Goal: Task Accomplishment & Management: Complete application form

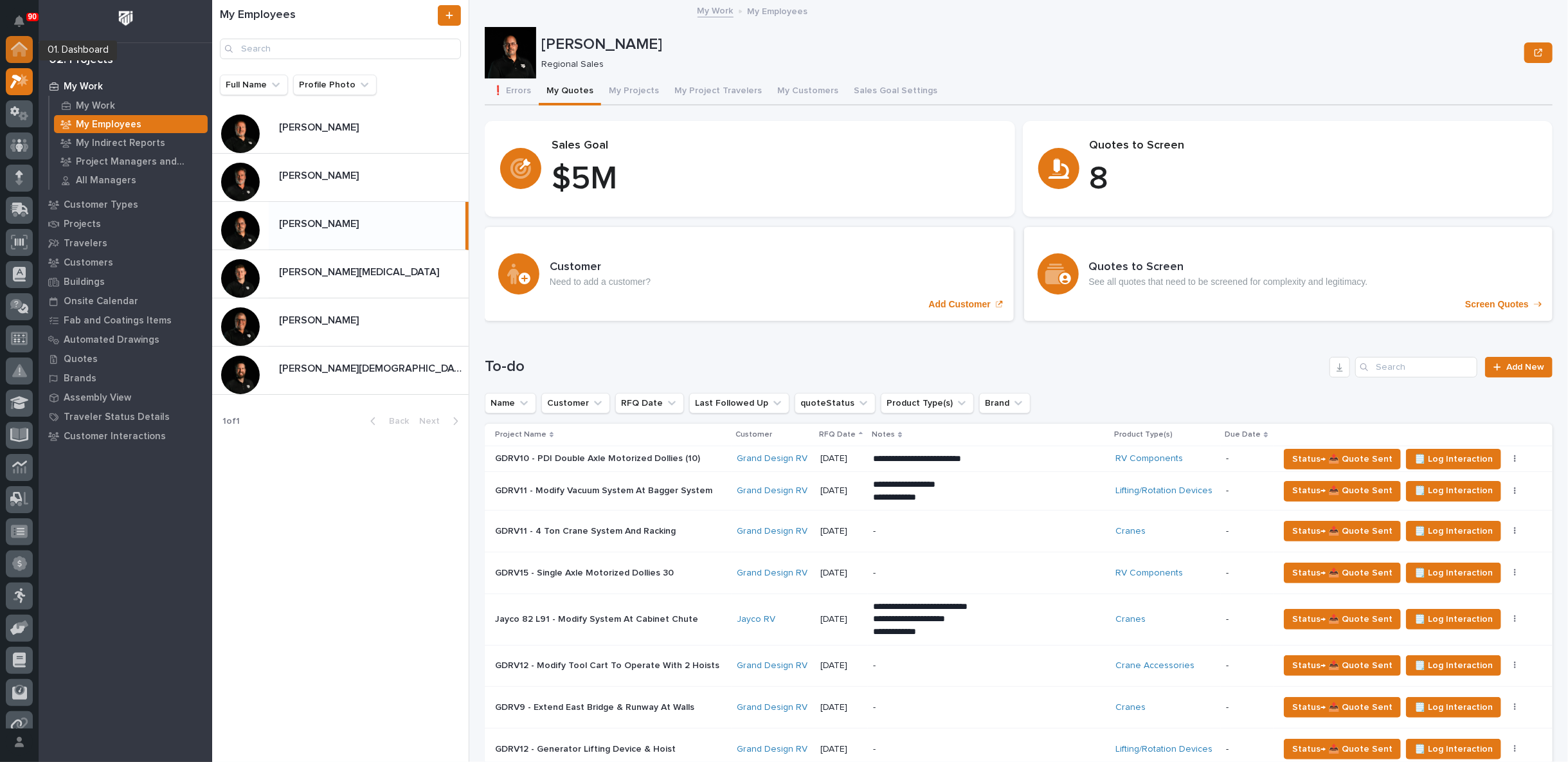
click at [21, 54] on icon at bounding box center [19, 50] width 13 height 13
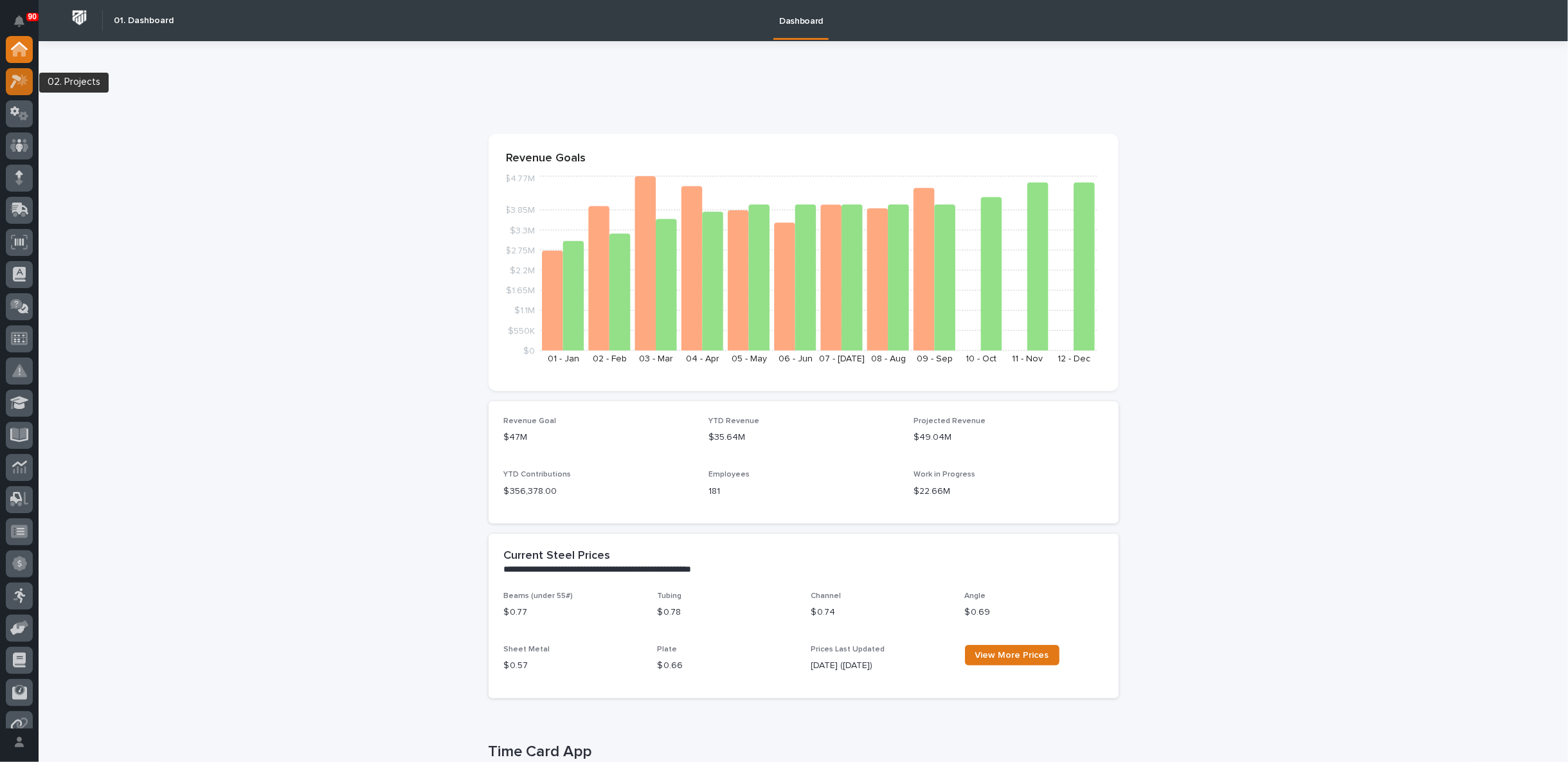
click at [17, 74] on icon at bounding box center [16, 81] width 12 height 14
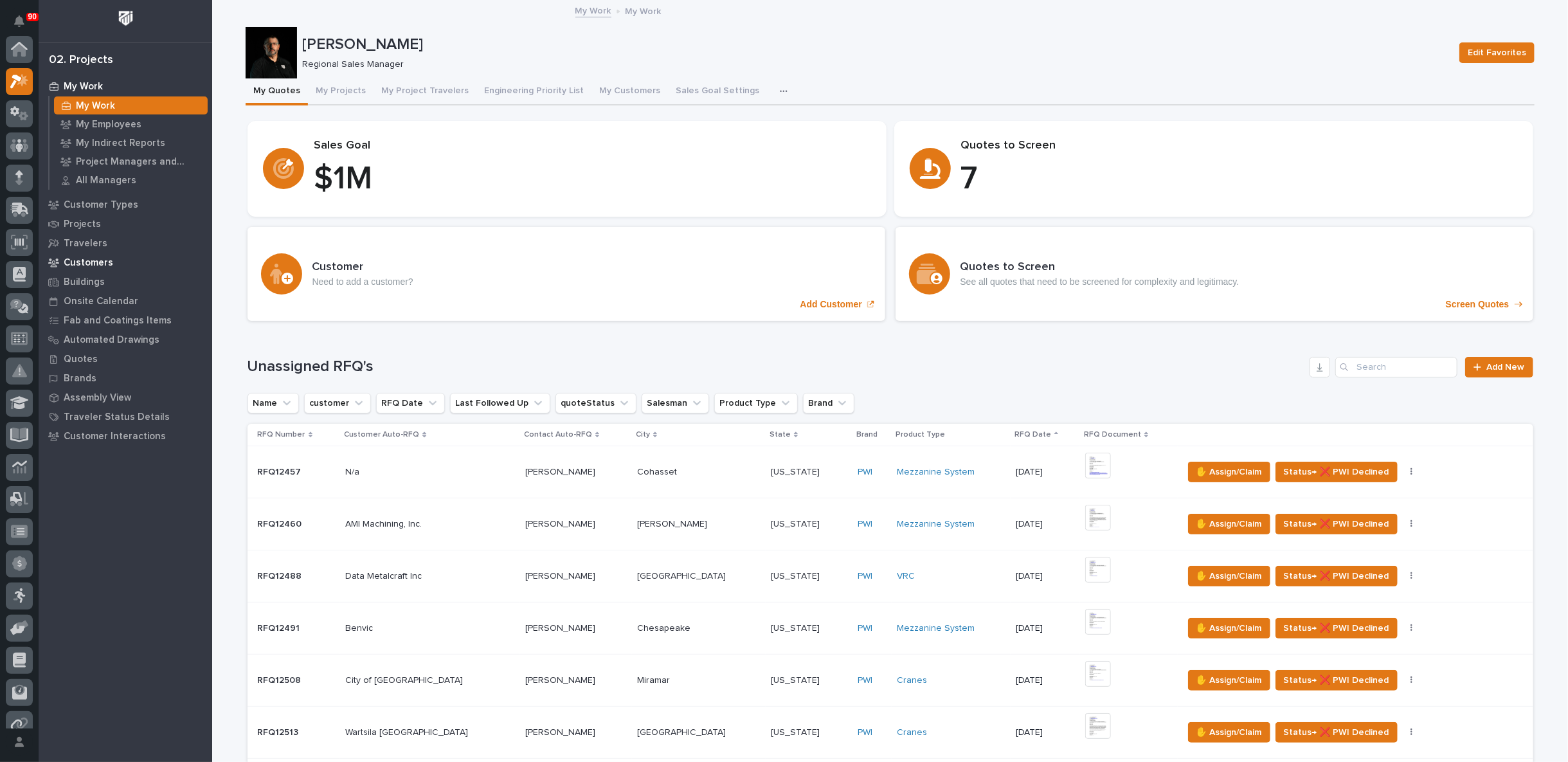
click at [88, 262] on p "Customers" at bounding box center [88, 264] width 50 height 12
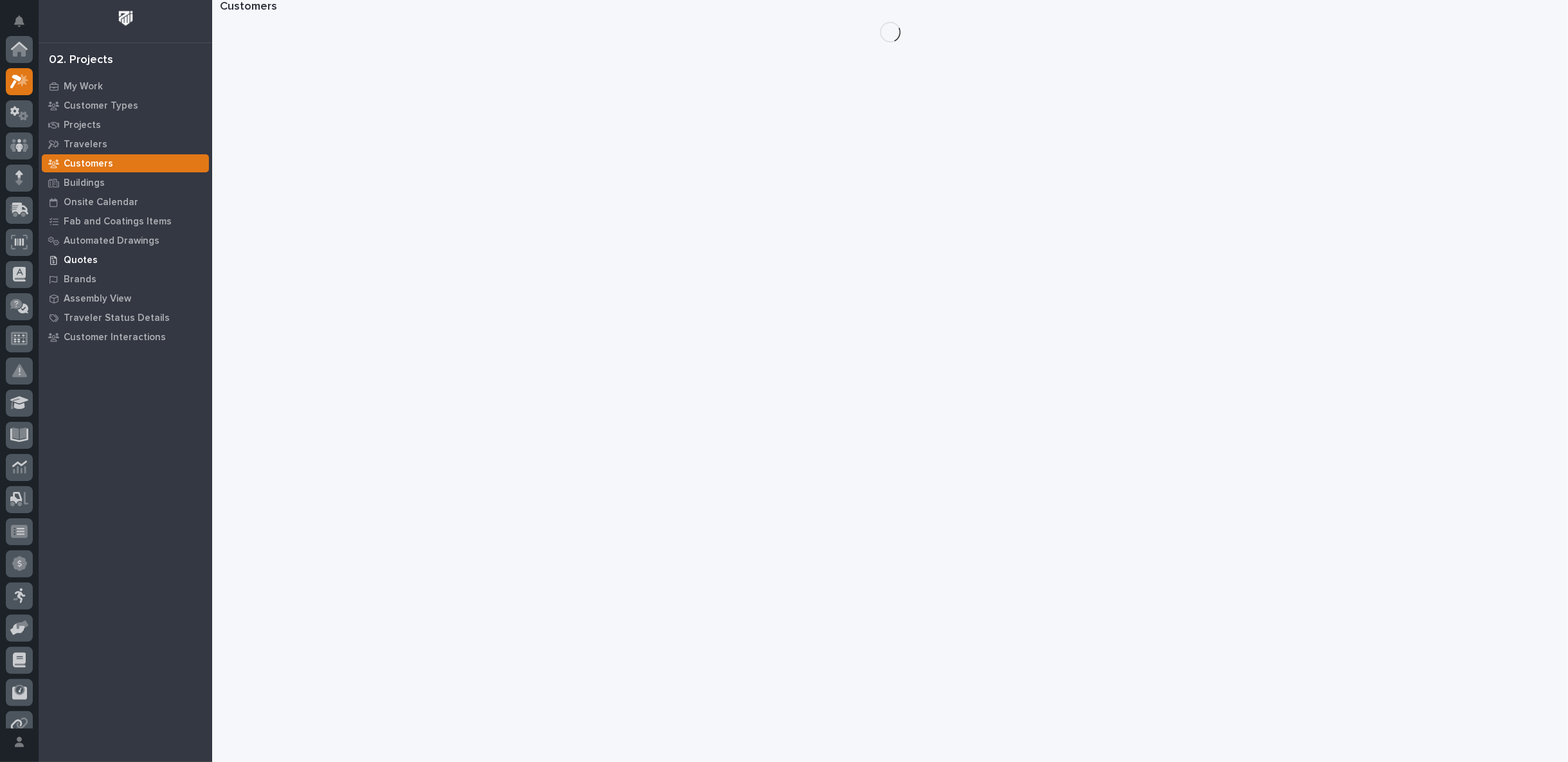
scroll to position [32, 0]
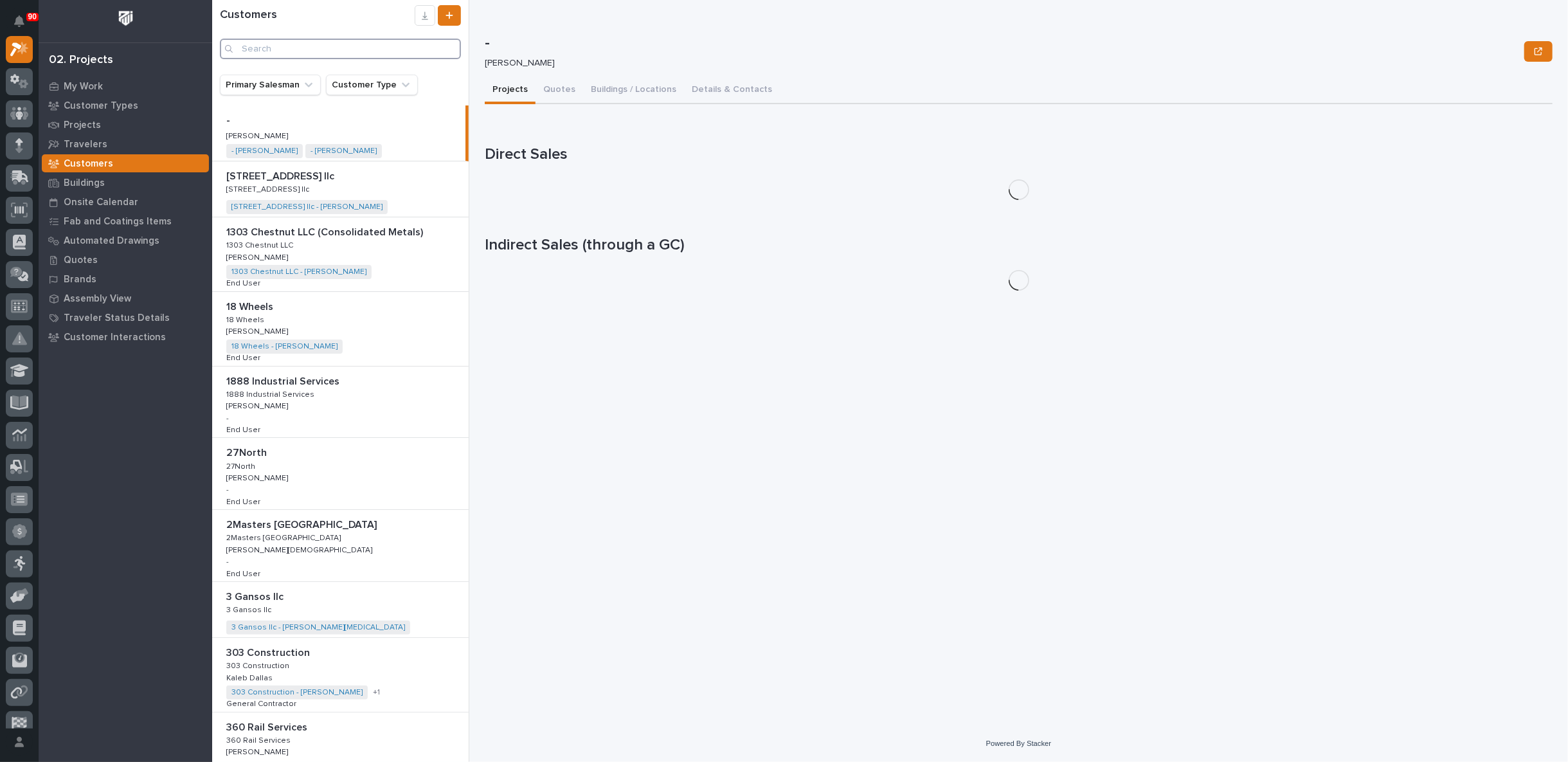
click at [281, 47] on input "Search" at bounding box center [340, 49] width 241 height 21
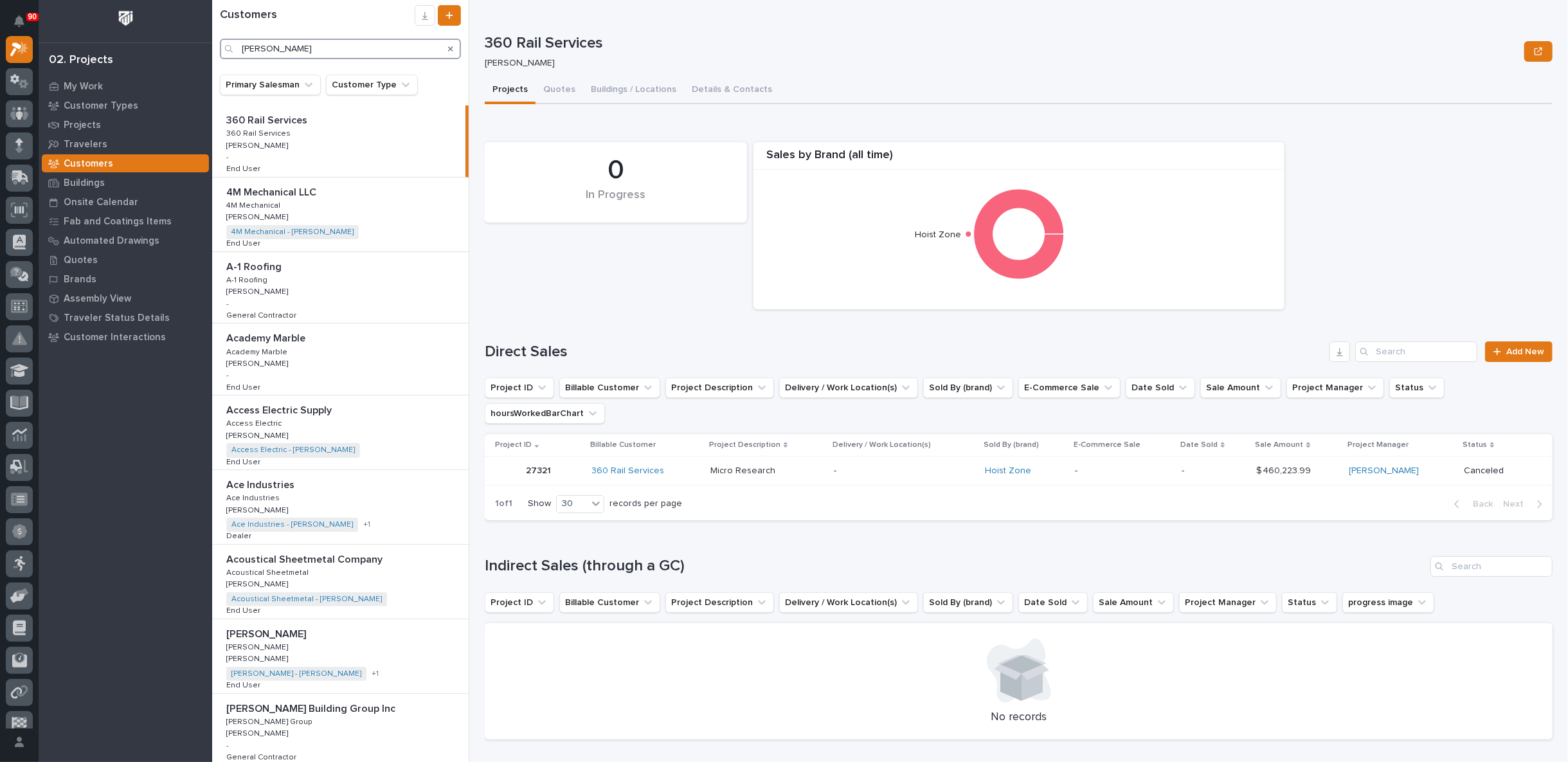
drag, startPoint x: 294, startPoint y: 47, endPoint x: 160, endPoint y: 57, distance: 134.4
click at [212, 57] on div "90 My Settings Log Out 02. Projects My Work Customer Types Projects Travelers C…" at bounding box center [889, 381] width 1356 height 762
type input "B"
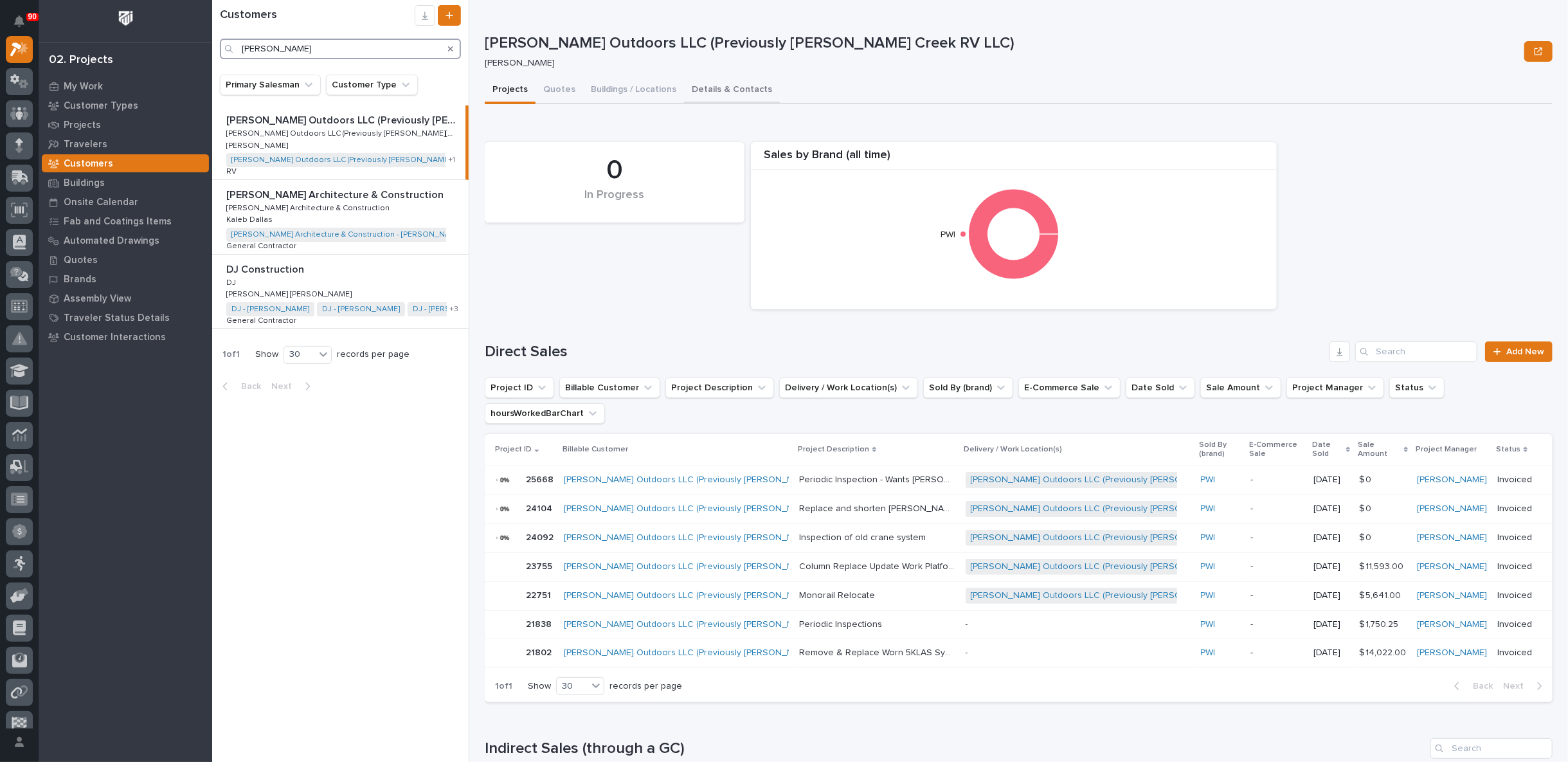
type input "braxton"
click at [722, 91] on button "Details & Contacts" at bounding box center [732, 90] width 96 height 27
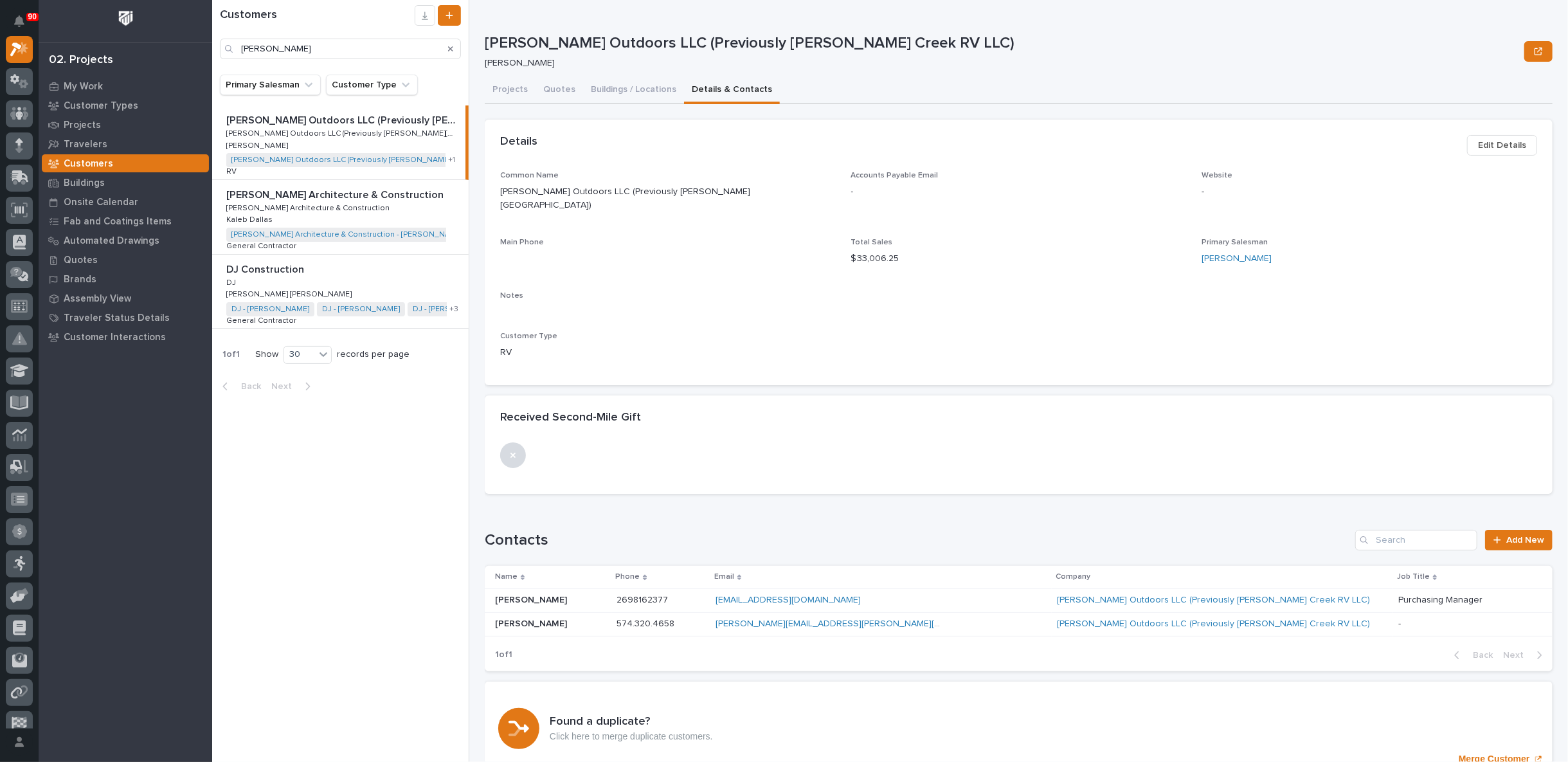
click at [1483, 145] on span "Edit Details" at bounding box center [1502, 146] width 49 height 16
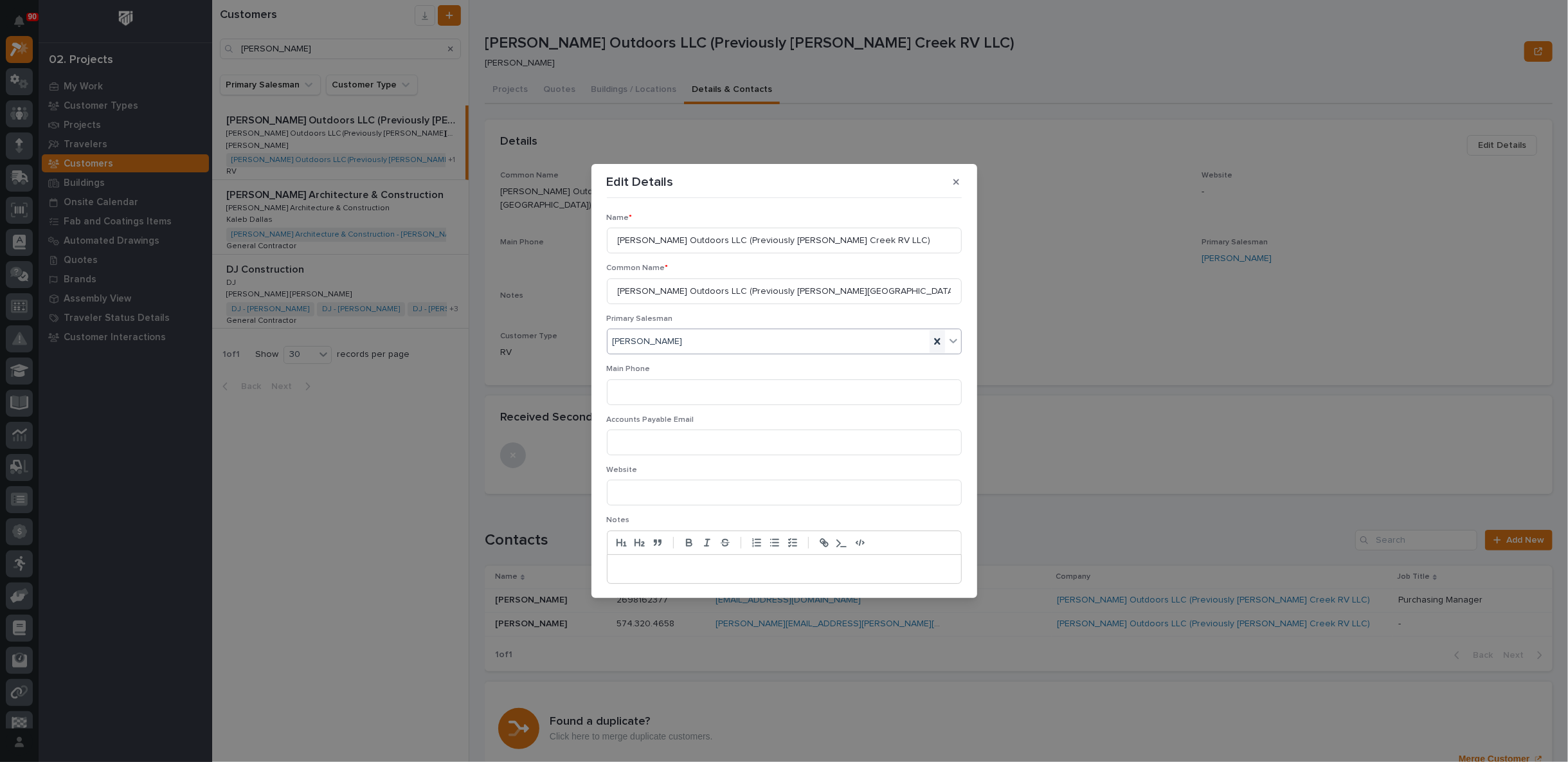
click at [931, 335] on icon at bounding box center [937, 341] width 13 height 13
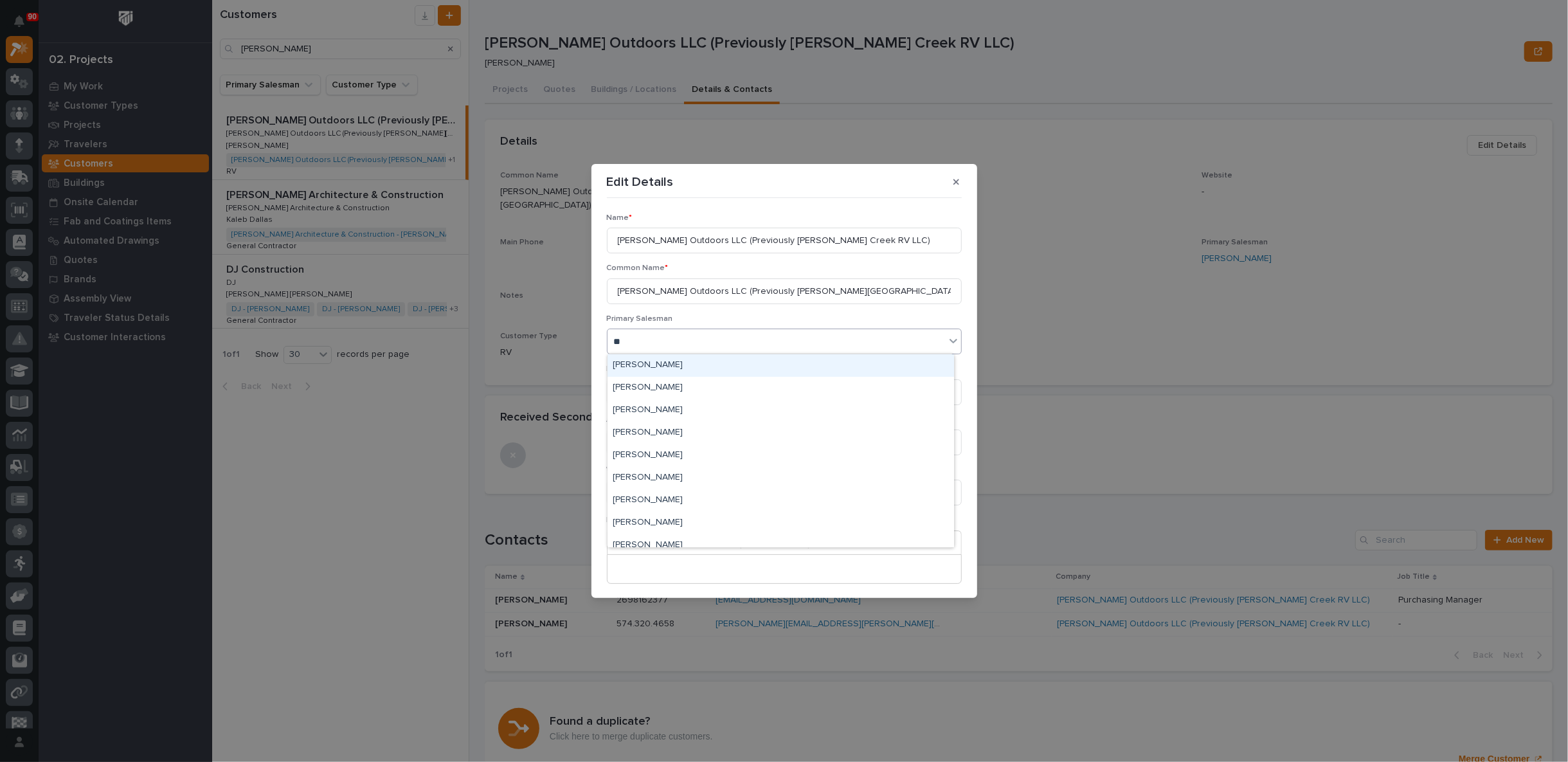
type input "***"
click at [656, 364] on div "[PERSON_NAME]" at bounding box center [781, 366] width 347 height 23
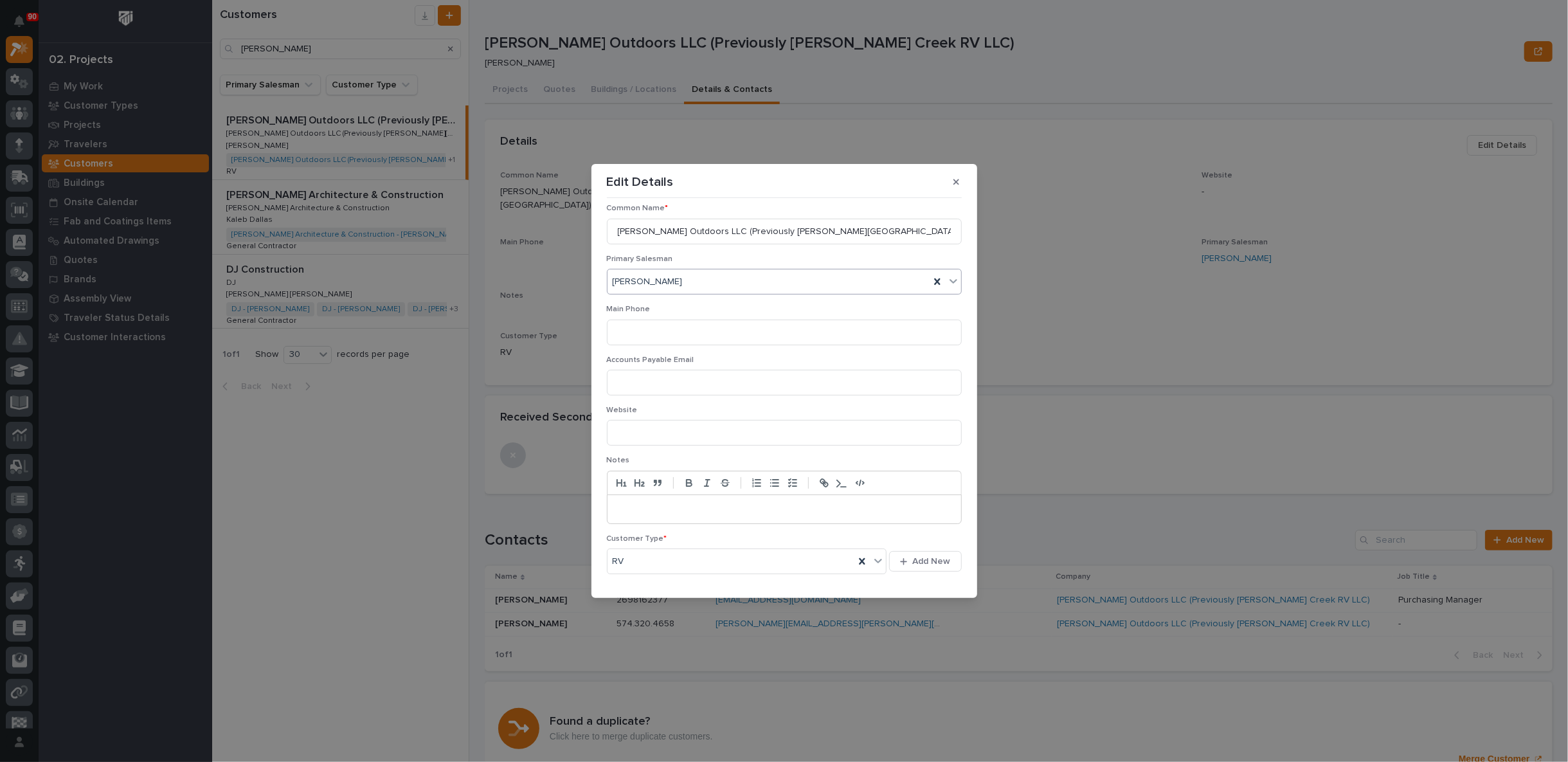
scroll to position [100, 0]
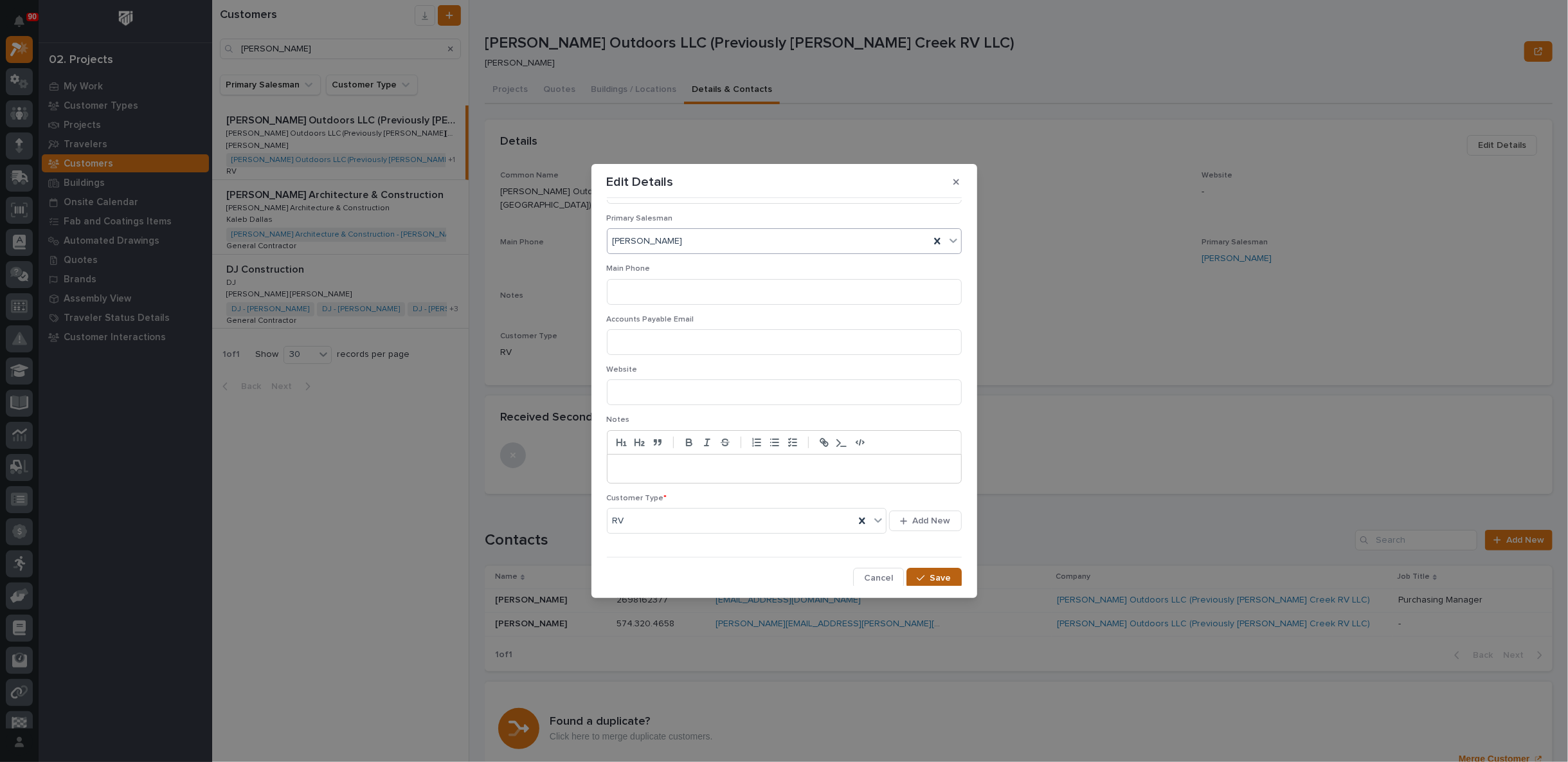
click at [939, 575] on span "Save" at bounding box center [940, 579] width 21 height 12
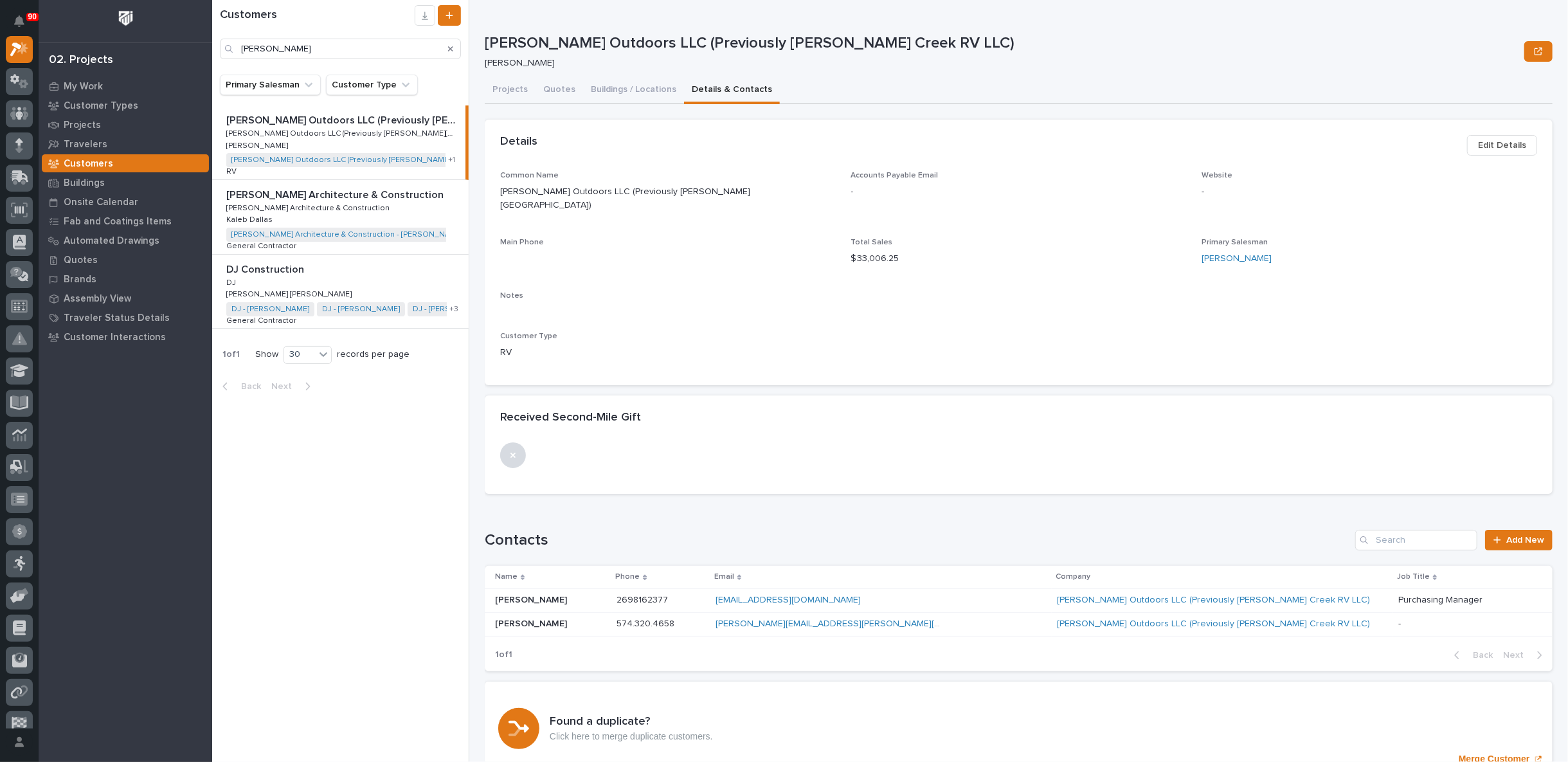
click at [451, 48] on icon "Search" at bounding box center [450, 49] width 5 height 8
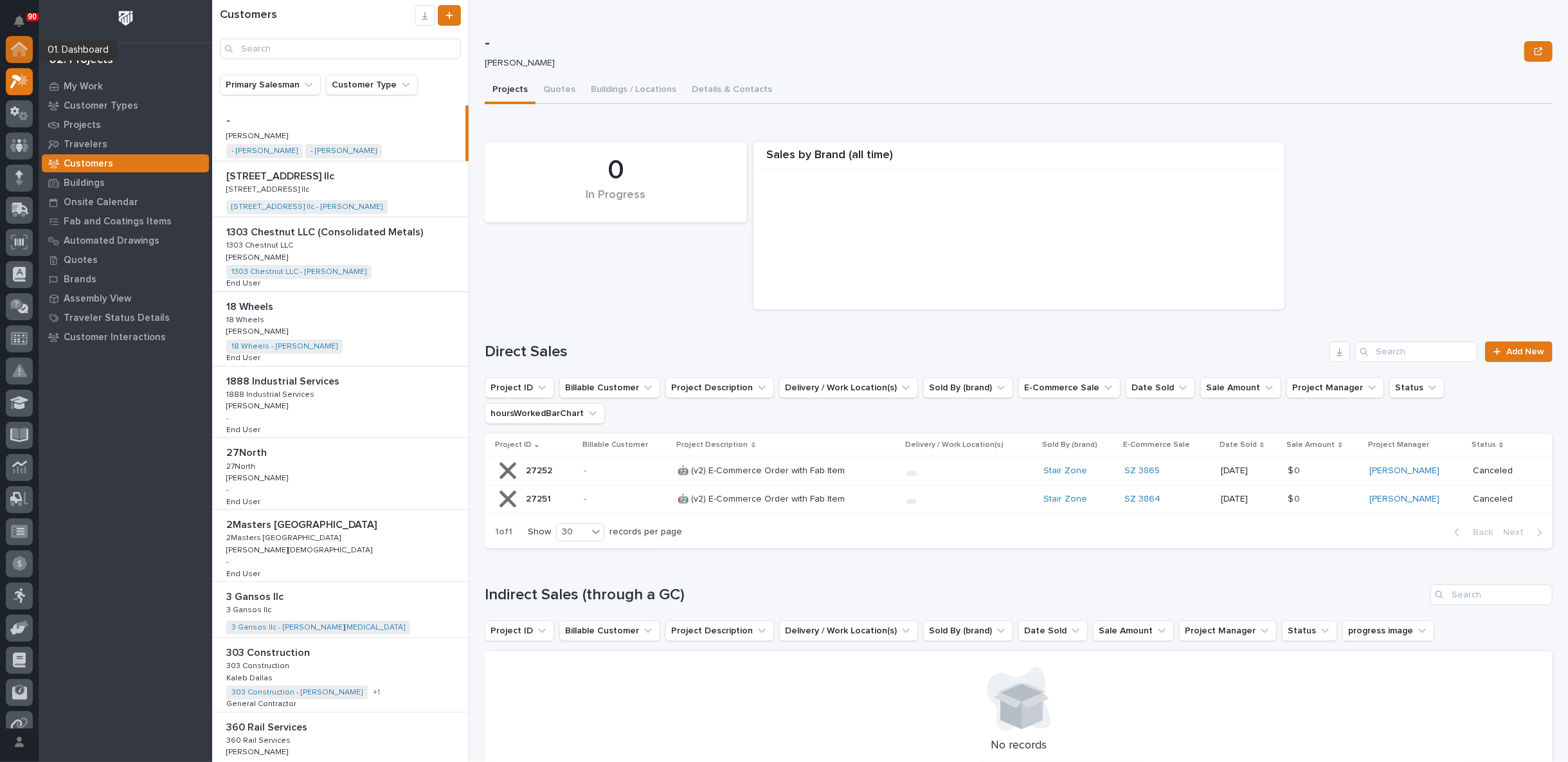
click at [13, 45] on icon at bounding box center [19, 49] width 17 height 15
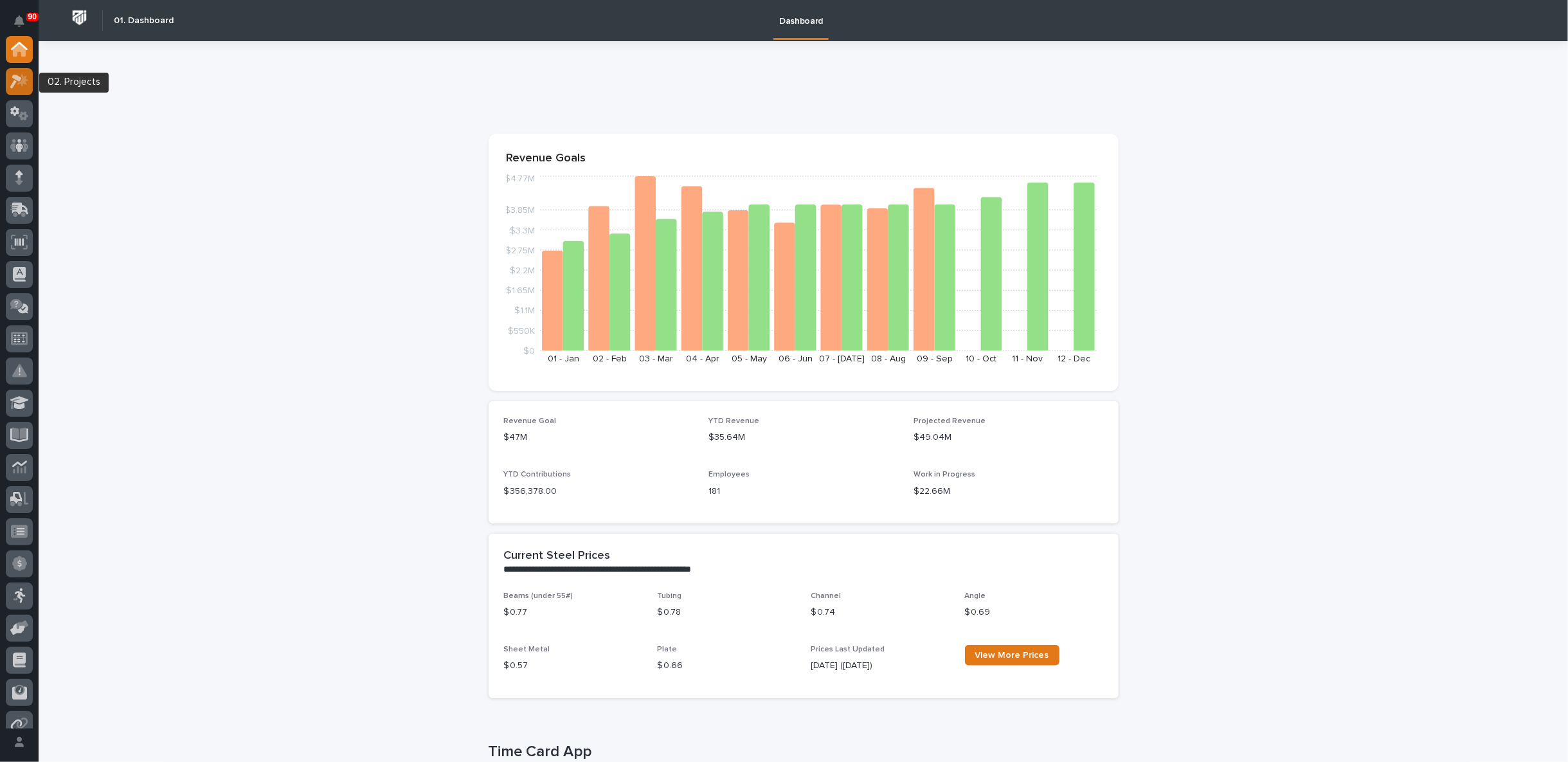
click at [13, 71] on div at bounding box center [19, 81] width 27 height 27
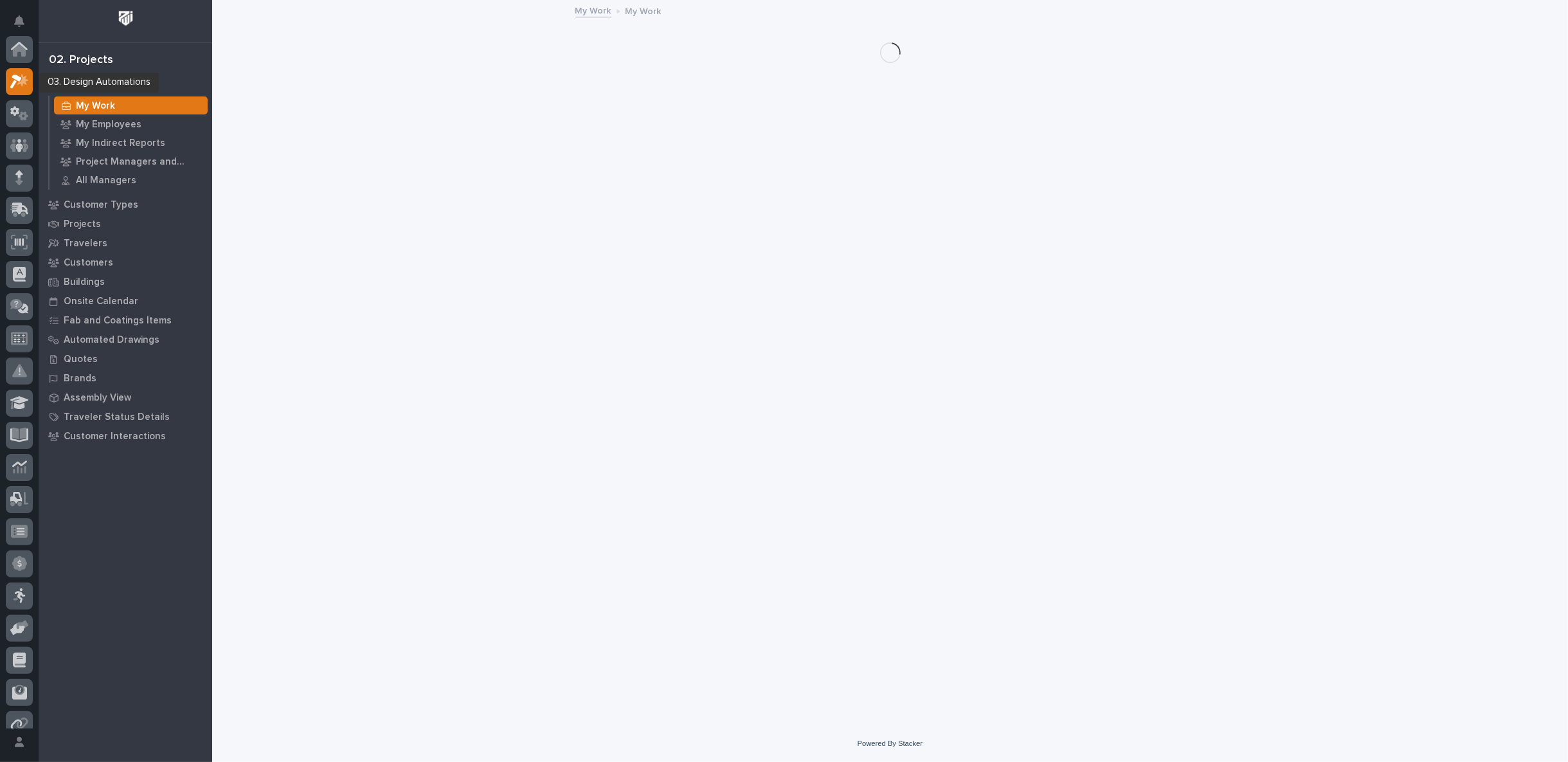
scroll to position [32, 0]
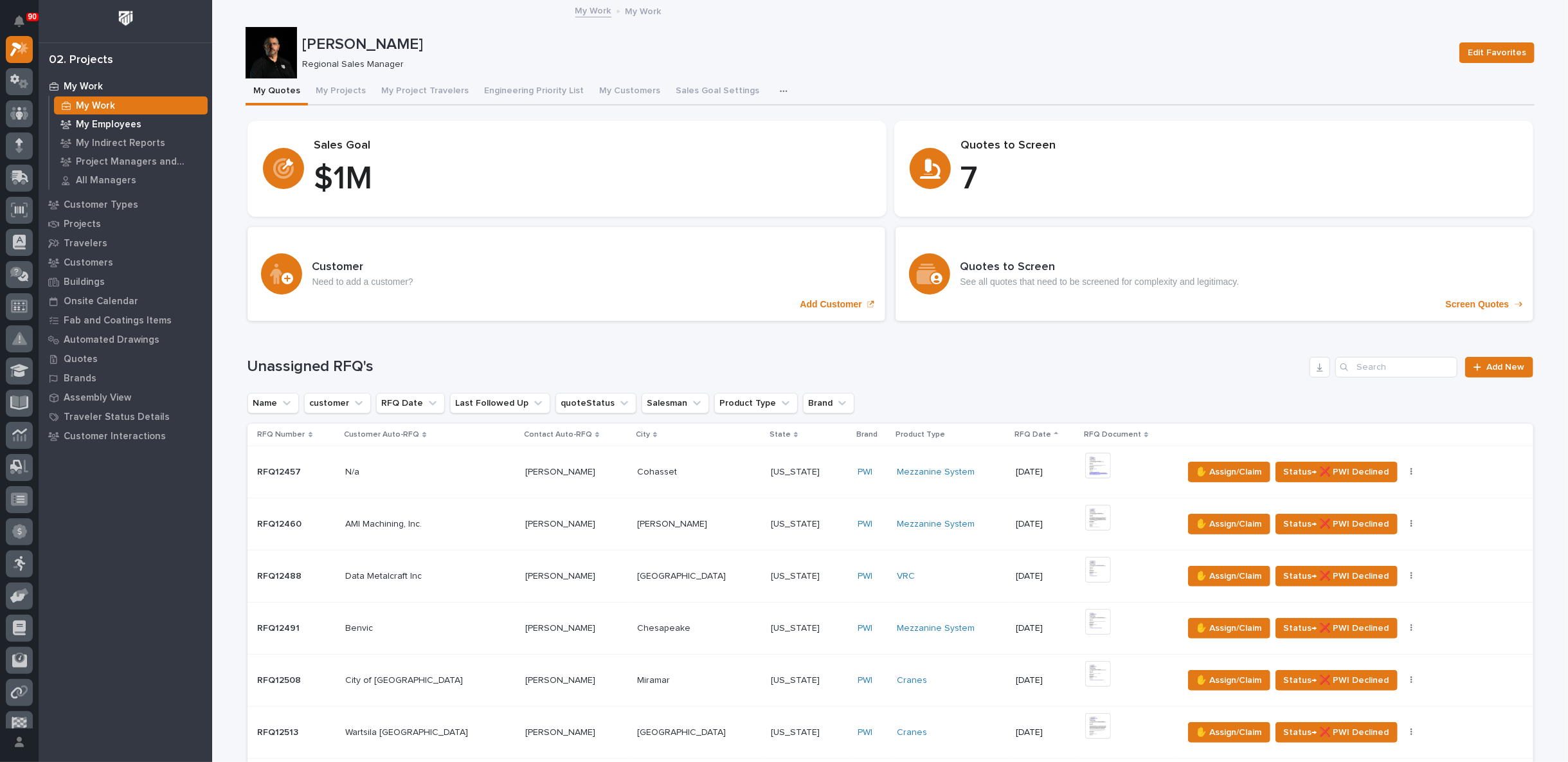
click at [101, 119] on p "My Employees" at bounding box center [109, 125] width 65 height 12
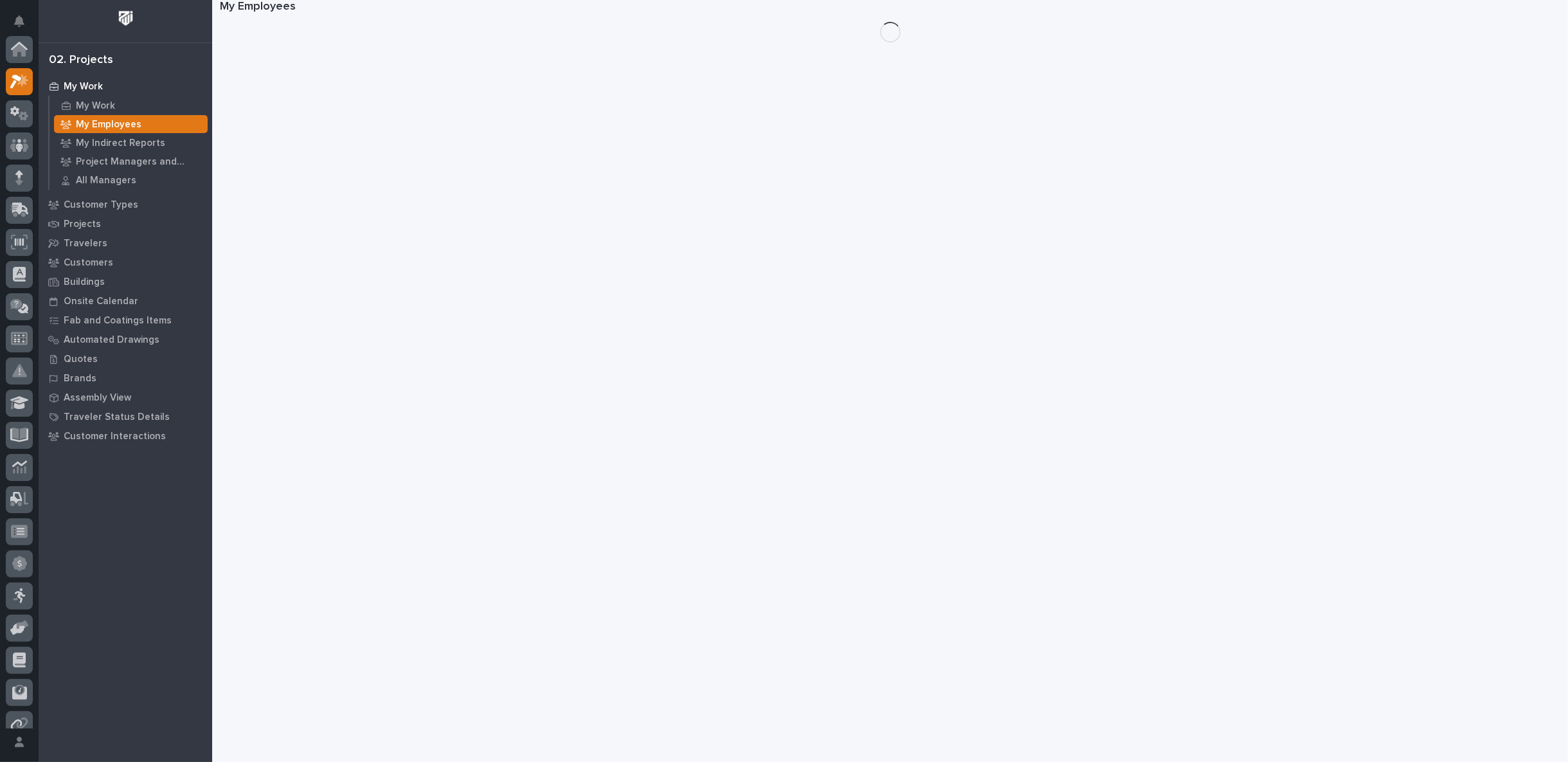
scroll to position [32, 0]
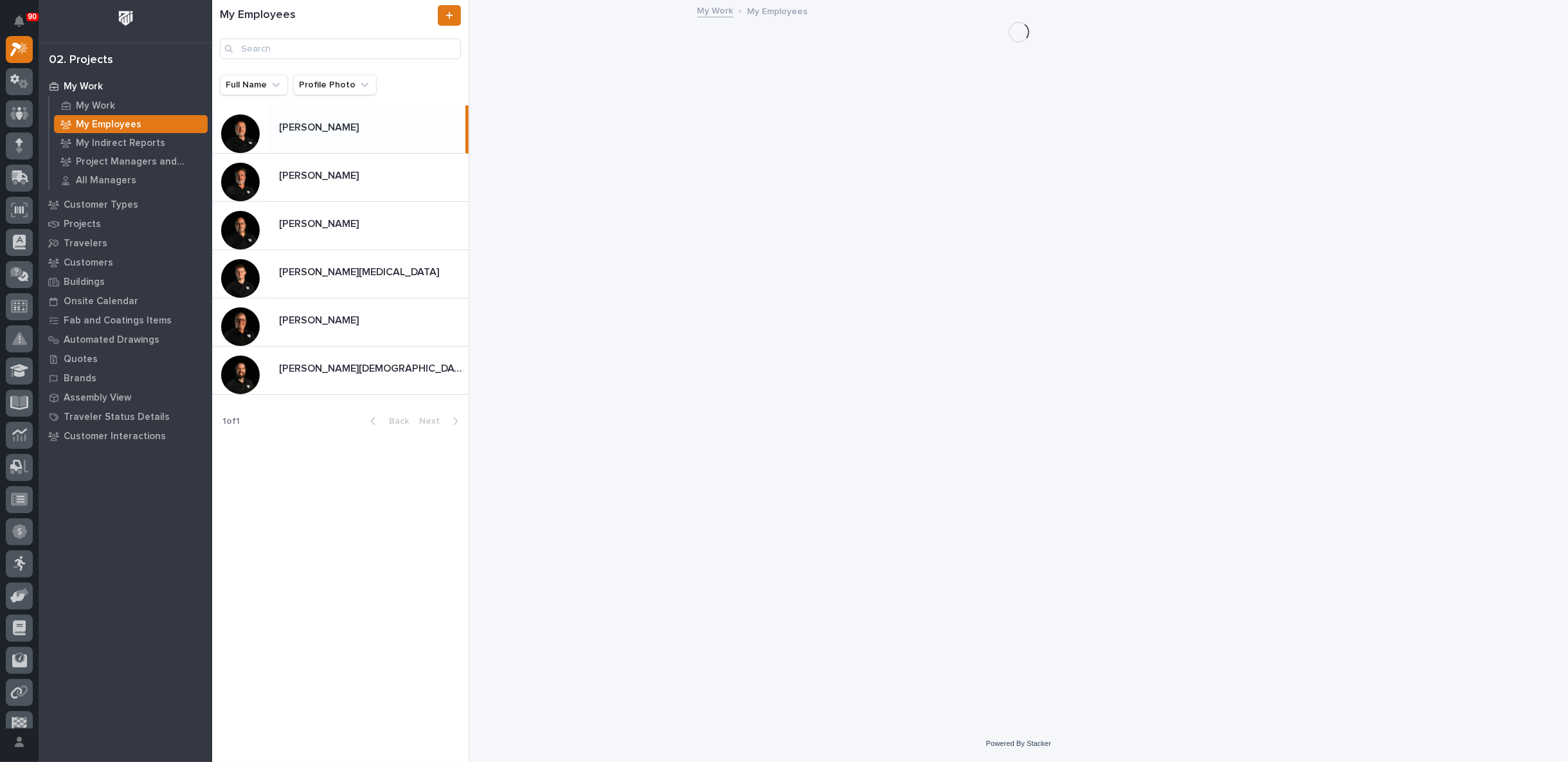
click at [342, 131] on p at bounding box center [369, 128] width 181 height 12
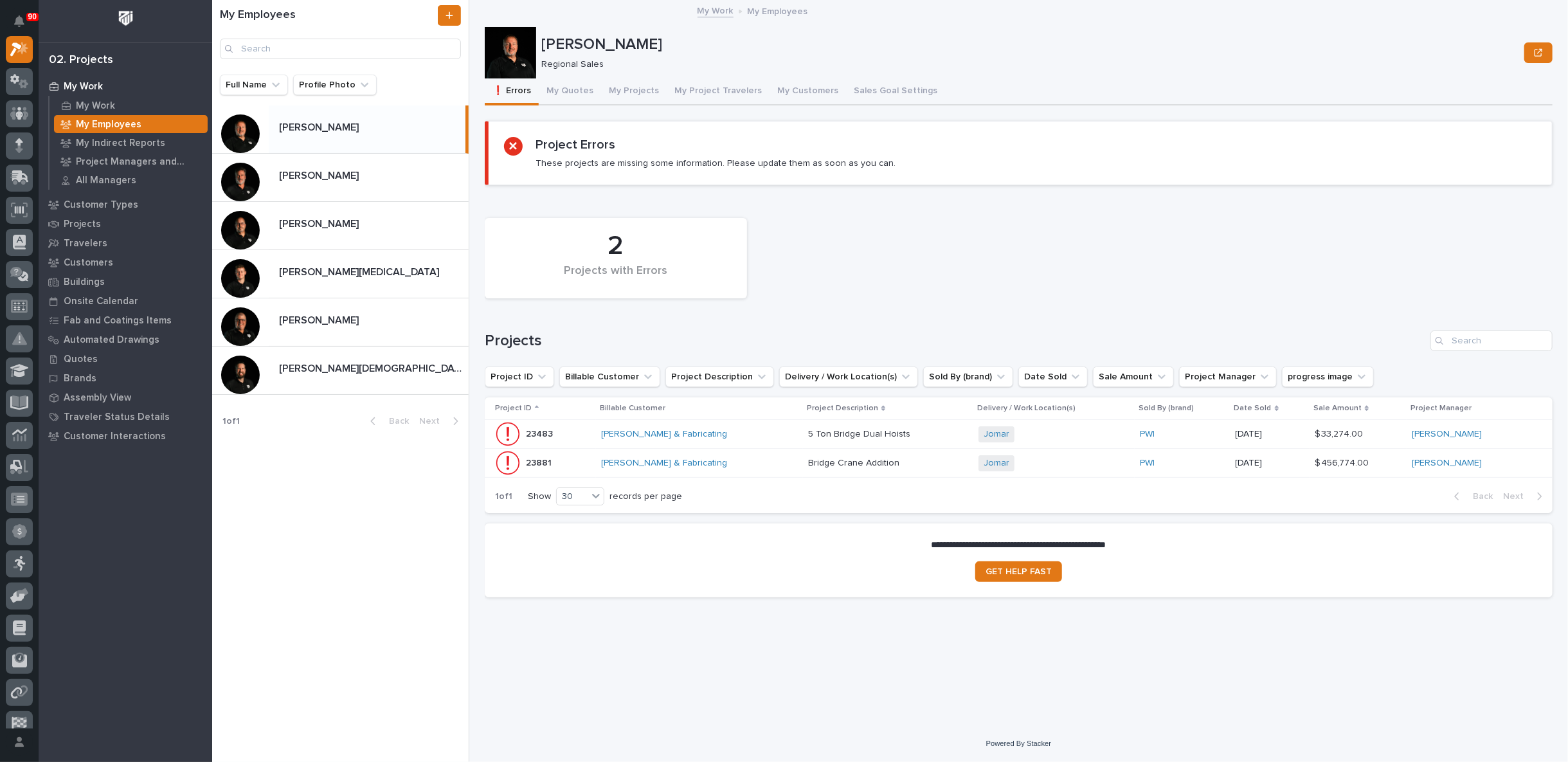
click at [778, 456] on div "[PERSON_NAME] & Fabricating" at bounding box center [699, 463] width 197 height 21
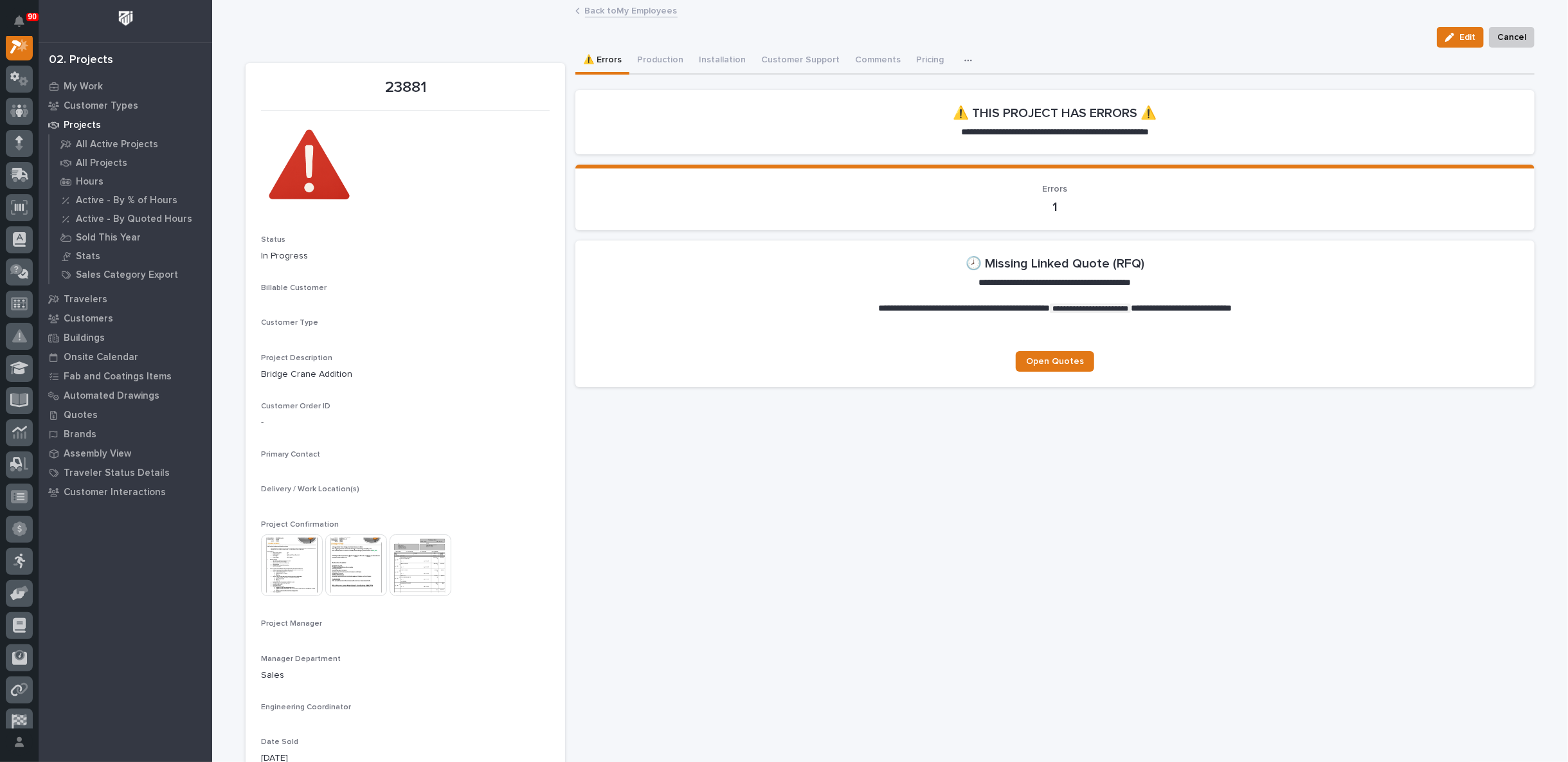
scroll to position [32, 0]
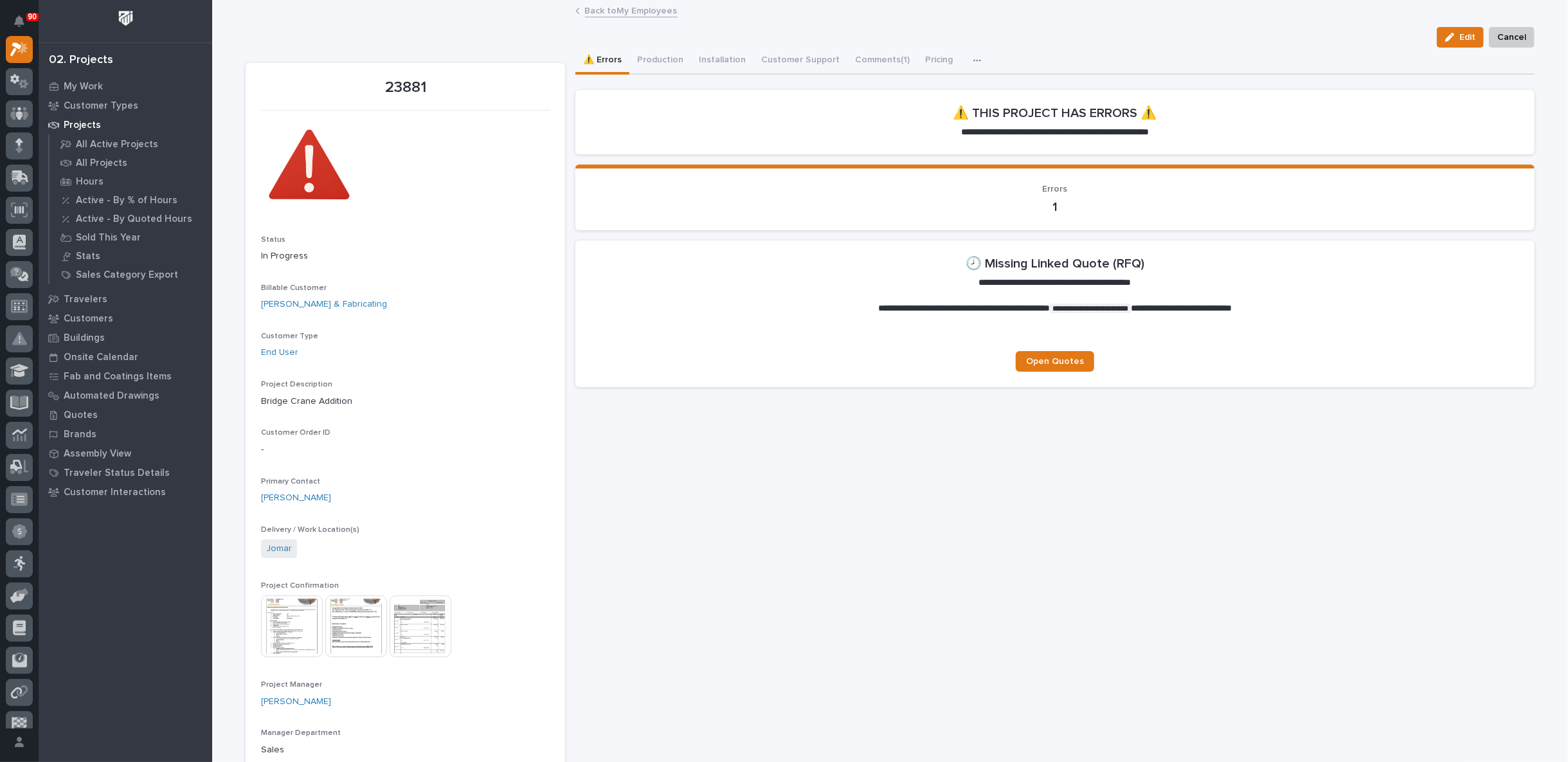
click at [614, 11] on link "Back to My Employees" at bounding box center [631, 10] width 92 height 15
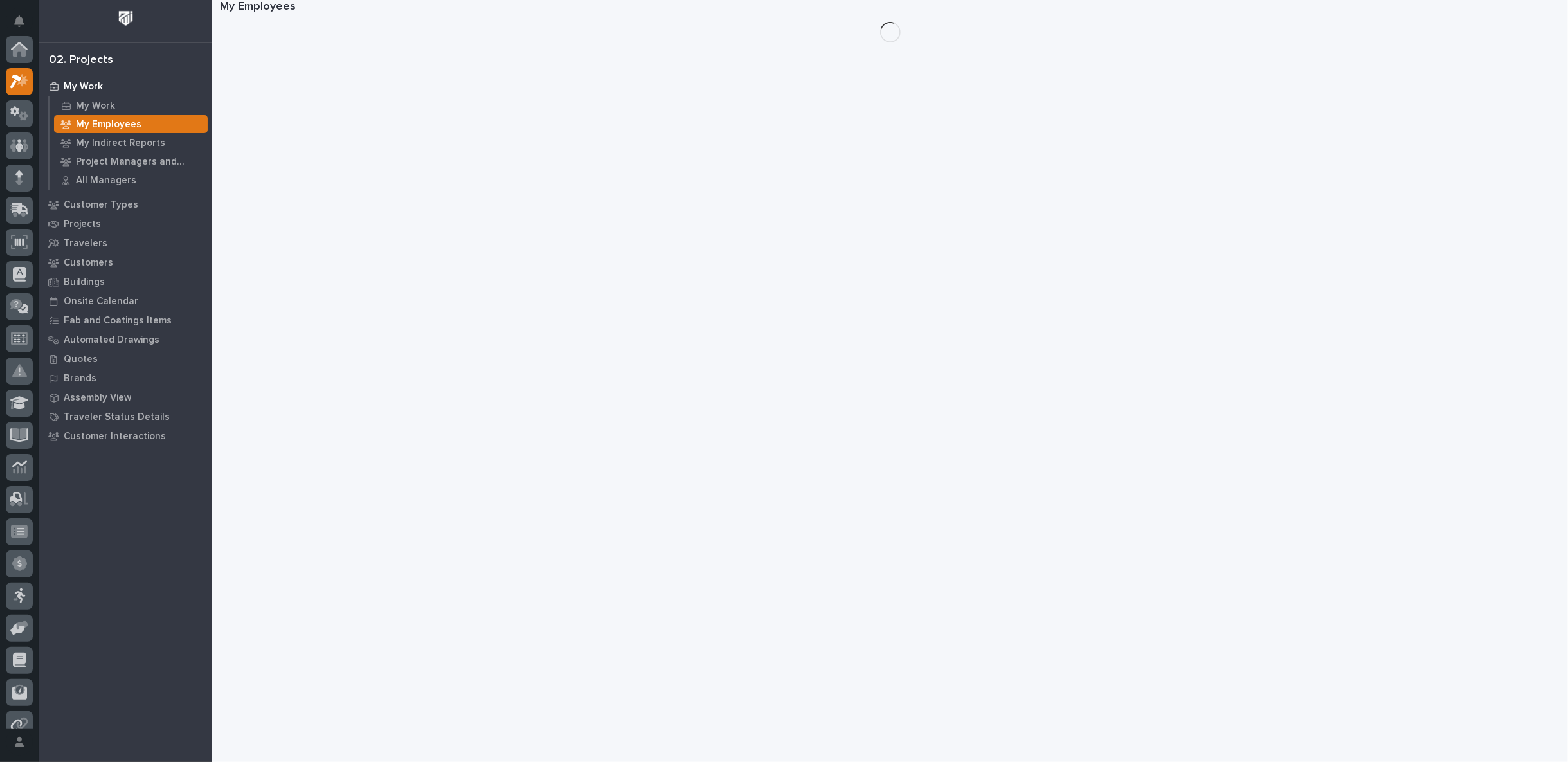
scroll to position [35, 0]
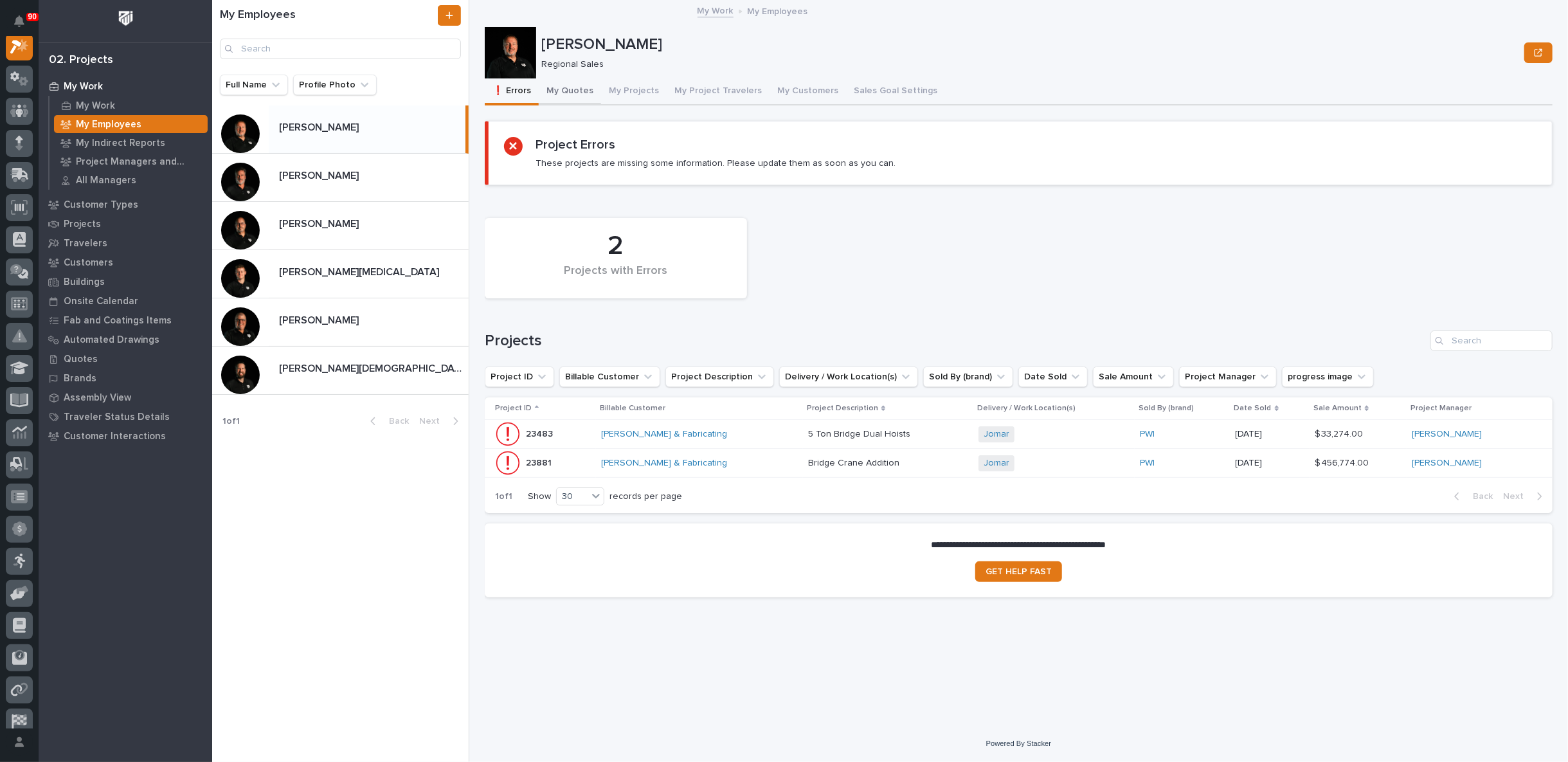
click at [574, 91] on button "My Quotes" at bounding box center [570, 91] width 62 height 27
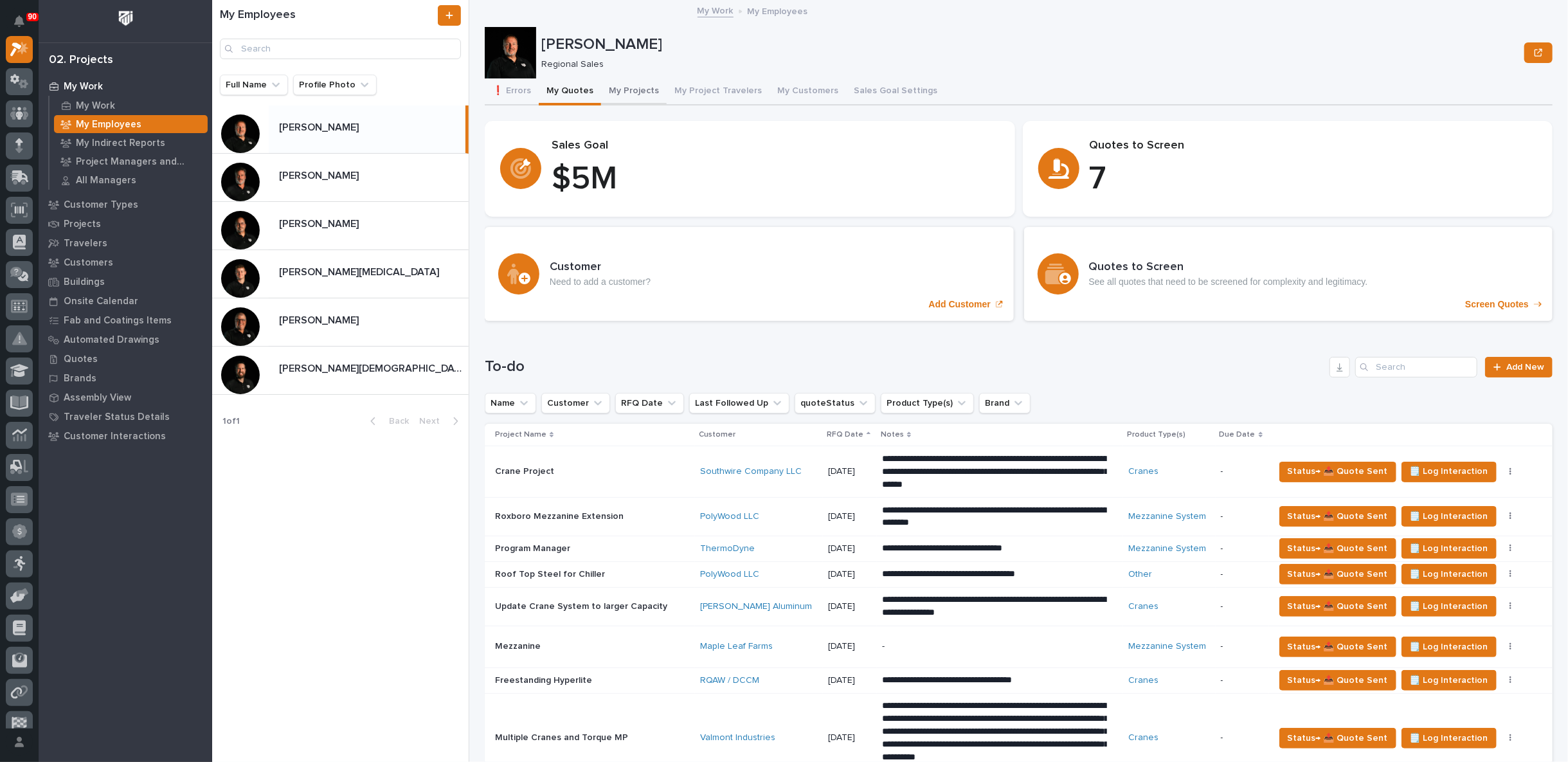
click at [630, 87] on button "My Projects" at bounding box center [634, 91] width 65 height 27
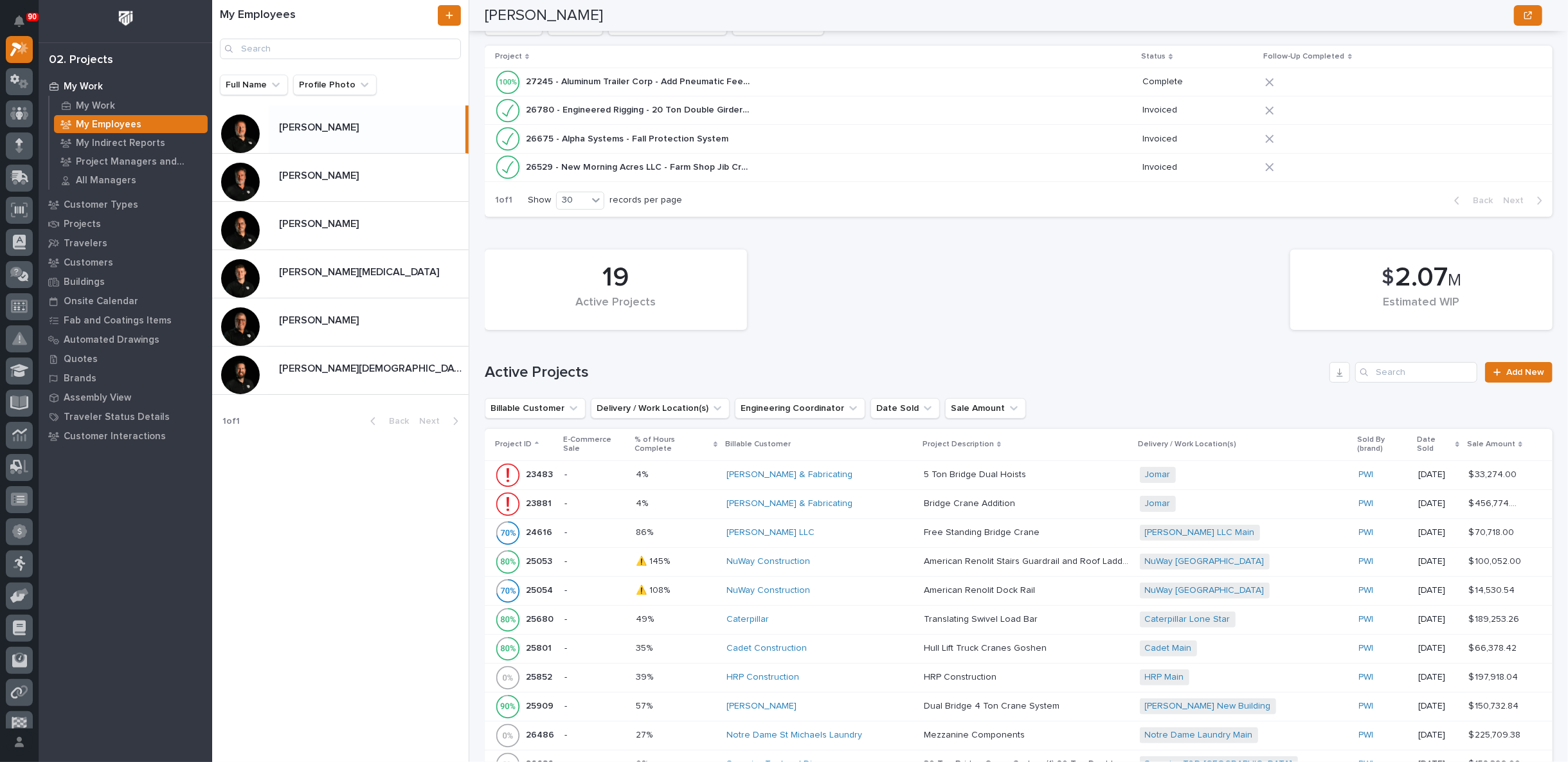
scroll to position [285, 0]
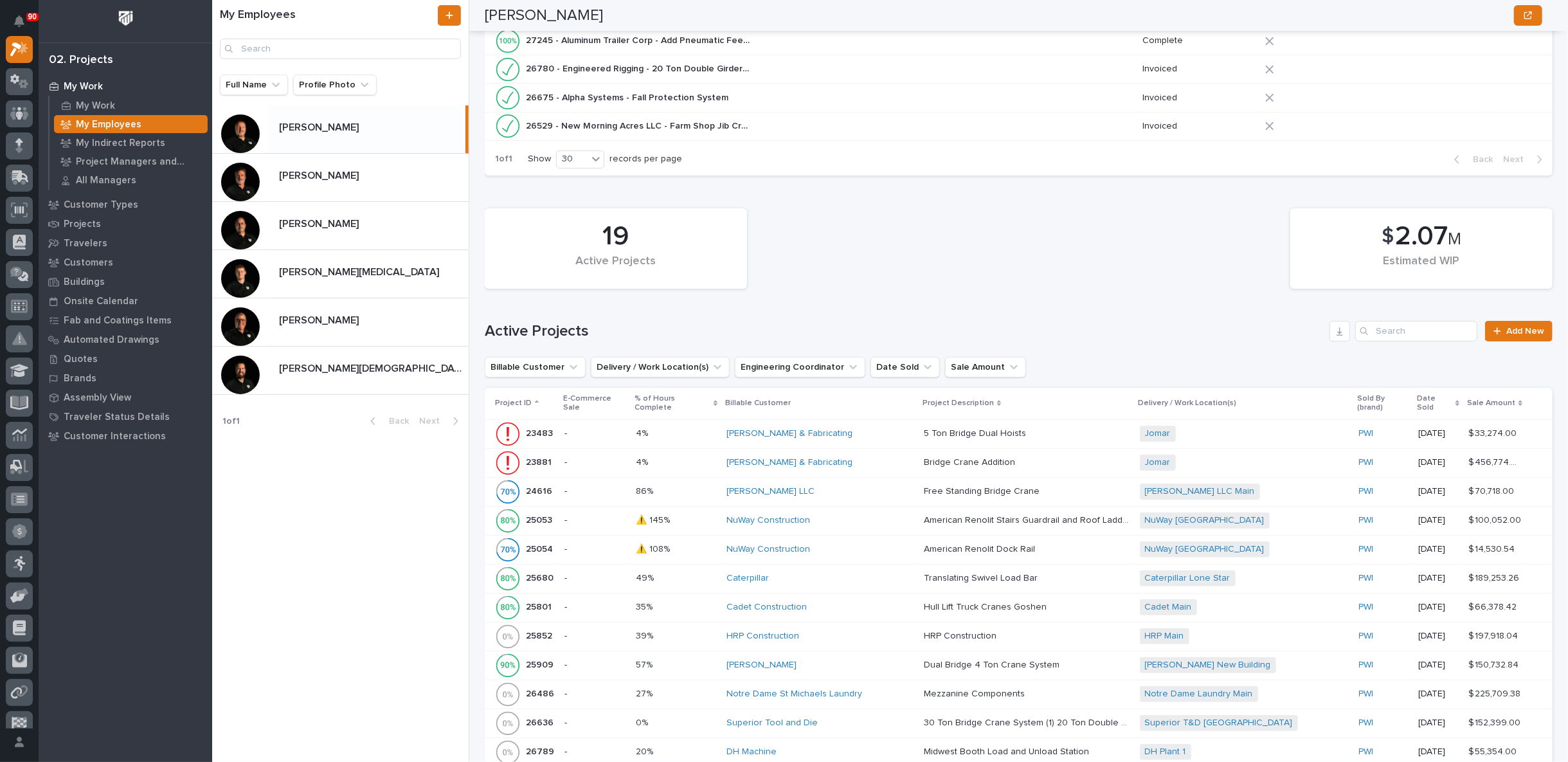
click at [701, 457] on p at bounding box center [676, 462] width 80 height 11
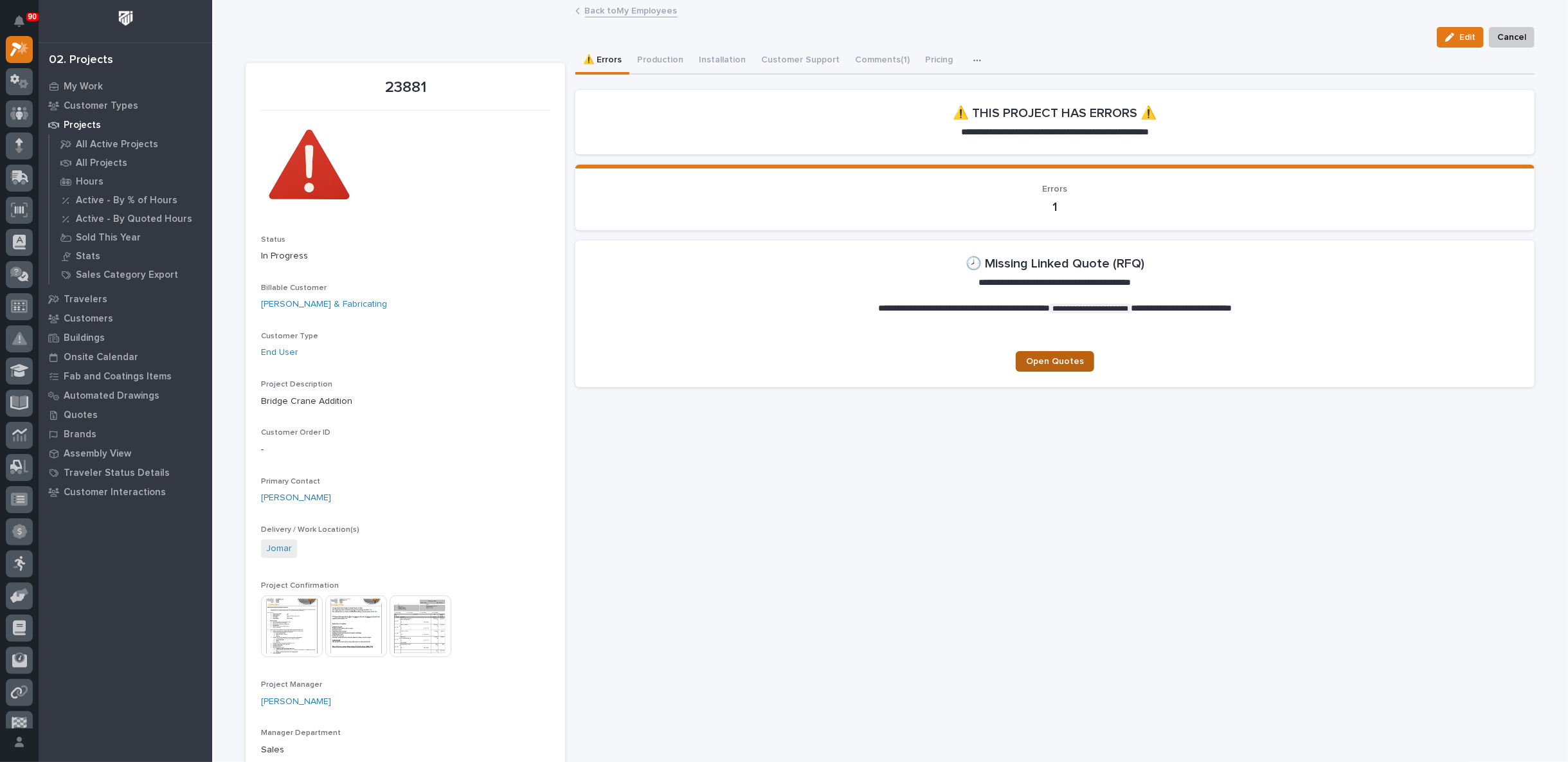
click at [1047, 362] on span "Open Quotes" at bounding box center [1055, 361] width 57 height 9
click at [631, 6] on link "Back to My Employees" at bounding box center [631, 10] width 92 height 15
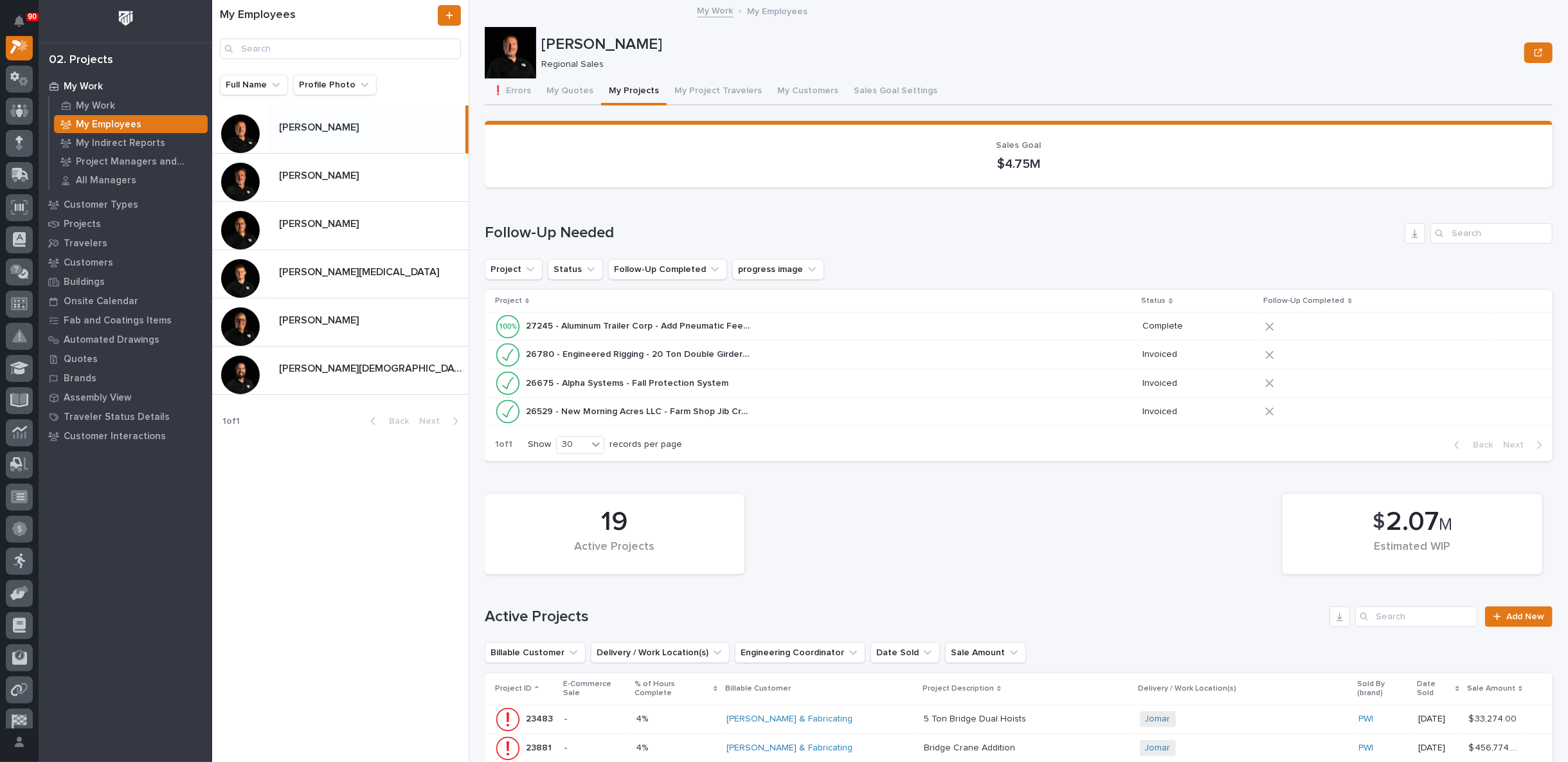
scroll to position [285, 0]
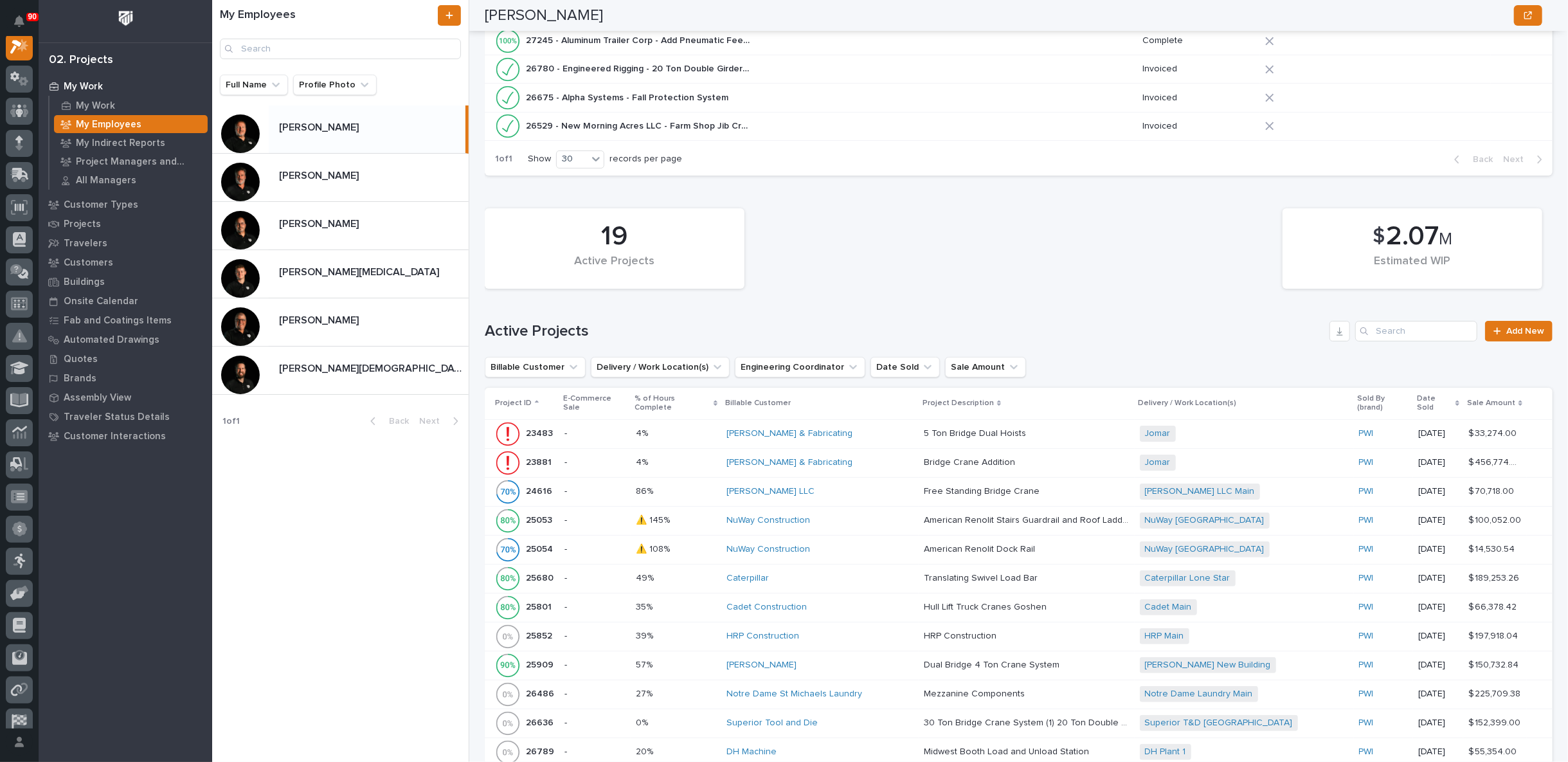
click at [699, 428] on p at bounding box center [676, 433] width 80 height 11
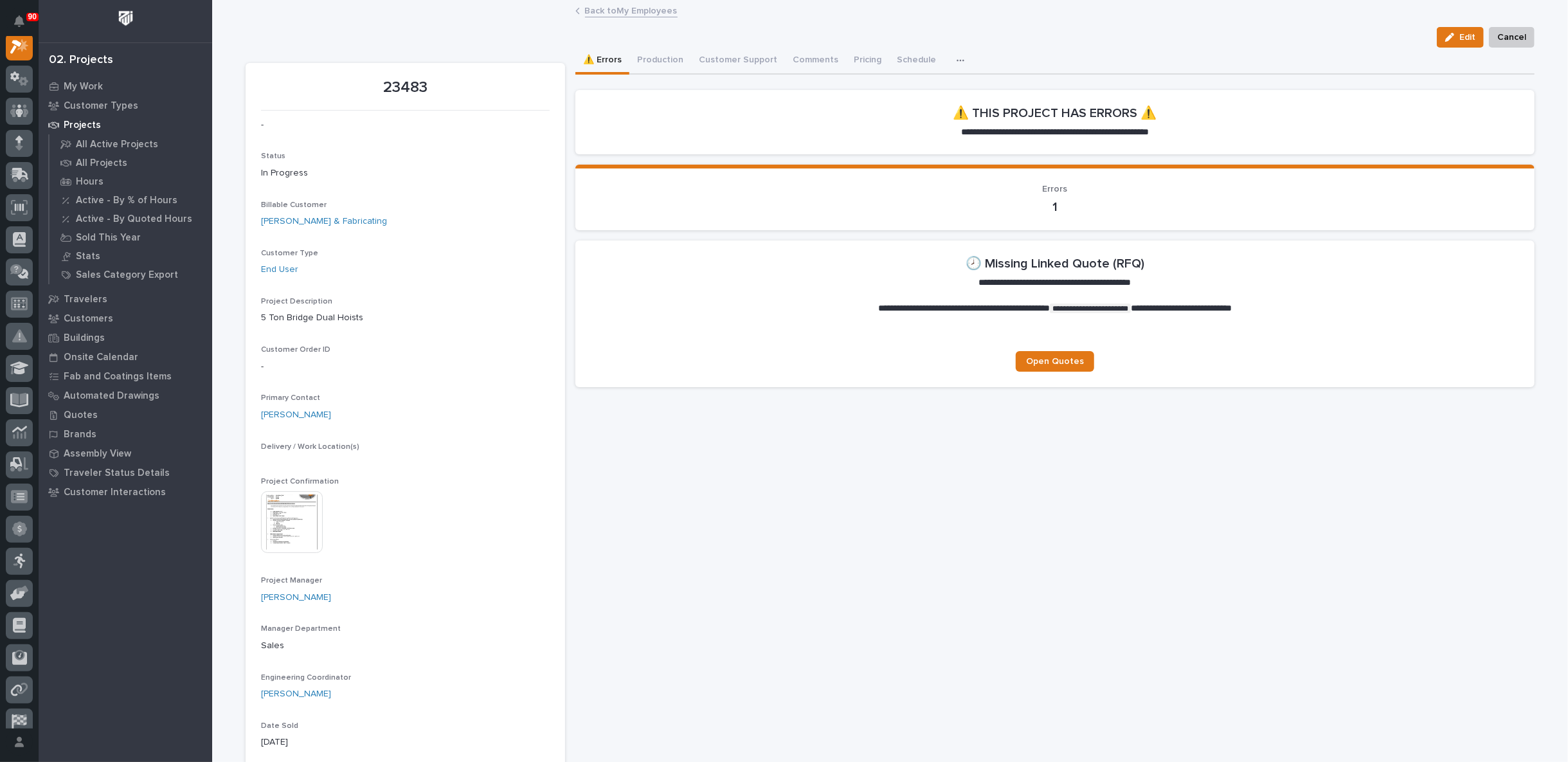
scroll to position [32, 0]
click at [286, 545] on img at bounding box center [292, 543] width 61 height 61
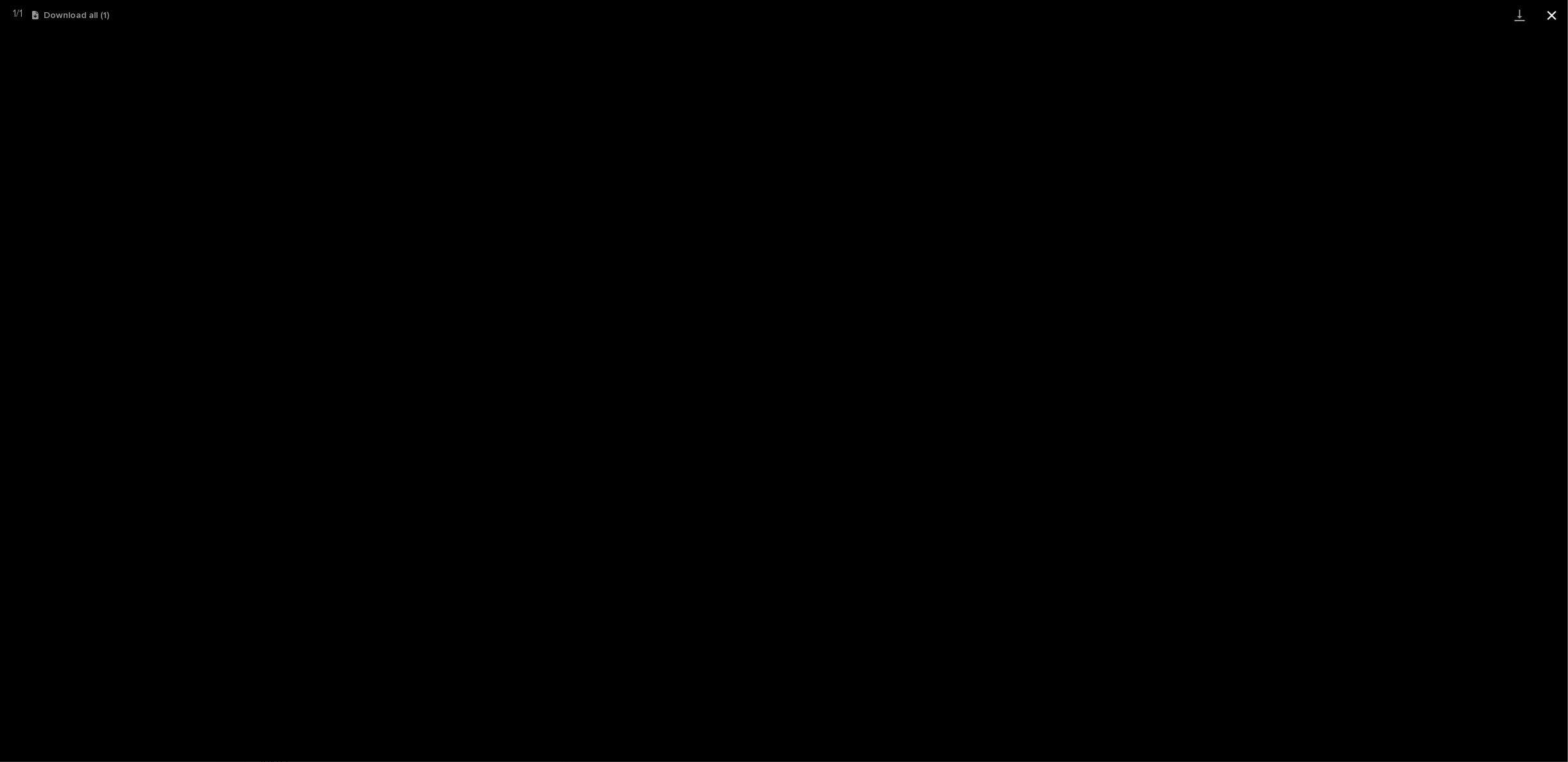
click at [1549, 16] on button "Close gallery" at bounding box center [1552, 15] width 32 height 31
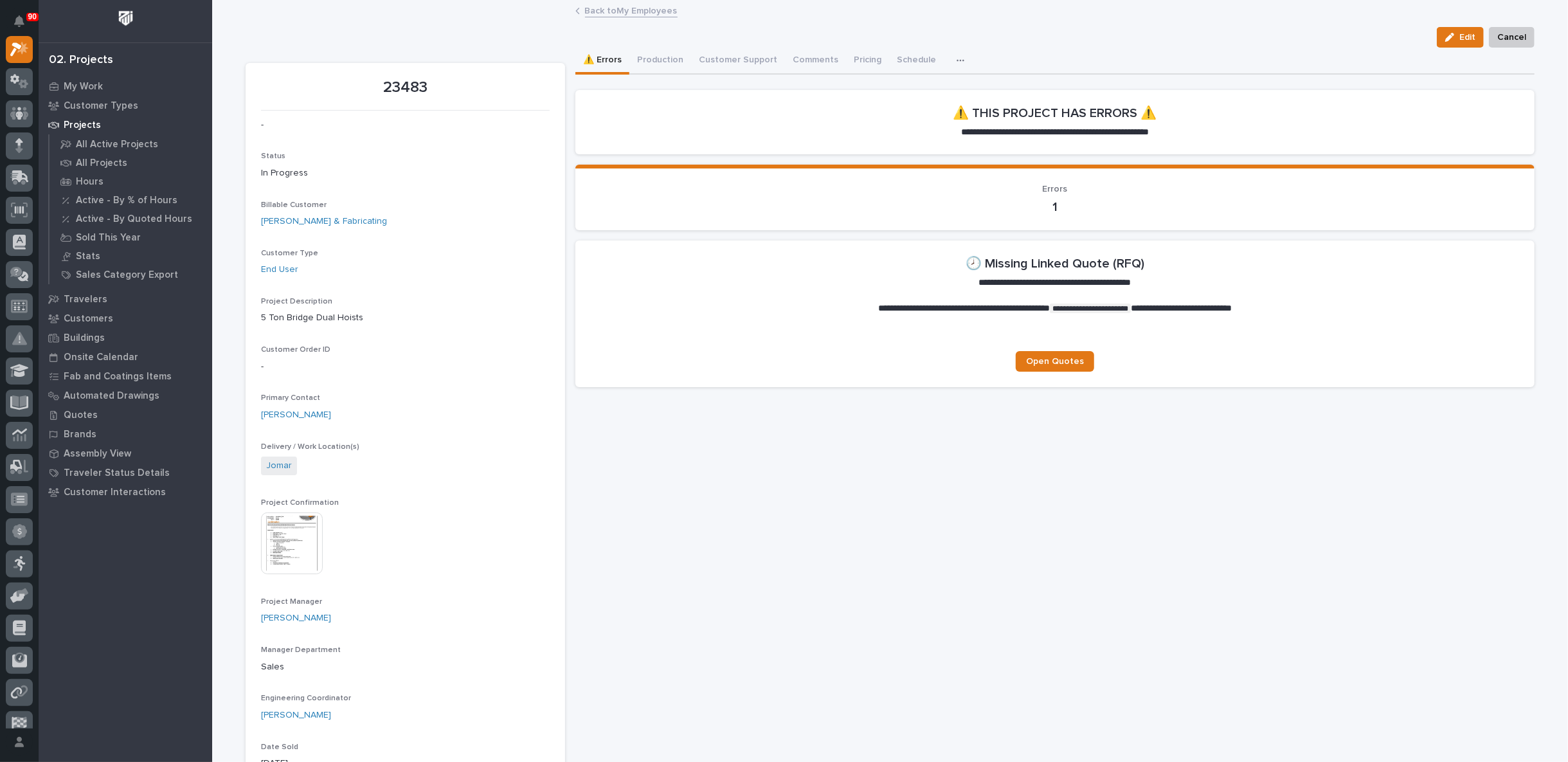
click at [611, 13] on link "Back to My Employees" at bounding box center [631, 10] width 92 height 15
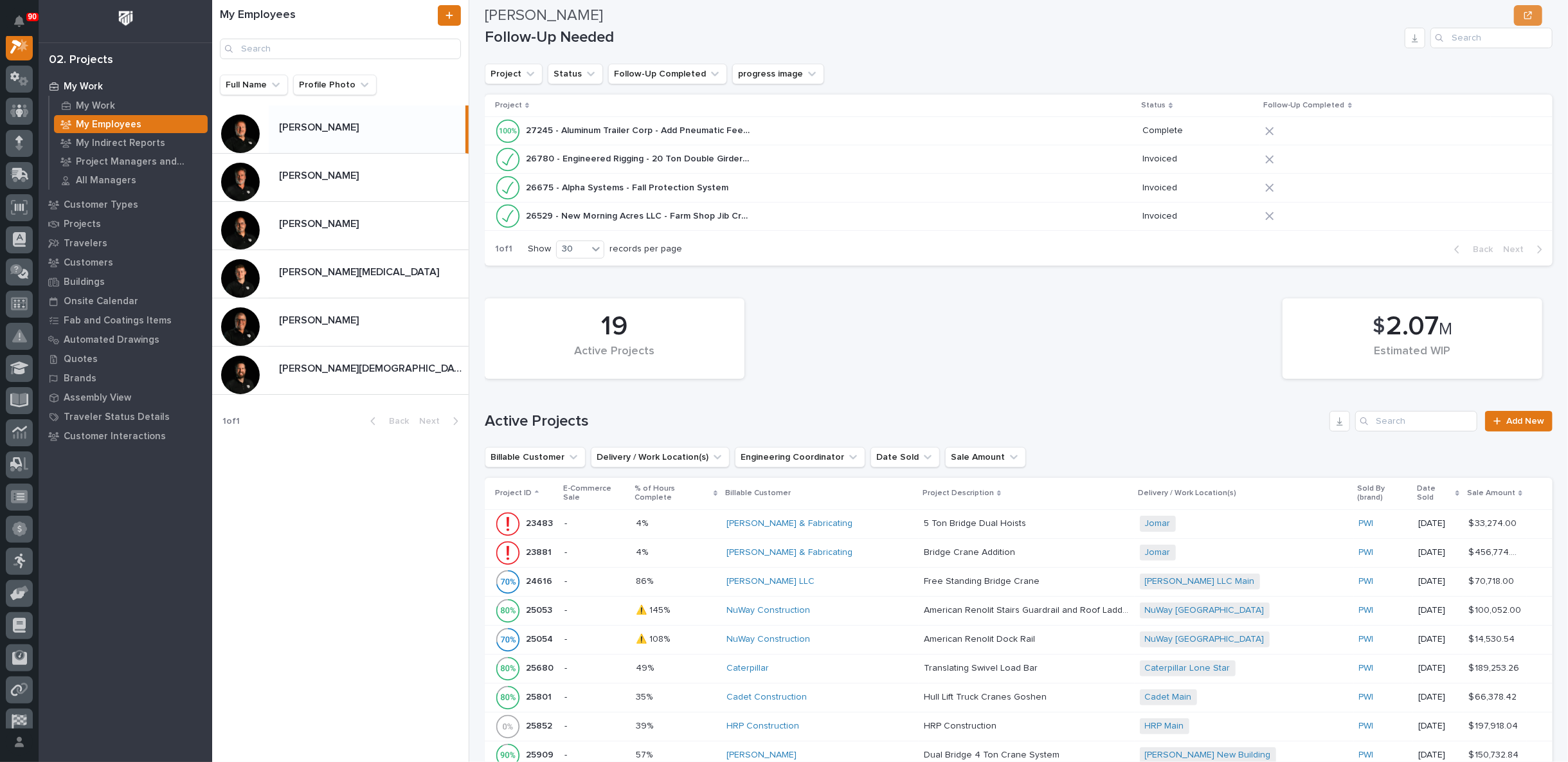
scroll to position [214, 0]
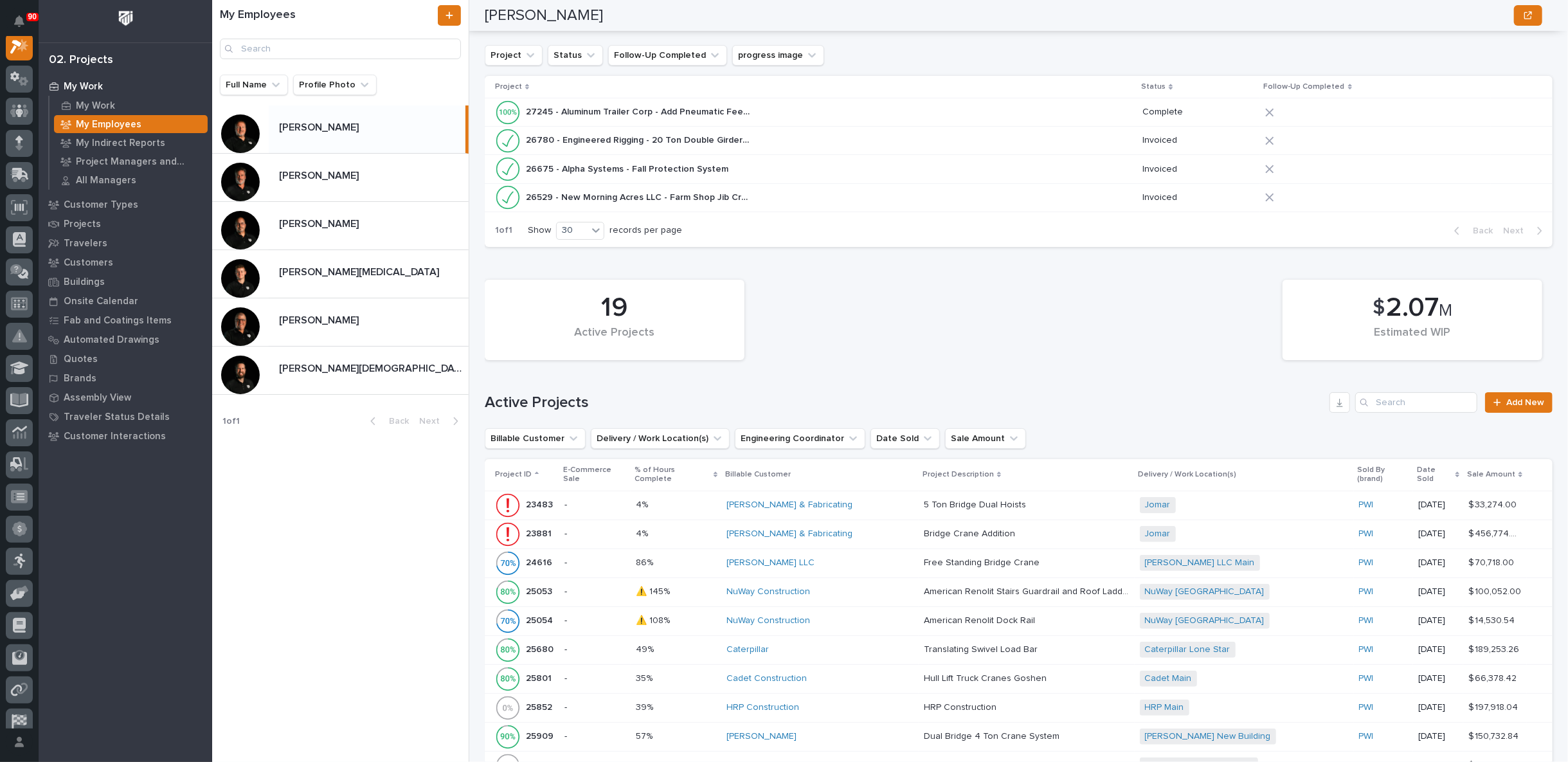
click at [1022, 529] on p at bounding box center [1027, 534] width 206 height 11
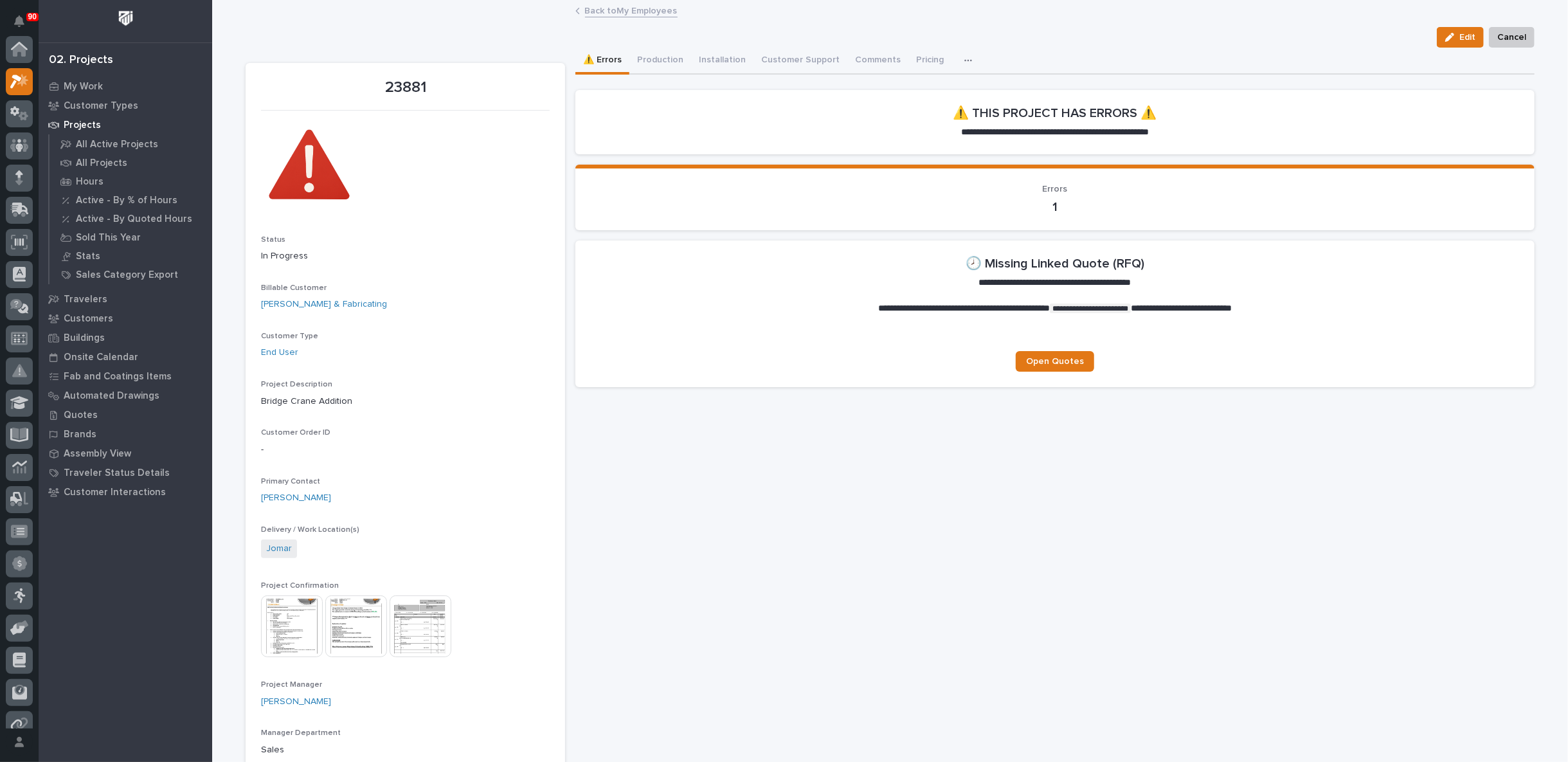
scroll to position [32, 0]
click at [624, 11] on link "Back to My Employees" at bounding box center [631, 10] width 92 height 15
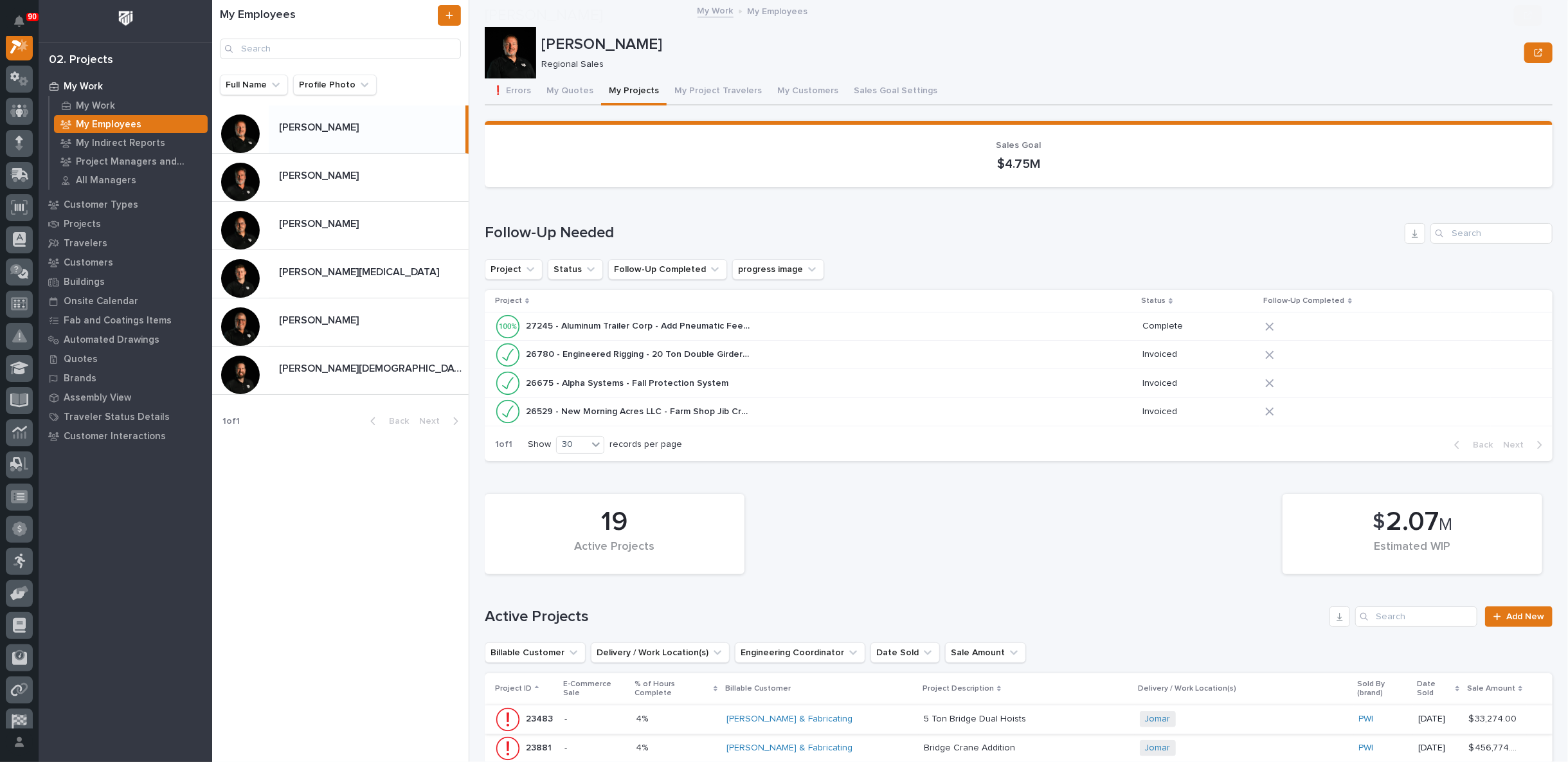
scroll to position [214, 0]
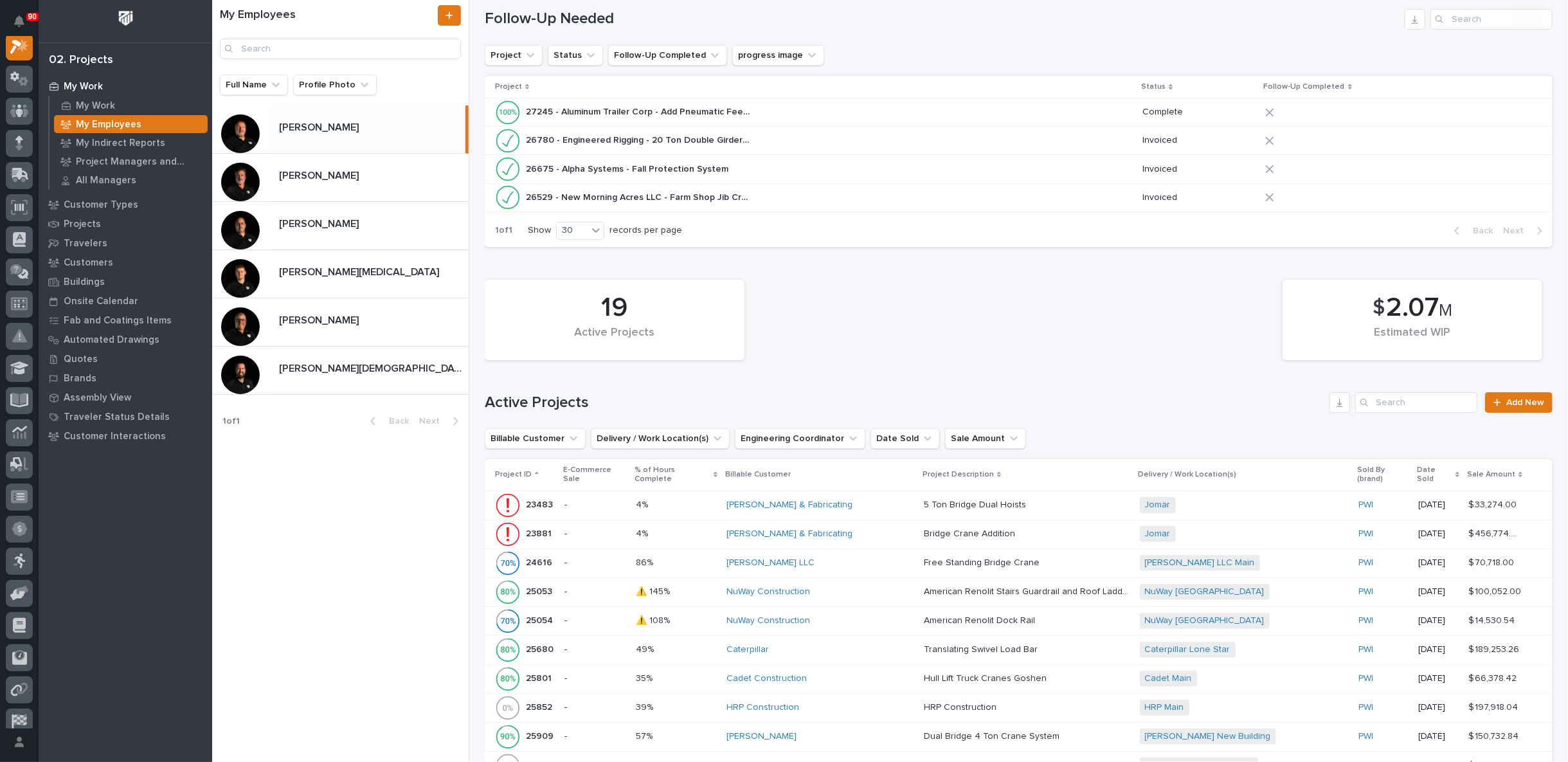
click at [863, 499] on div "[PERSON_NAME] & Fabricating" at bounding box center [819, 504] width 187 height 11
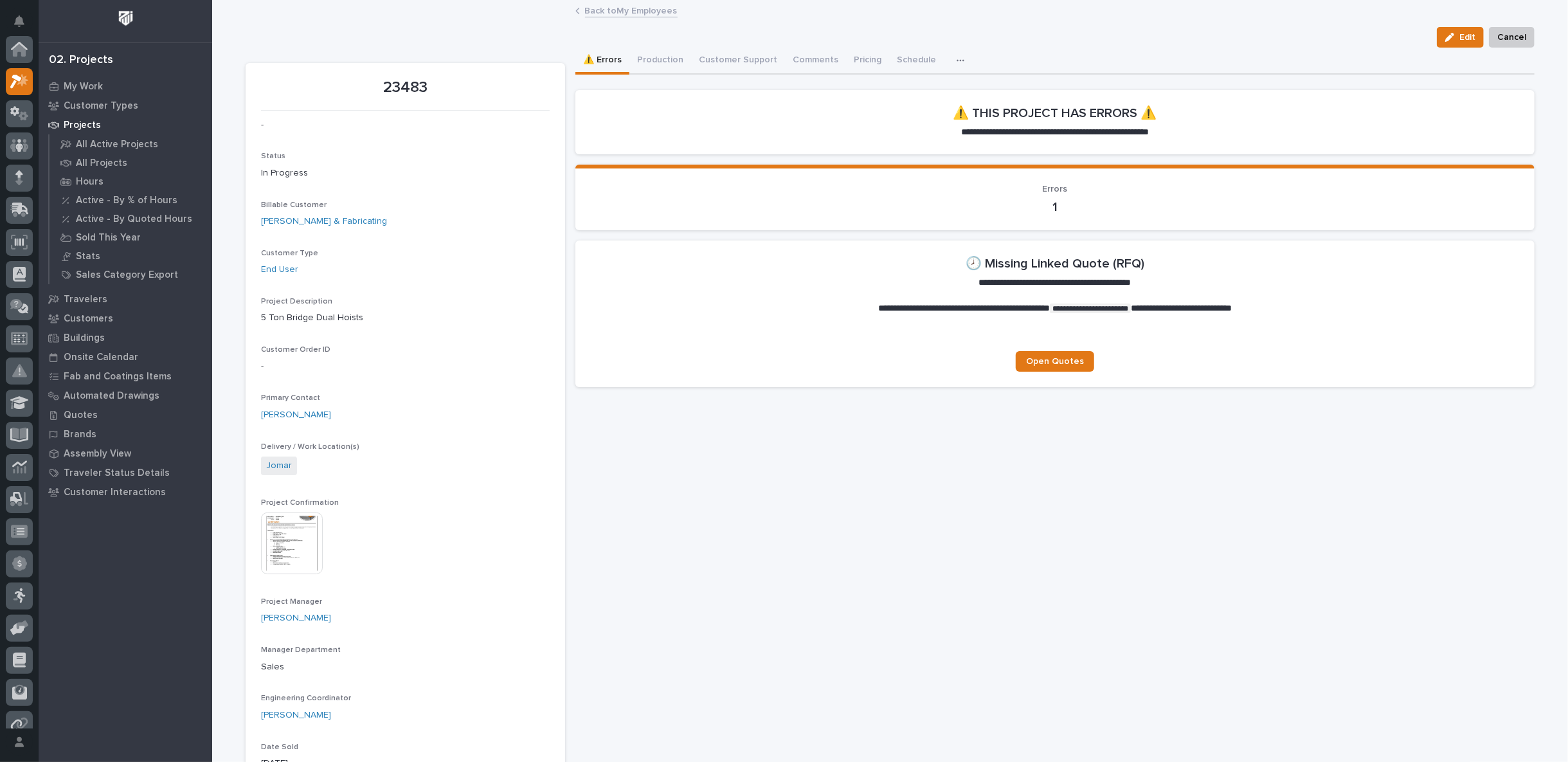
scroll to position [32, 0]
click at [734, 57] on button "Customer Support" at bounding box center [738, 60] width 94 height 27
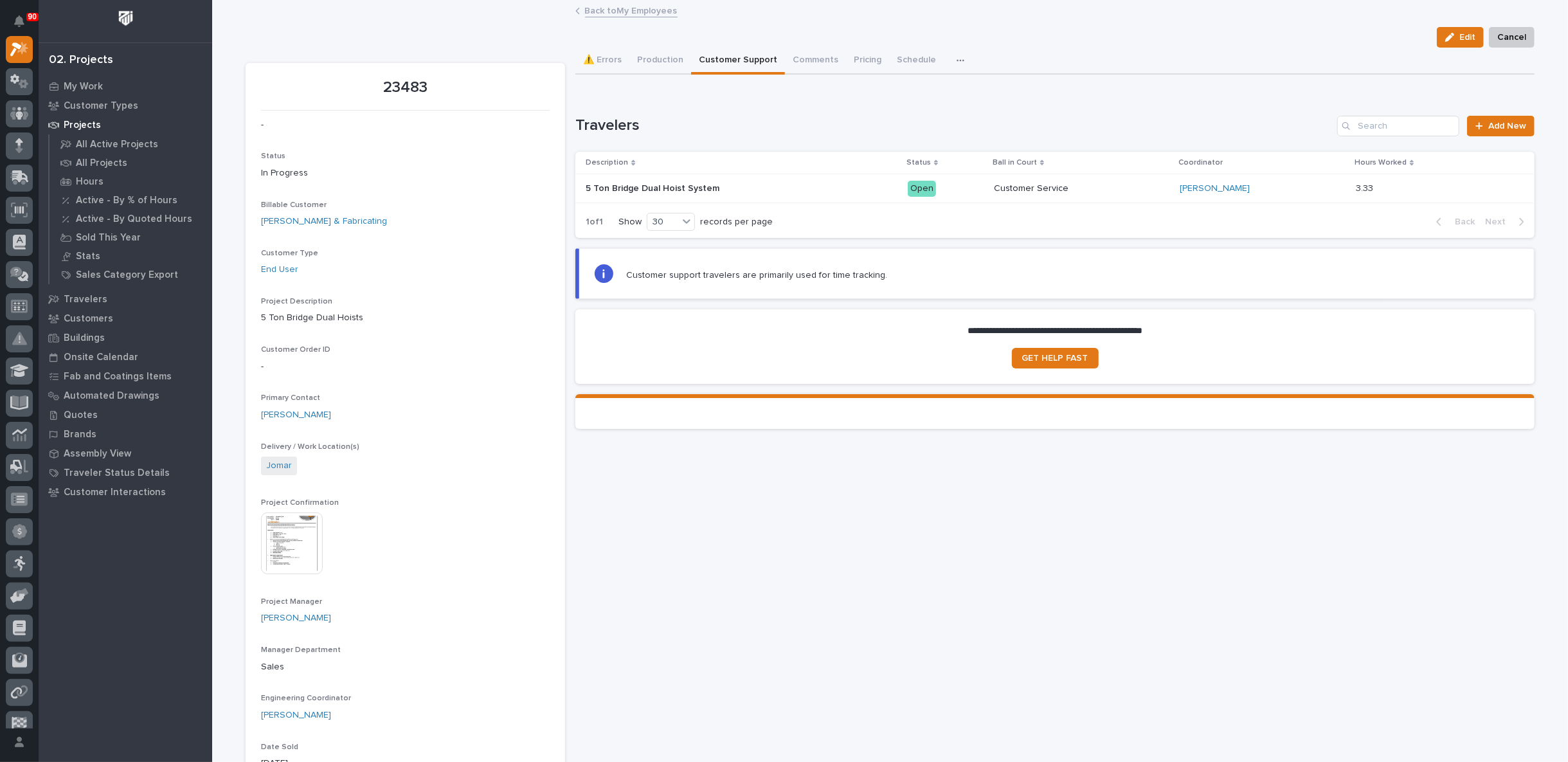
click at [855, 182] on div "5 Ton Bridge Dual Hoist System 5 Ton Bridge Dual Hoist System" at bounding box center [741, 188] width 312 height 21
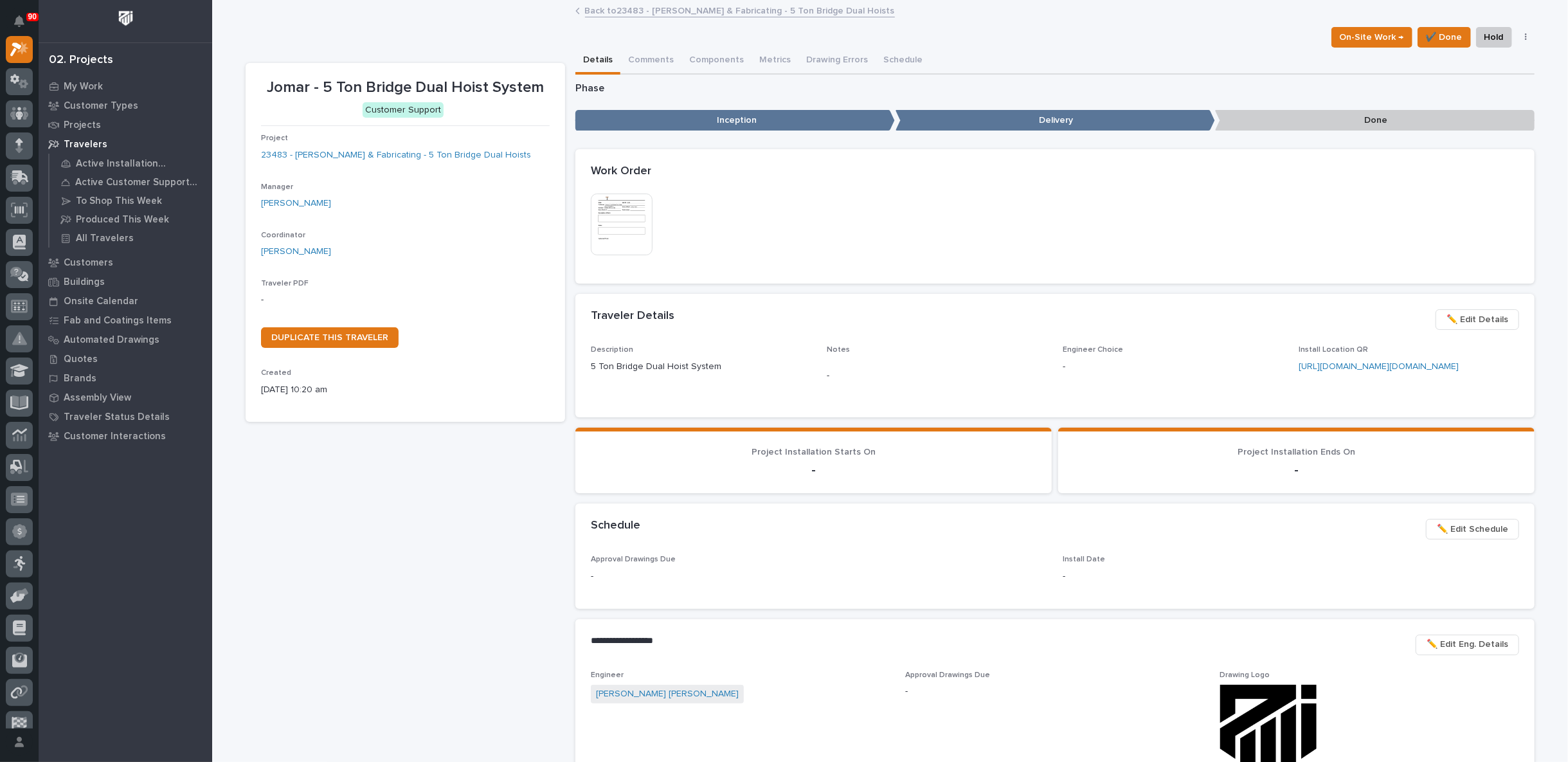
click at [624, 236] on img at bounding box center [621, 224] width 61 height 61
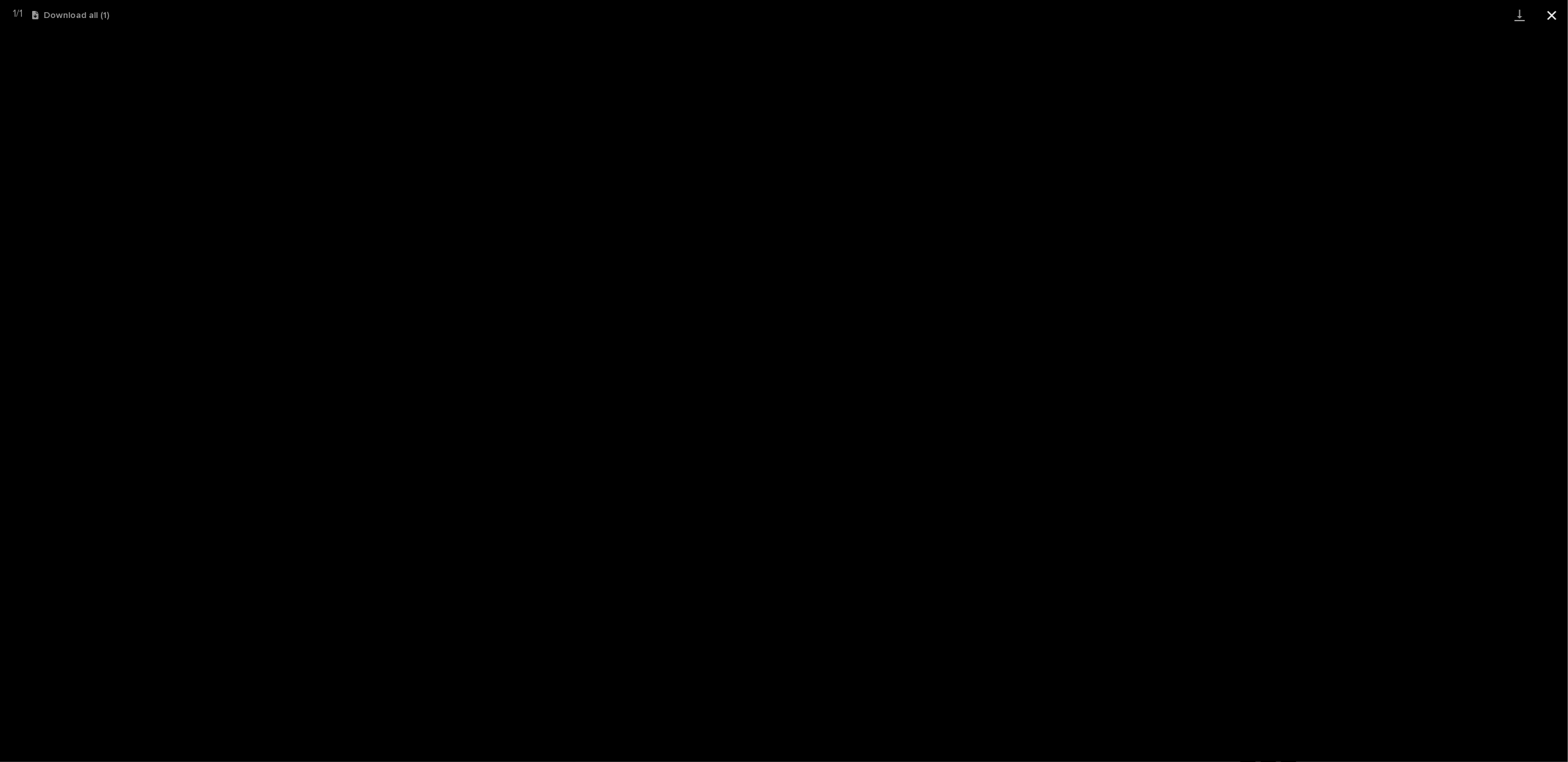
click at [1556, 15] on button "Close gallery" at bounding box center [1552, 15] width 32 height 31
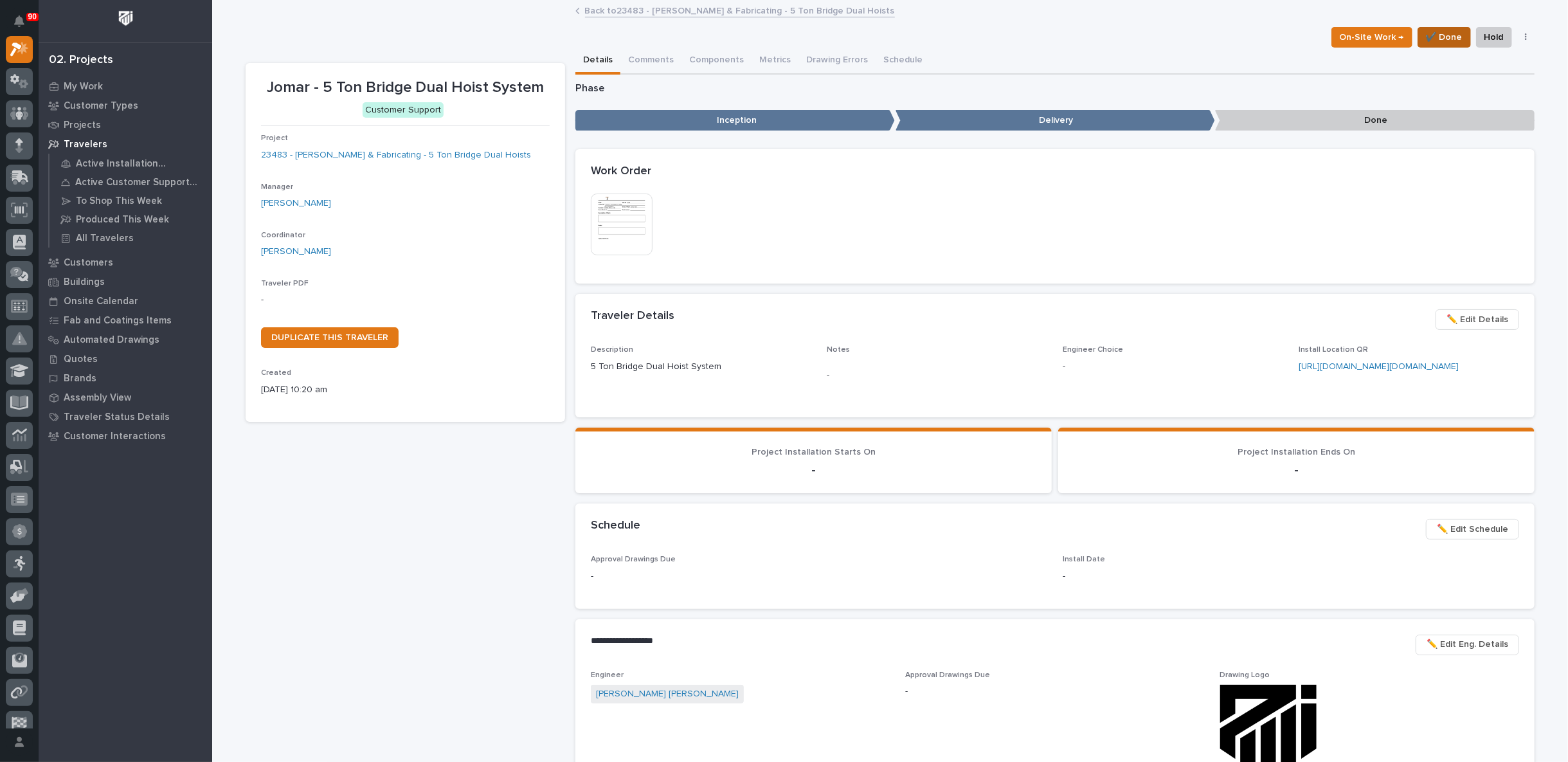
click at [1440, 32] on span "✔️ Done" at bounding box center [1444, 38] width 37 height 16
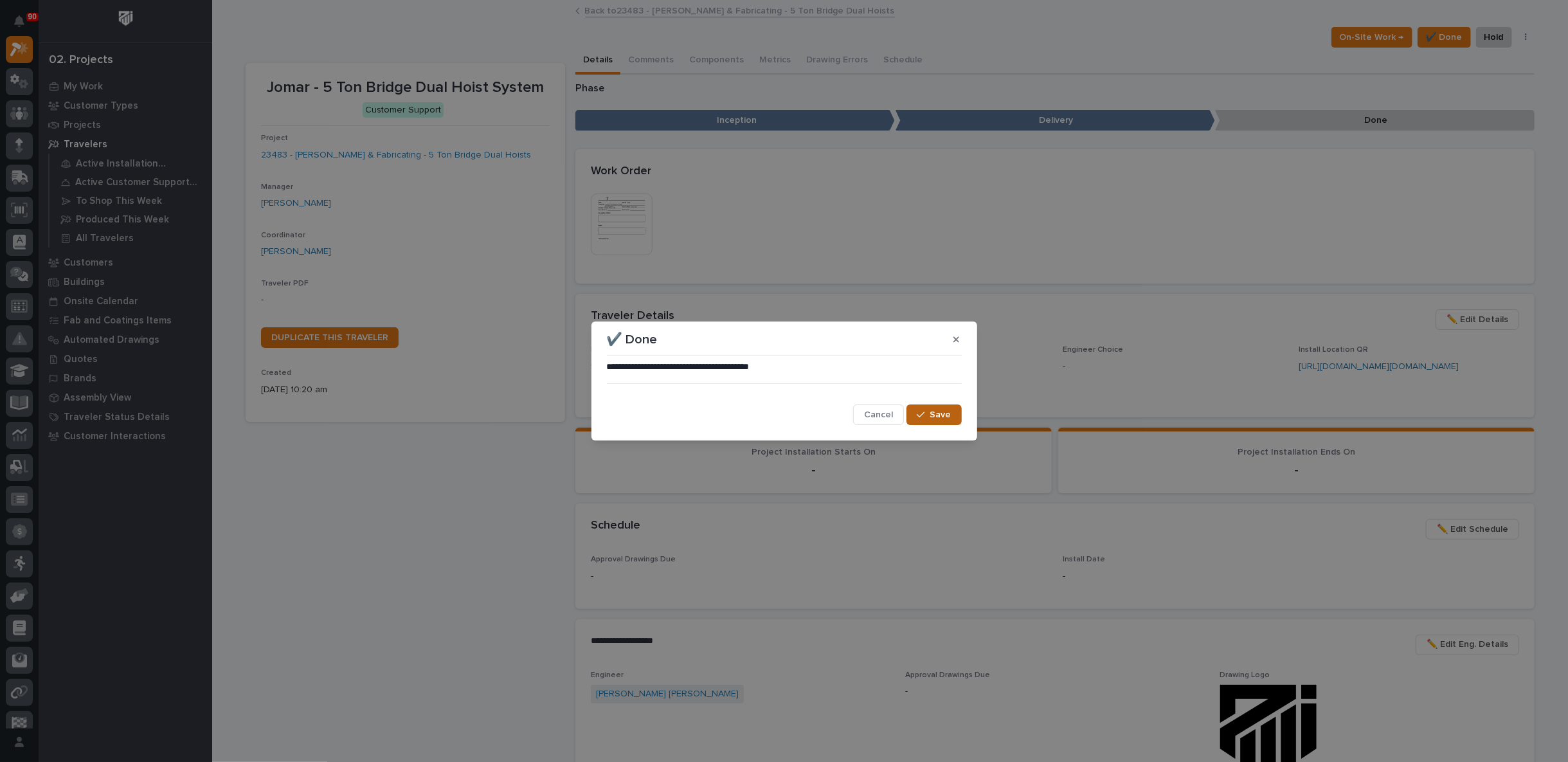
click at [941, 415] on span "Save" at bounding box center [940, 415] width 21 height 12
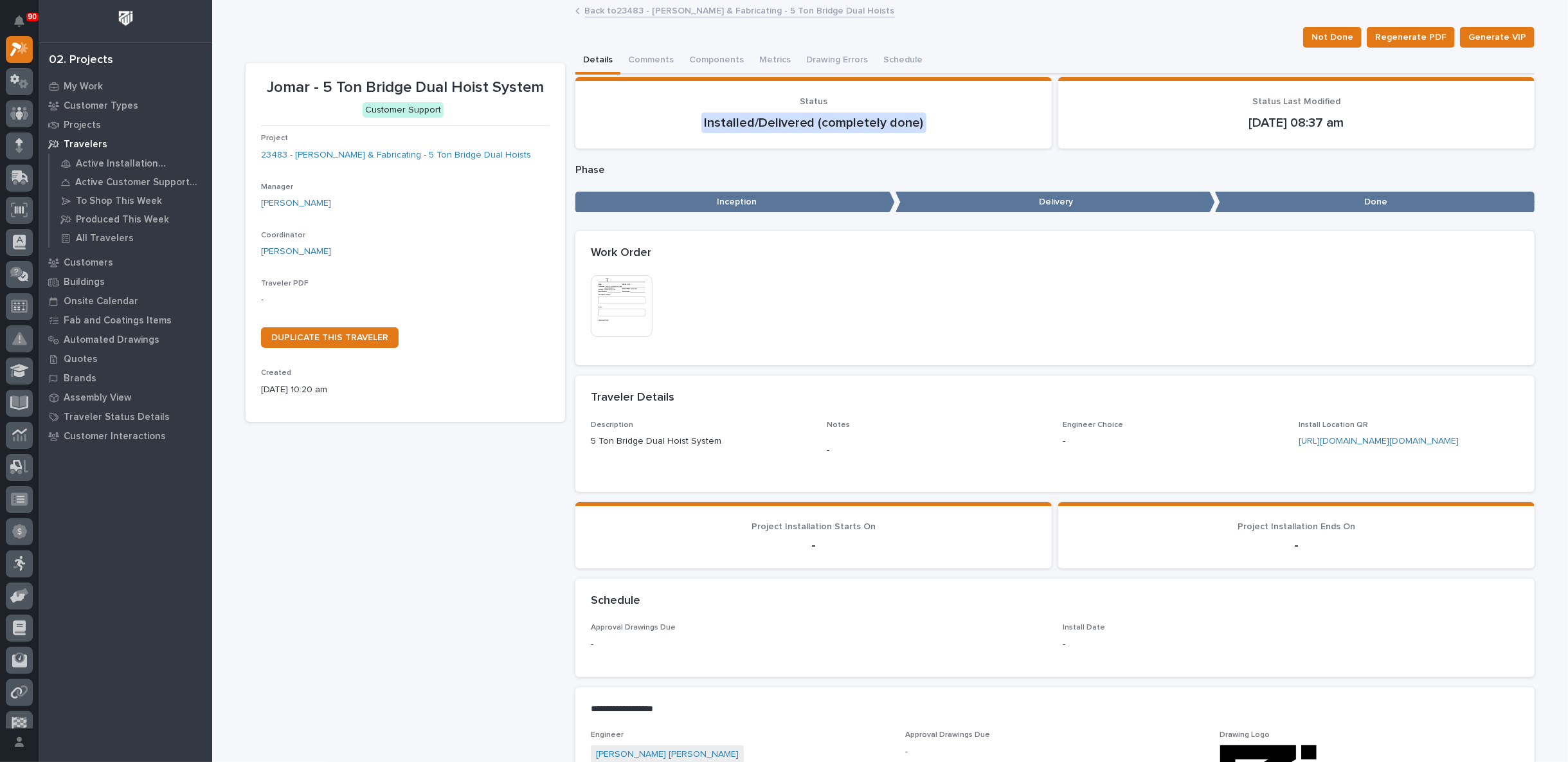
click at [603, 9] on link "Back to 23483 - Jomar Machining & Fabricating - 5 Ton Bridge Dual Hoists" at bounding box center [740, 10] width 310 height 15
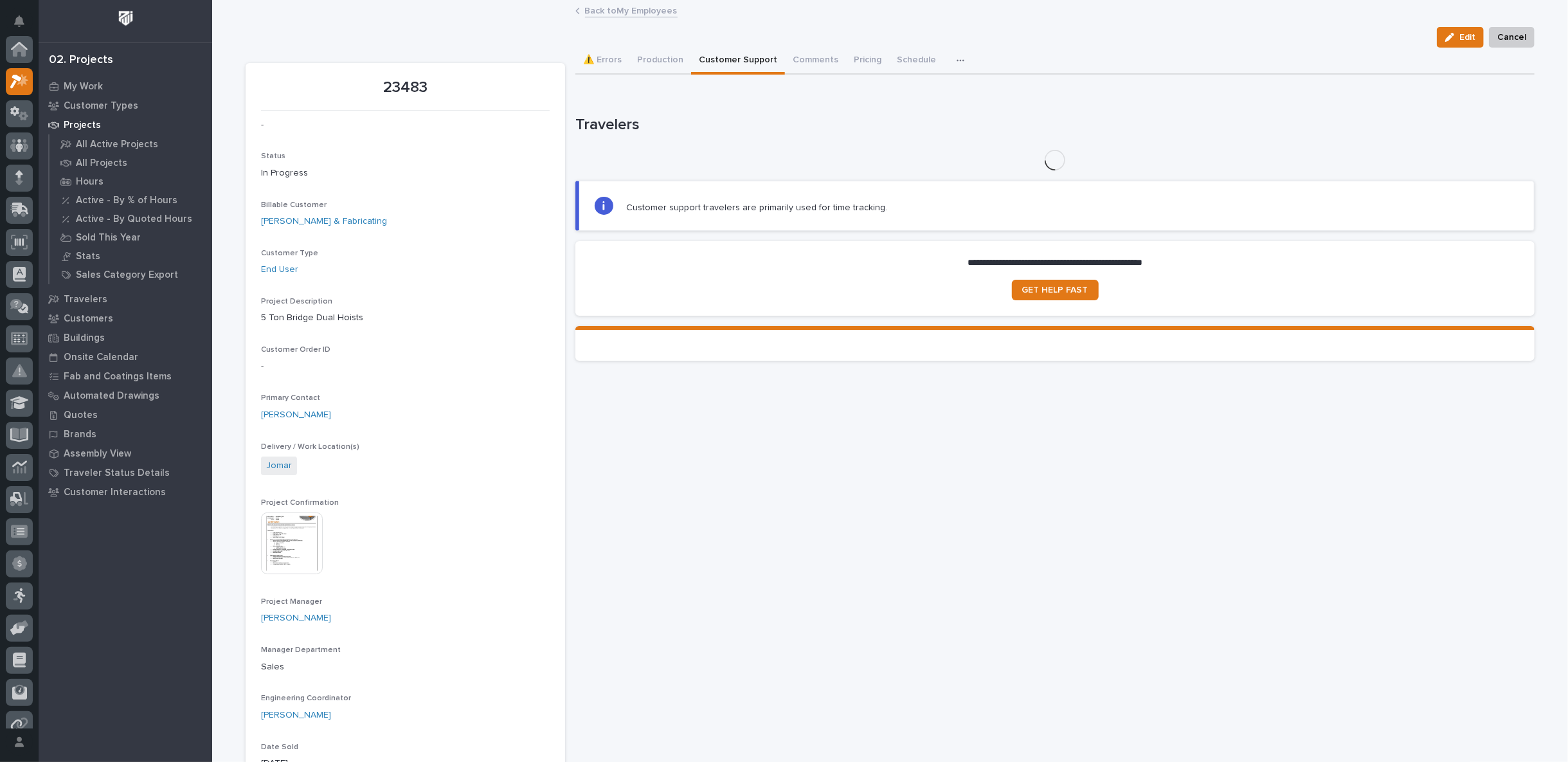
scroll to position [35, 0]
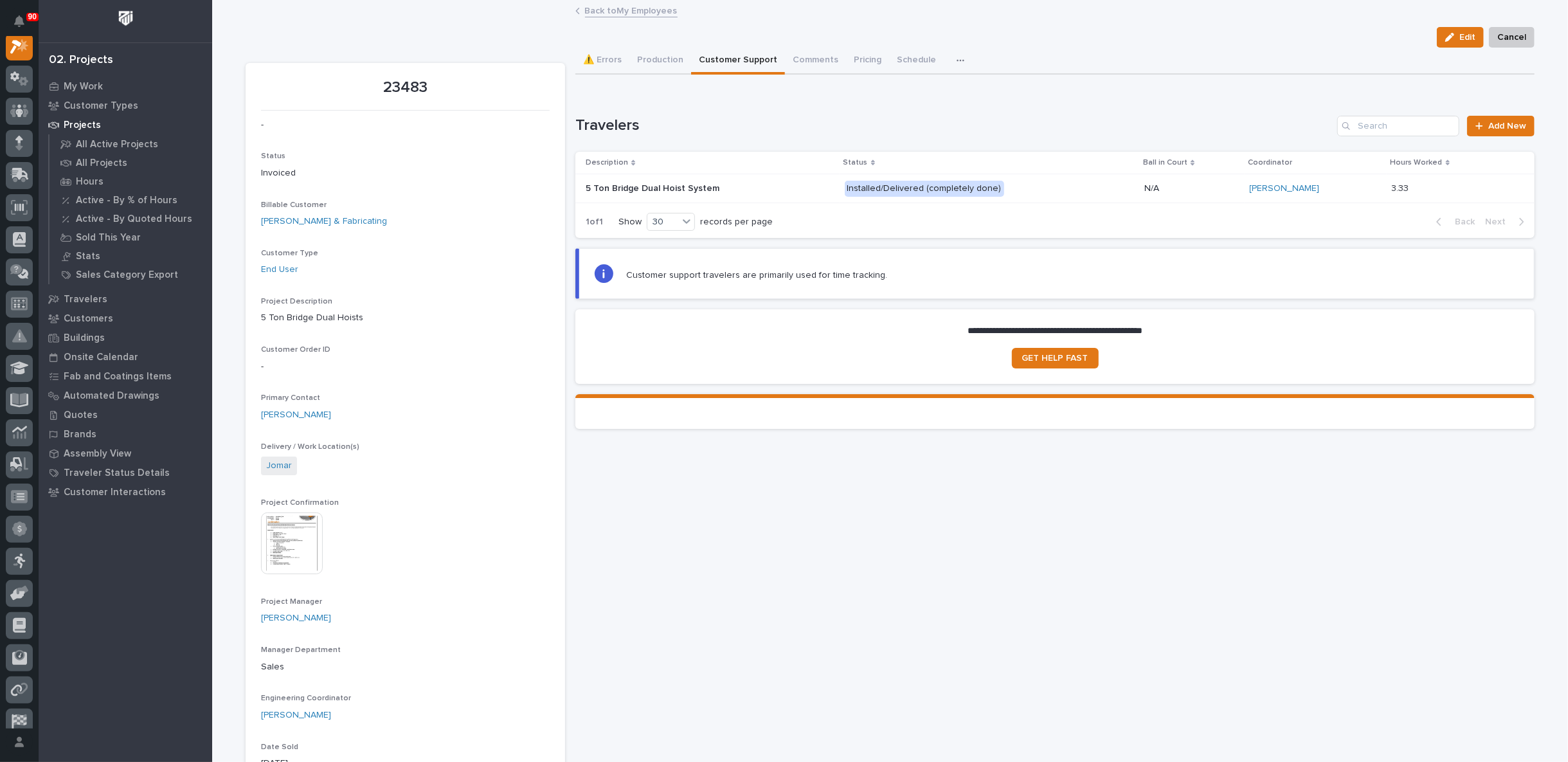
click at [605, 10] on link "Back to My Employees" at bounding box center [631, 10] width 92 height 15
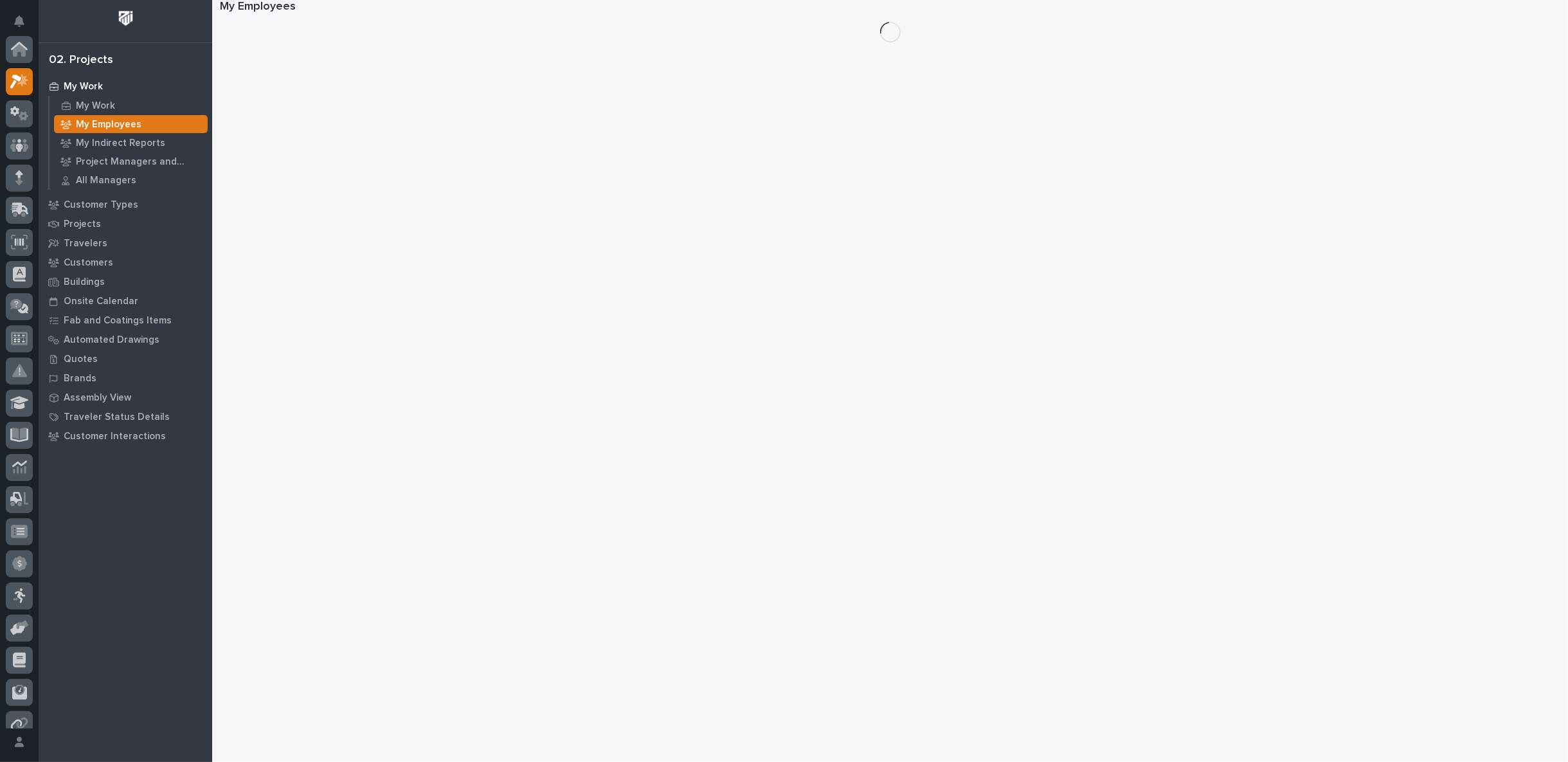
scroll to position [35, 0]
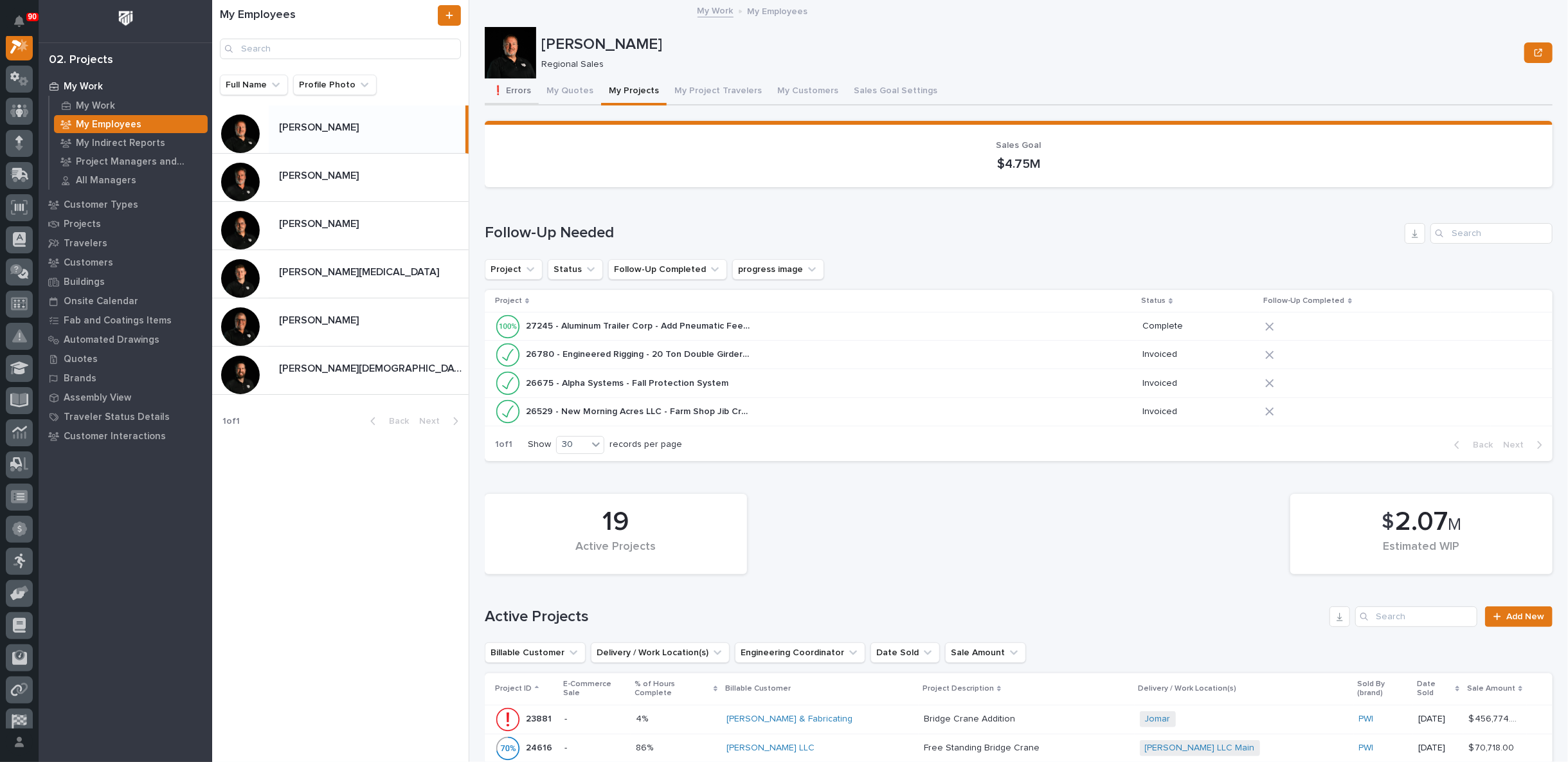
click at [521, 89] on button "❗ Errors" at bounding box center [511, 91] width 54 height 27
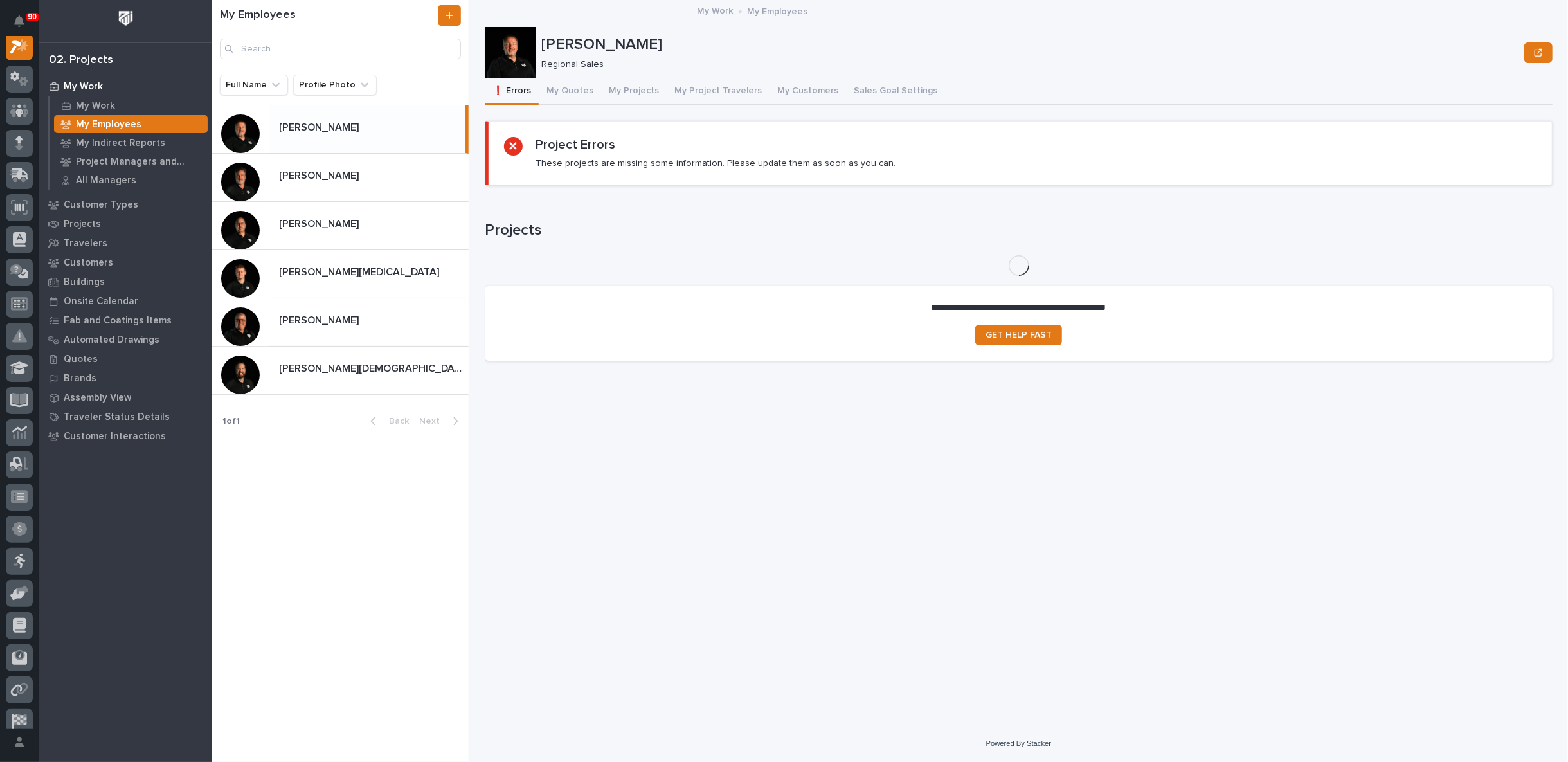
scroll to position [32, 0]
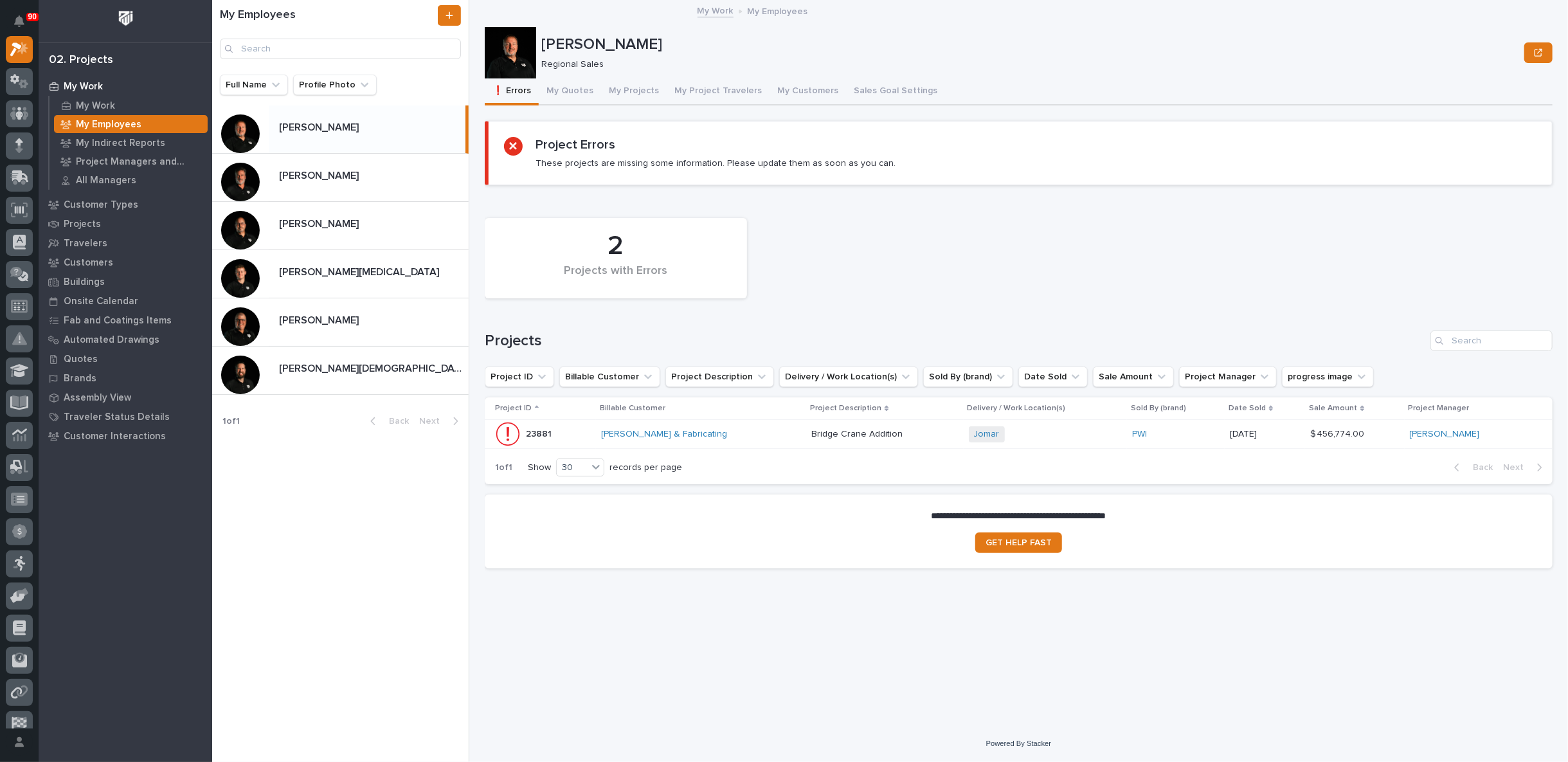
click at [933, 433] on p at bounding box center [885, 434] width 147 height 11
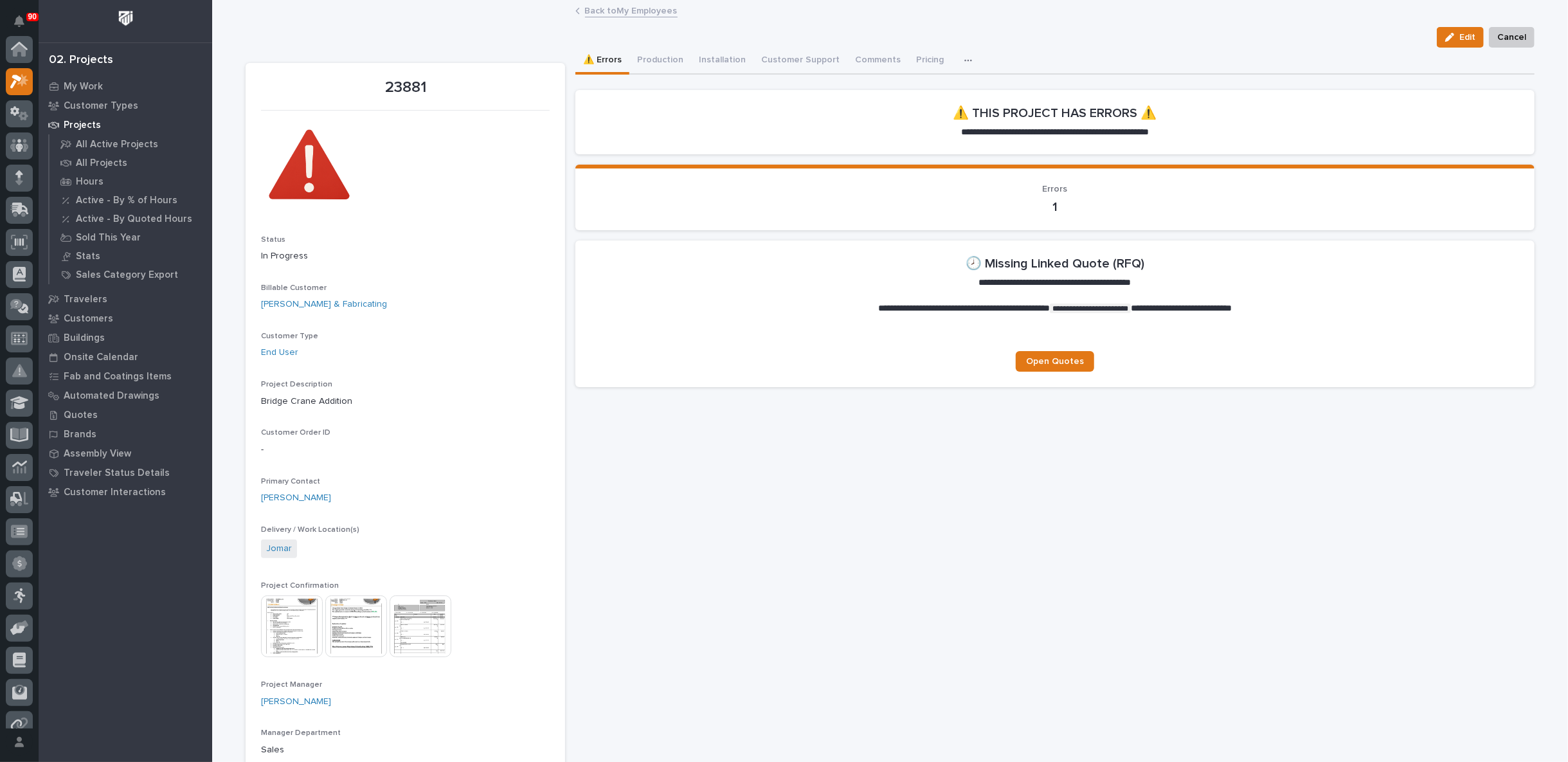
scroll to position [32, 0]
click at [974, 55] on icon "button" at bounding box center [978, 59] width 8 height 9
click at [1008, 49] on div "⚠️ Errors Production Installation Customer Support Comments (1) Pricing Schedul…" at bounding box center [1055, 60] width 959 height 27
click at [974, 59] on icon "button" at bounding box center [977, 60] width 7 height 2
click at [1033, 48] on div "⚠️ Errors Production Installation Customer Support Comments (1) Pricing Schedul…" at bounding box center [1055, 60] width 959 height 27
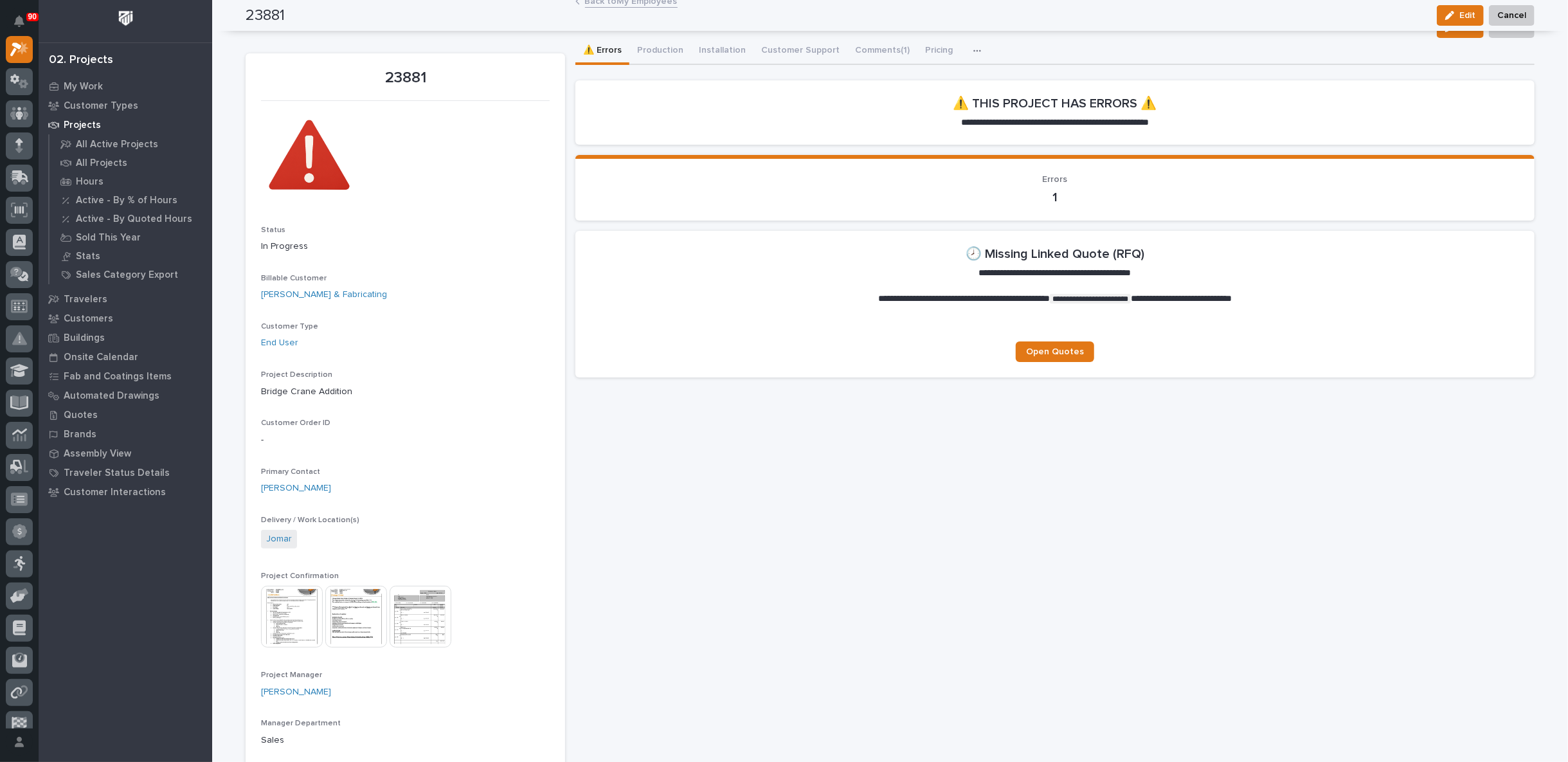
scroll to position [0, 0]
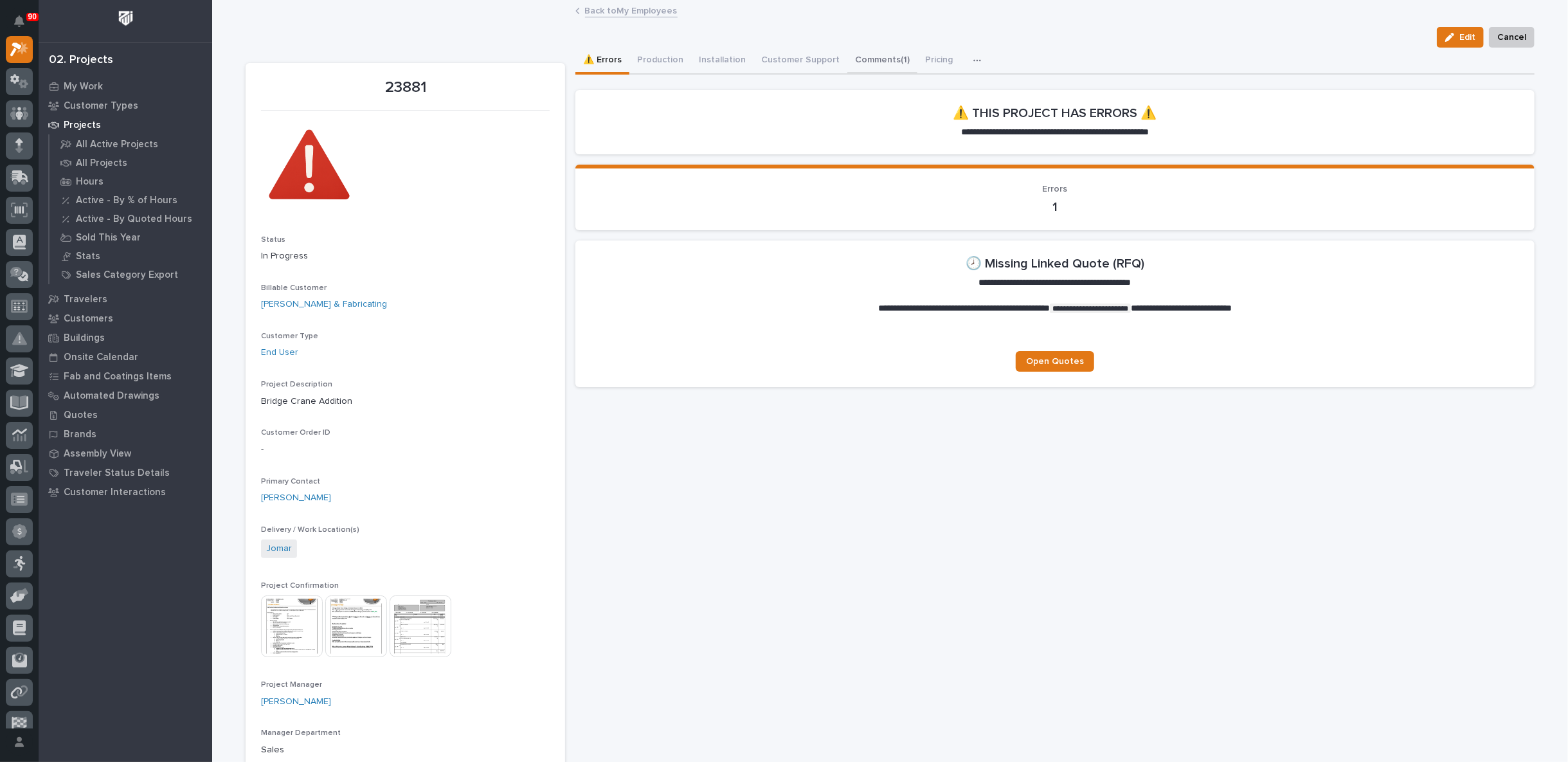
click at [866, 60] on button "Comments (1)" at bounding box center [882, 60] width 70 height 27
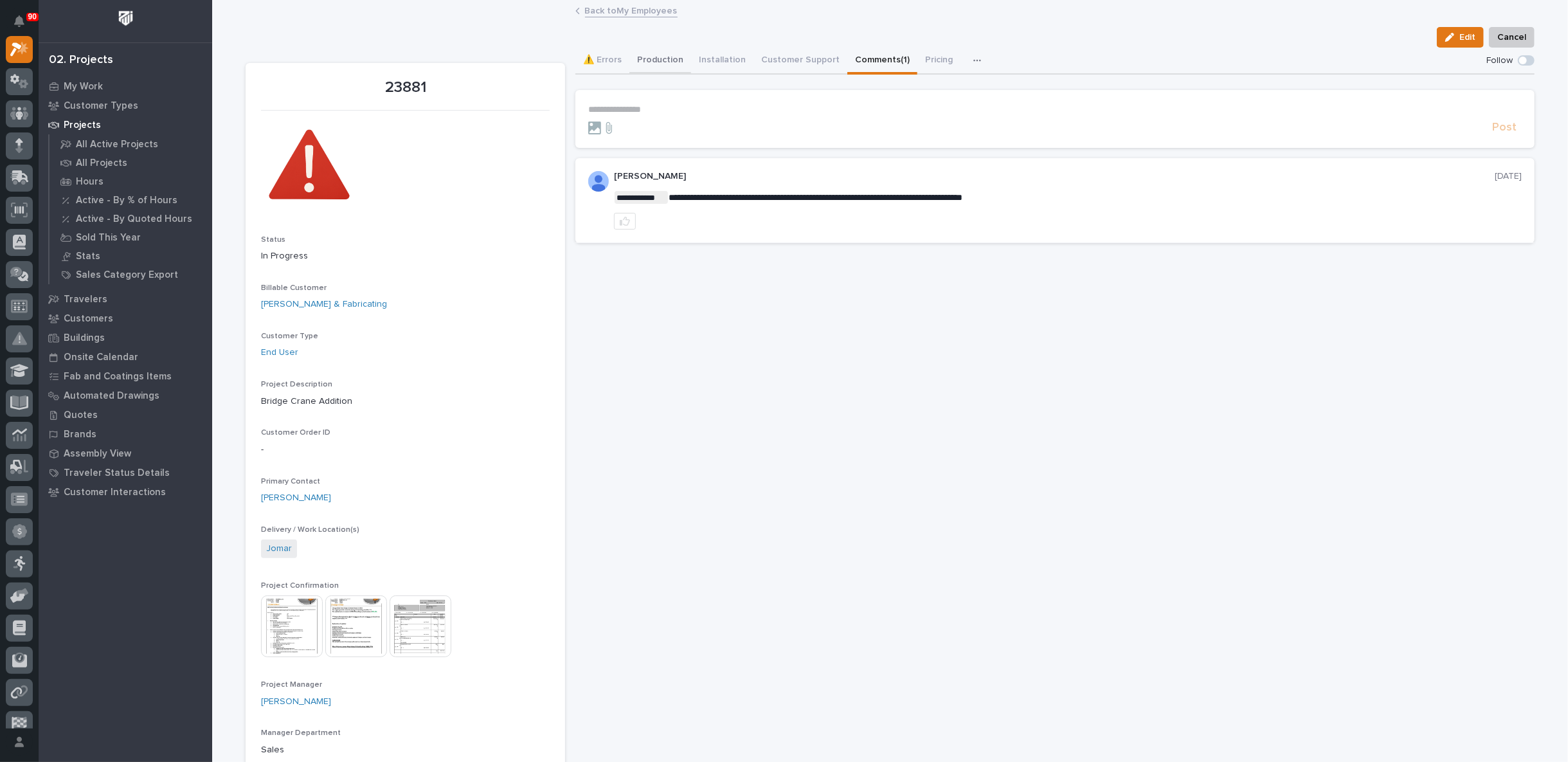
click at [642, 59] on button "Production" at bounding box center [660, 60] width 61 height 27
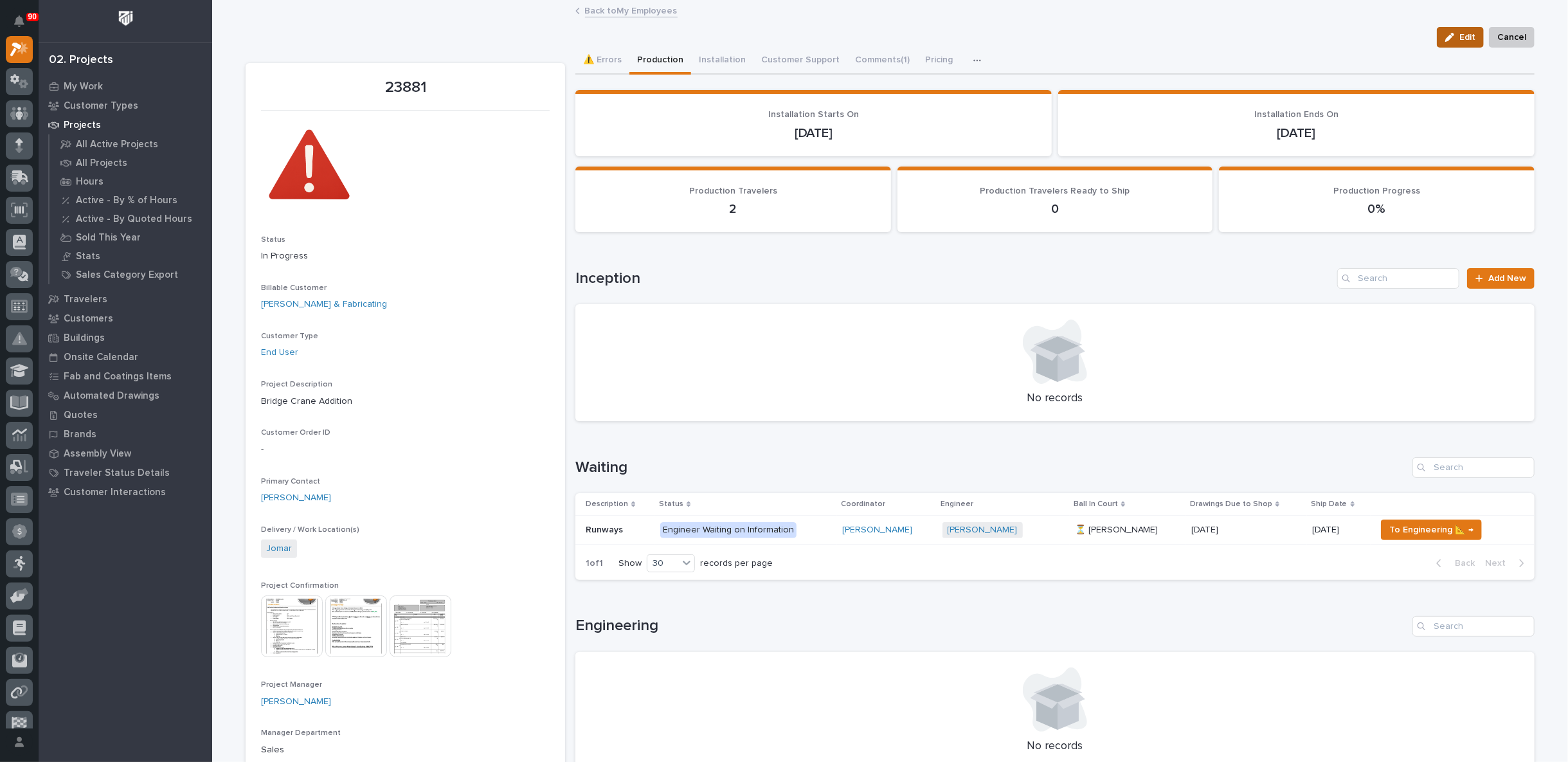
click at [1466, 34] on span "Edit" at bounding box center [1467, 38] width 16 height 12
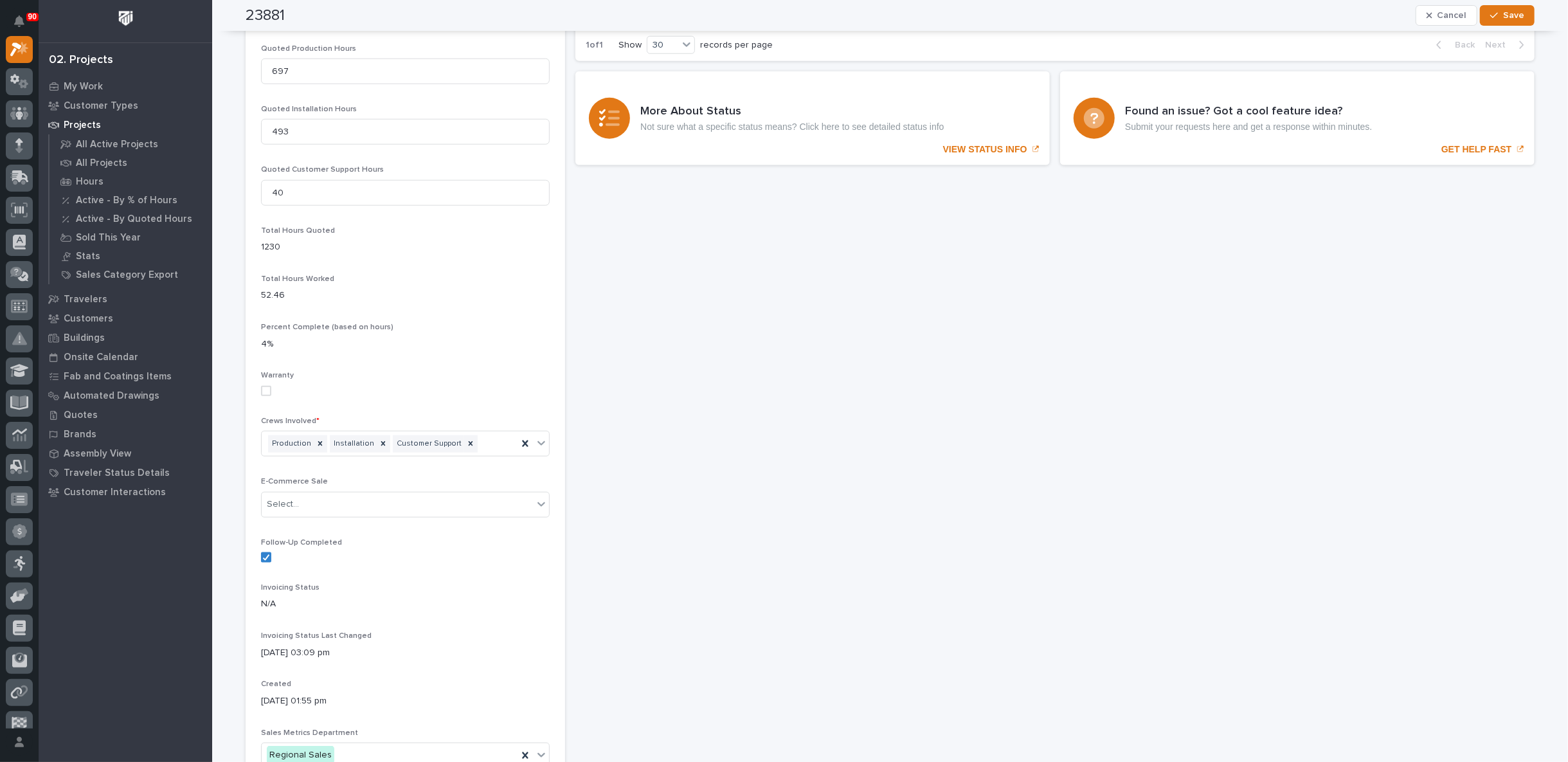
scroll to position [1143, 0]
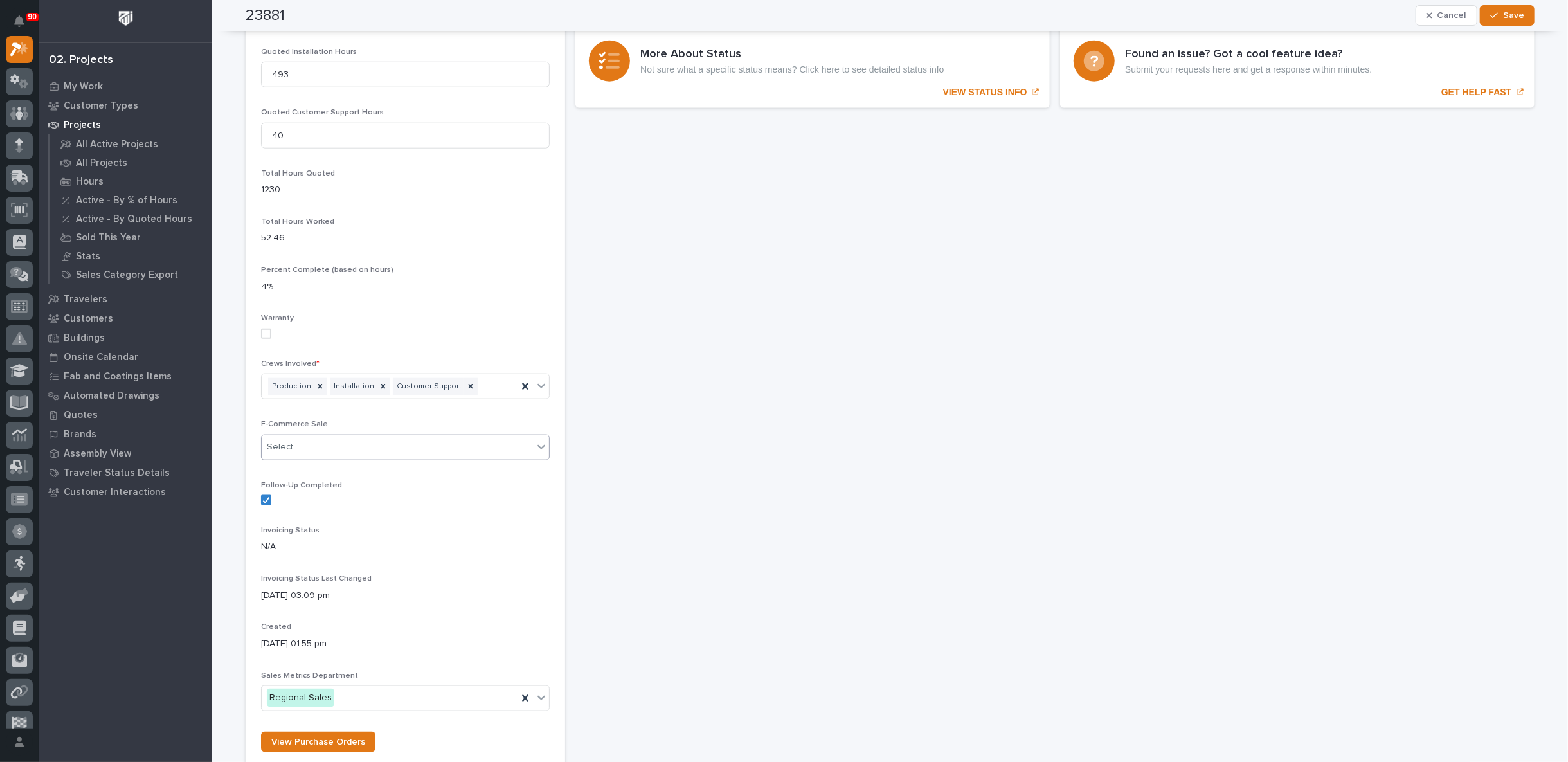
click at [527, 442] on div "Select..." at bounding box center [397, 447] width 271 height 21
click at [527, 441] on div "Select..." at bounding box center [397, 447] width 271 height 21
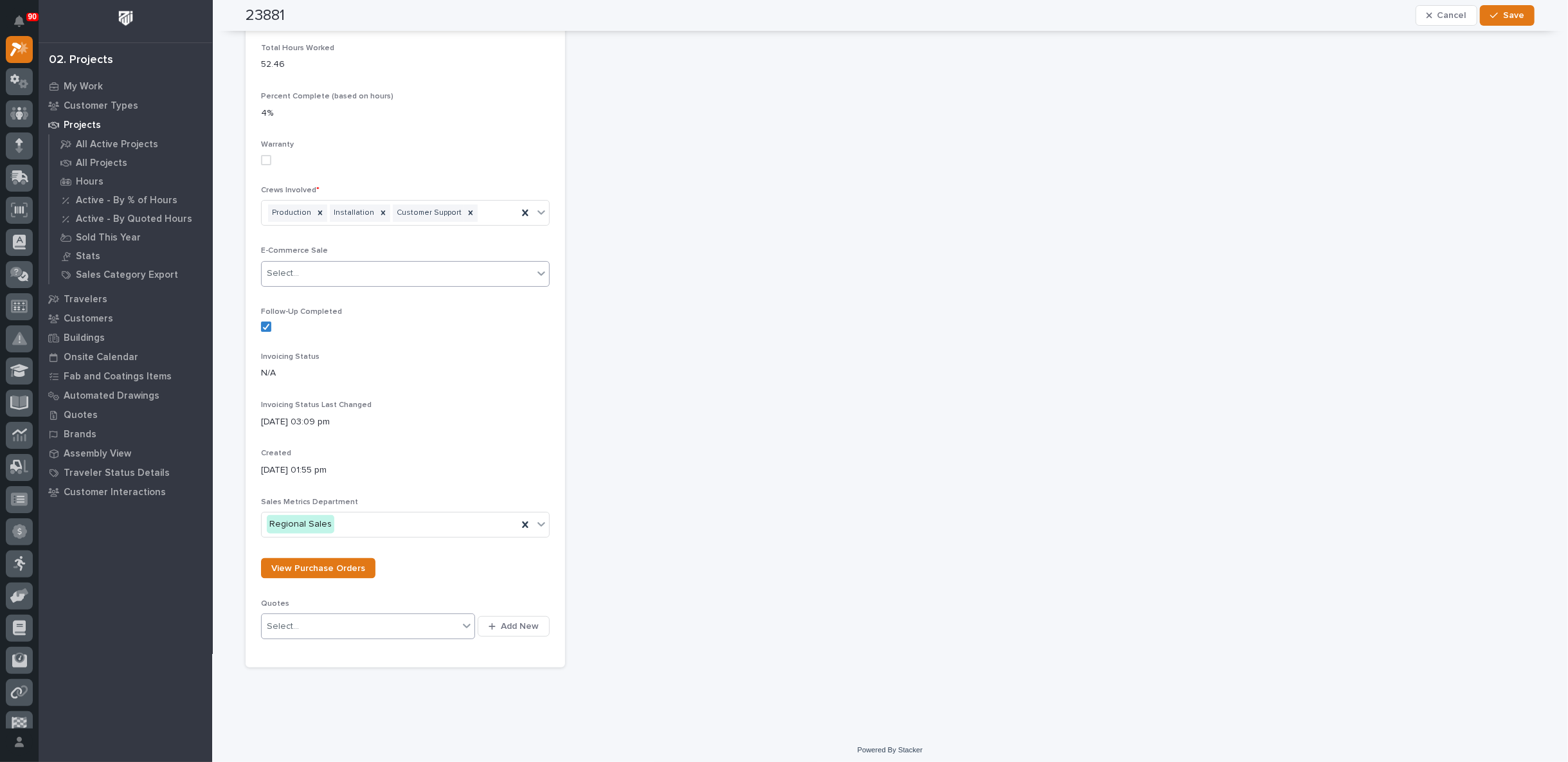
click at [443, 619] on div "Select..." at bounding box center [360, 626] width 197 height 21
click at [510, 620] on span "Add New" at bounding box center [520, 626] width 38 height 12
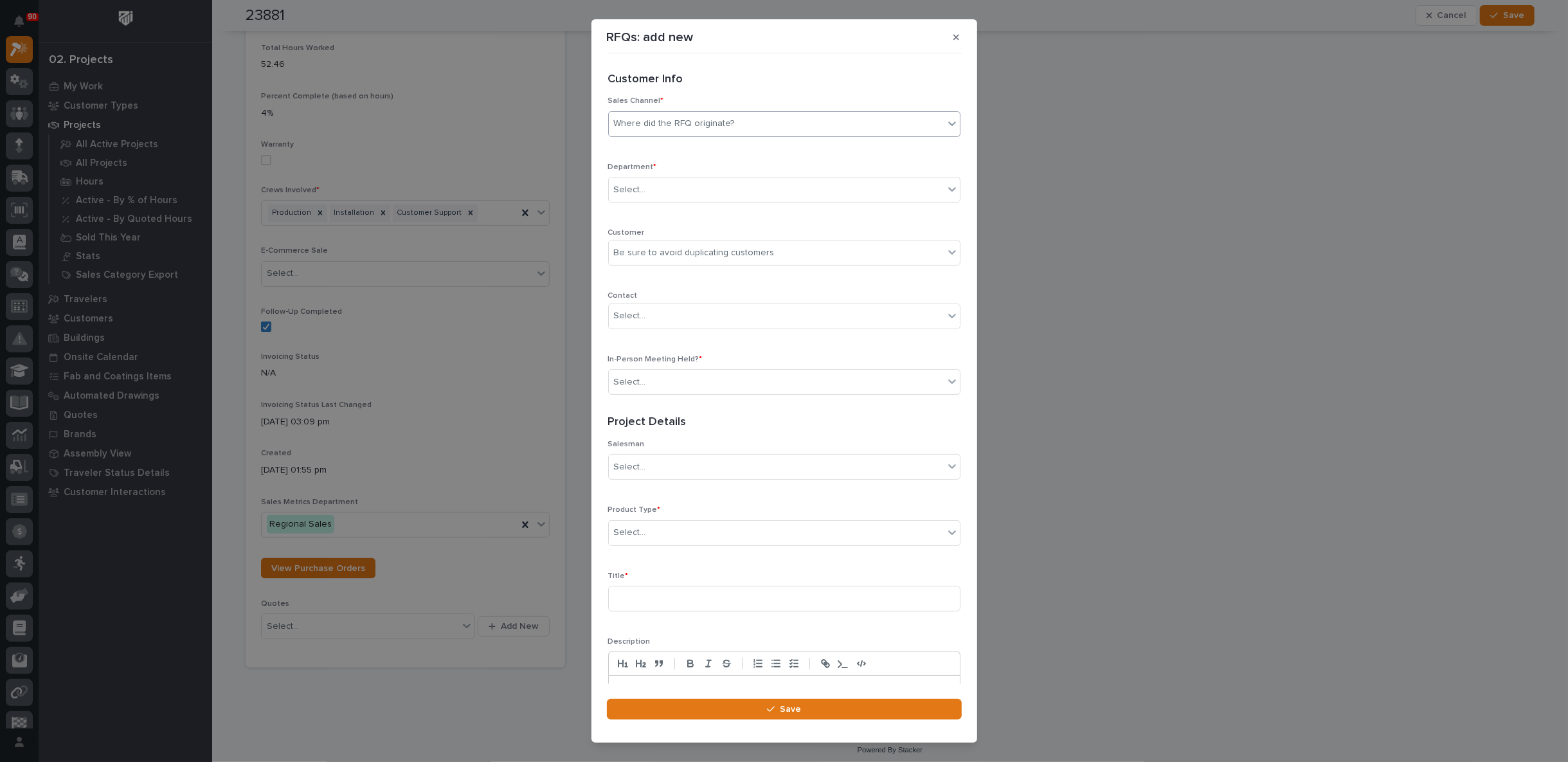
click at [724, 118] on div "Where did the RFQ originate?" at bounding box center [675, 124] width 121 height 14
click at [674, 174] on div "PWI" at bounding box center [779, 170] width 340 height 23
click at [668, 180] on div "Select..." at bounding box center [777, 189] width 335 height 21
click at [651, 232] on span "Regional Sales" at bounding box center [648, 235] width 67 height 14
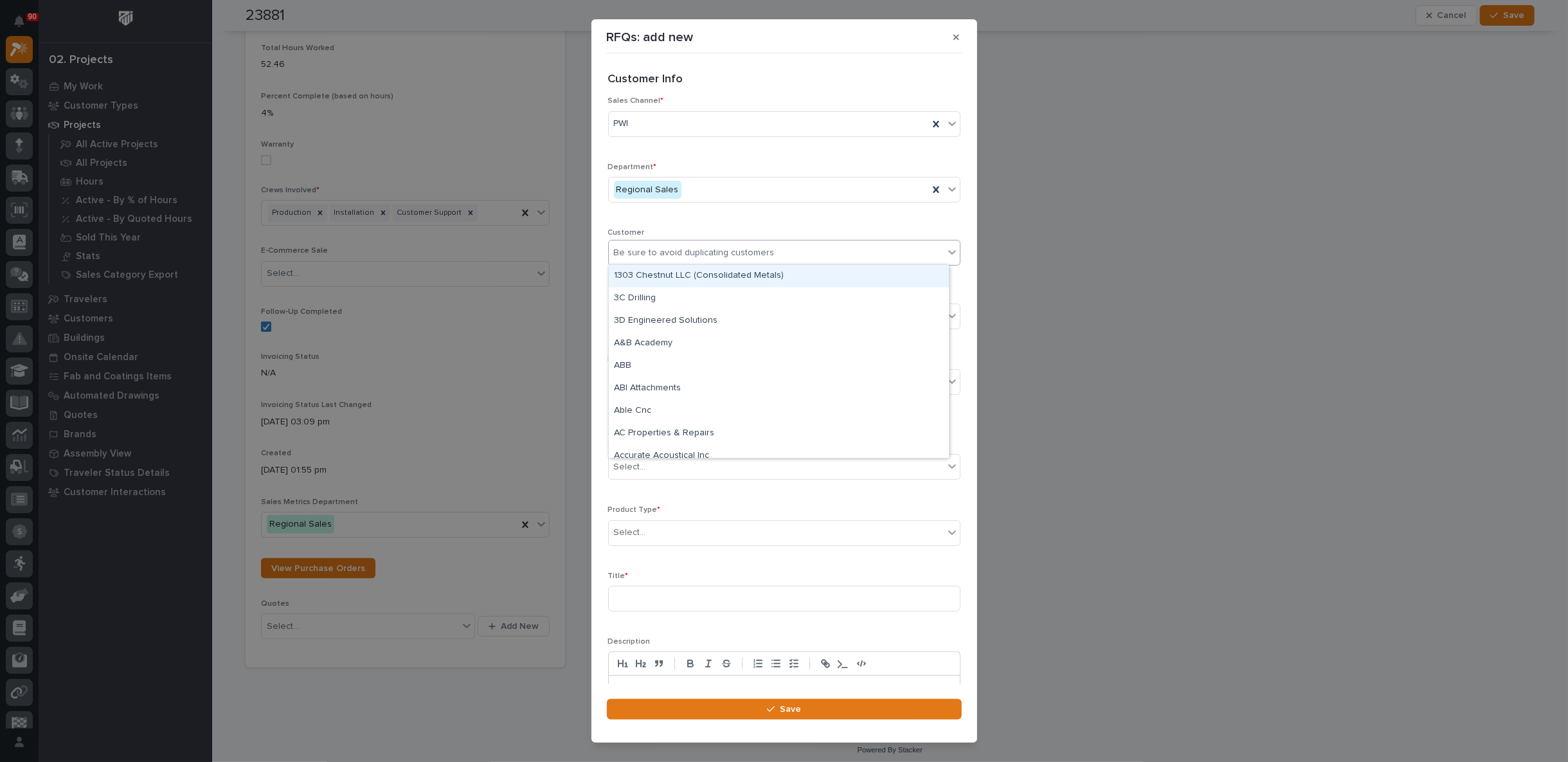
click at [654, 250] on div "Be sure to avoid duplicating customers" at bounding box center [694, 254] width 160 height 14
type input "****"
click at [690, 279] on div "[PERSON_NAME] & Fabricating" at bounding box center [779, 275] width 340 height 23
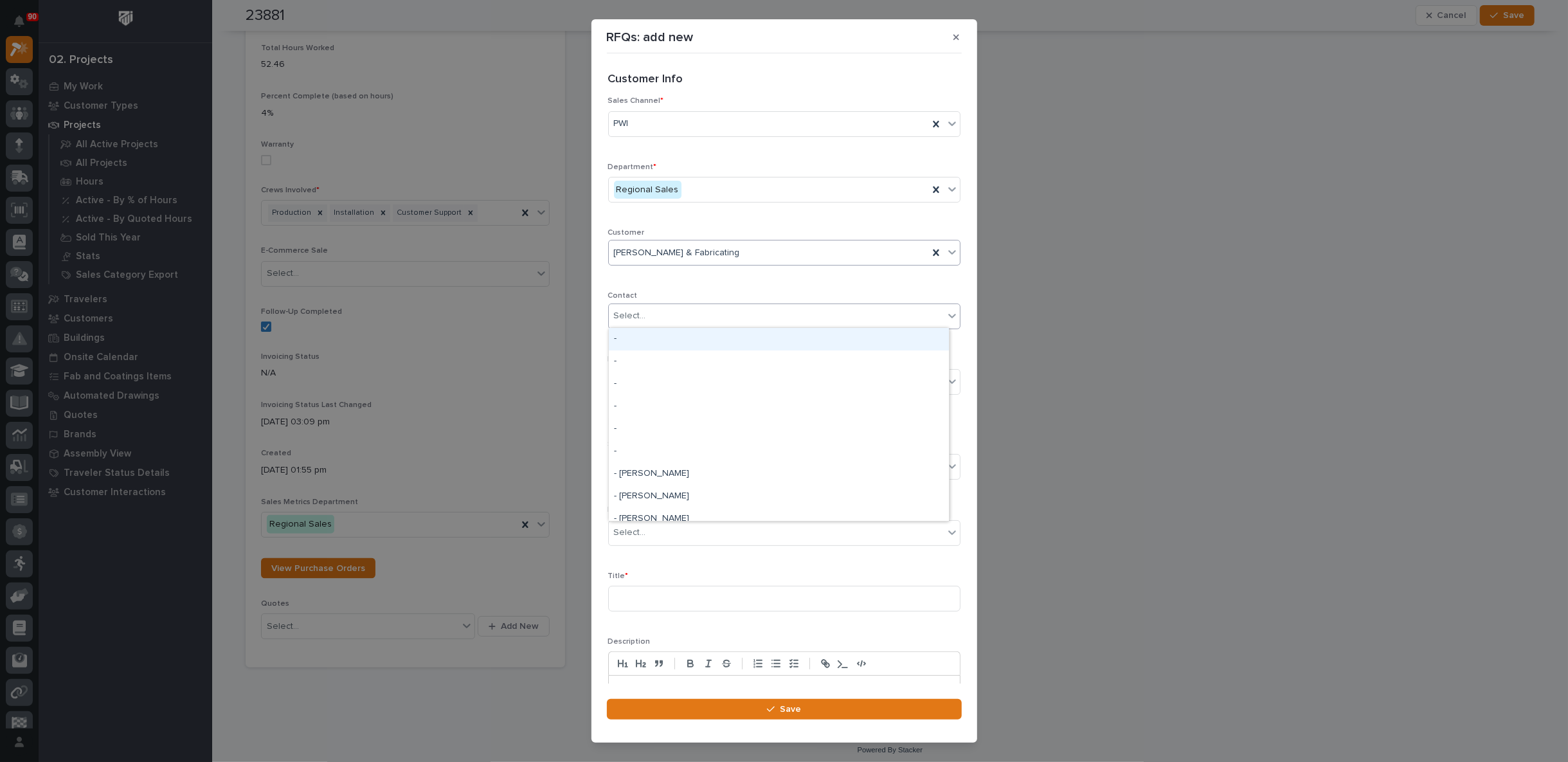
click at [679, 311] on div "Select..." at bounding box center [777, 315] width 335 height 21
type input "*****"
click at [673, 336] on div "[PERSON_NAME]" at bounding box center [779, 339] width 340 height 23
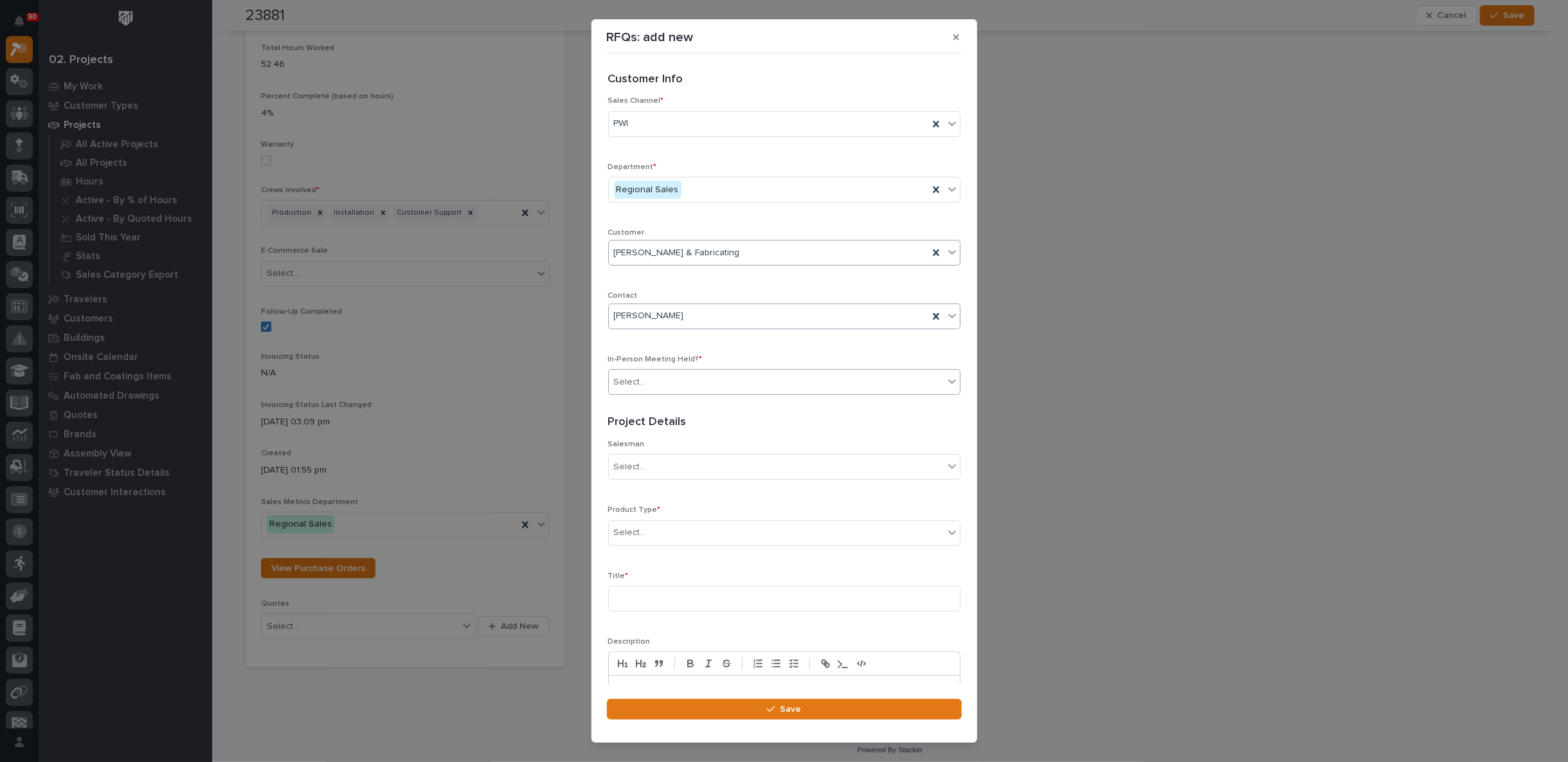
click at [670, 372] on div "Select..." at bounding box center [777, 381] width 335 height 21
click at [642, 387] on div "Select..." at bounding box center [777, 381] width 335 height 21
click at [648, 380] on input "text" at bounding box center [648, 381] width 1 height 11
click at [645, 406] on div "Yes" at bounding box center [779, 404] width 340 height 23
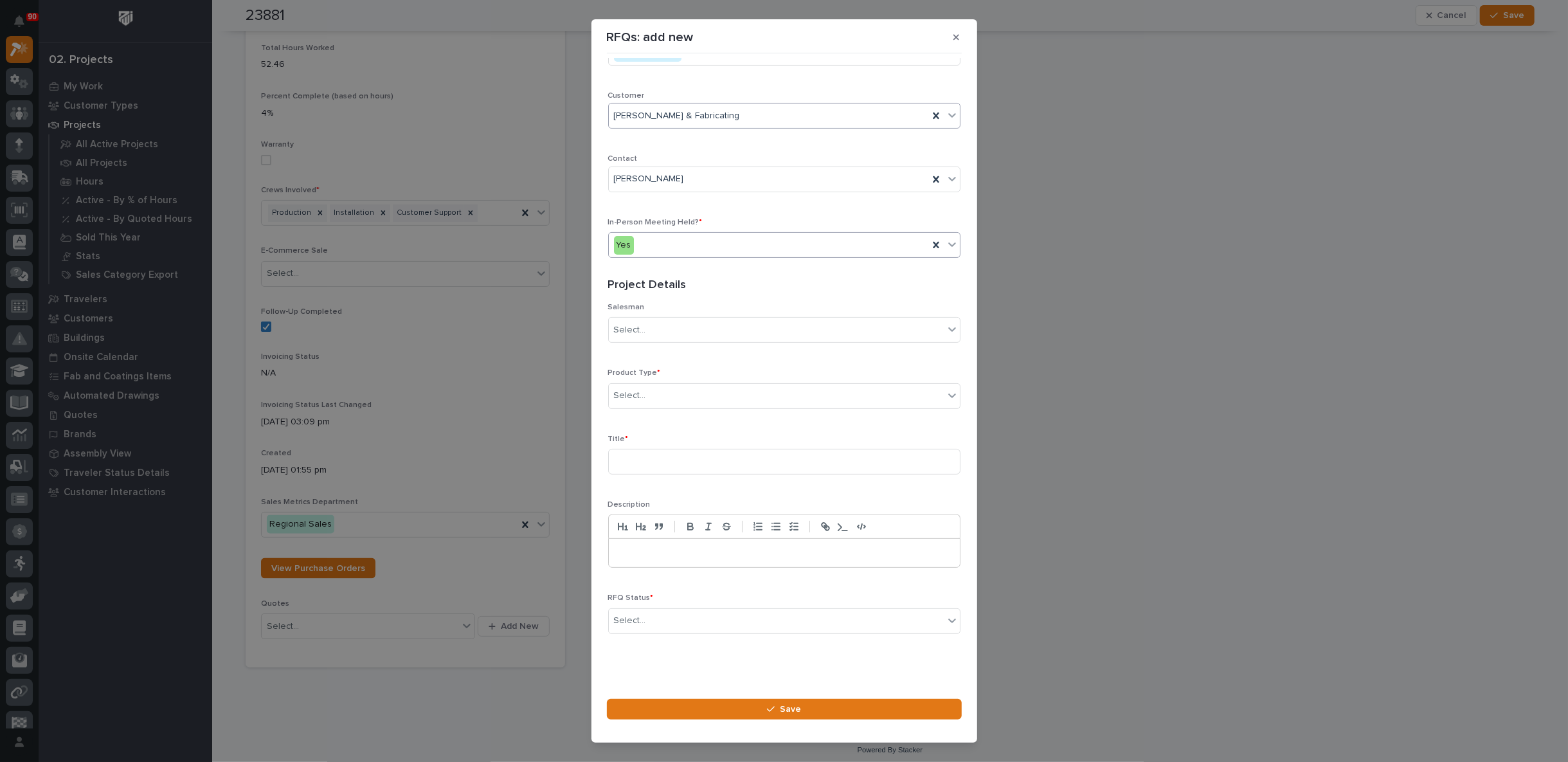
scroll to position [139, 0]
click at [653, 323] on div "Select..." at bounding box center [777, 328] width 335 height 21
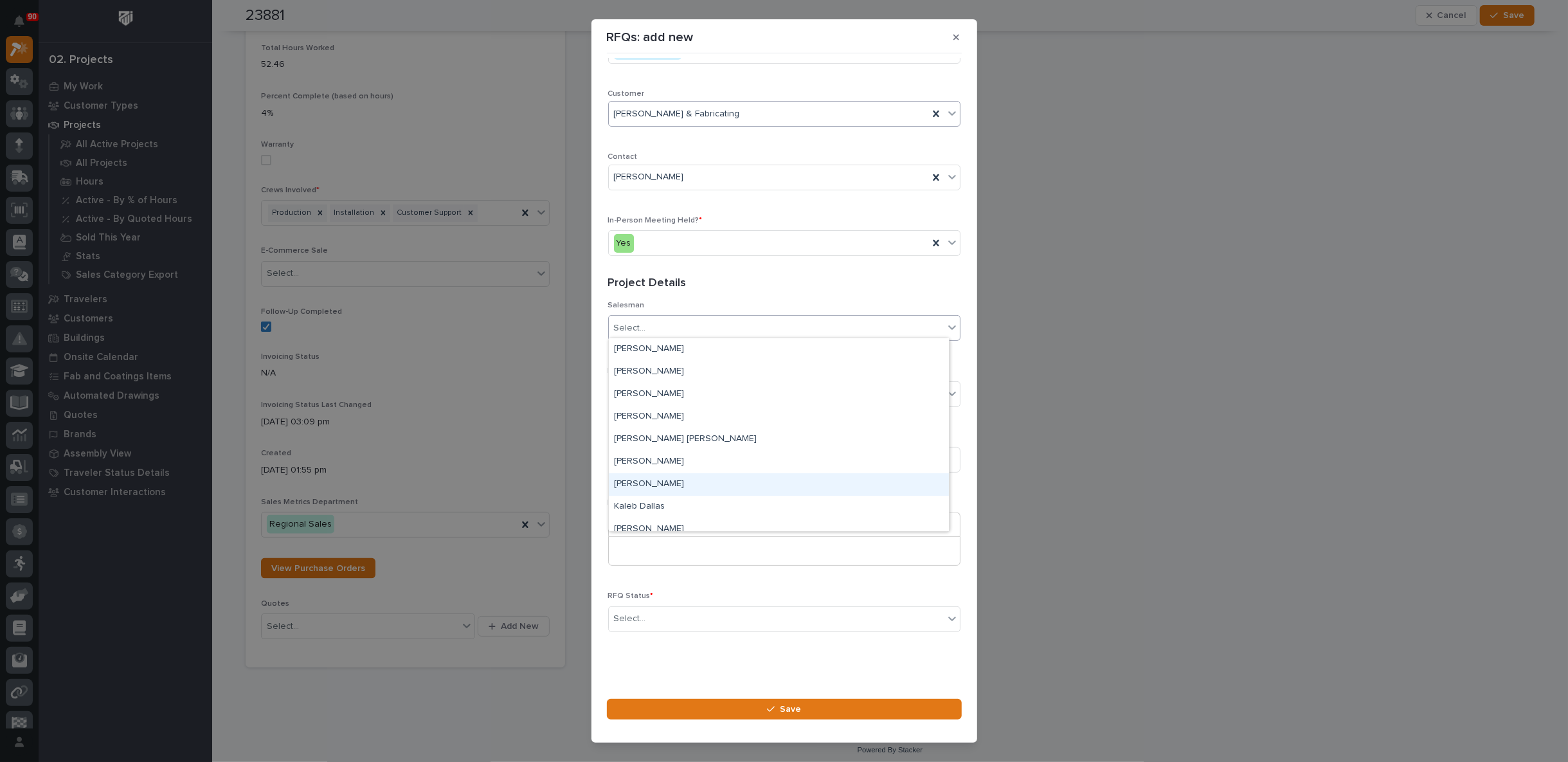
click at [655, 478] on div "[PERSON_NAME]" at bounding box center [779, 485] width 340 height 23
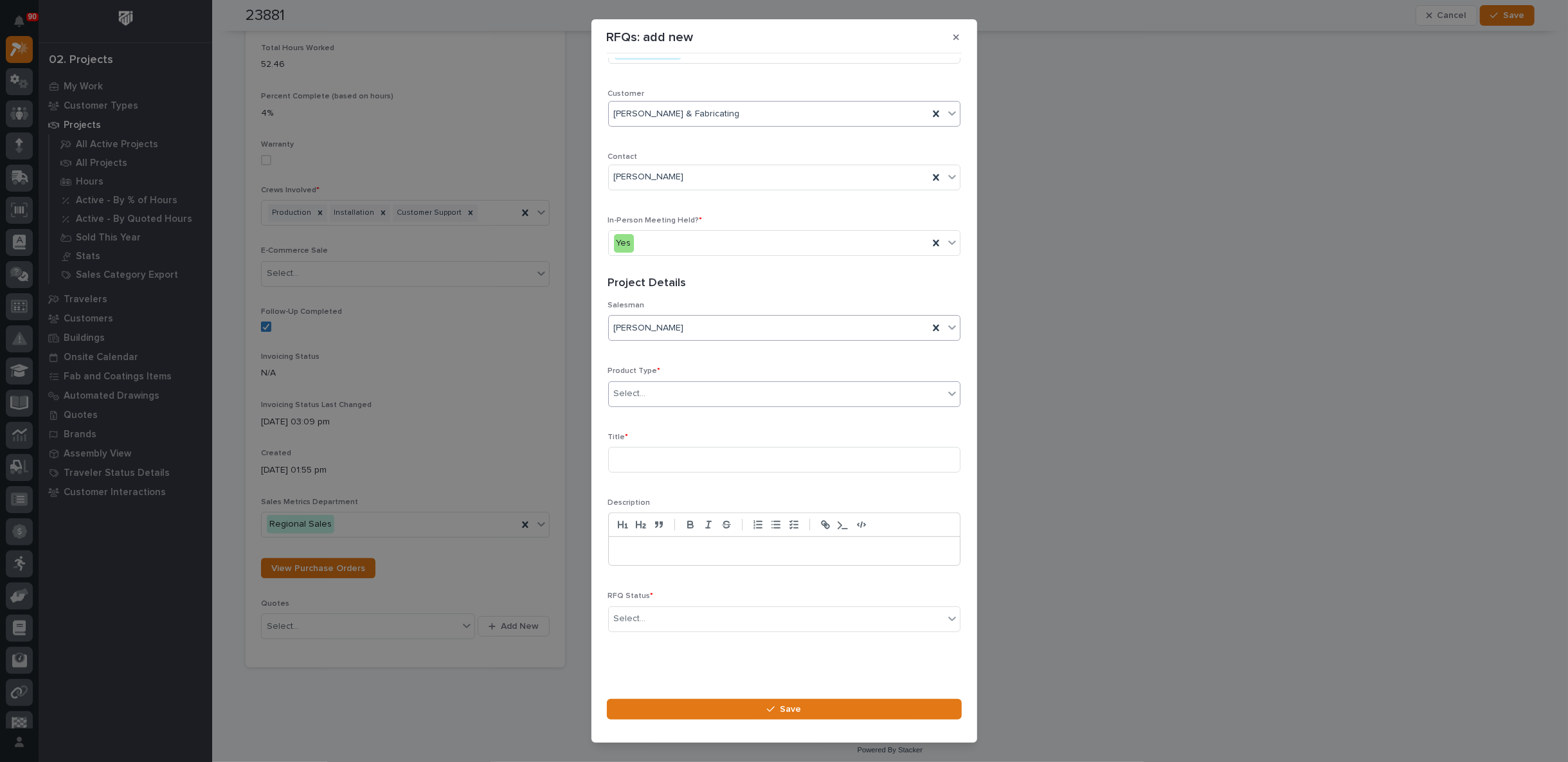
click at [655, 387] on div "Select..." at bounding box center [777, 393] width 335 height 21
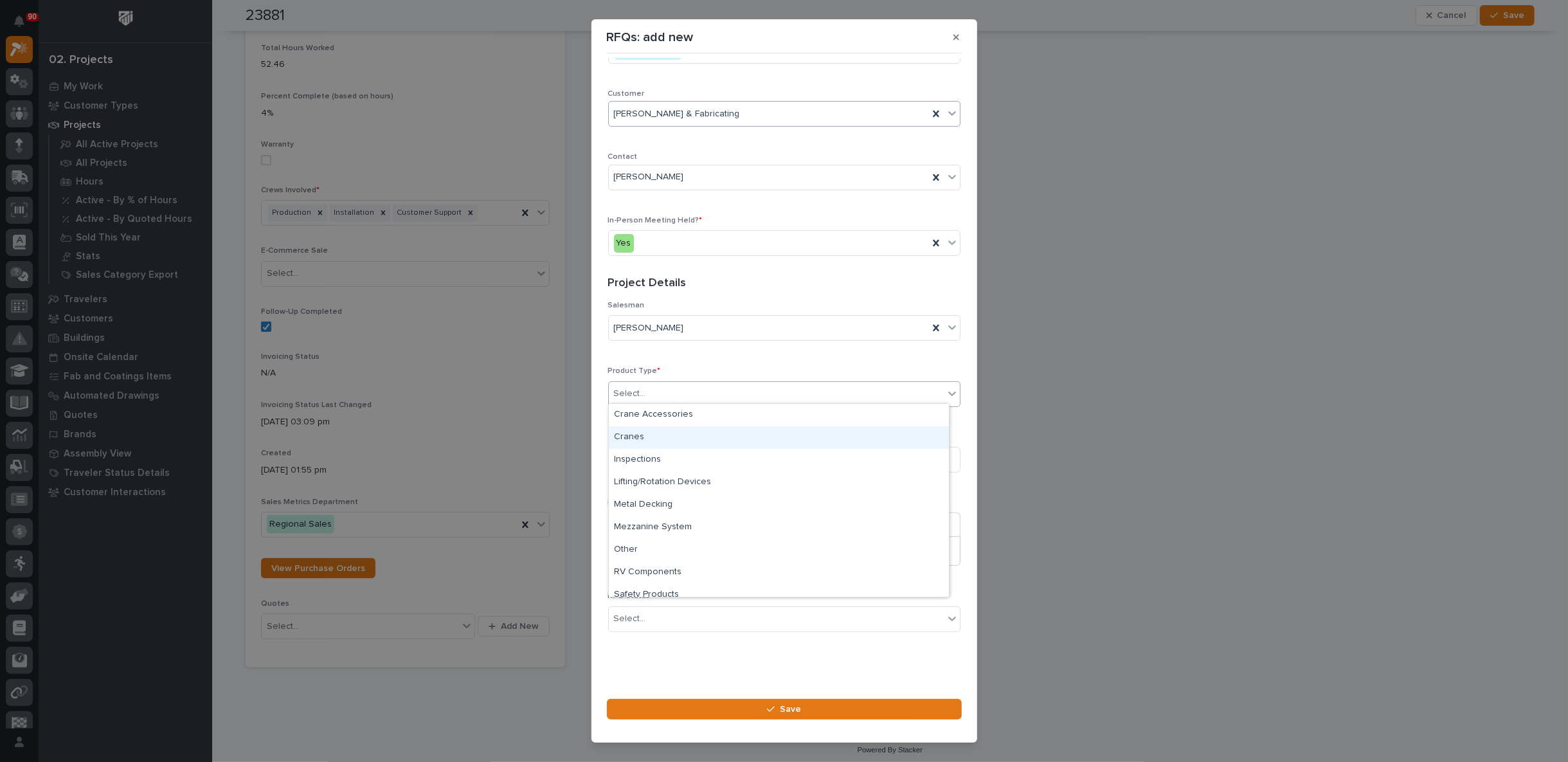
click at [652, 430] on div "Cranes" at bounding box center [779, 437] width 340 height 23
click at [639, 448] on input at bounding box center [784, 460] width 353 height 26
type input "Expansion Plan"
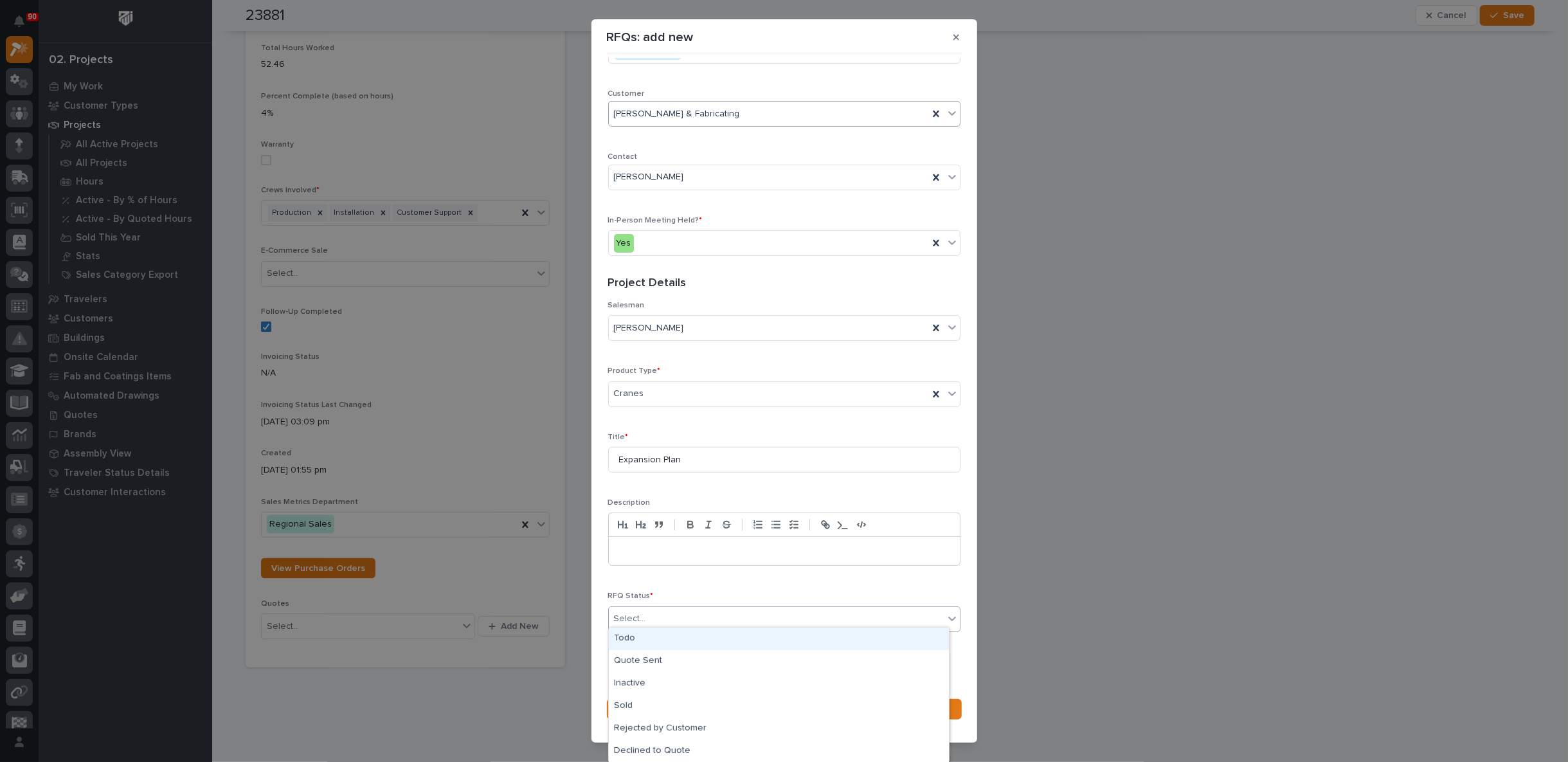
click at [655, 616] on div "Select..." at bounding box center [777, 618] width 335 height 21
click at [653, 705] on div "Sold" at bounding box center [779, 707] width 340 height 23
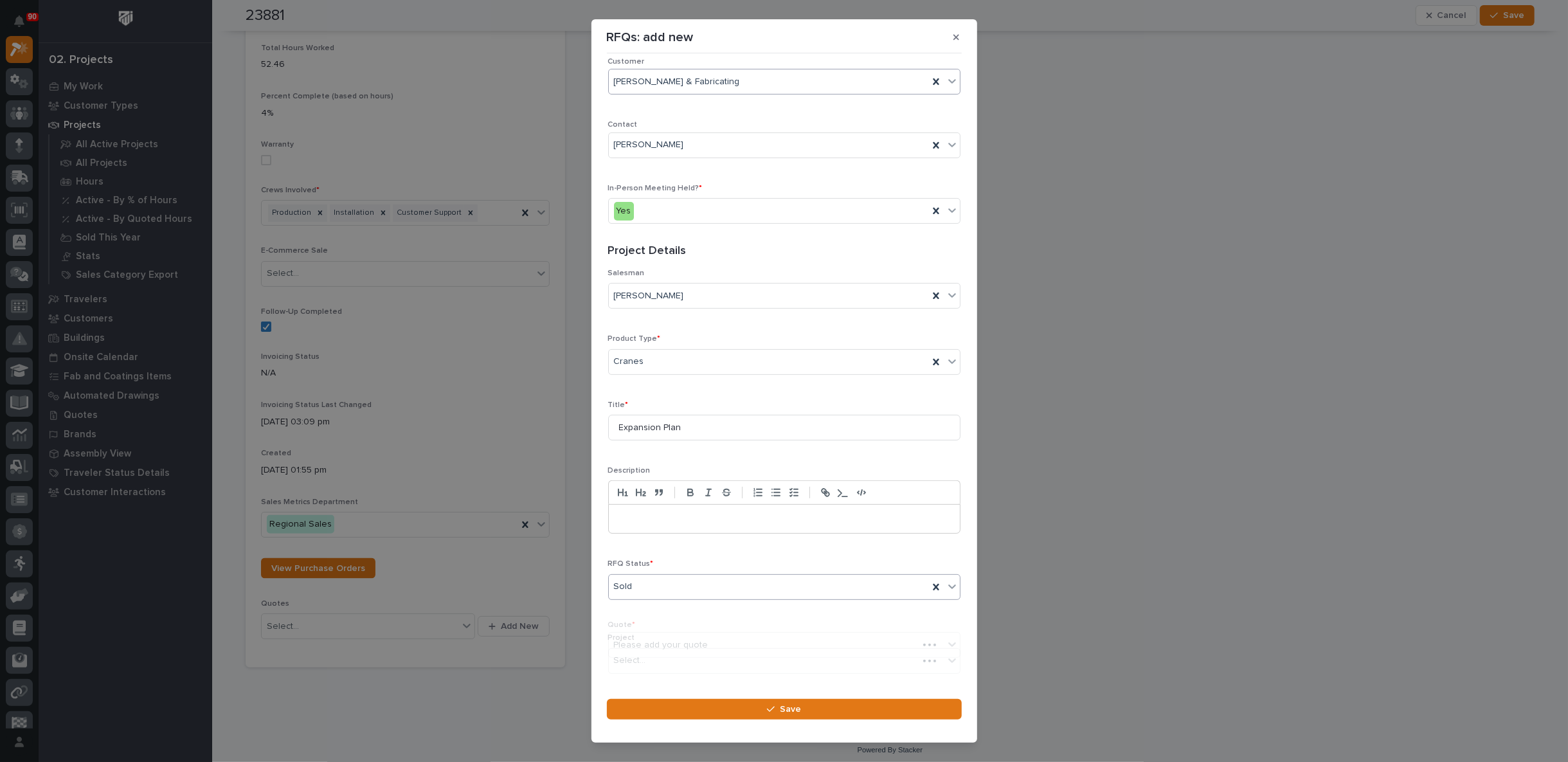
scroll to position [198, 0]
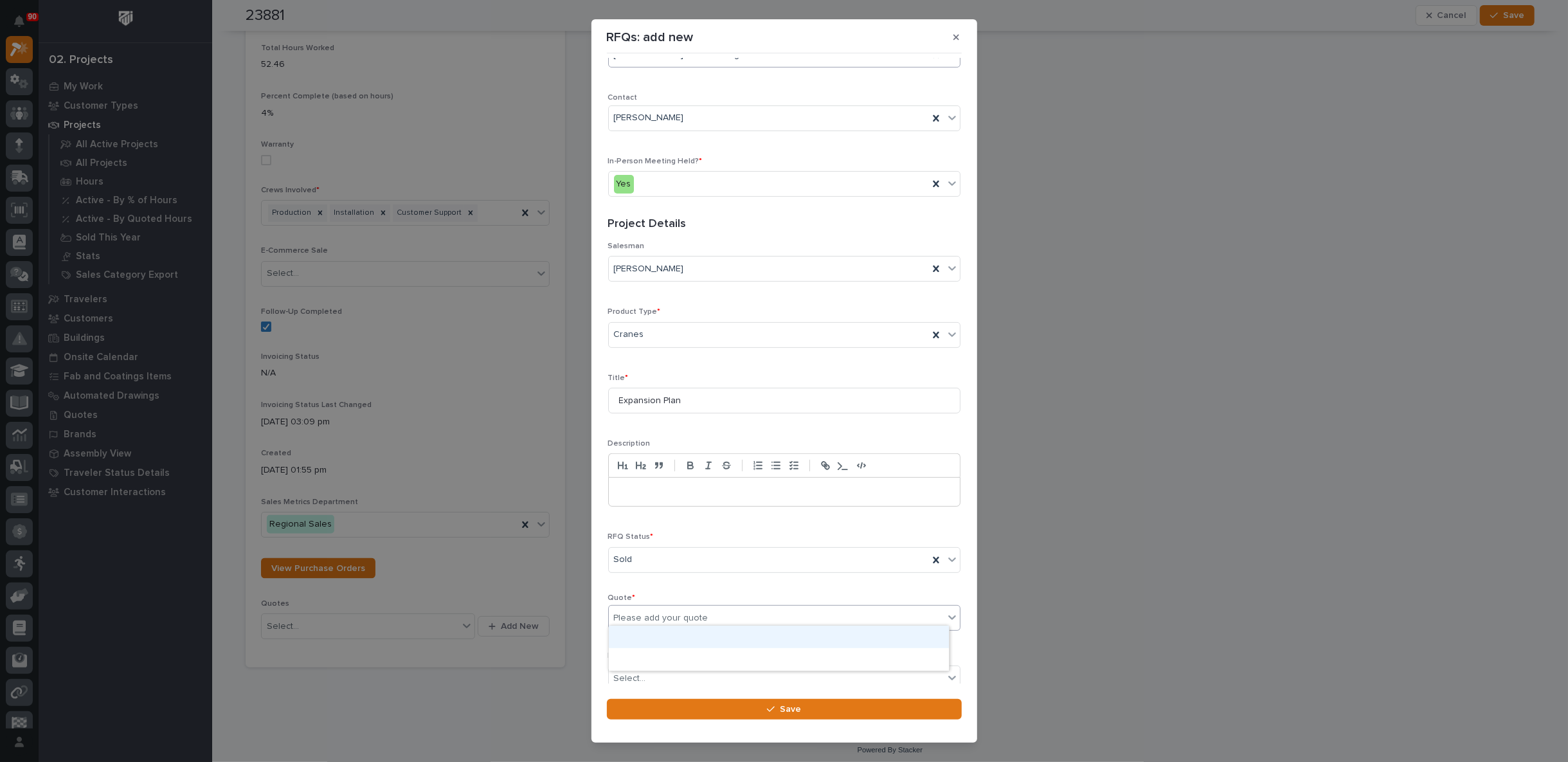
click at [652, 613] on div "Please add your quote" at bounding box center [661, 618] width 94 height 14
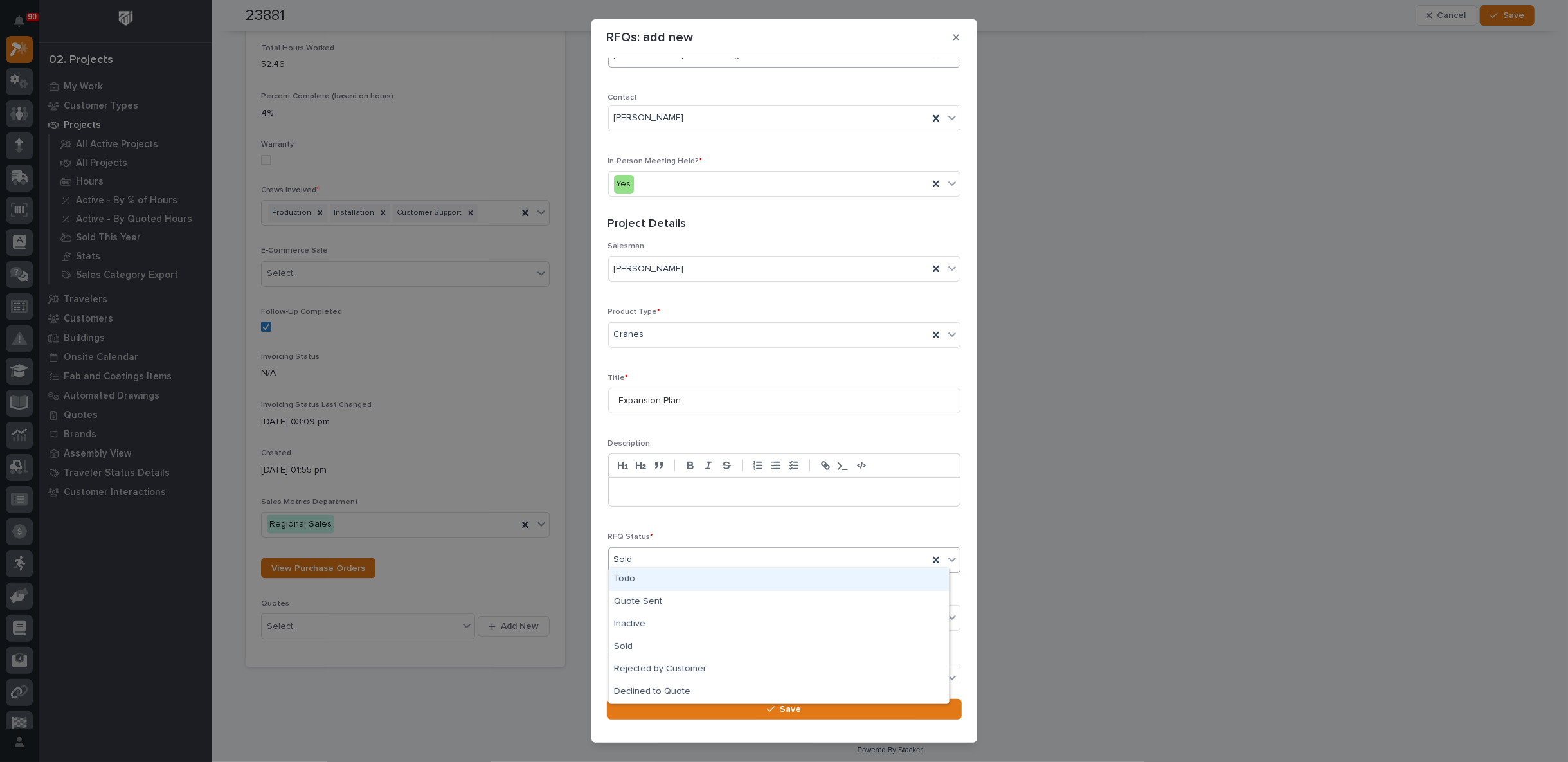
click at [664, 549] on div "Sold" at bounding box center [769, 559] width 320 height 21
click at [653, 602] on div "Quote Sent" at bounding box center [779, 601] width 340 height 23
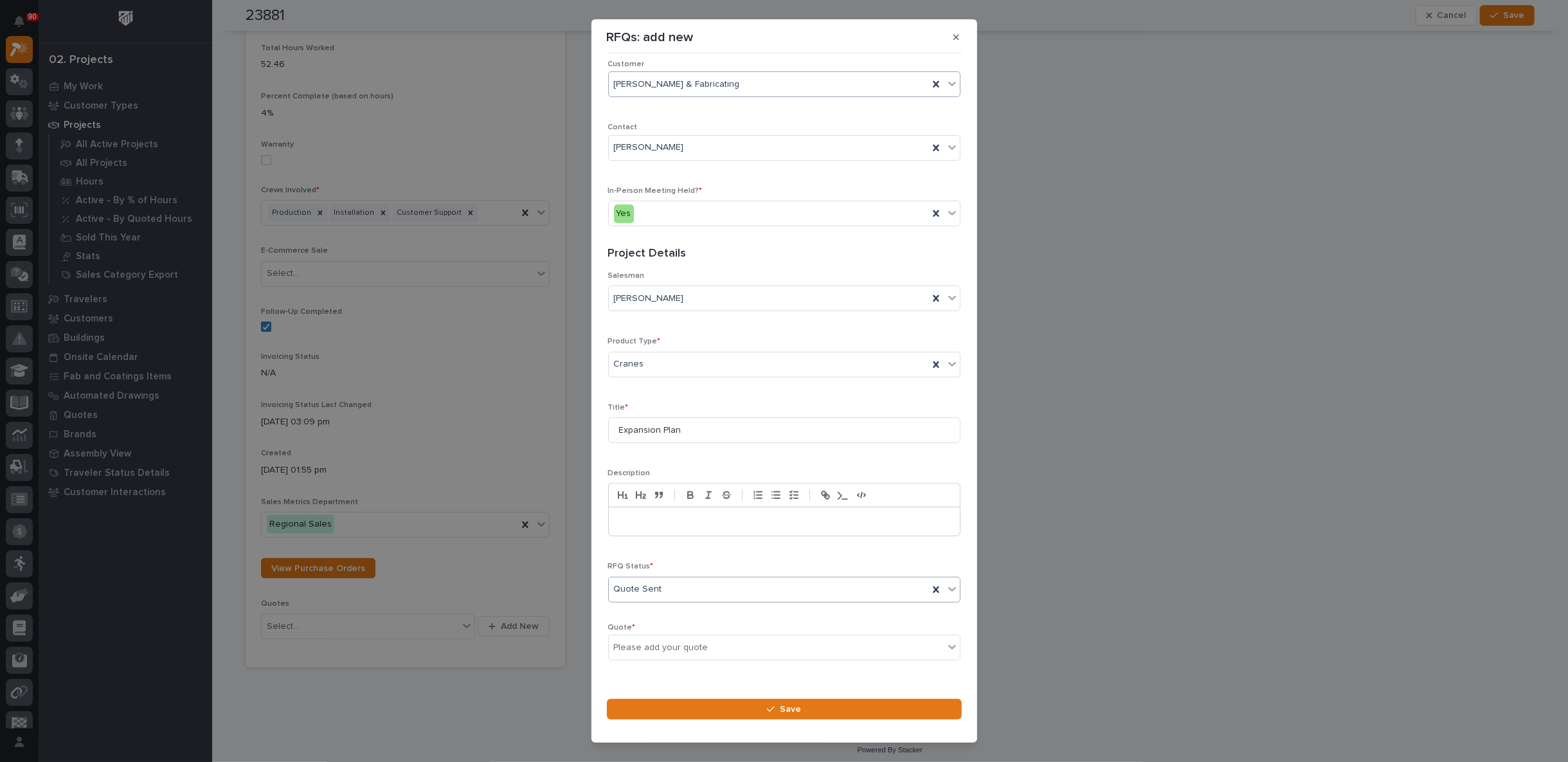
scroll to position [167, 0]
click at [671, 644] on div "Please add your quote" at bounding box center [661, 649] width 94 height 14
click at [682, 642] on div "Please add your quote" at bounding box center [661, 649] width 94 height 14
click at [948, 646] on icon at bounding box center [952, 648] width 8 height 5
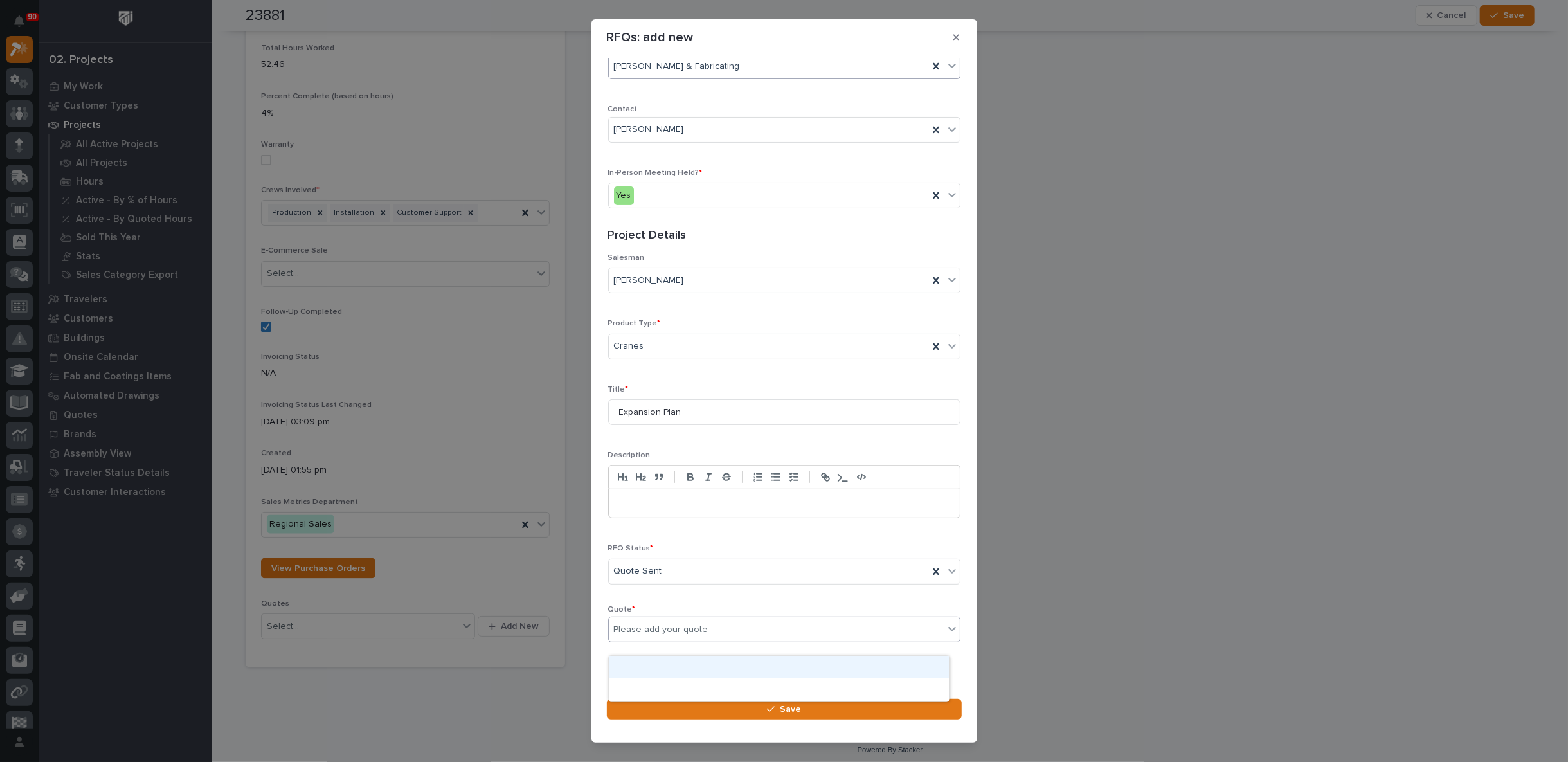
scroll to position [197, 0]
click at [773, 661] on div at bounding box center [779, 667] width 340 height 23
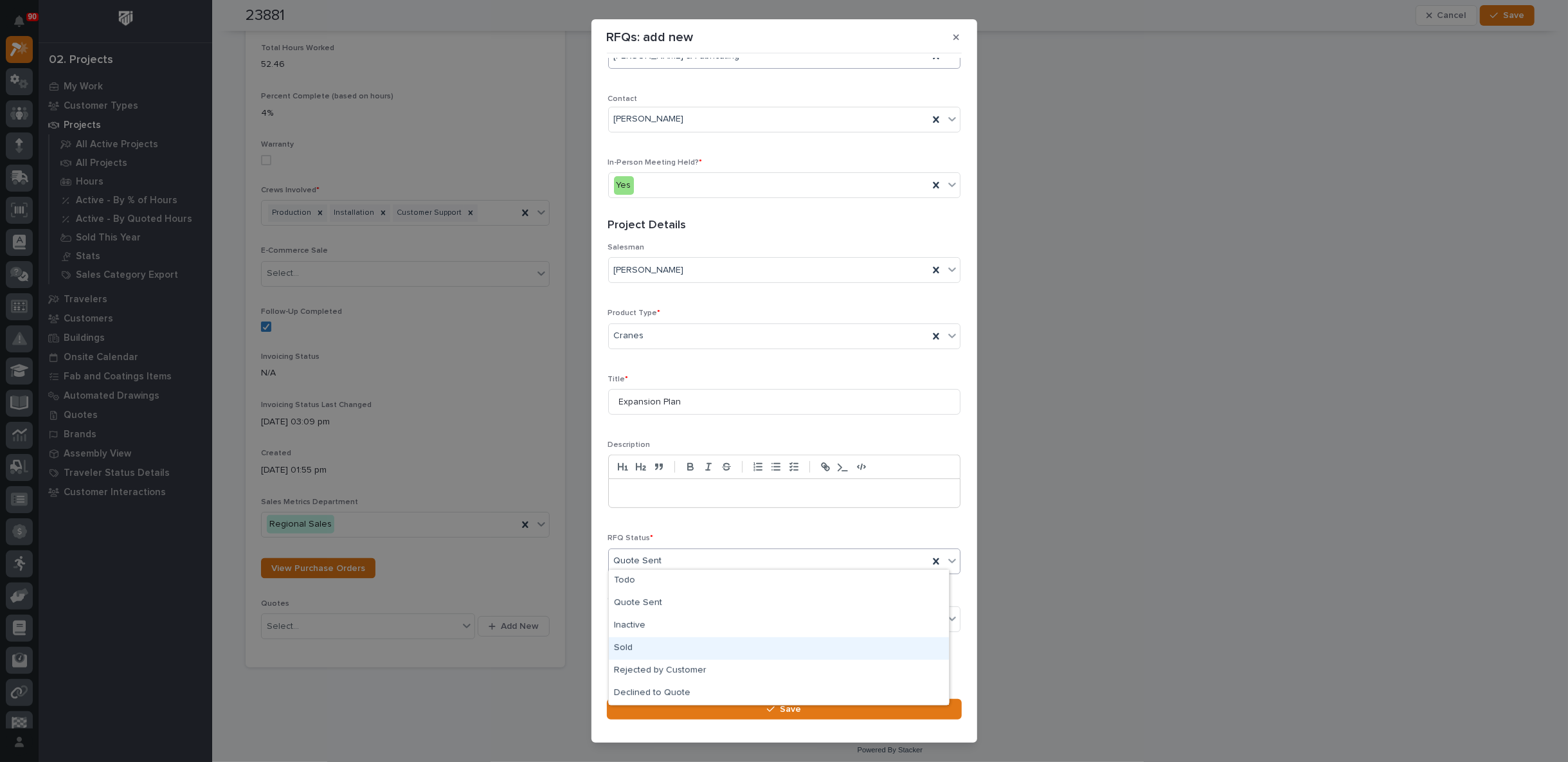
click at [632, 651] on div "Sold" at bounding box center [779, 648] width 340 height 23
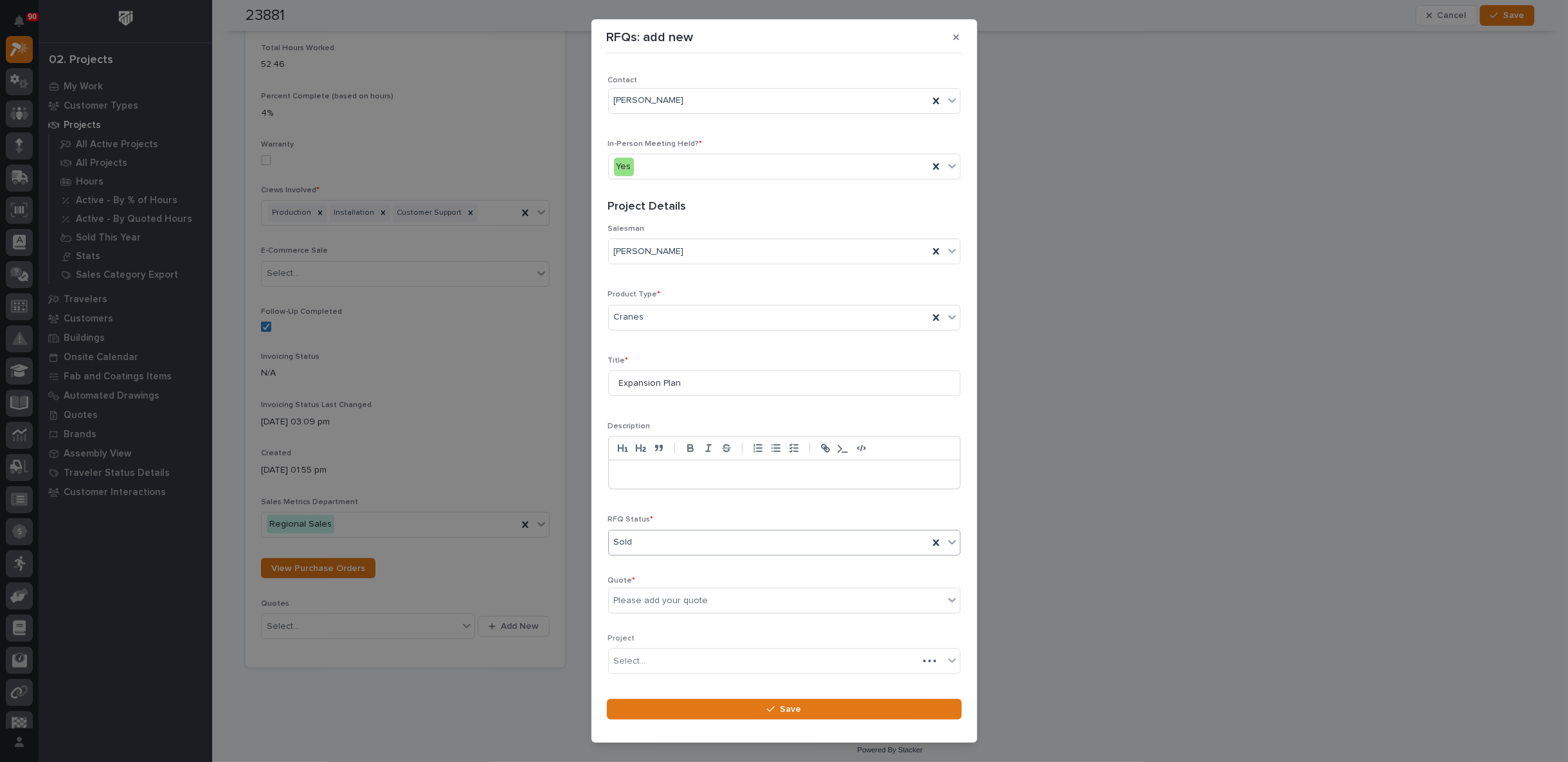
scroll to position [227, 0]
click at [646, 583] on div "Please add your quote" at bounding box center [661, 590] width 94 height 14
click at [659, 583] on div "Please add your quote" at bounding box center [661, 590] width 94 height 14
click at [650, 642] on div "Select..." at bounding box center [777, 649] width 335 height 21
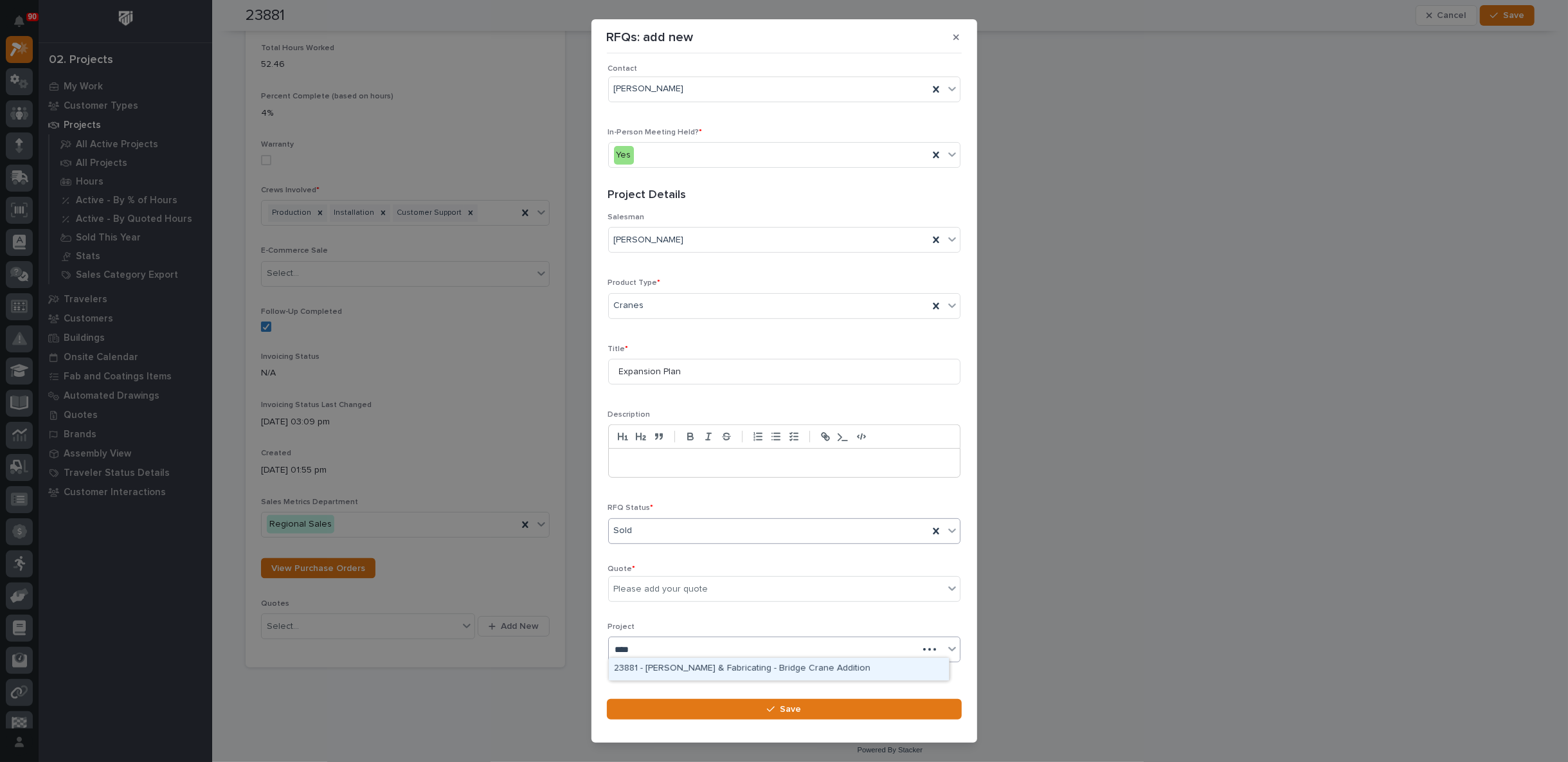
type input "*****"
click at [695, 661] on div "23881 - [PERSON_NAME] & Fabricating - Bridge Crane Addition" at bounding box center [779, 669] width 340 height 23
click at [673, 583] on div "Please add your quote" at bounding box center [661, 590] width 94 height 14
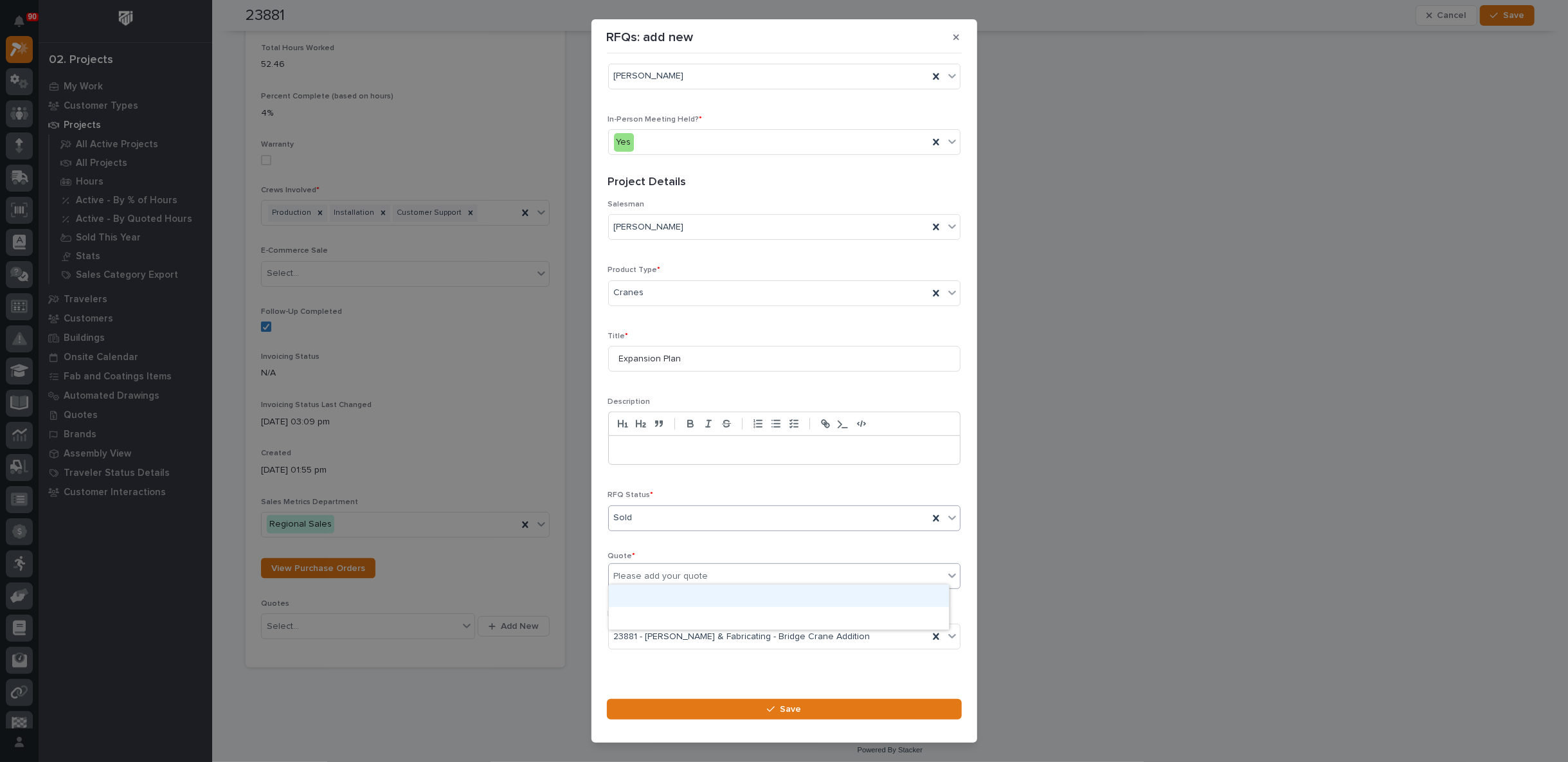
click at [651, 570] on div "Please add your quote" at bounding box center [661, 577] width 94 height 14
drag, startPoint x: 651, startPoint y: 569, endPoint x: 1060, endPoint y: 548, distance: 409.5
click at [1060, 548] on div "RFQs: add new Loading... Saving… Loading... Saving… Loading... Saving… Customer…" at bounding box center [784, 381] width 1568 height 762
click at [679, 570] on div "Please add your quote" at bounding box center [661, 577] width 94 height 14
drag, startPoint x: 684, startPoint y: 595, endPoint x: 1004, endPoint y: 494, distance: 335.6
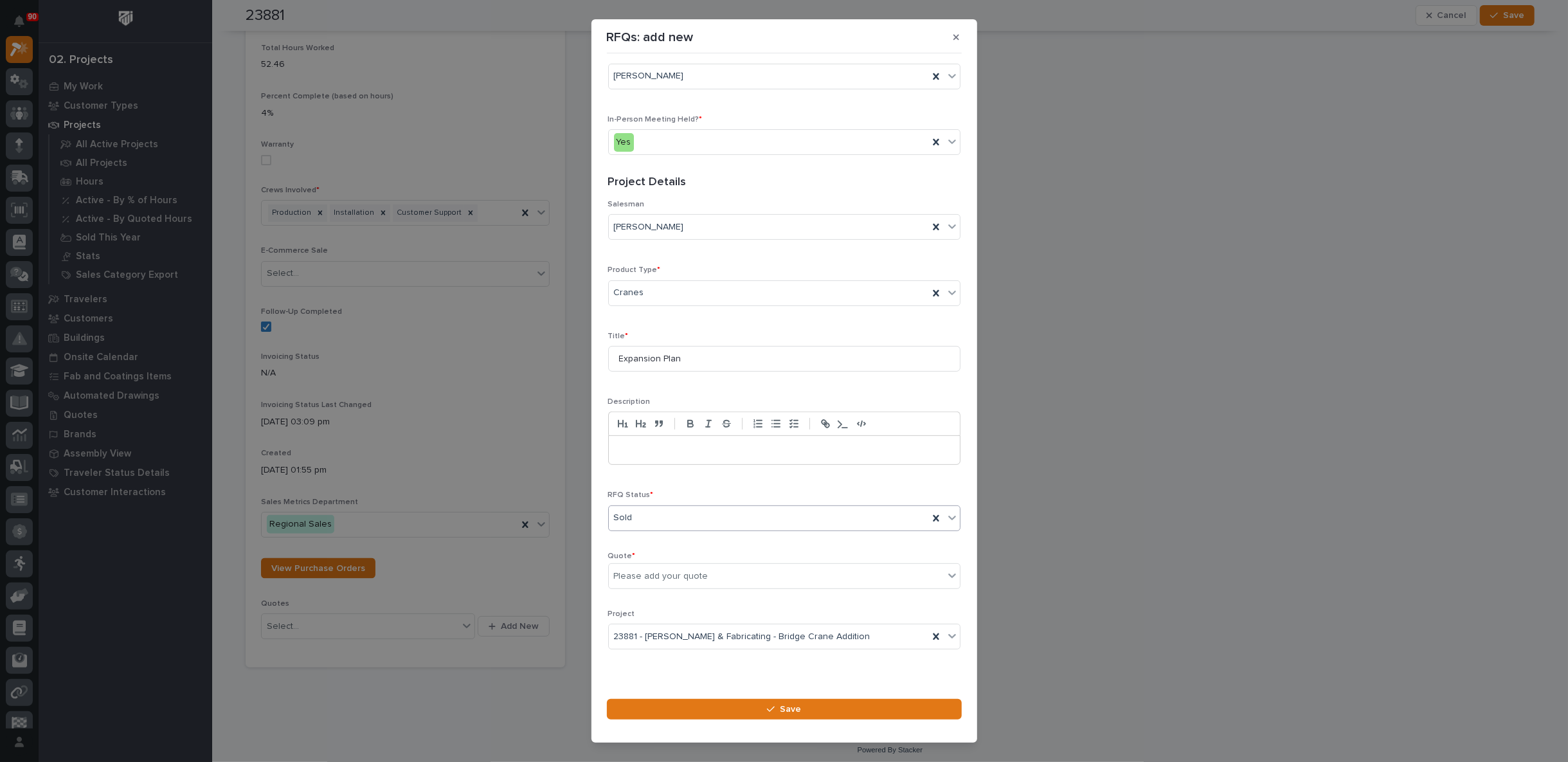
click at [1004, 494] on div "RFQs: add new Loading... Saving… Loading... Saving… Loading... Saving… Customer…" at bounding box center [784, 381] width 1568 height 762
click at [817, 708] on button "Save" at bounding box center [784, 709] width 355 height 21
click at [946, 569] on icon at bounding box center [952, 575] width 13 height 13
click at [723, 612] on div at bounding box center [779, 617] width 340 height 23
click at [723, 573] on div "Please add your quote" at bounding box center [777, 577] width 335 height 16
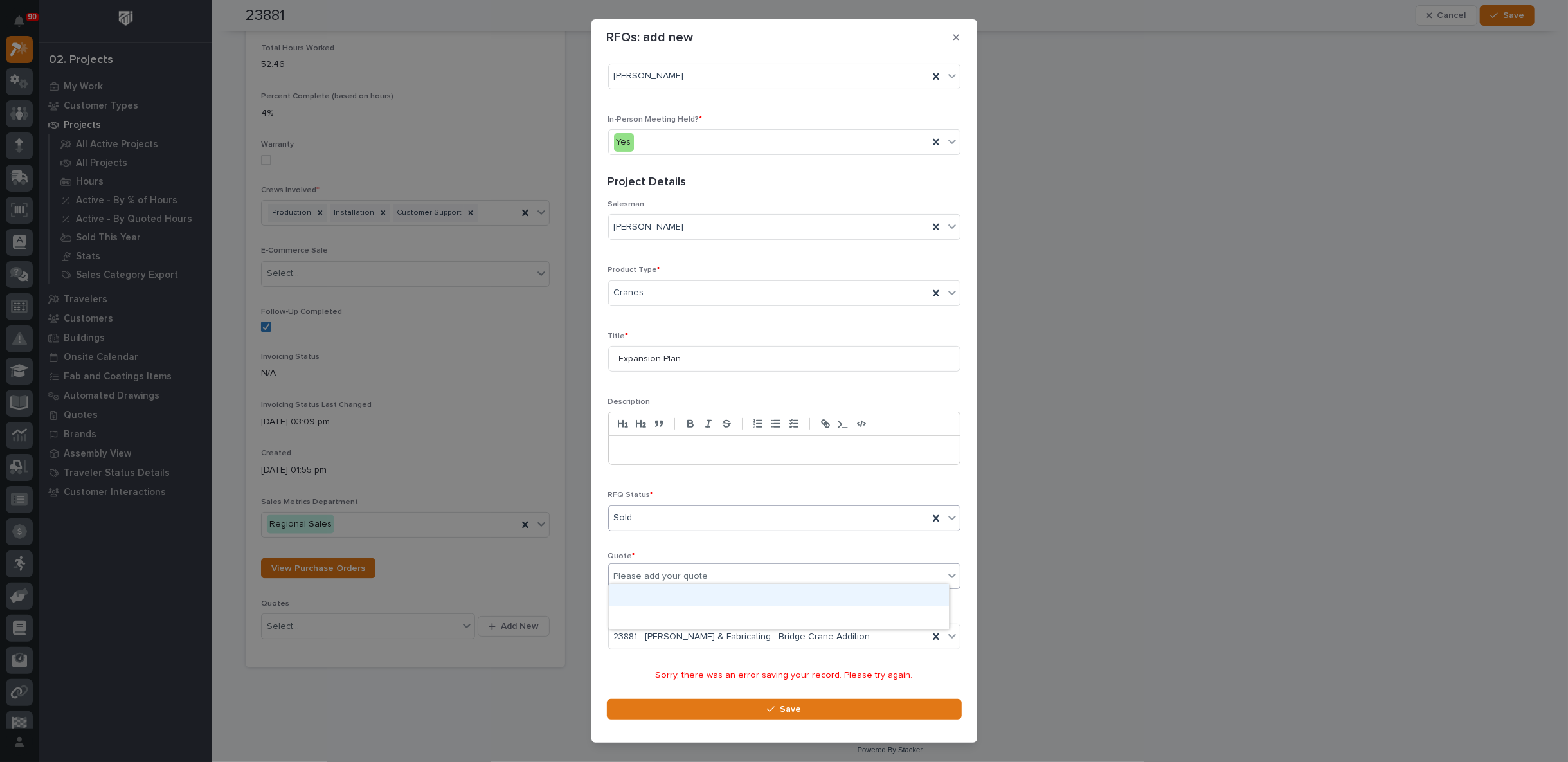
click at [690, 595] on div at bounding box center [779, 595] width 340 height 23
click at [807, 711] on button "Save" at bounding box center [784, 709] width 355 height 21
click at [958, 37] on icon "button" at bounding box center [957, 37] width 6 height 9
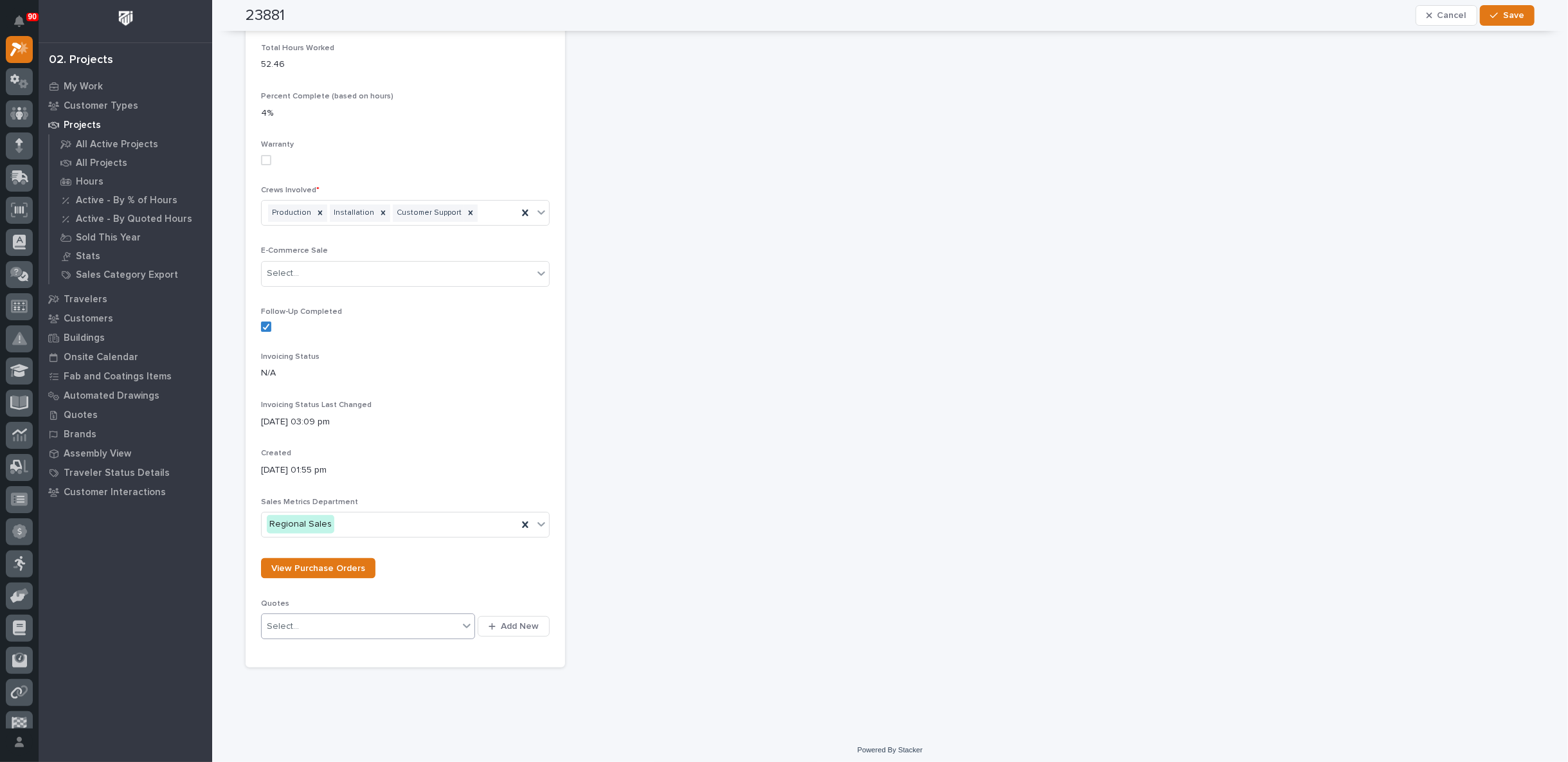
click at [463, 619] on icon at bounding box center [467, 625] width 13 height 13
type input "*"
type input "*****"
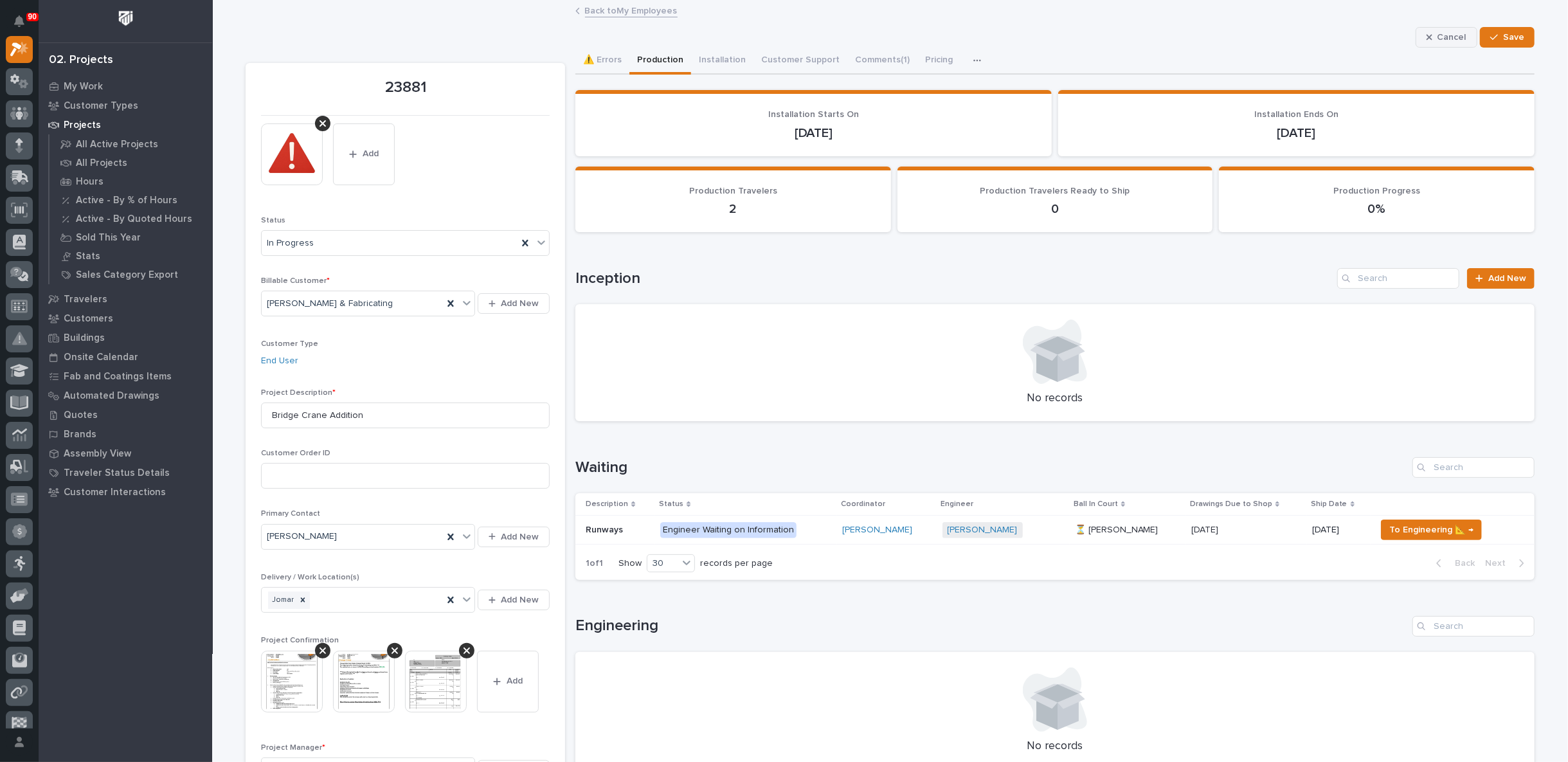
click at [1457, 36] on span "Cancel" at bounding box center [1451, 38] width 29 height 12
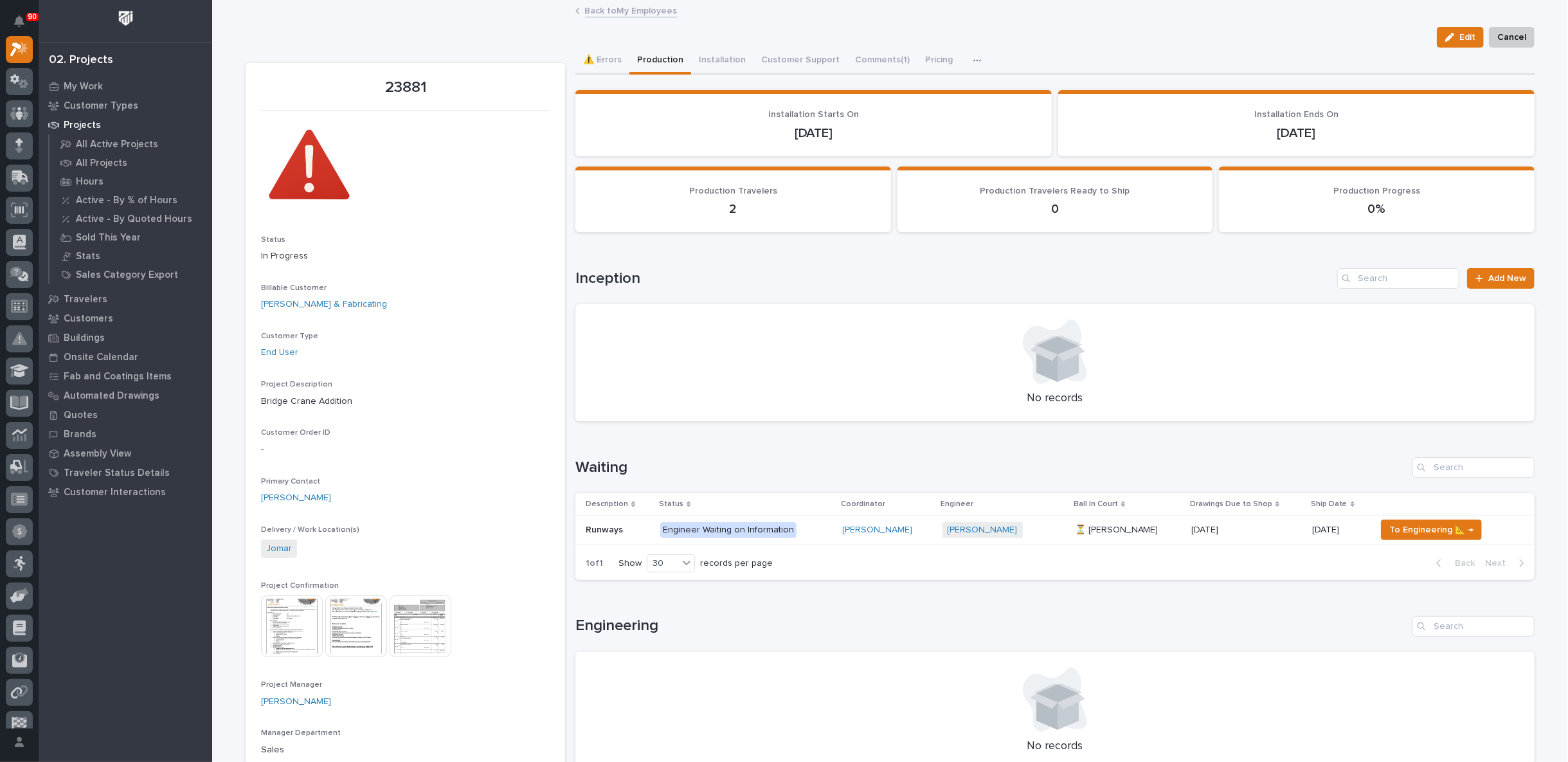
click at [640, 9] on link "Back to My Employees" at bounding box center [631, 10] width 92 height 15
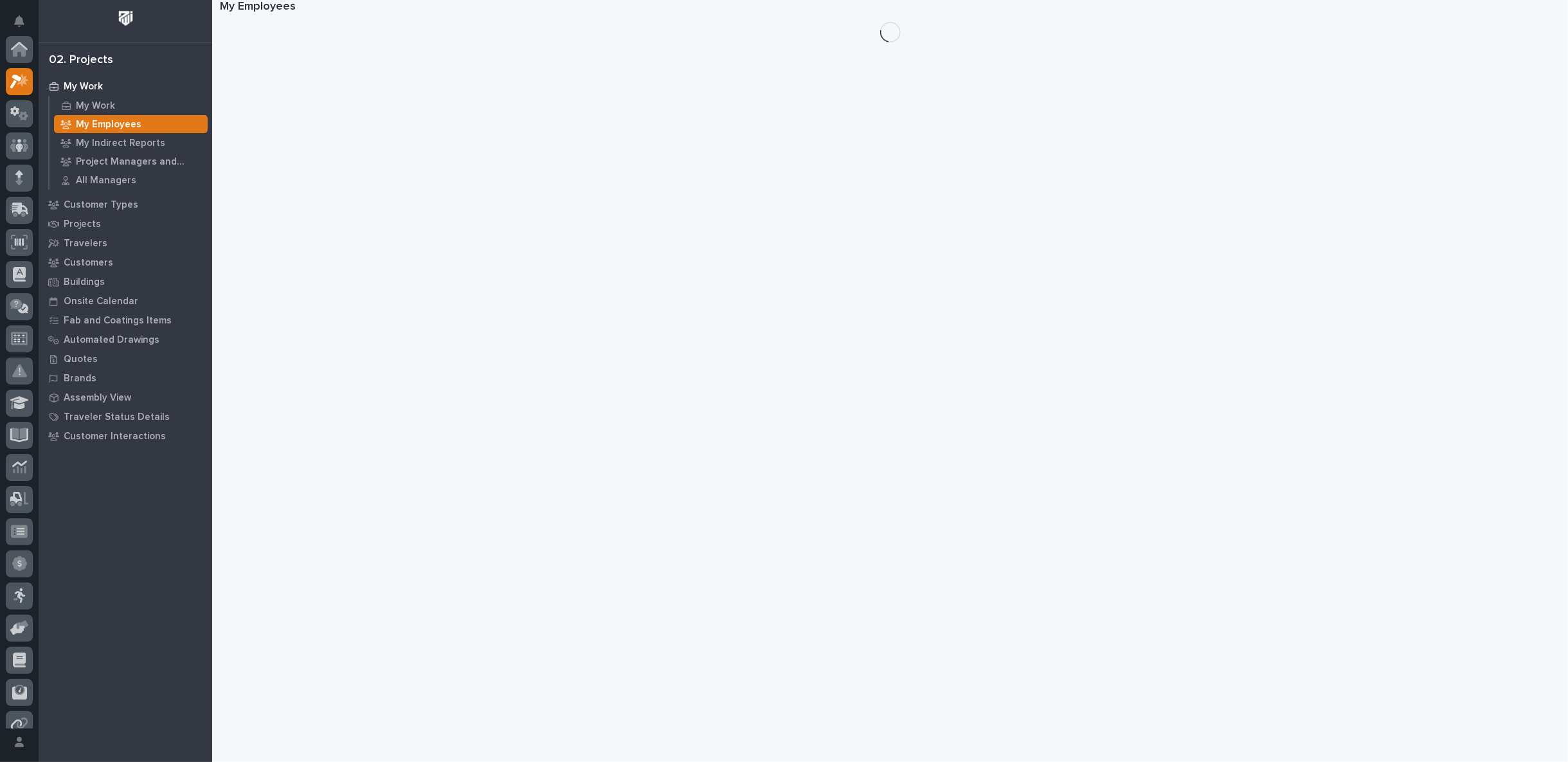
scroll to position [35, 0]
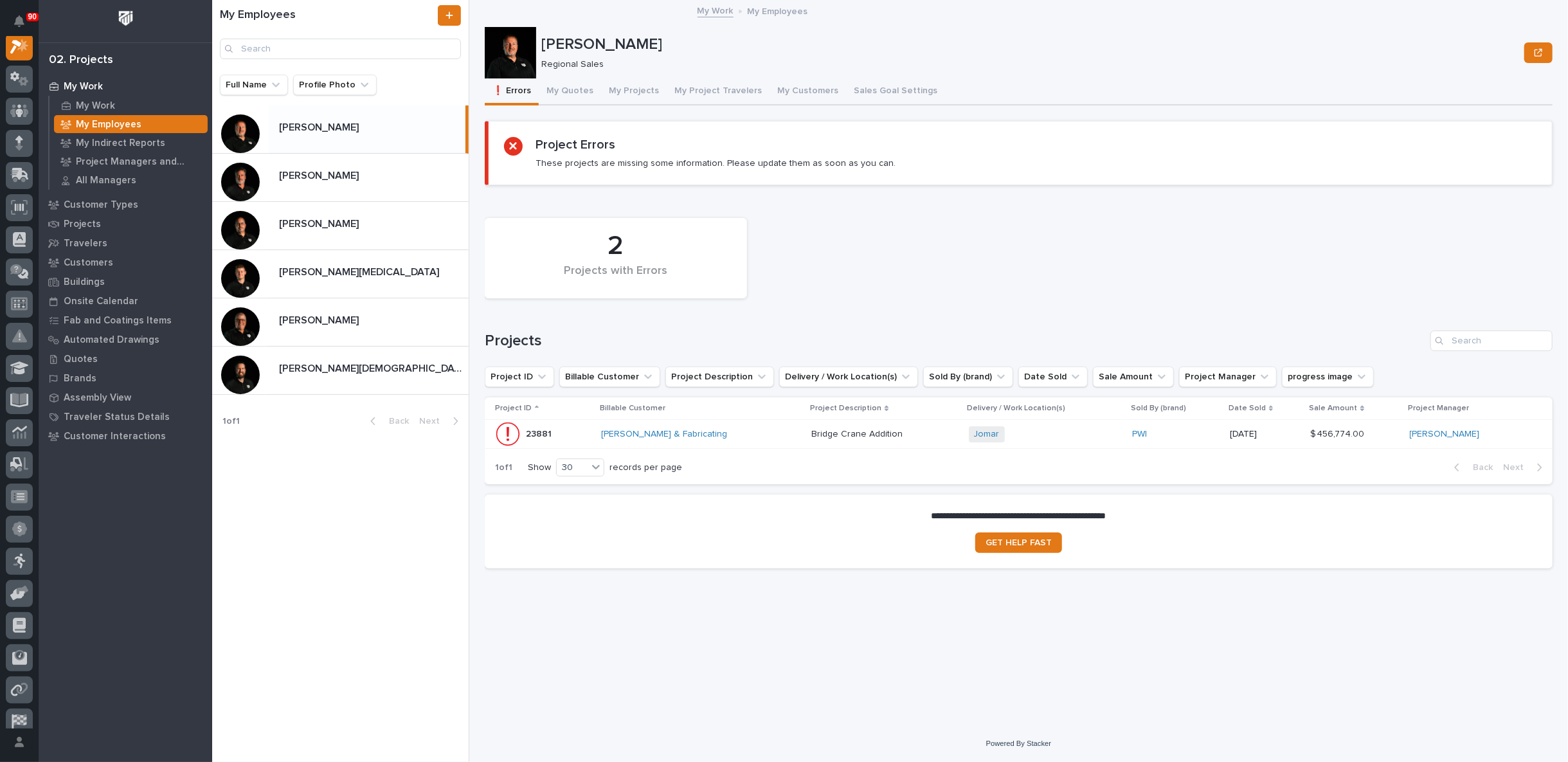
click at [760, 431] on div "[PERSON_NAME] & Fabricating" at bounding box center [701, 434] width 200 height 11
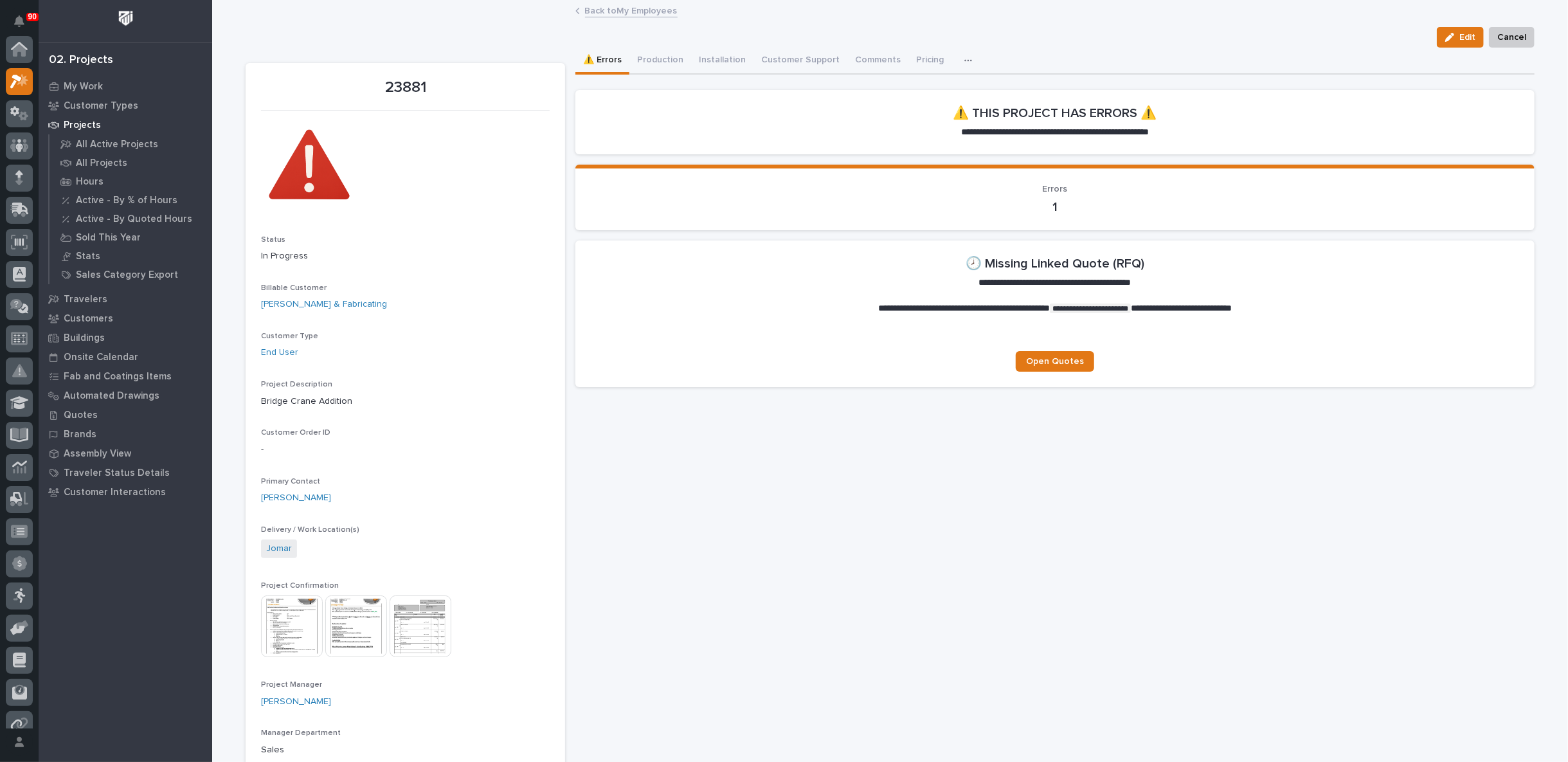
scroll to position [32, 0]
click at [1051, 362] on span "Open Quotes" at bounding box center [1055, 361] width 57 height 9
click at [655, 9] on link "Back to My Employees" at bounding box center [631, 10] width 92 height 15
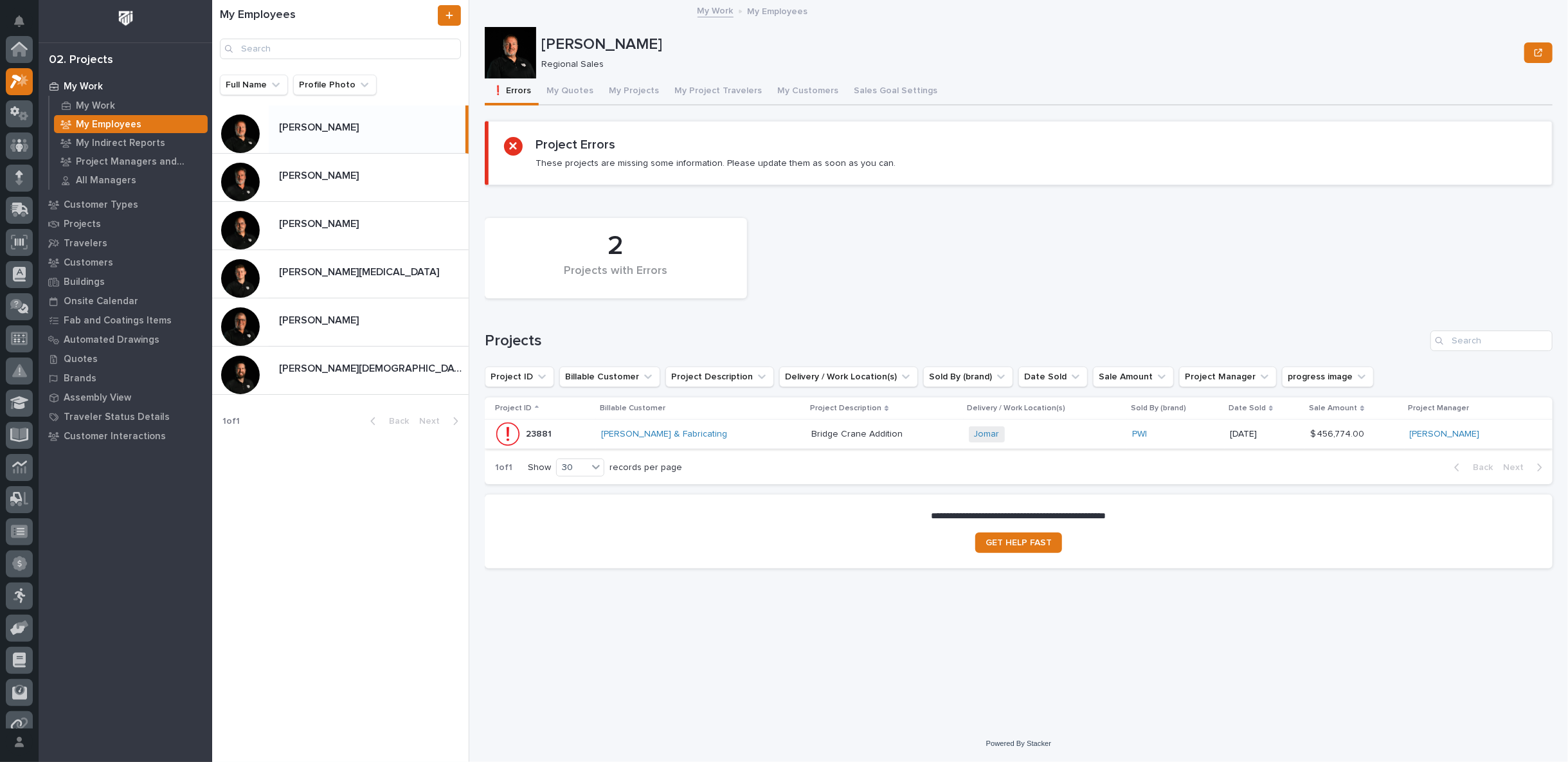
scroll to position [35, 0]
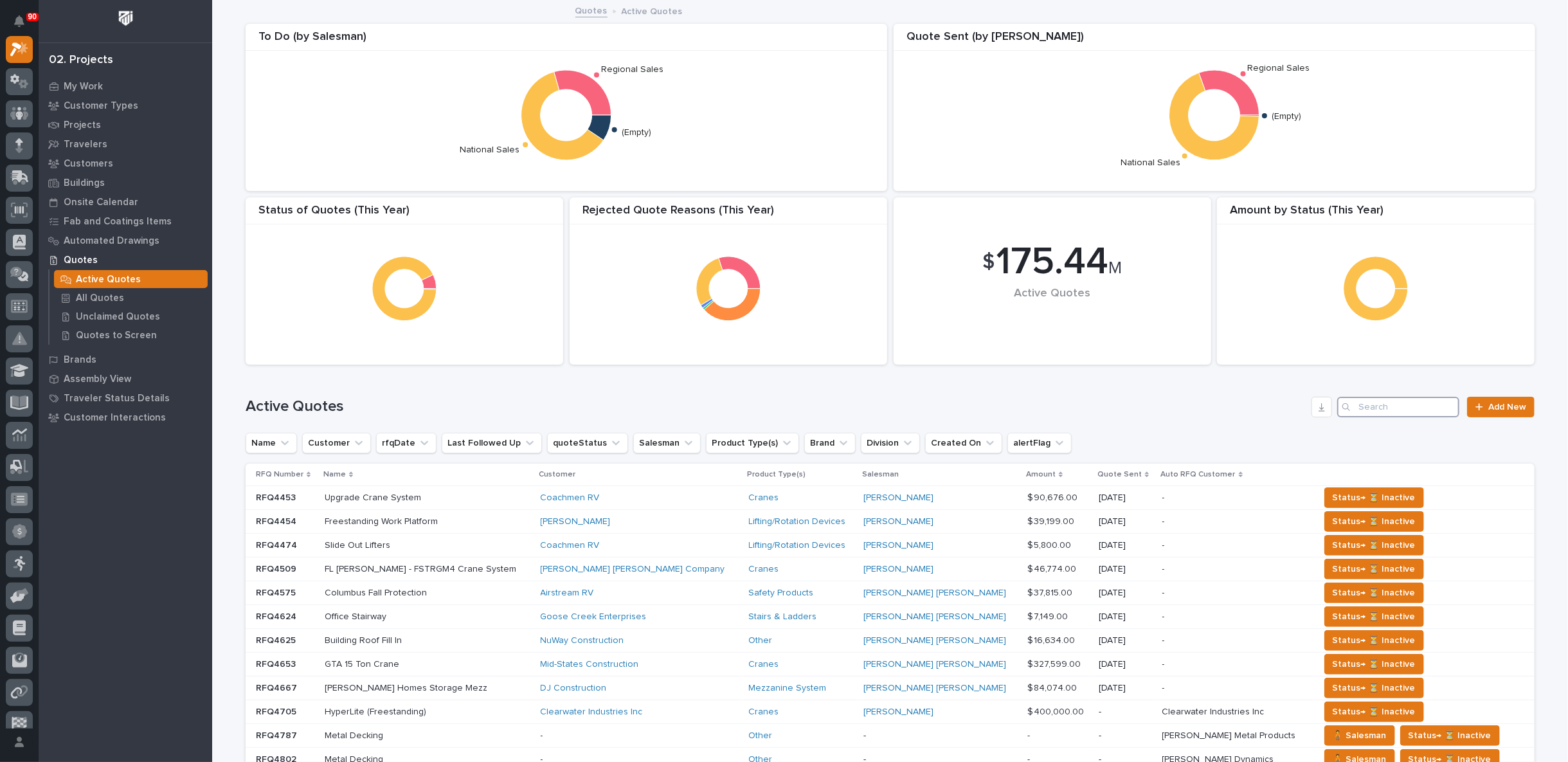
click at [1390, 408] on input "Search" at bounding box center [1398, 406] width 122 height 21
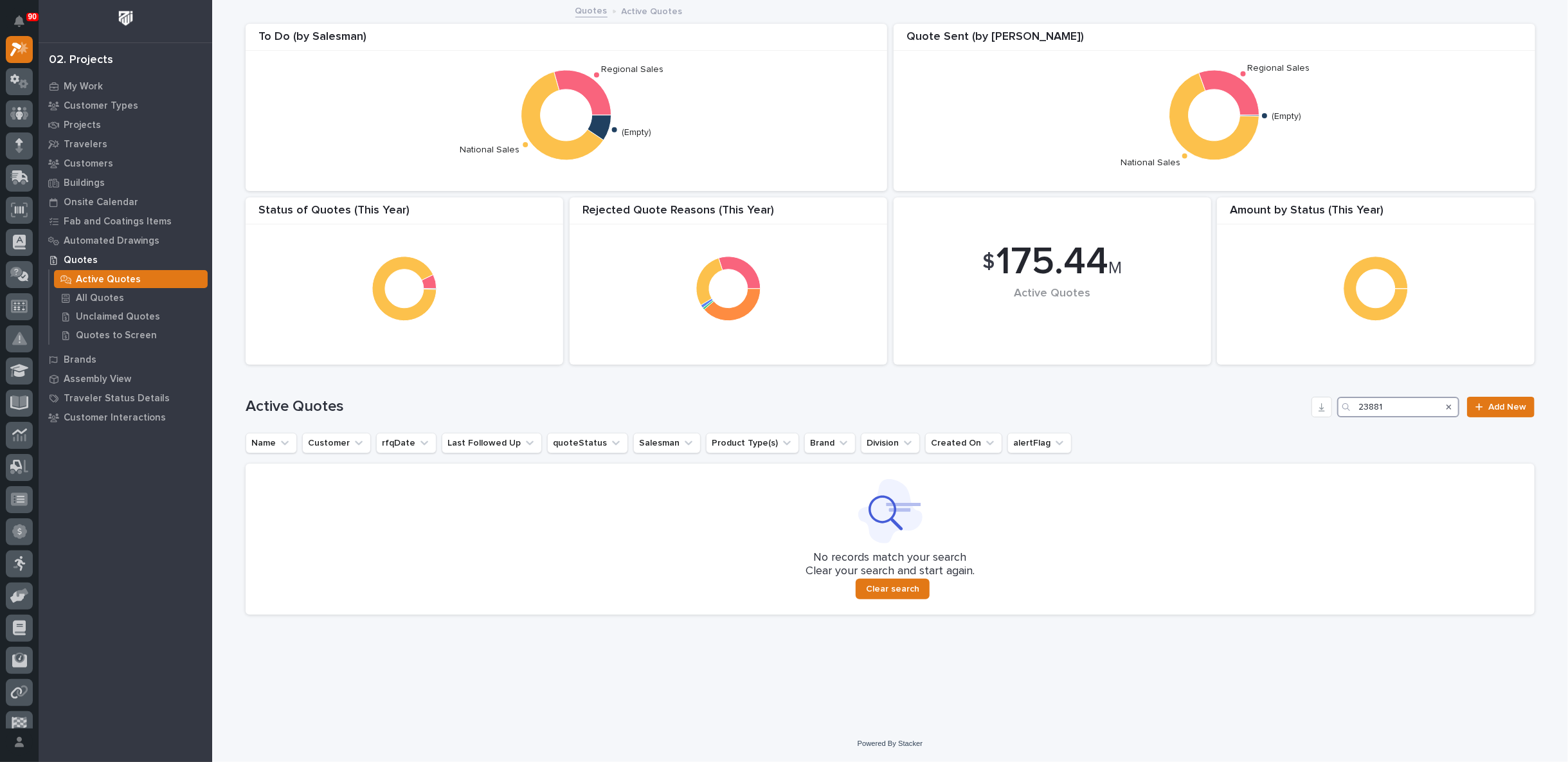
type input "23881"
click at [1450, 406] on icon "Search" at bounding box center [1448, 406] width 5 height 5
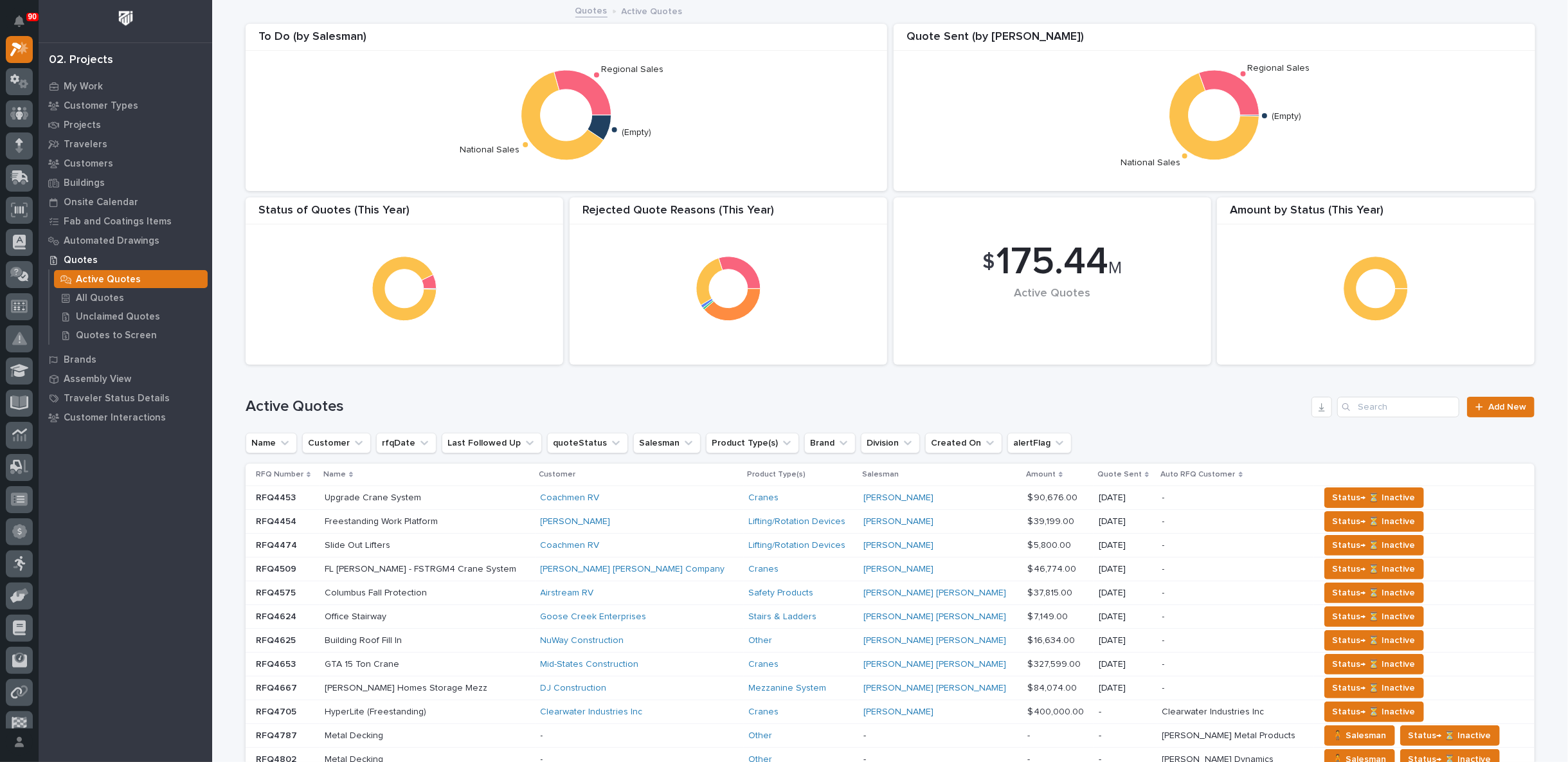
click at [579, 6] on link "Quotes" at bounding box center [591, 10] width 32 height 15
click at [1386, 402] on input "Search" at bounding box center [1398, 406] width 122 height 21
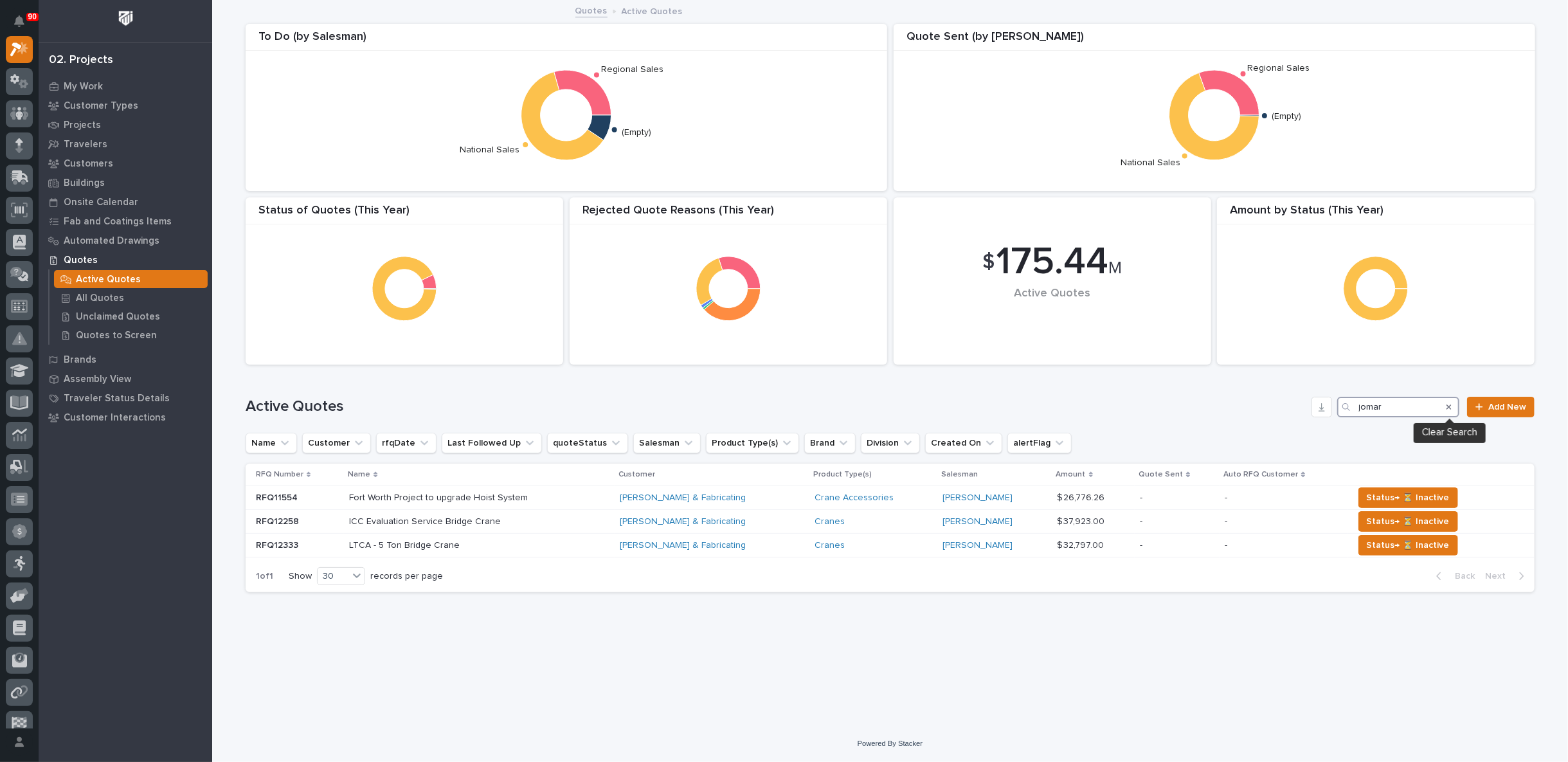
type input "jomar"
drag, startPoint x: 1448, startPoint y: 402, endPoint x: 1084, endPoint y: 422, distance: 364.5
click at [1448, 403] on icon "Search" at bounding box center [1448, 407] width 5 height 8
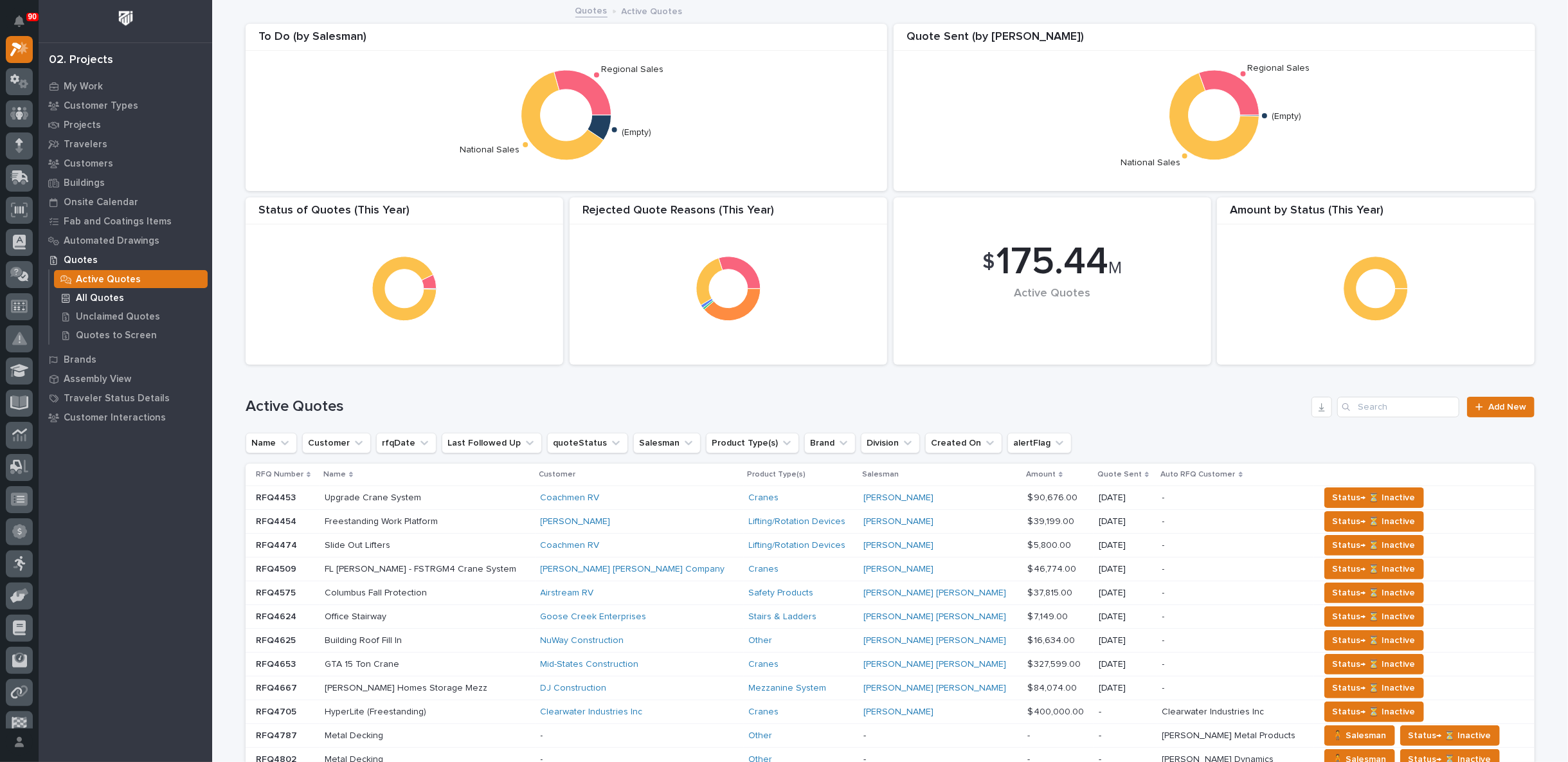
click at [94, 296] on p "All Quotes" at bounding box center [100, 298] width 49 height 12
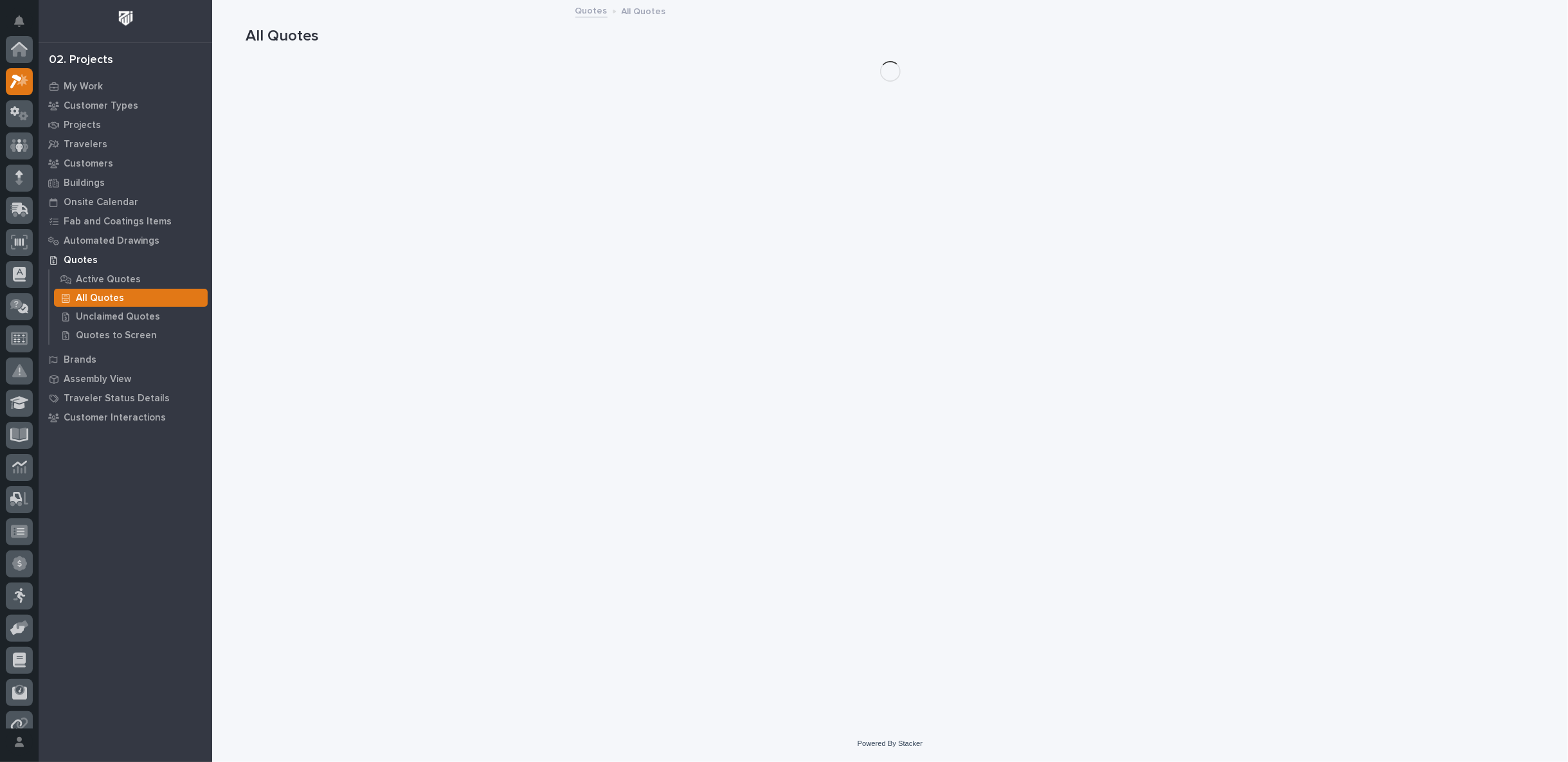
scroll to position [32, 0]
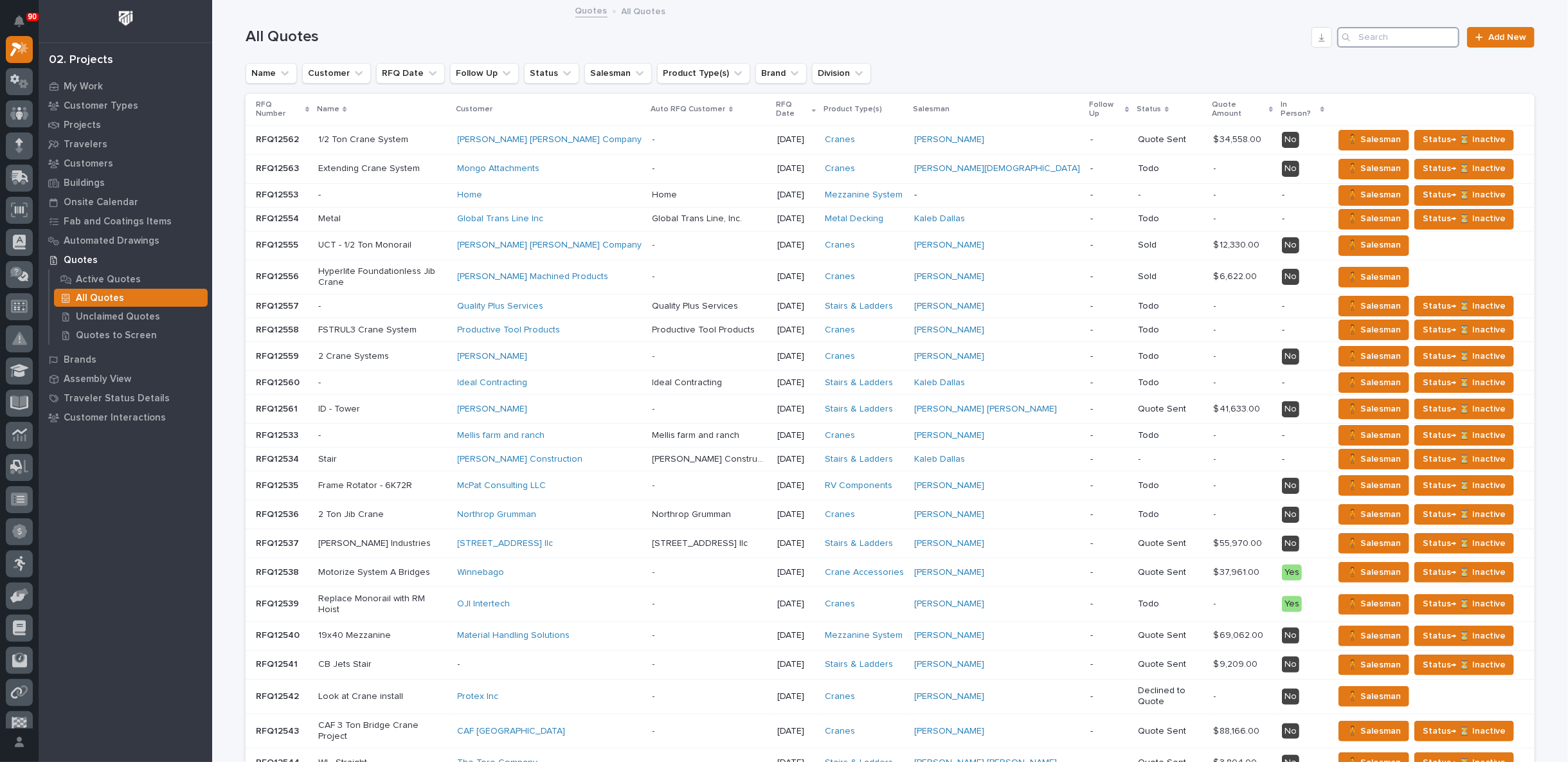
click at [1390, 34] on input "Search" at bounding box center [1398, 37] width 122 height 21
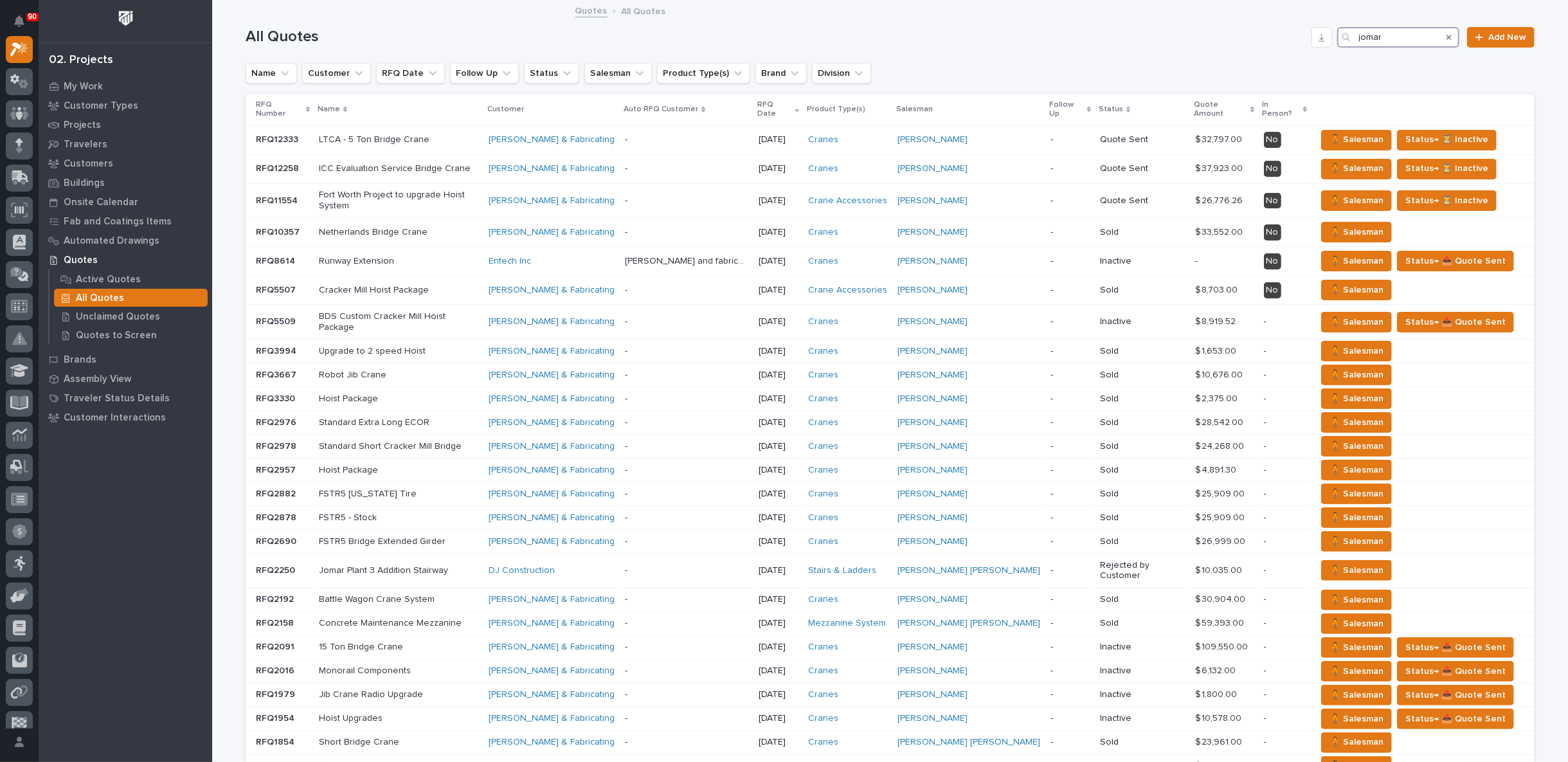
type input "jomar"
drag, startPoint x: 1442, startPoint y: 34, endPoint x: 1251, endPoint y: 1, distance: 193.8
click at [1446, 34] on icon "Search" at bounding box center [1448, 38] width 5 height 8
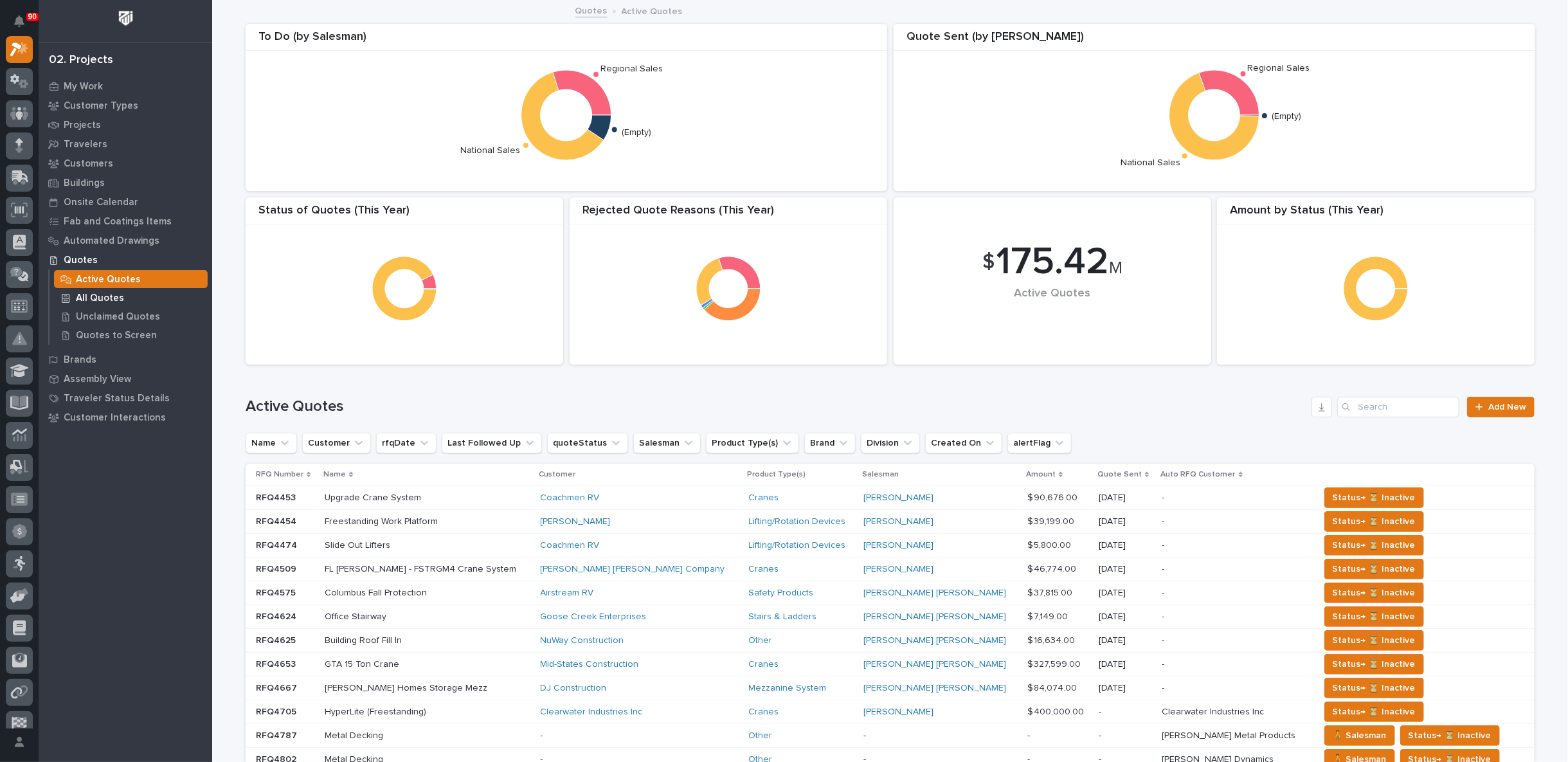
click at [100, 295] on p "All Quotes" at bounding box center [100, 298] width 49 height 12
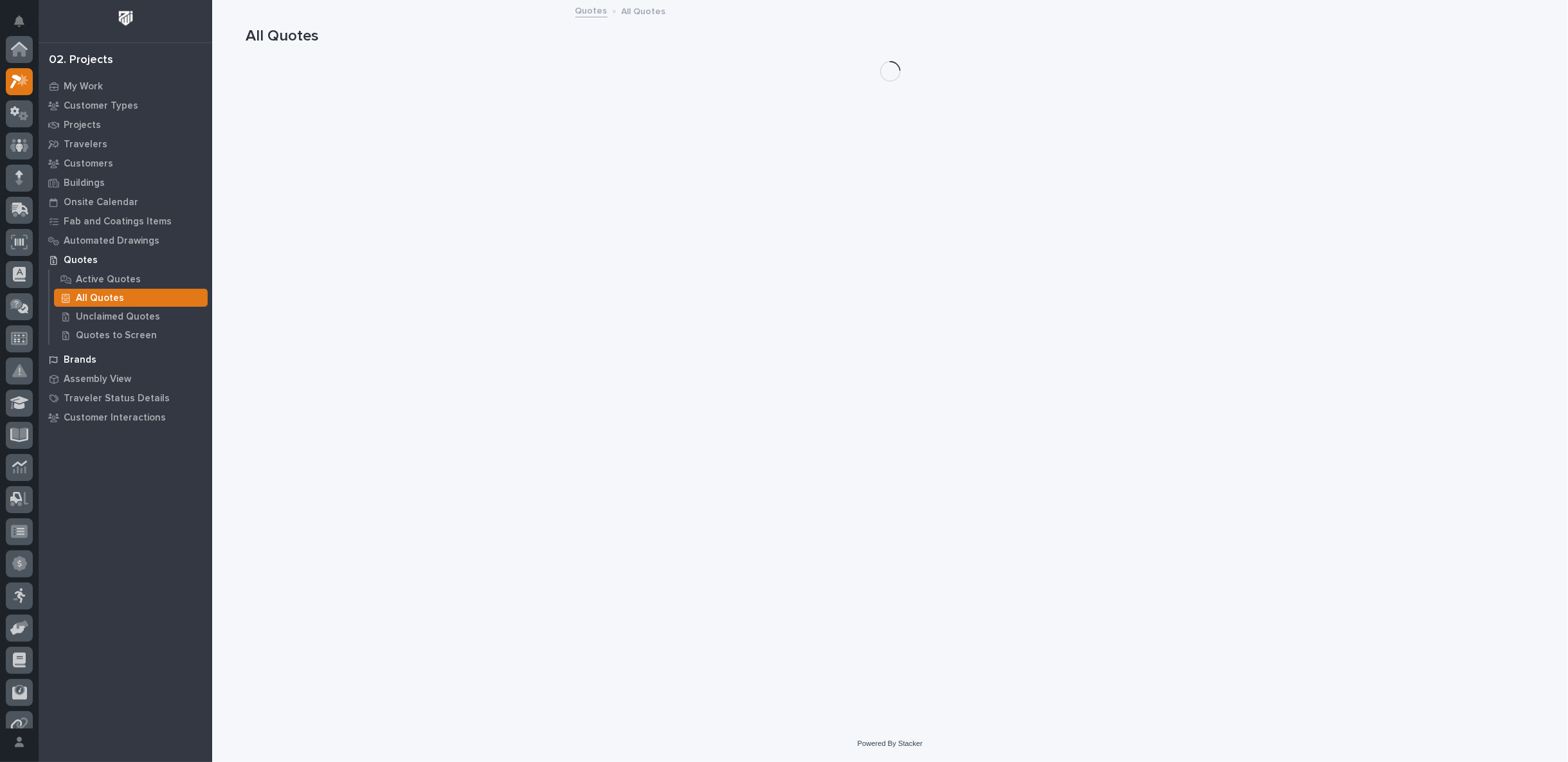
scroll to position [32, 0]
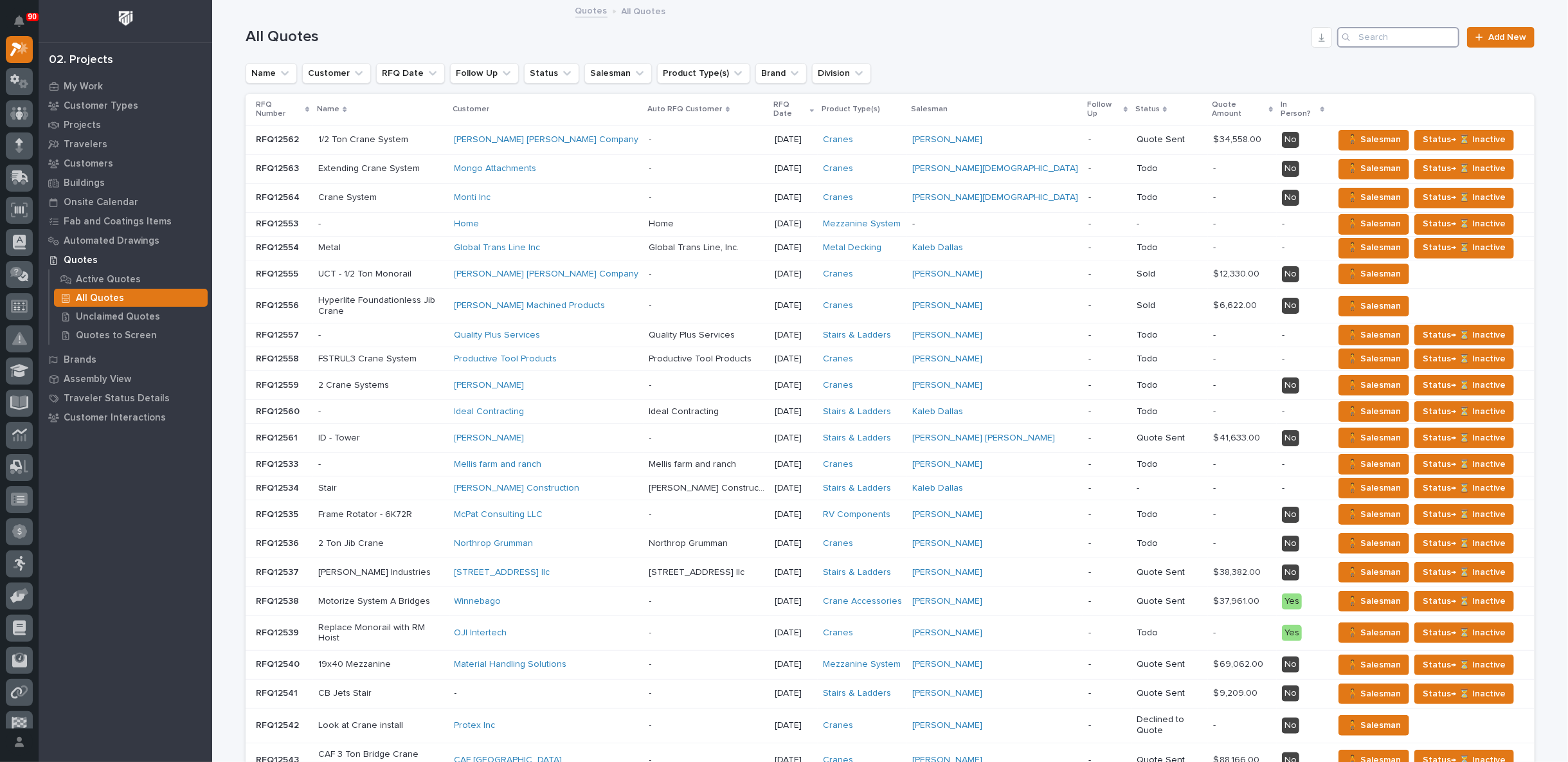
click at [1381, 36] on input "Search" at bounding box center [1398, 37] width 122 height 21
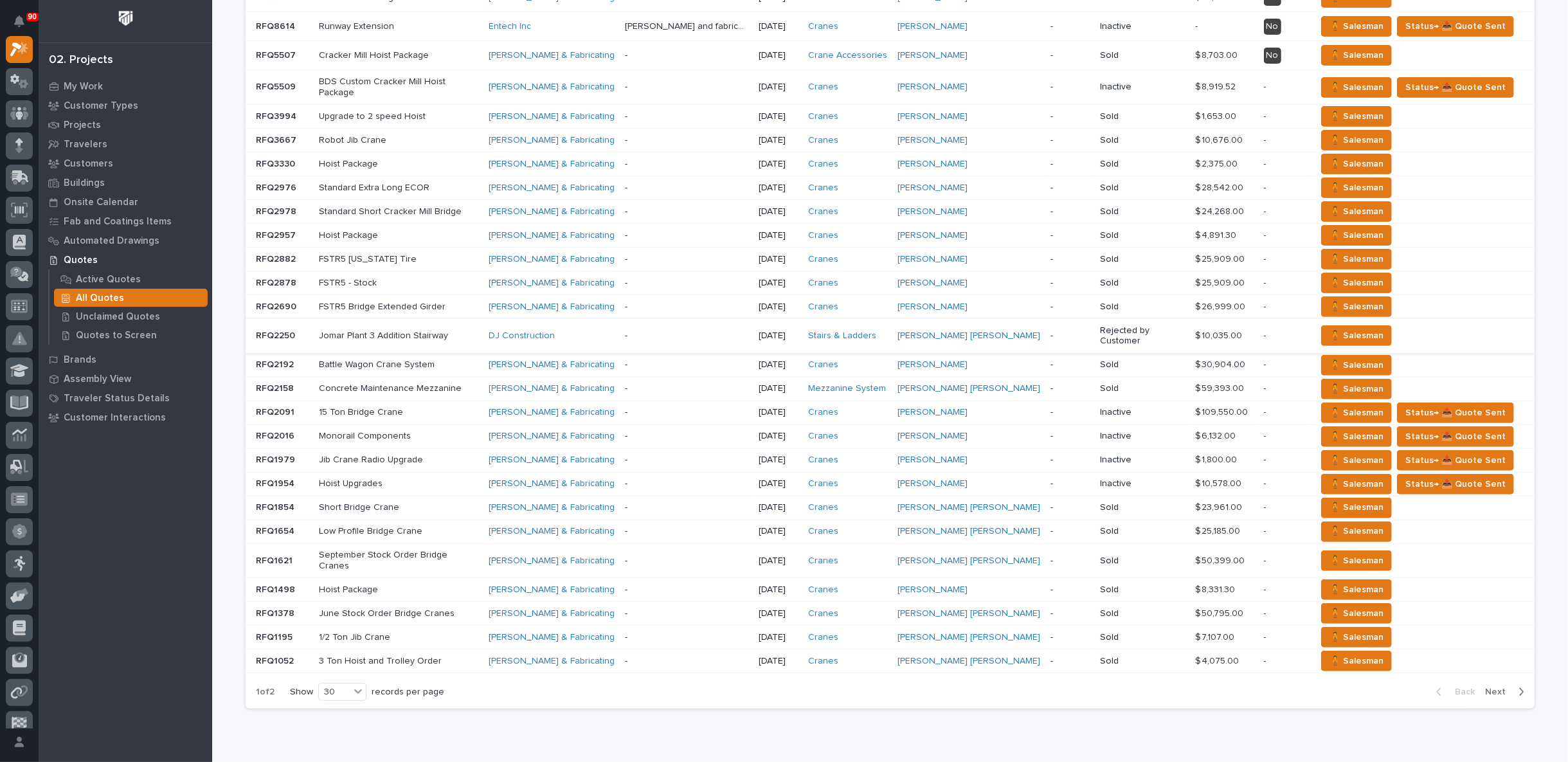
scroll to position [237, 0]
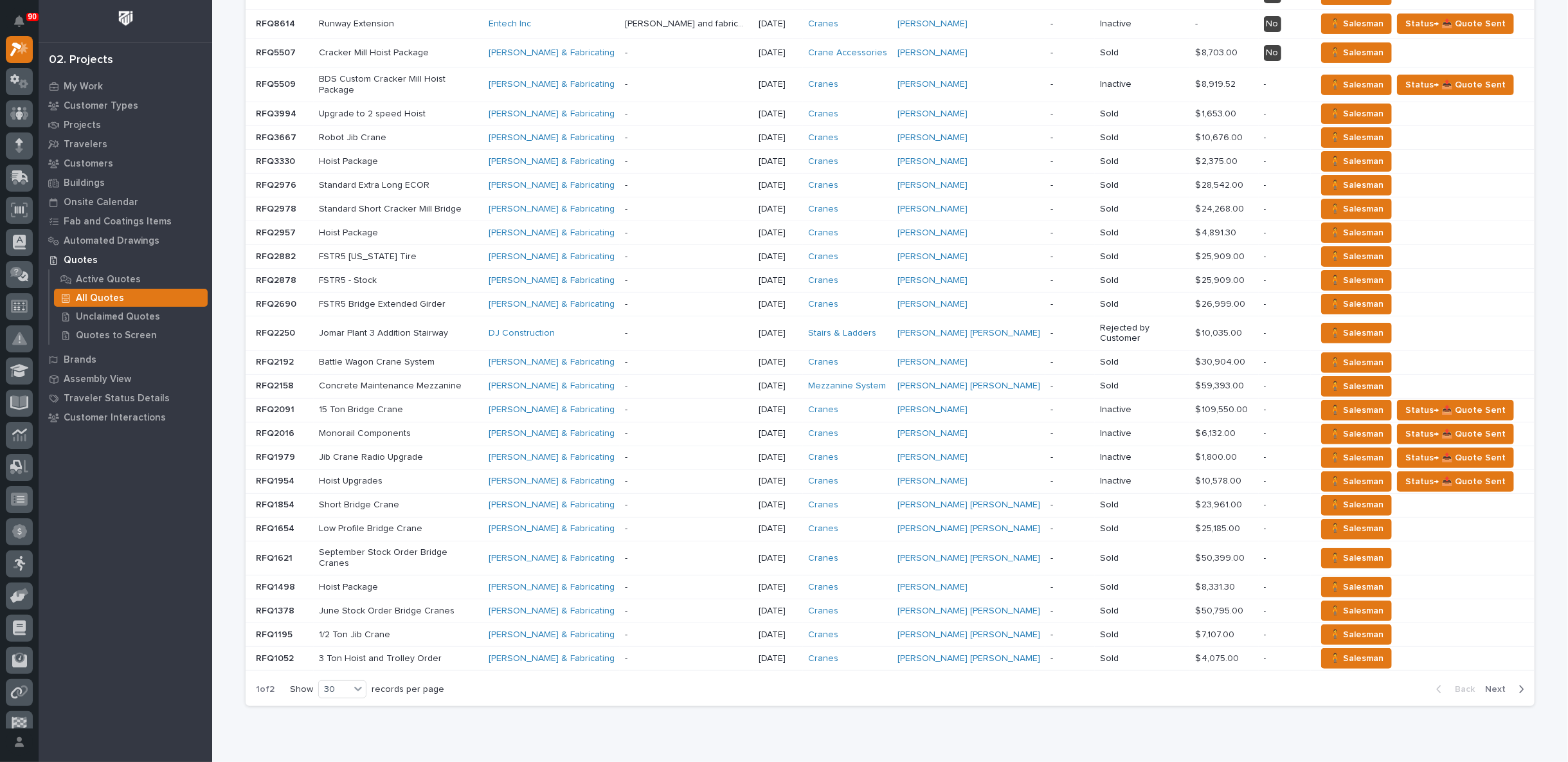
type input "Jomar"
click at [1496, 684] on span "Next" at bounding box center [1499, 690] width 29 height 12
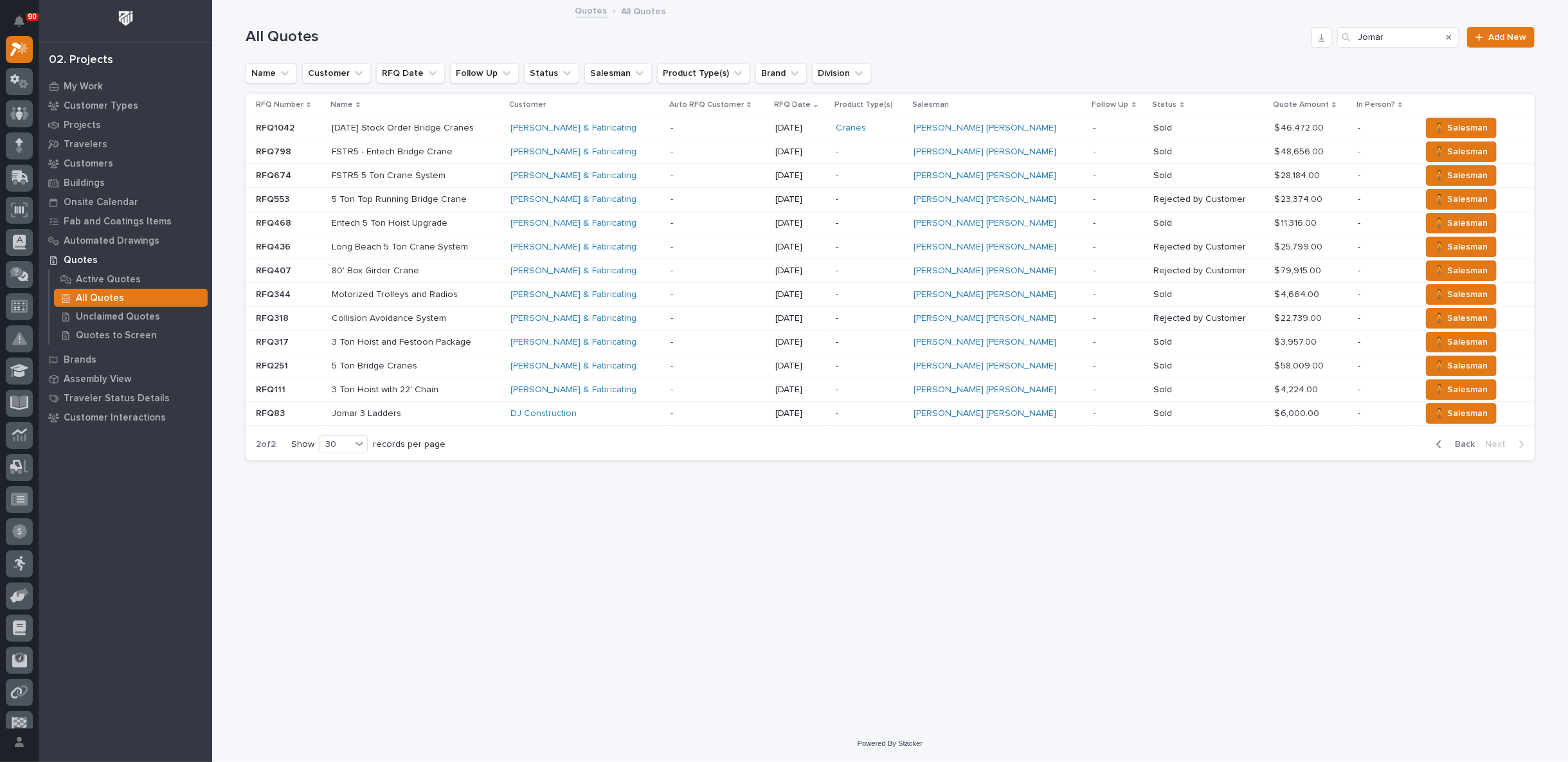
click at [1468, 443] on span "Back" at bounding box center [1461, 445] width 28 height 12
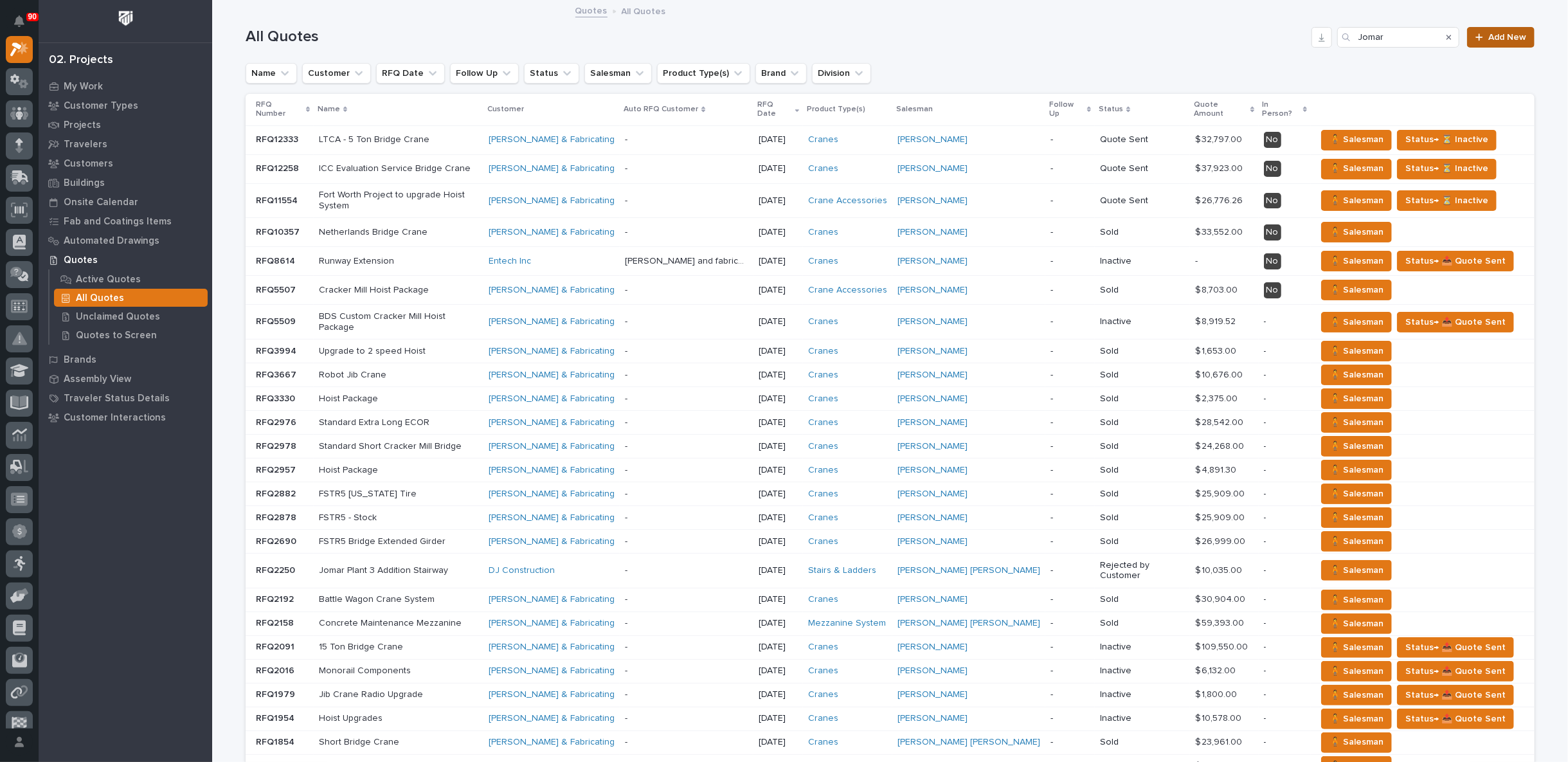
click at [1519, 37] on span "Add New" at bounding box center [1508, 37] width 38 height 9
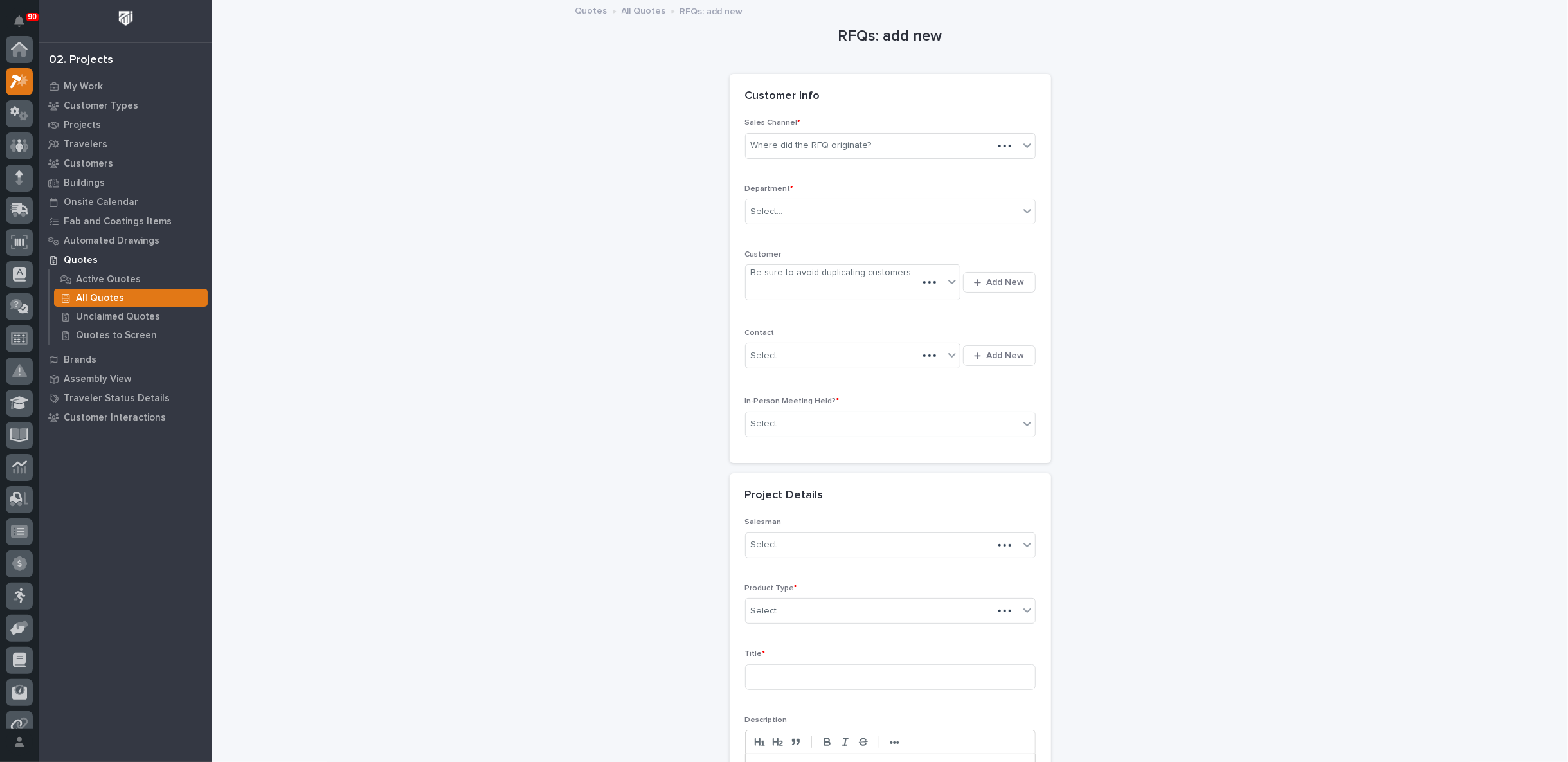
scroll to position [32, 0]
click at [827, 147] on div "Where did the RFQ originate?" at bounding box center [811, 146] width 121 height 14
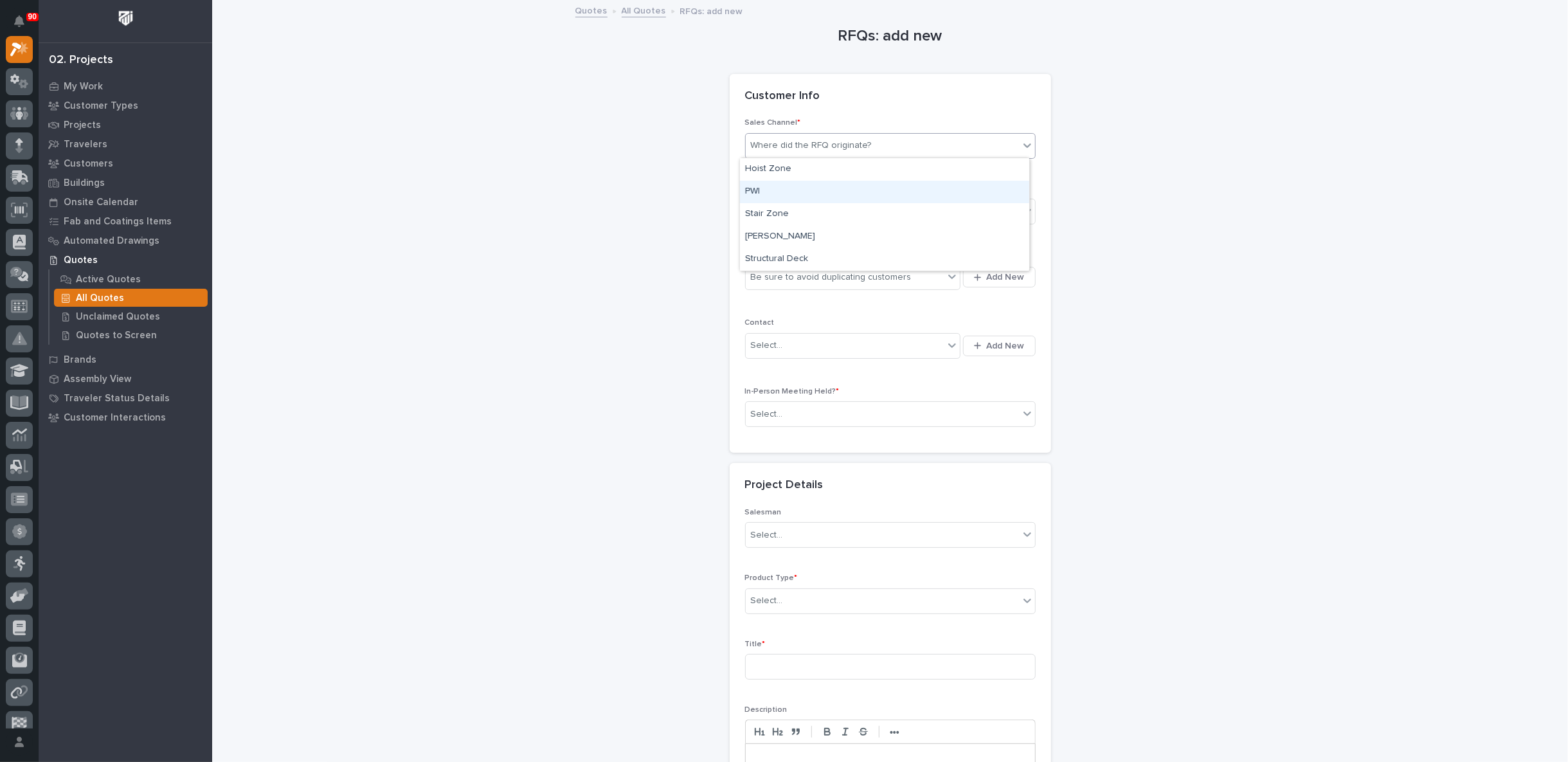
click at [803, 197] on div "PWI" at bounding box center [885, 191] width 289 height 23
click at [800, 209] on div "Select..." at bounding box center [883, 211] width 273 height 21
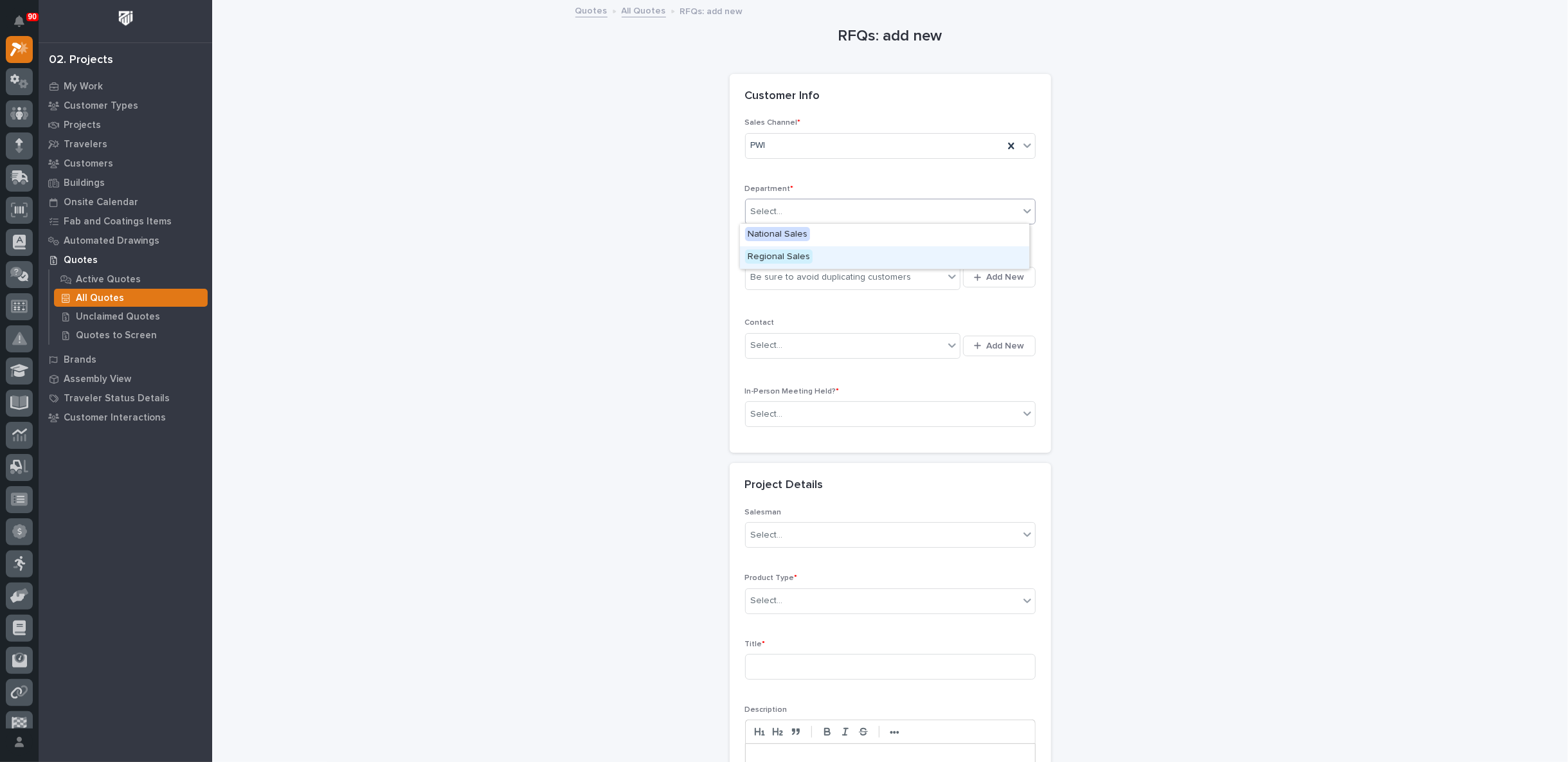
click at [781, 261] on span "Regional Sales" at bounding box center [779, 257] width 67 height 14
click at [780, 272] on div "Be sure to avoid duplicating customers" at bounding box center [831, 277] width 160 height 14
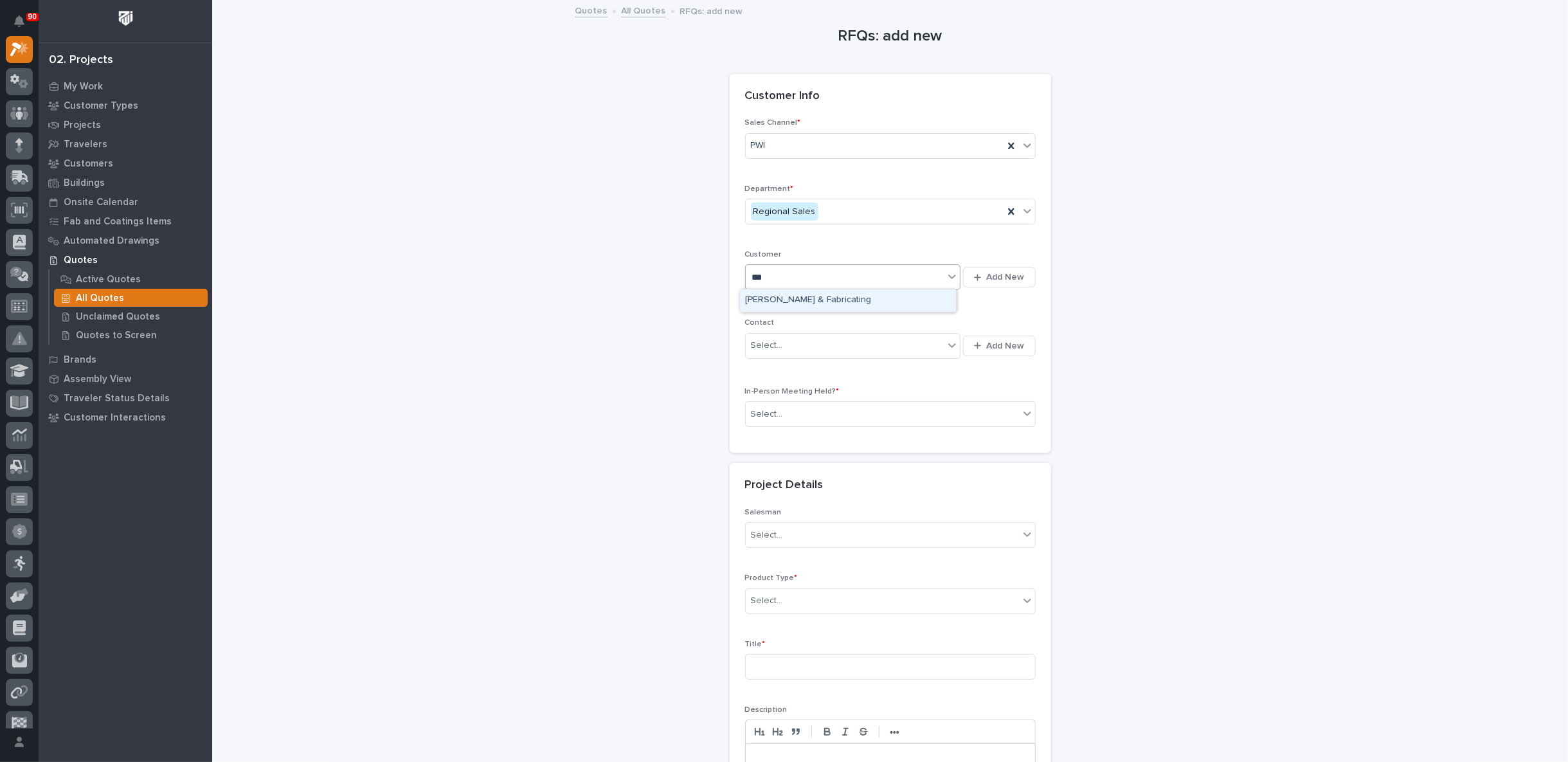
type input "****"
click at [794, 296] on div "[PERSON_NAME] & Fabricating" at bounding box center [848, 300] width 216 height 23
click at [784, 341] on div "Select..." at bounding box center [845, 345] width 199 height 21
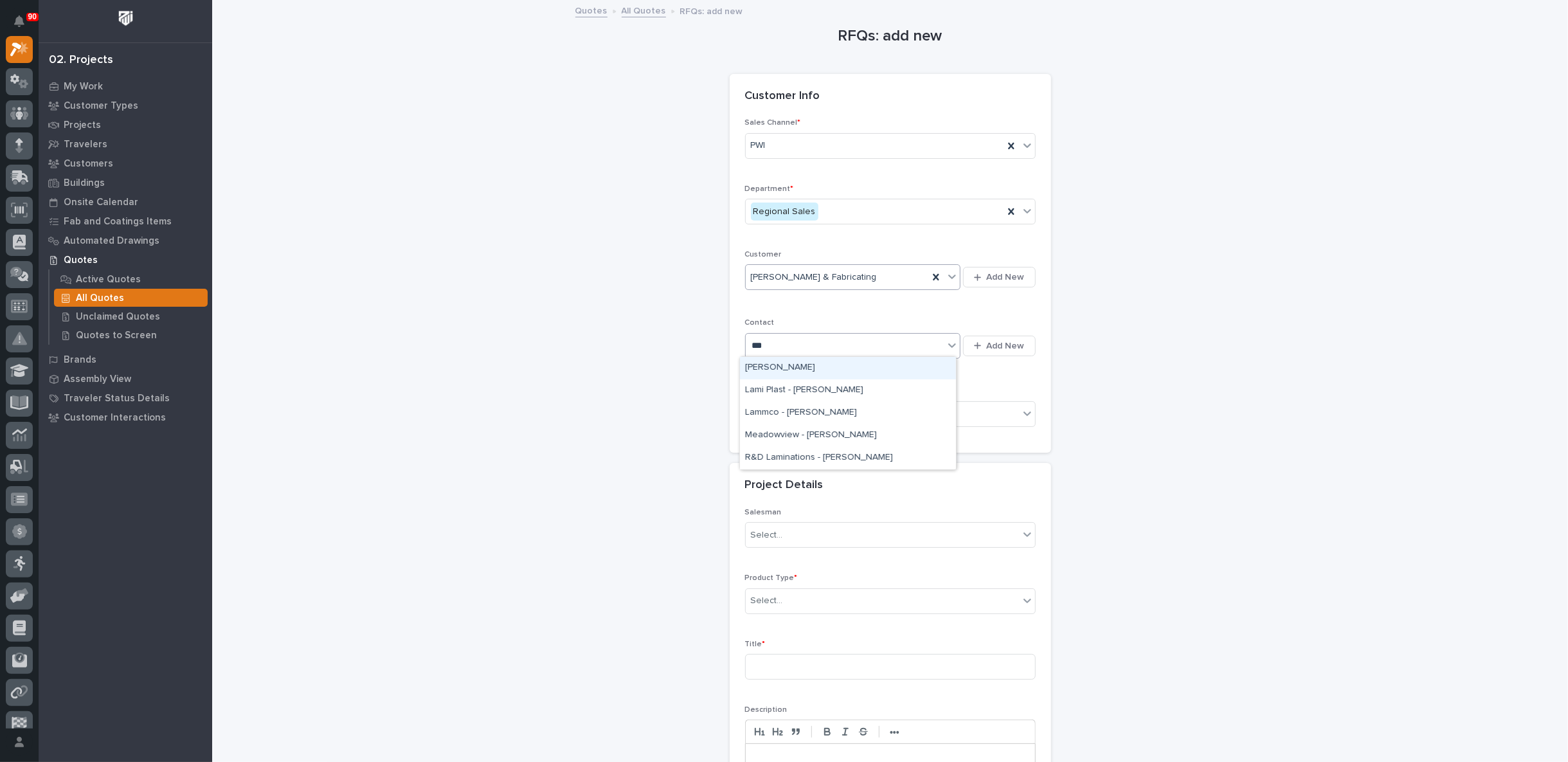
type input "****"
click at [807, 389] on div "[PERSON_NAME]" at bounding box center [848, 390] width 216 height 23
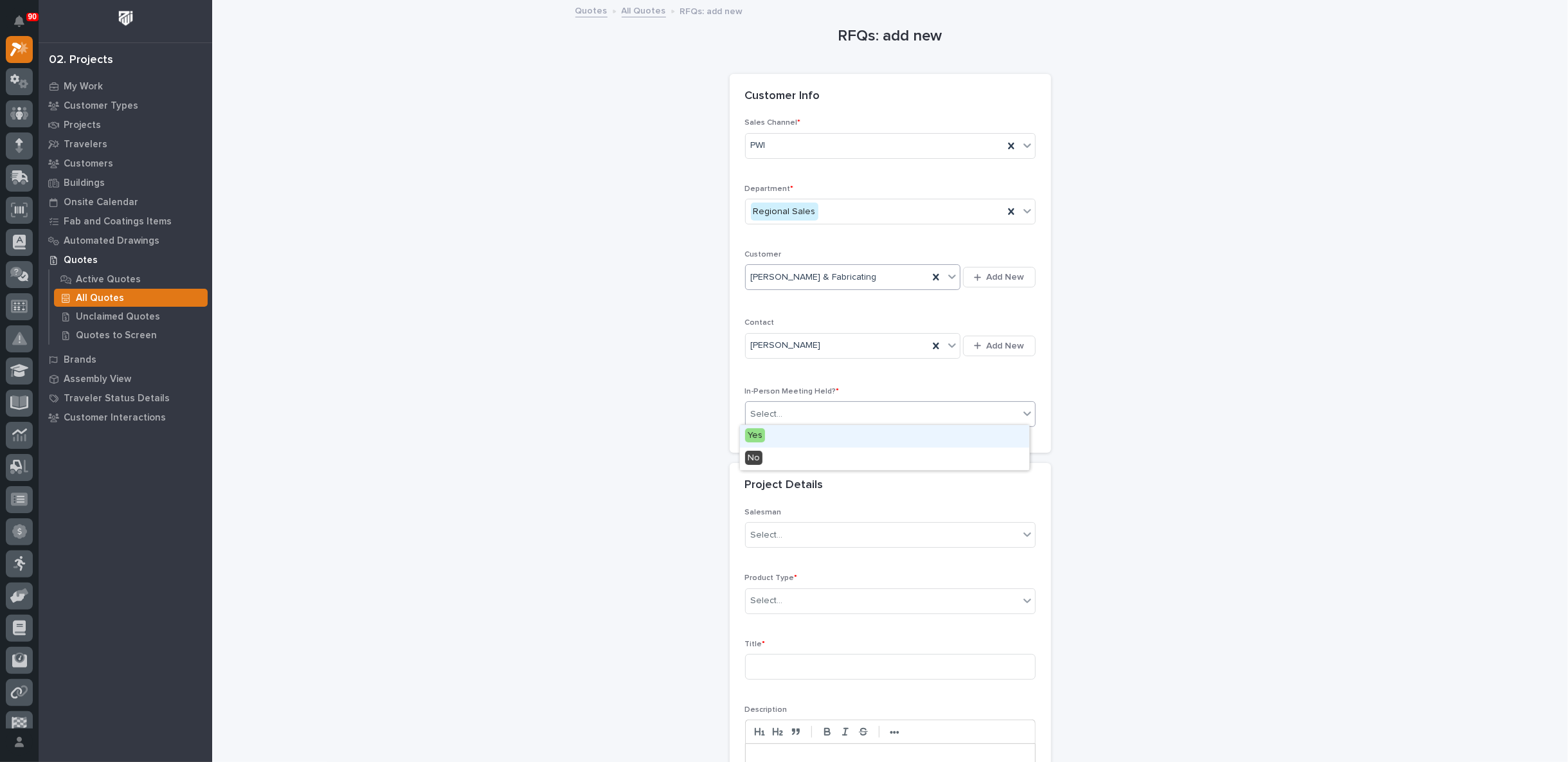
click at [809, 407] on div "Select..." at bounding box center [883, 414] width 273 height 21
click at [794, 428] on div "Yes" at bounding box center [885, 436] width 289 height 23
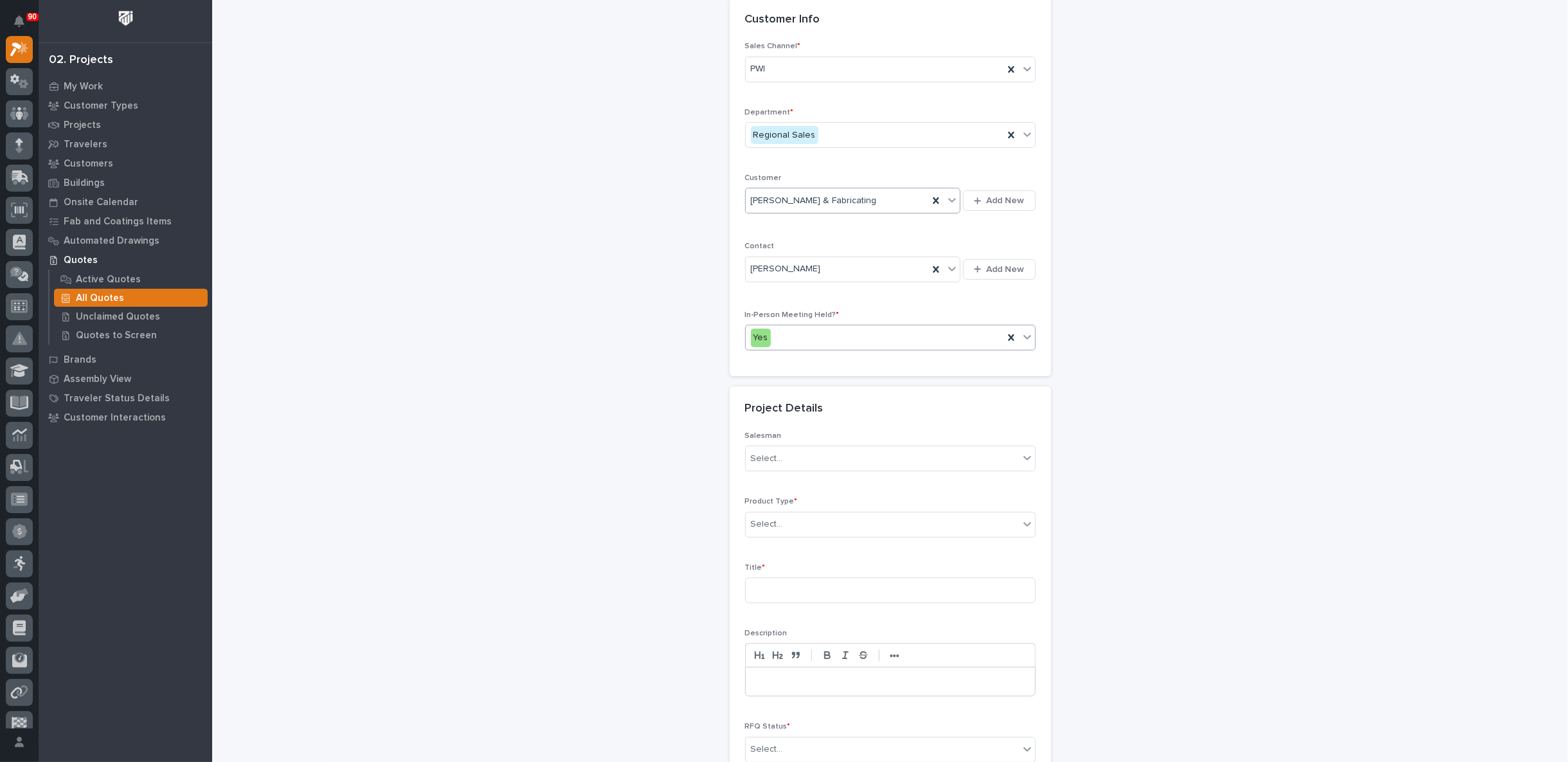
scroll to position [143, 0]
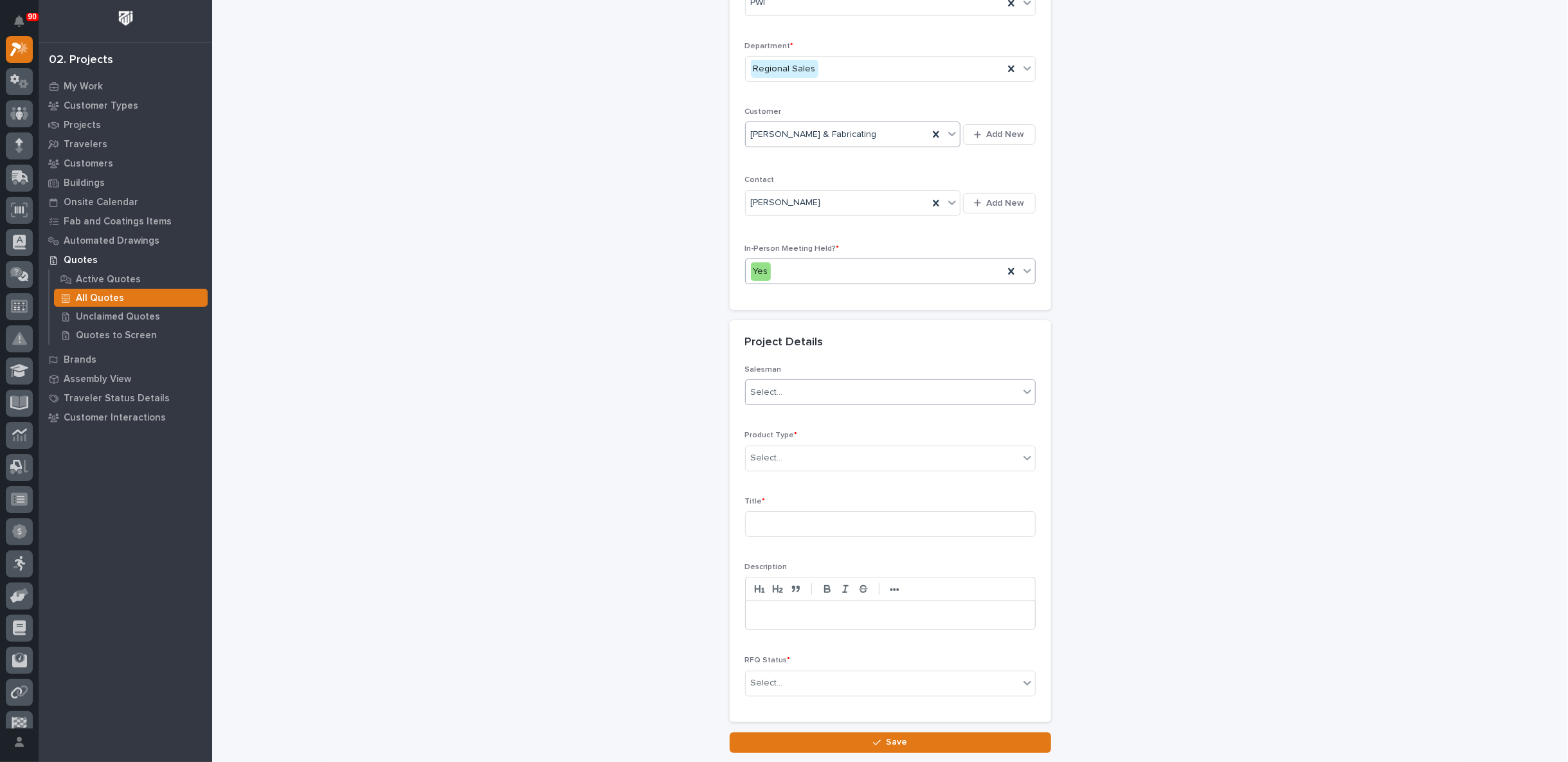
click at [788, 385] on div "Select..." at bounding box center [883, 392] width 273 height 21
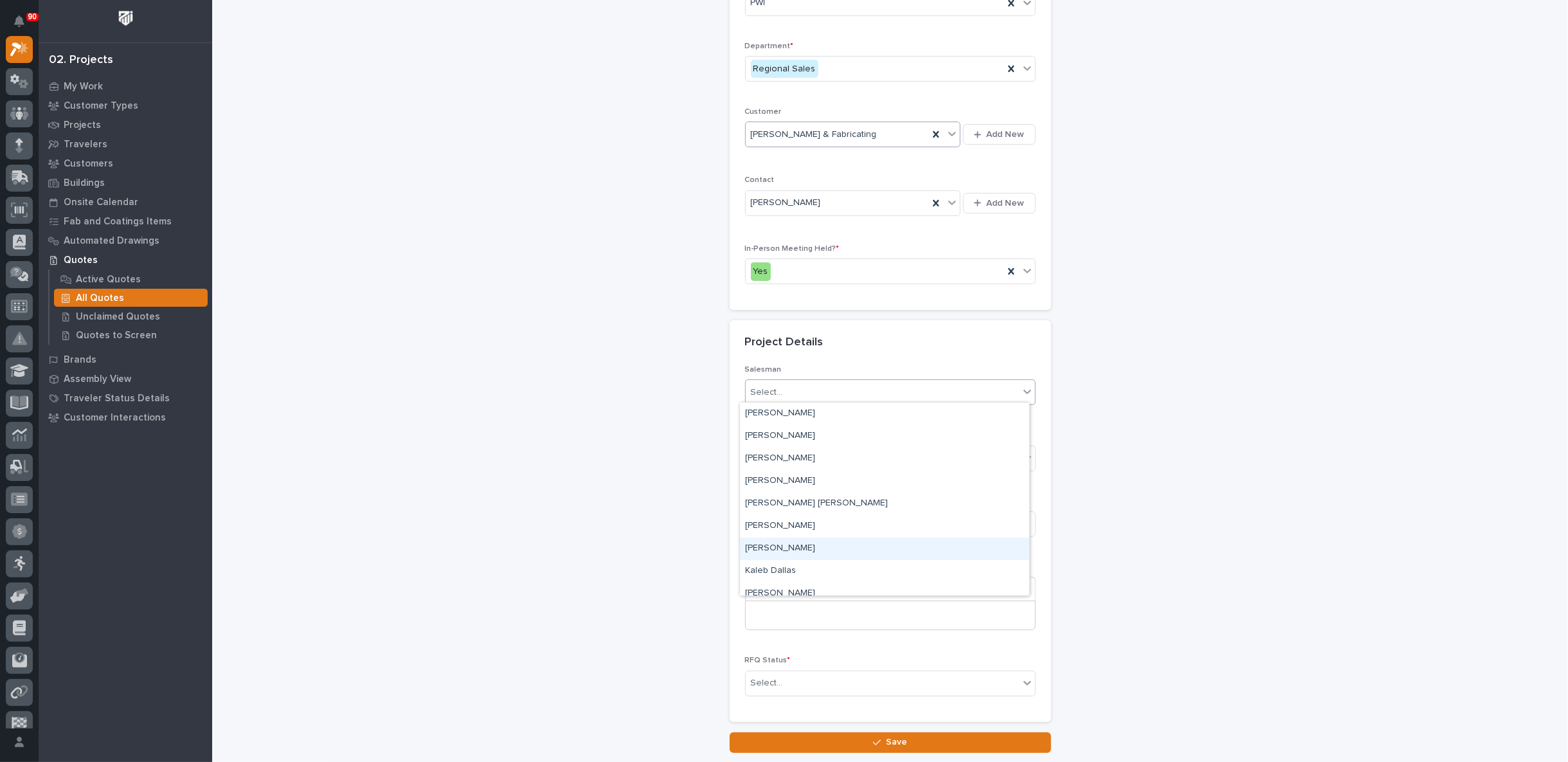
click at [780, 543] on div "[PERSON_NAME]" at bounding box center [885, 549] width 289 height 23
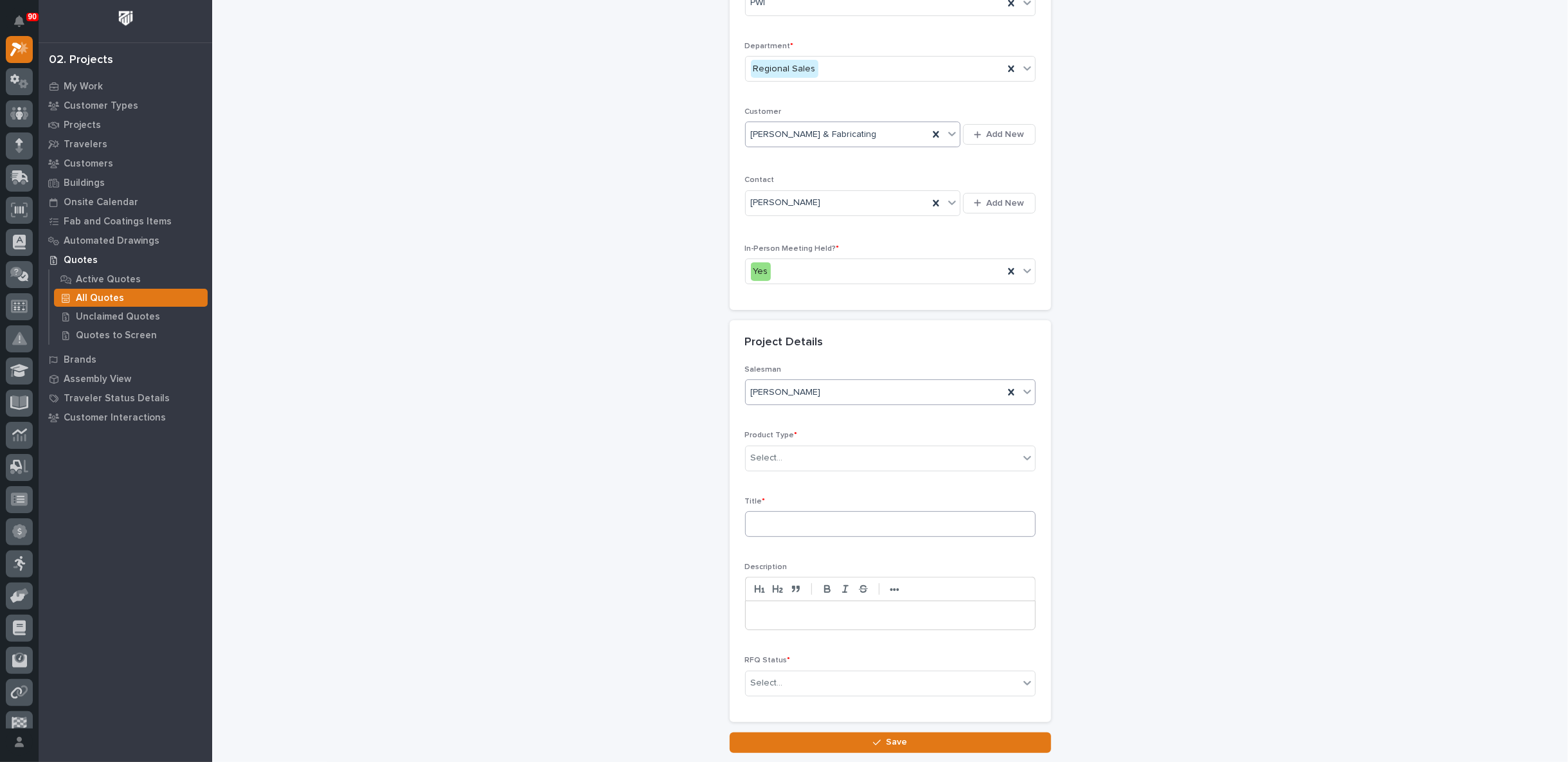
scroll to position [229, 0]
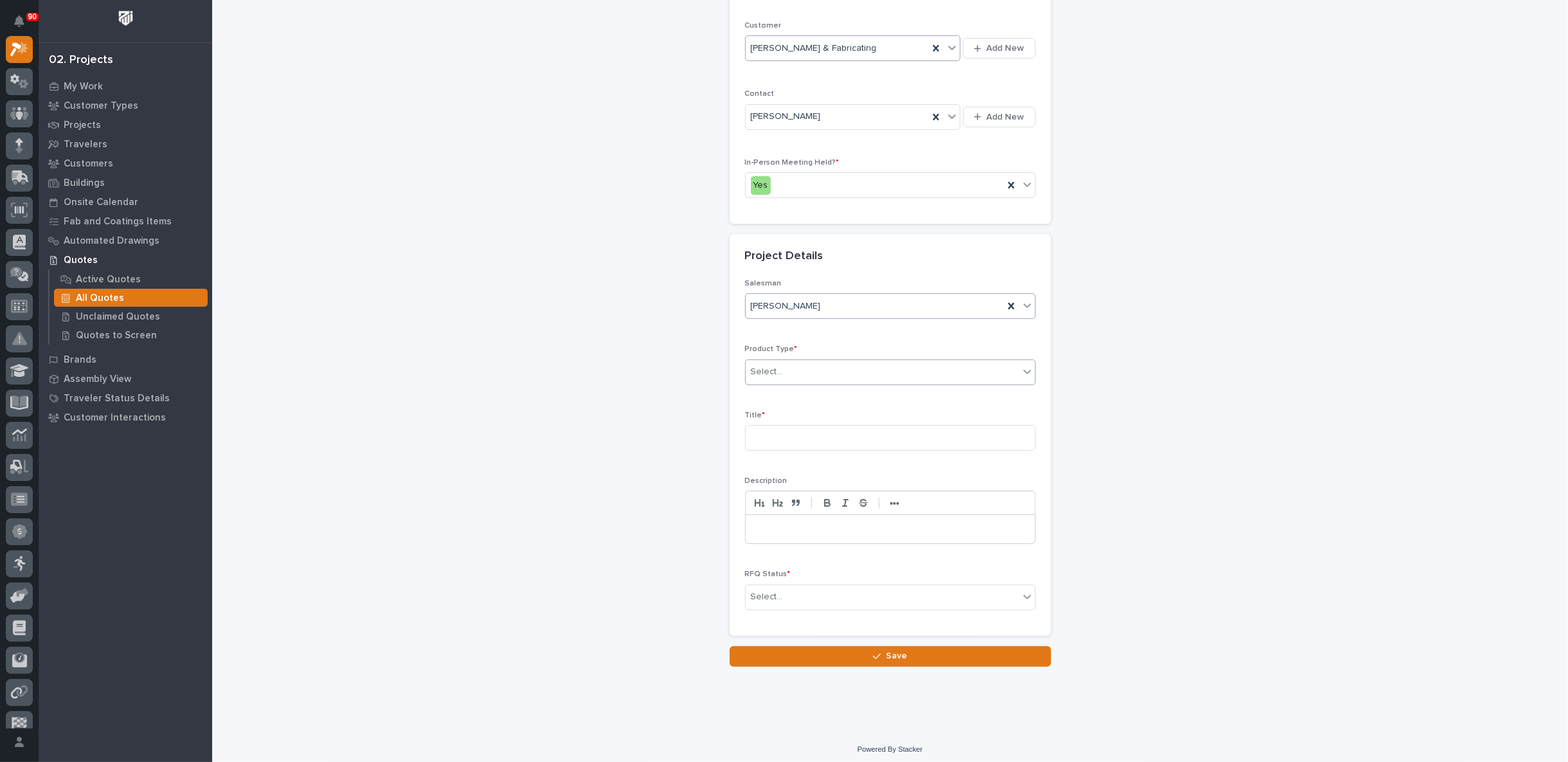
click at [788, 368] on div "Select..." at bounding box center [883, 372] width 273 height 21
click at [782, 412] on div "Cranes" at bounding box center [885, 415] width 289 height 23
click at [775, 426] on input at bounding box center [889, 438] width 290 height 26
type input "Expansion Plan"
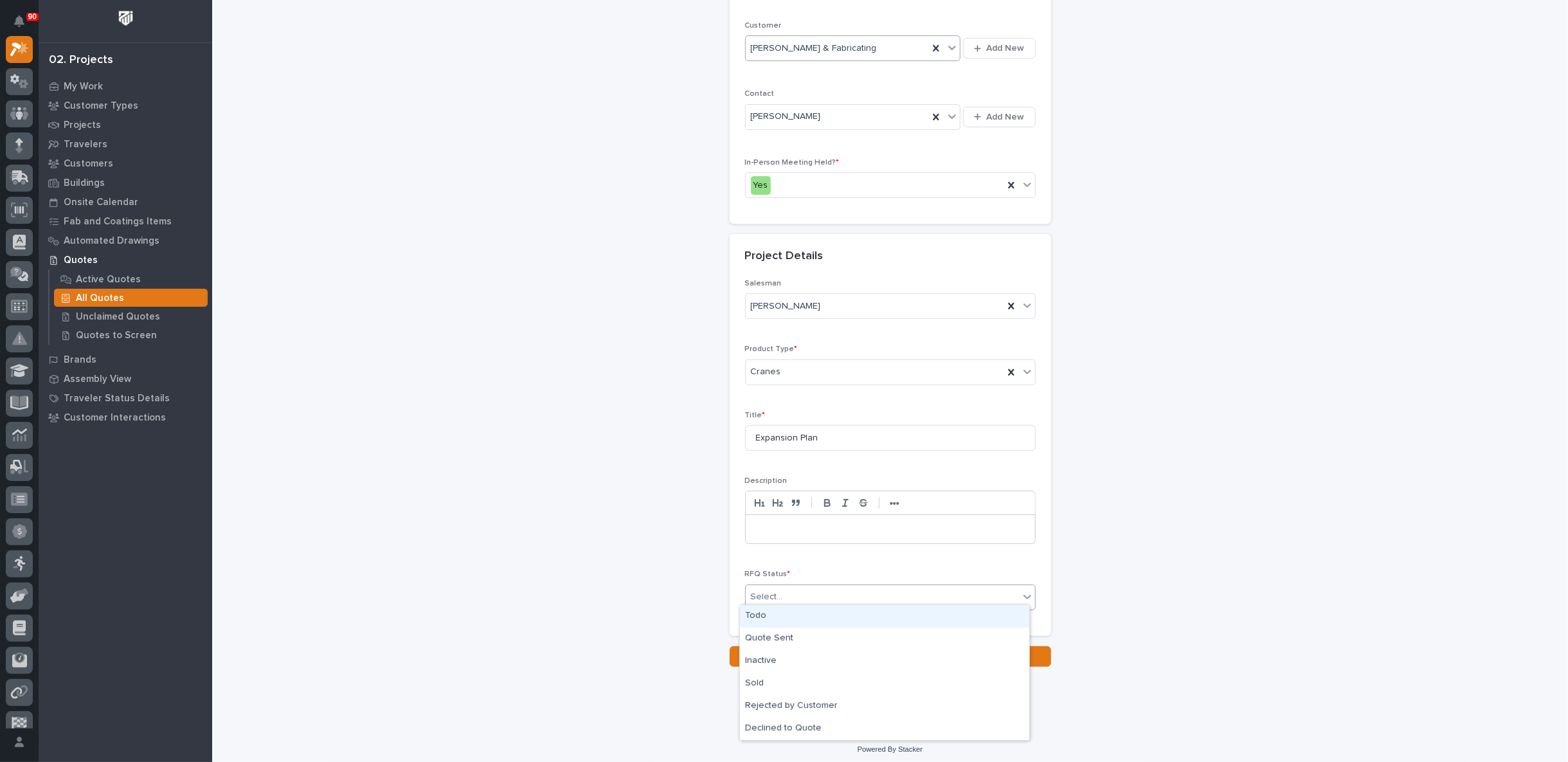
click at [790, 587] on div "Select..." at bounding box center [883, 597] width 273 height 21
click at [767, 642] on div "Quote Sent" at bounding box center [885, 638] width 289 height 23
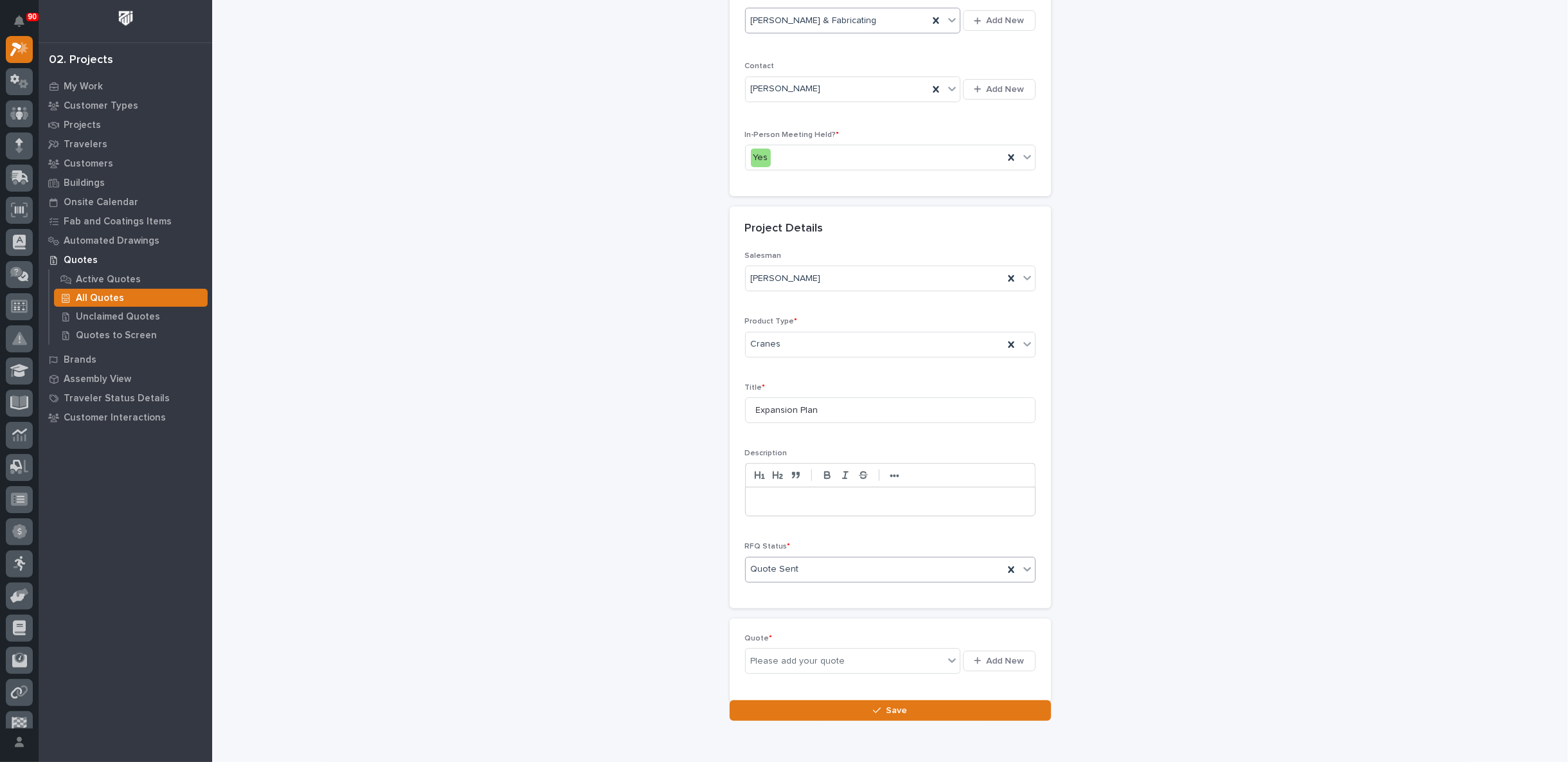
scroll to position [275, 0]
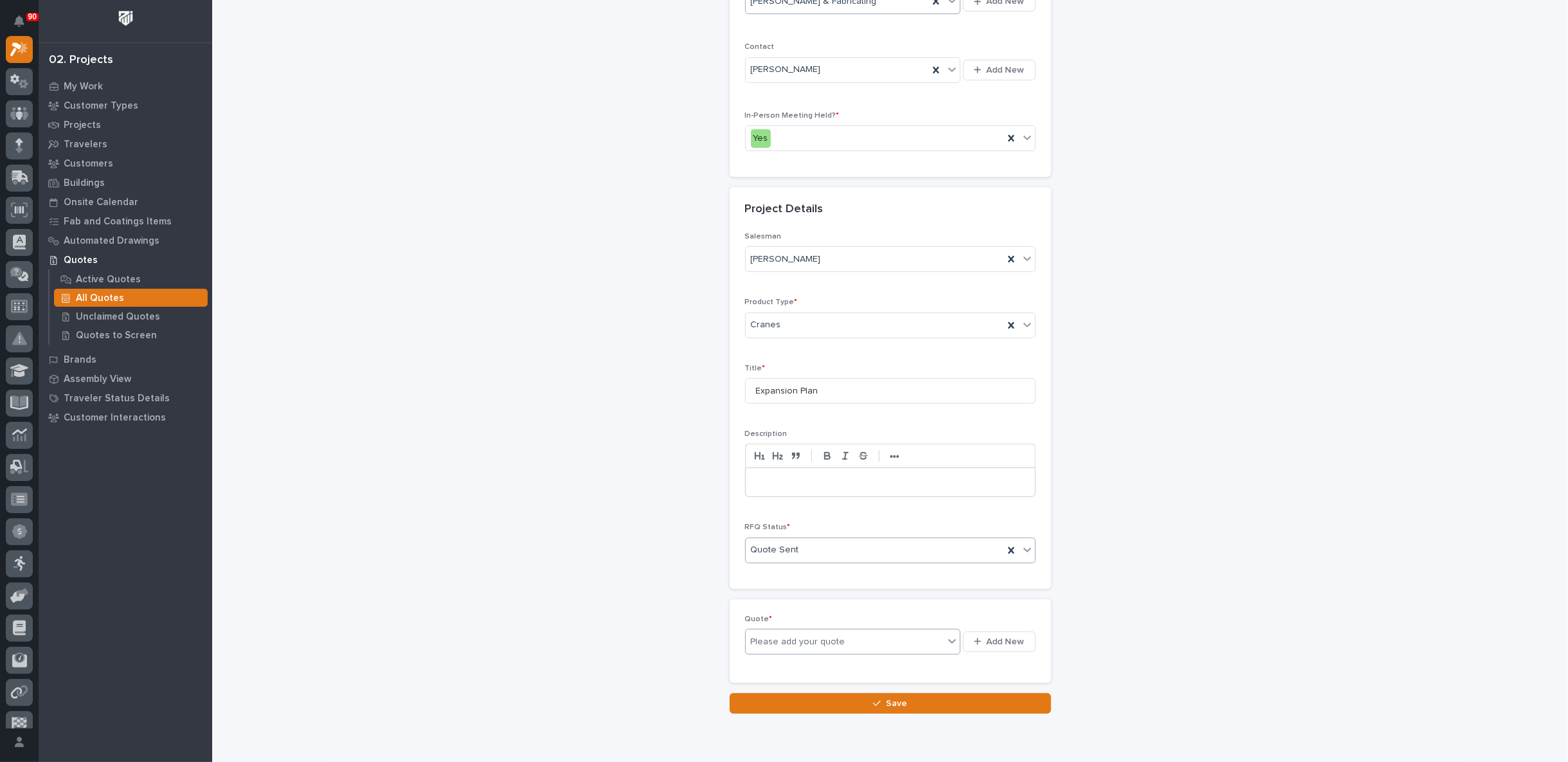
click at [794, 637] on div "Please add your quote" at bounding box center [797, 642] width 94 height 14
click at [1004, 639] on span "Add New" at bounding box center [1005, 642] width 38 height 12
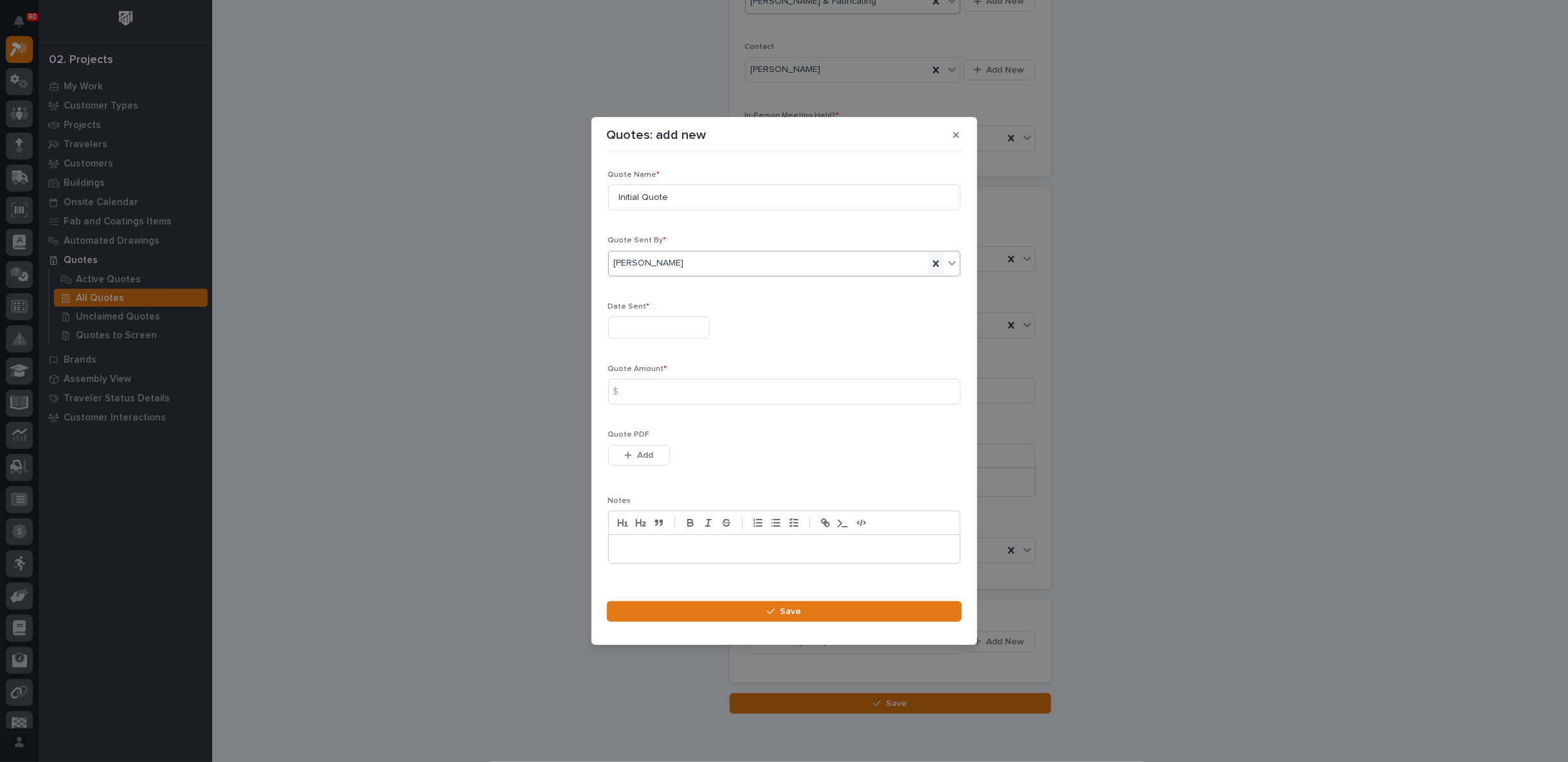
click at [930, 263] on icon at bounding box center [936, 264] width 13 height 13
click at [705, 263] on div "Select..." at bounding box center [777, 263] width 335 height 21
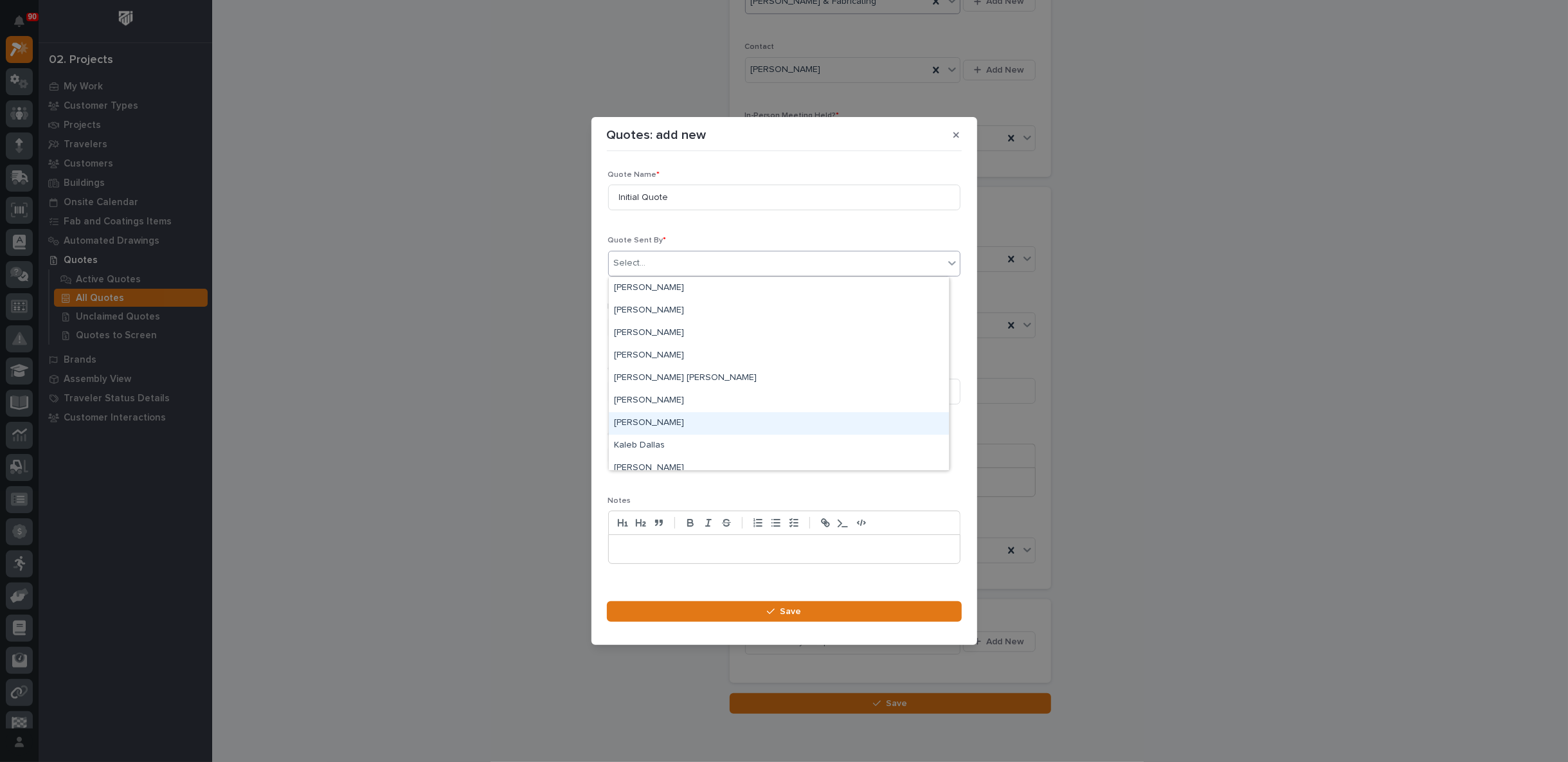
click at [660, 430] on div "[PERSON_NAME]" at bounding box center [779, 423] width 340 height 23
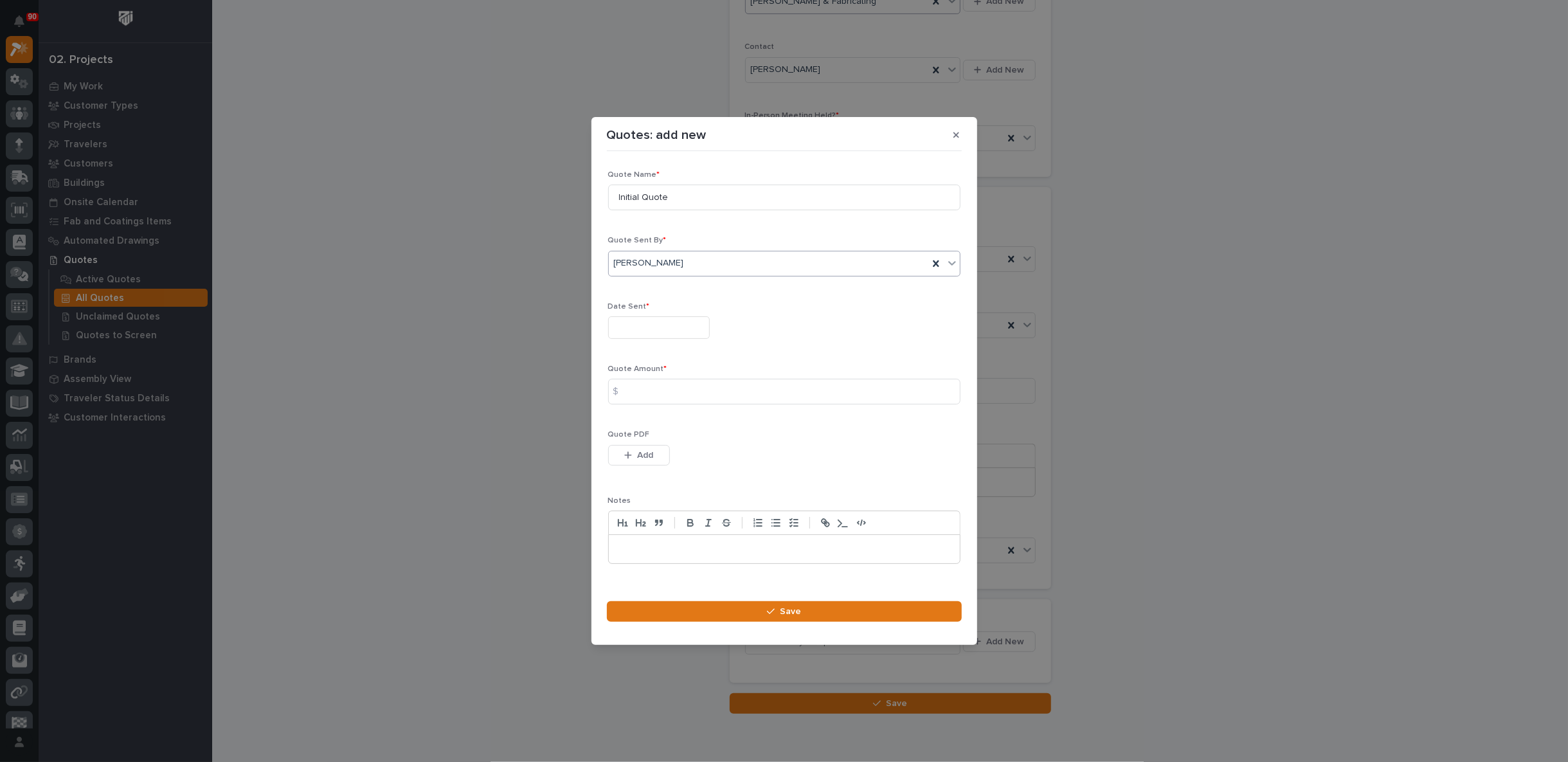
click at [650, 329] on input "text" at bounding box center [659, 327] width 102 height 23
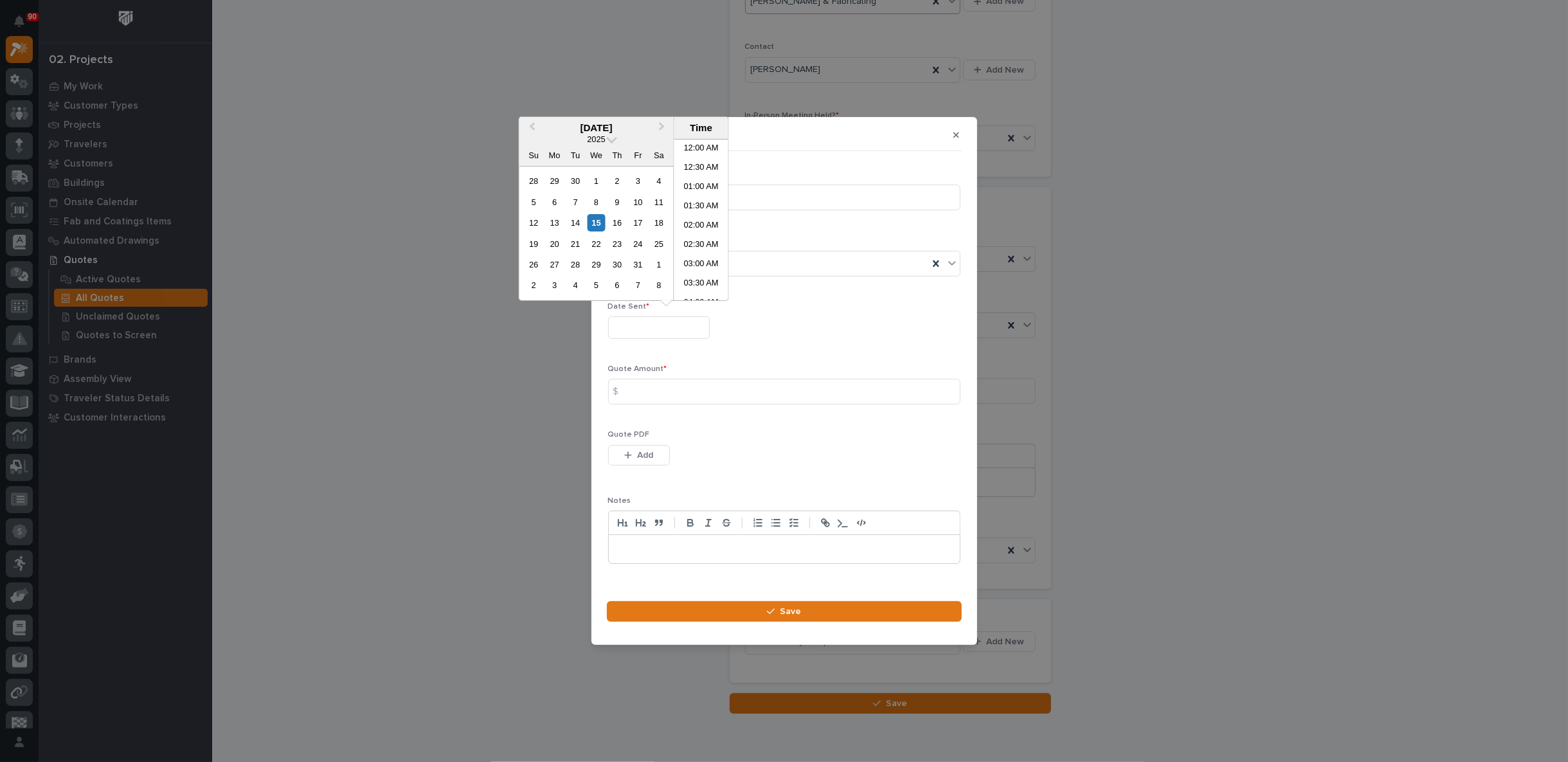
scroll to position [258, 0]
click at [532, 122] on button "Previous Month" at bounding box center [531, 128] width 21 height 21
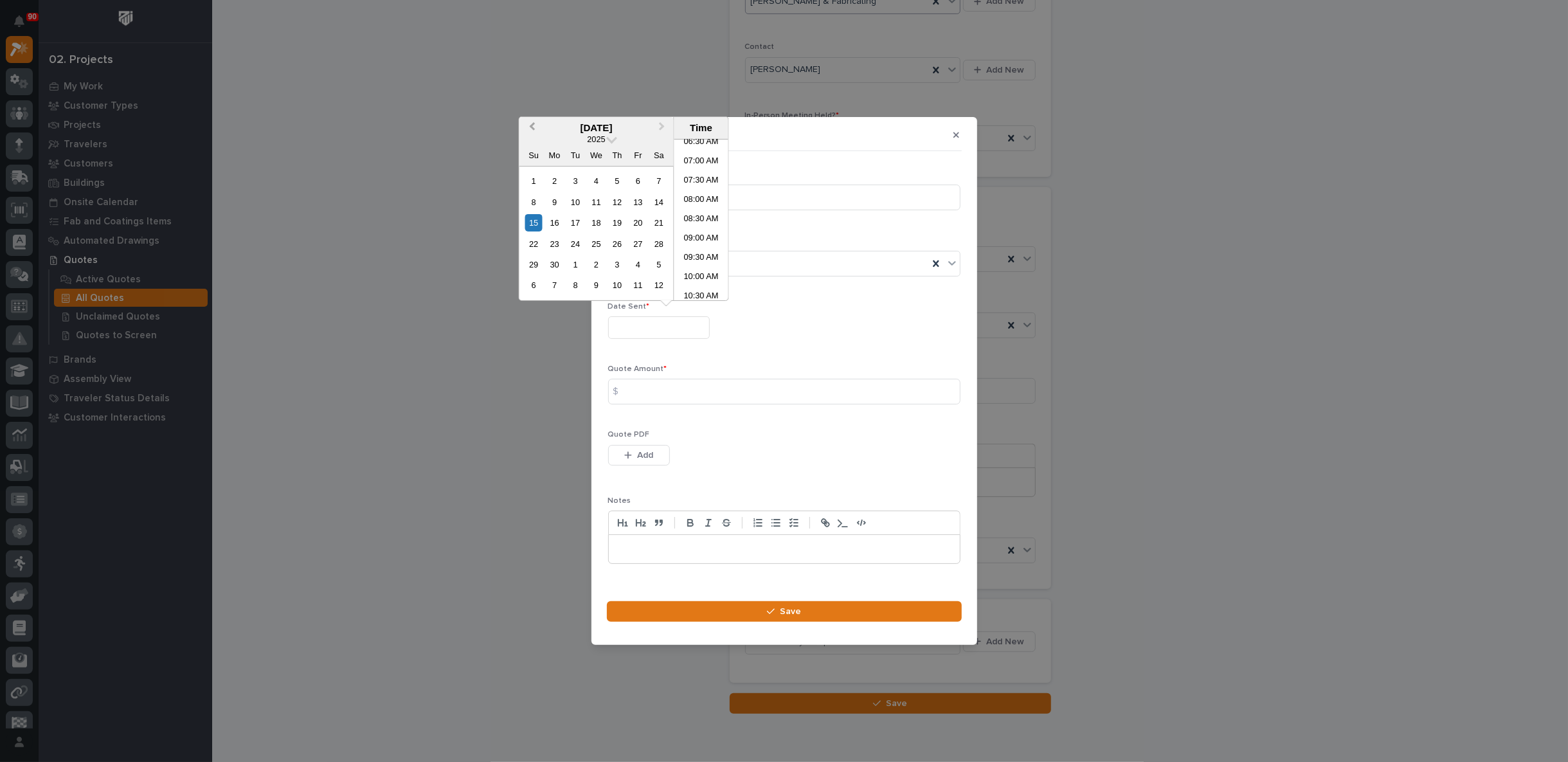
click at [532, 122] on button "Previous Month" at bounding box center [531, 128] width 21 height 21
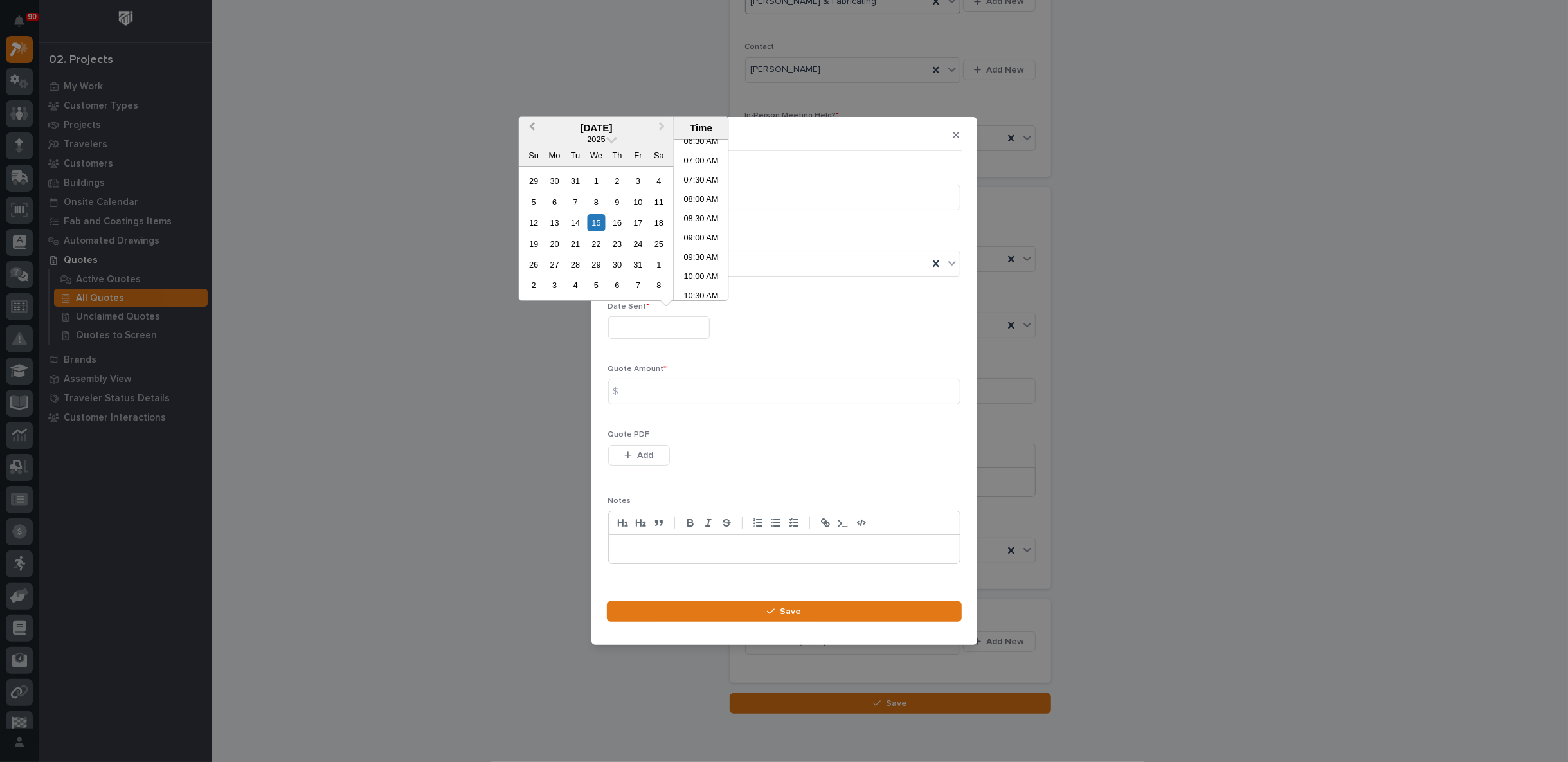
click at [532, 122] on button "Previous Month" at bounding box center [531, 128] width 21 height 21
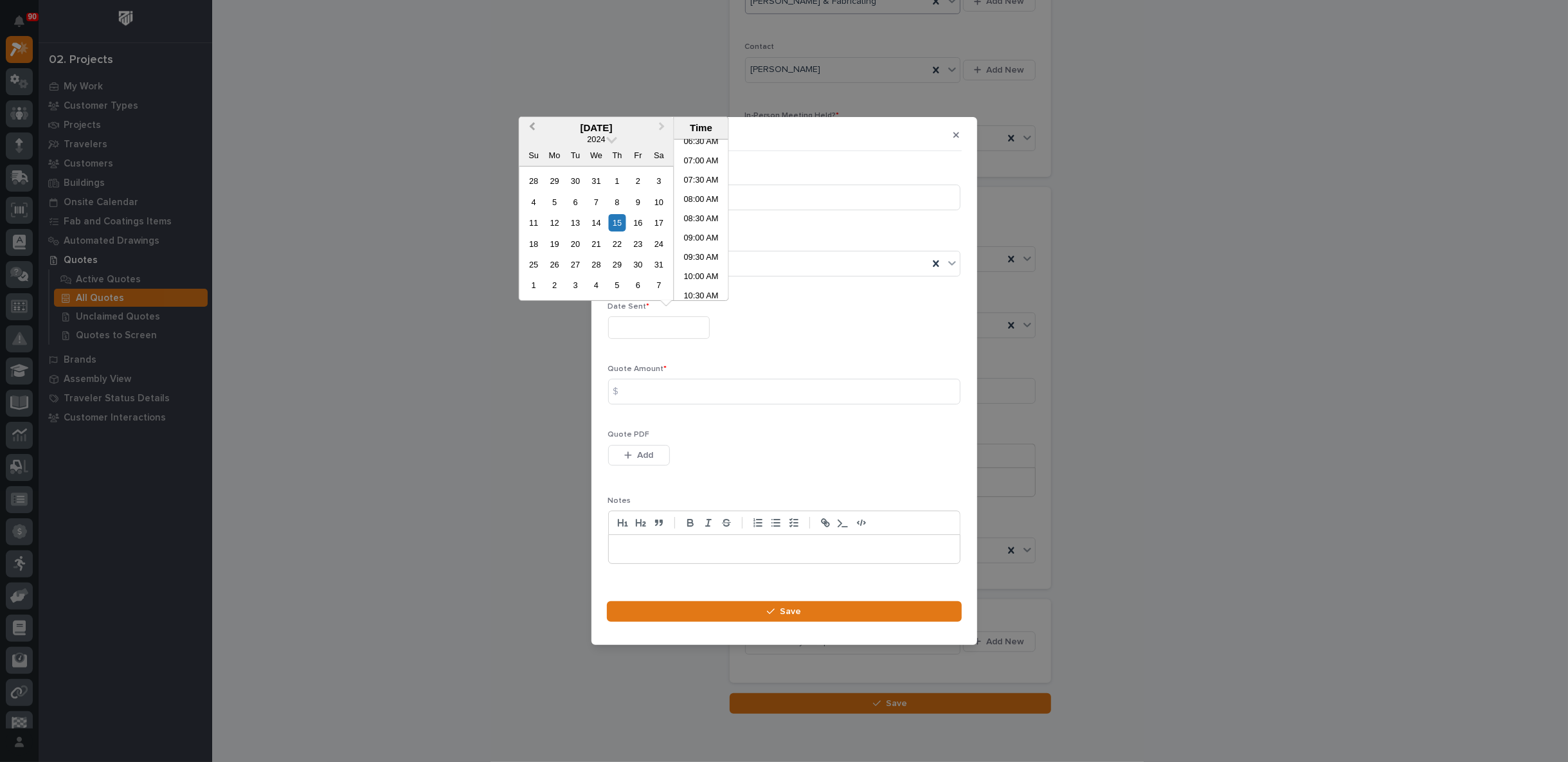
click at [532, 122] on button "Previous Month" at bounding box center [531, 128] width 21 height 21
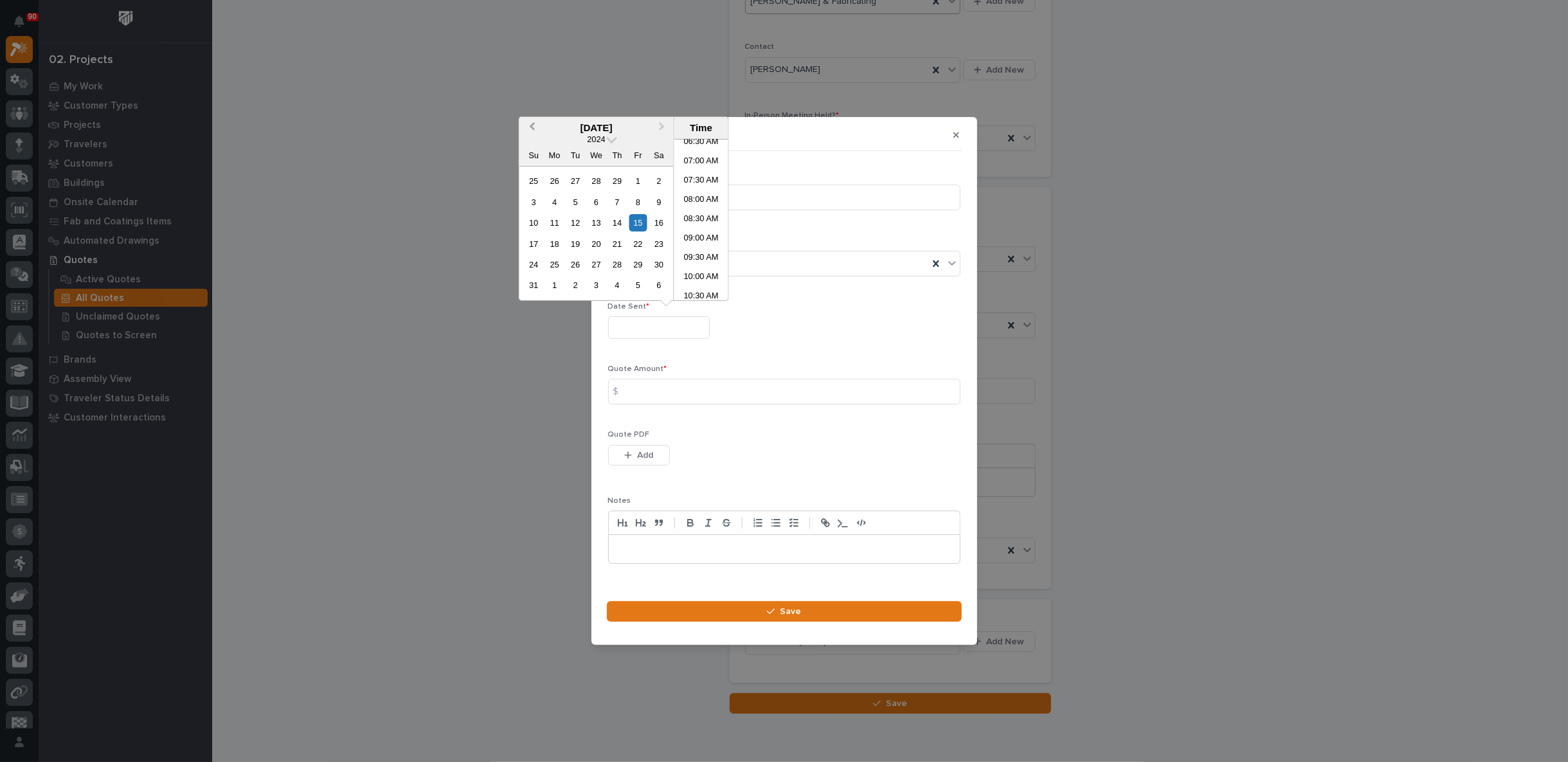
click at [532, 122] on button "Previous Month" at bounding box center [531, 128] width 21 height 21
click at [618, 200] on div "8" at bounding box center [617, 202] width 18 height 18
type input "**********"
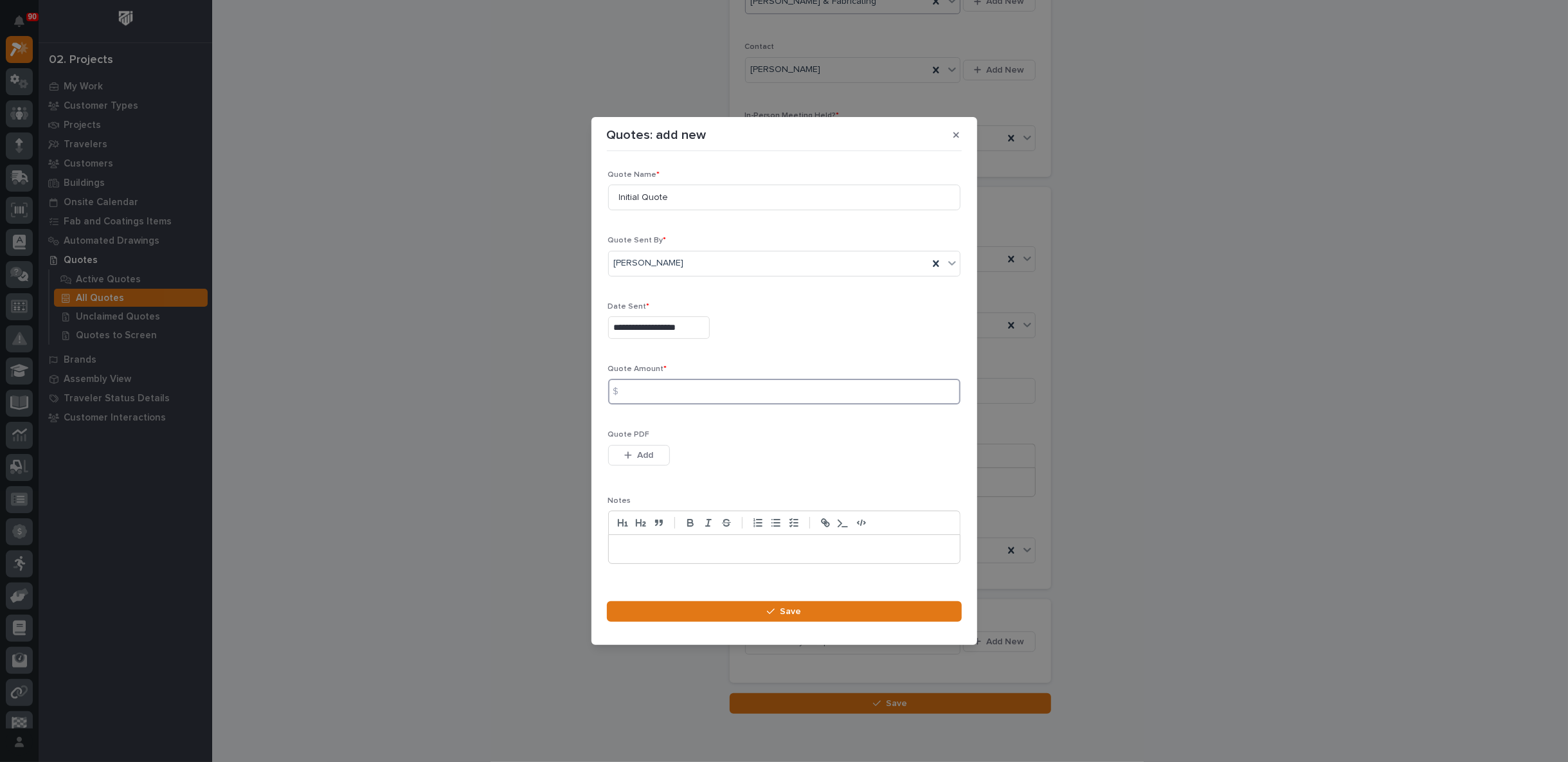
click at [650, 383] on input at bounding box center [784, 391] width 353 height 26
click at [658, 391] on input at bounding box center [784, 391] width 353 height 26
click at [666, 393] on input at bounding box center [784, 391] width 353 height 26
type input "441176"
click at [639, 450] on span "Add" at bounding box center [645, 456] width 16 height 12
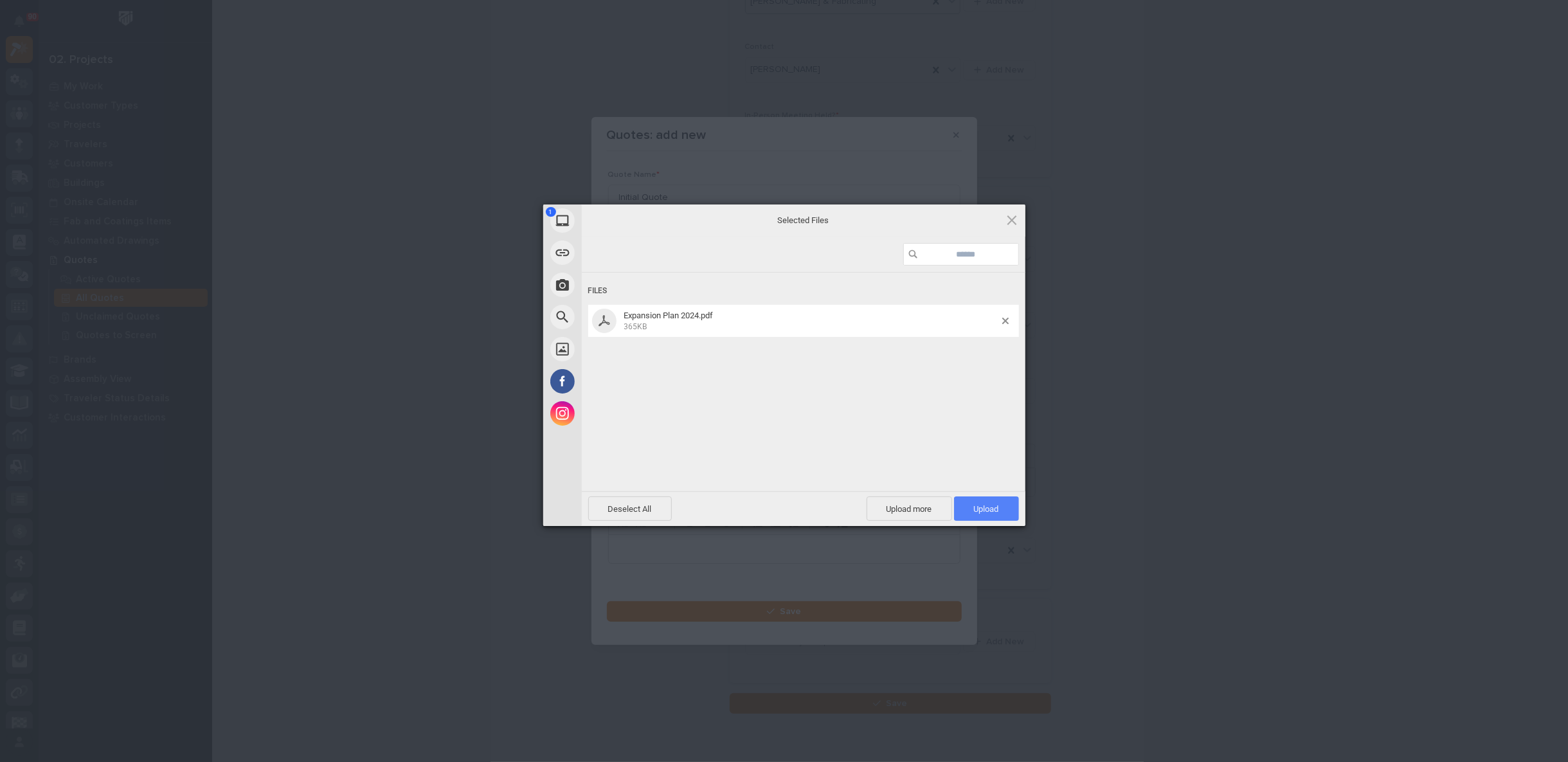
click at [983, 510] on span "Upload 1" at bounding box center [986, 509] width 25 height 10
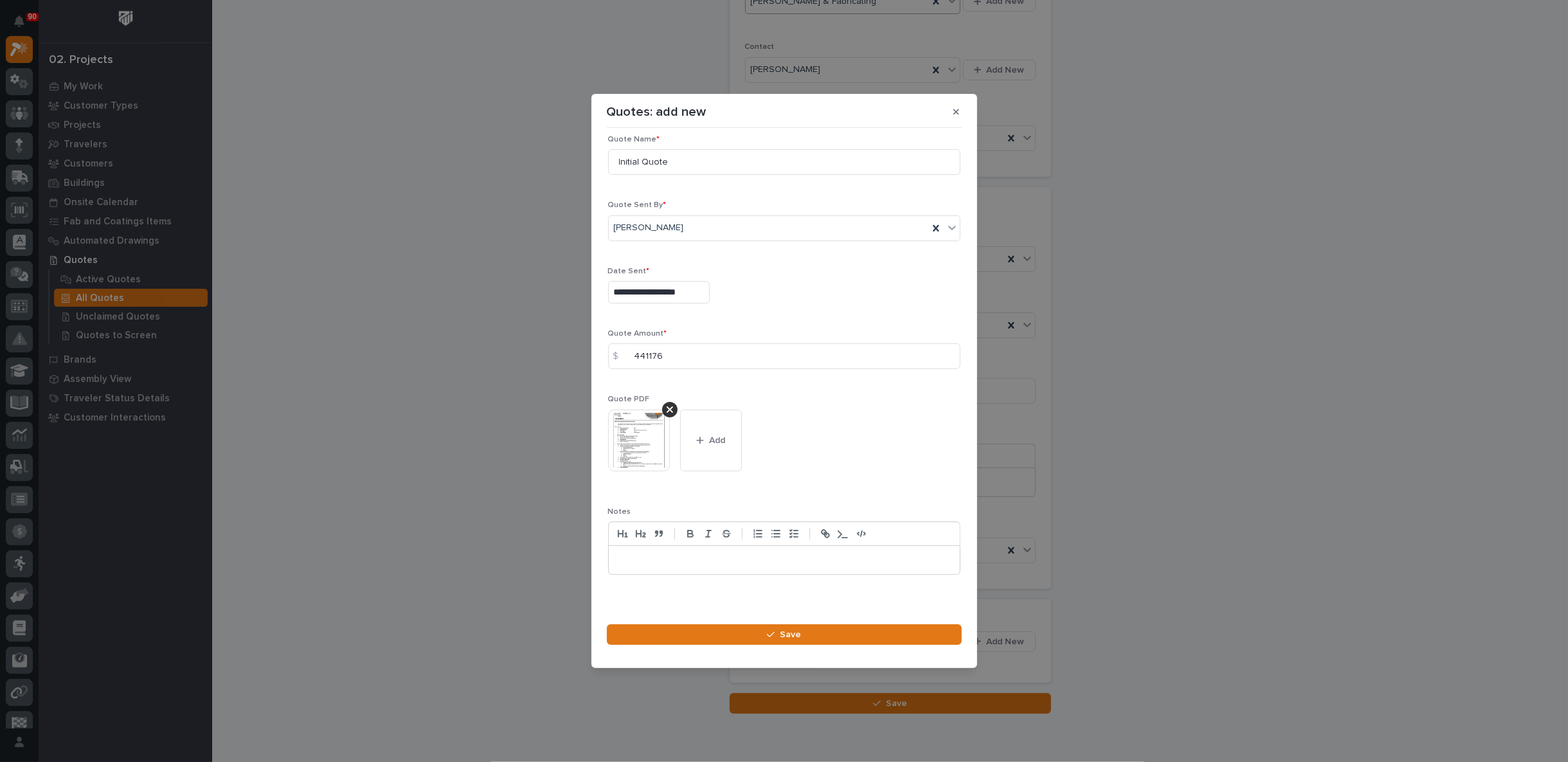
scroll to position [18, 0]
click at [769, 634] on icon "button" at bounding box center [771, 635] width 8 height 6
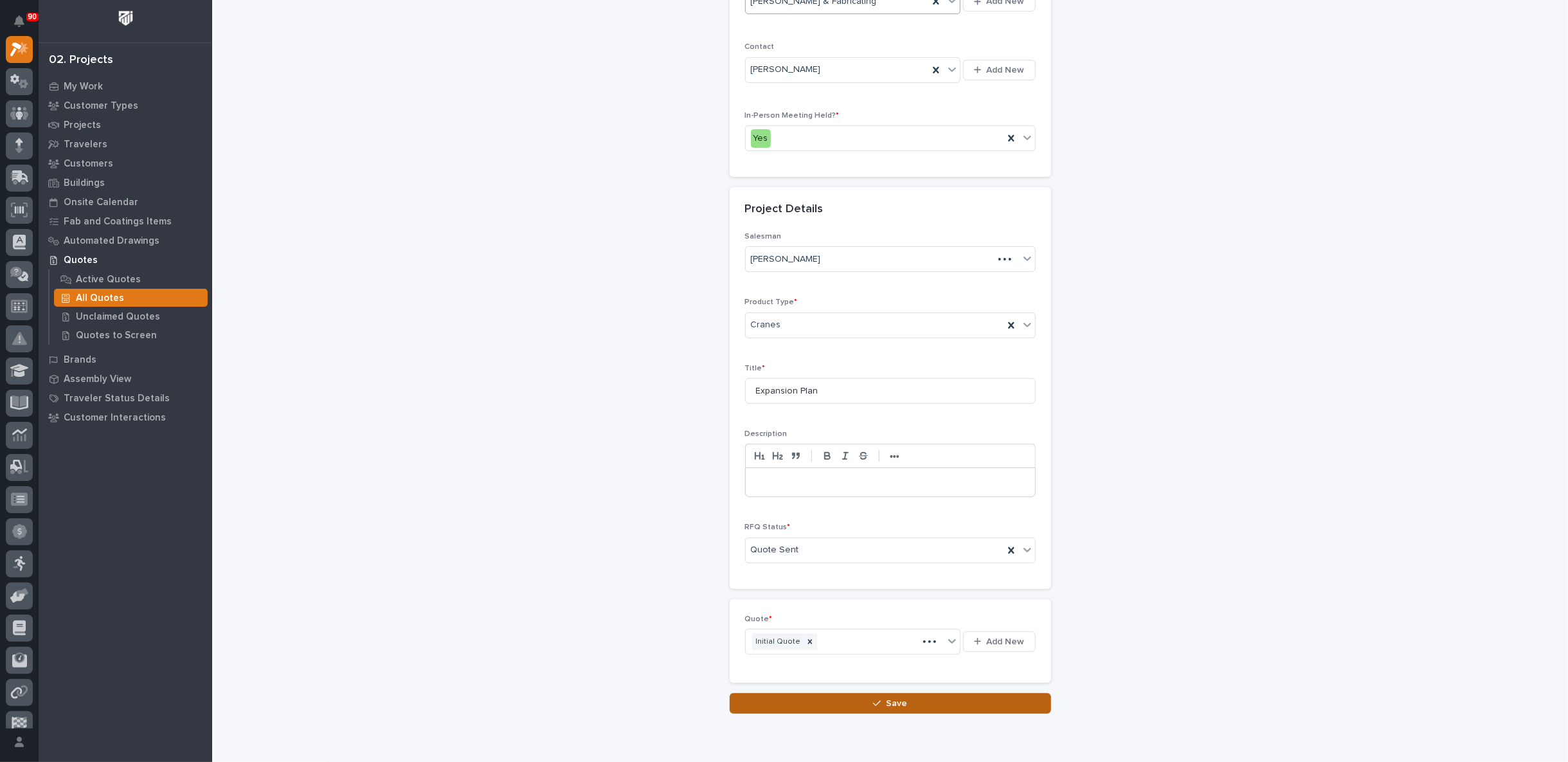
click at [963, 695] on button "Save" at bounding box center [890, 704] width 322 height 21
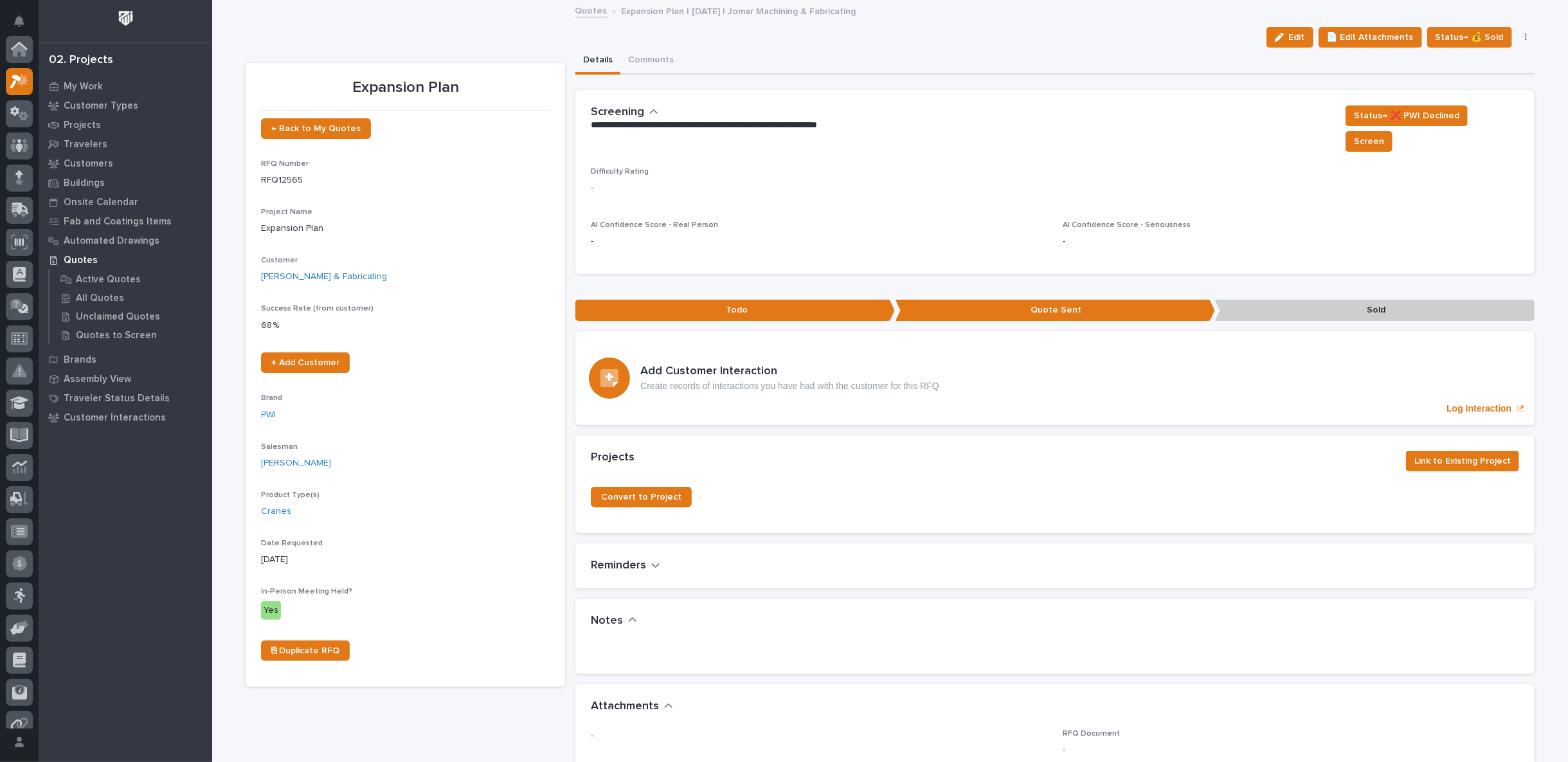
scroll to position [32, 0]
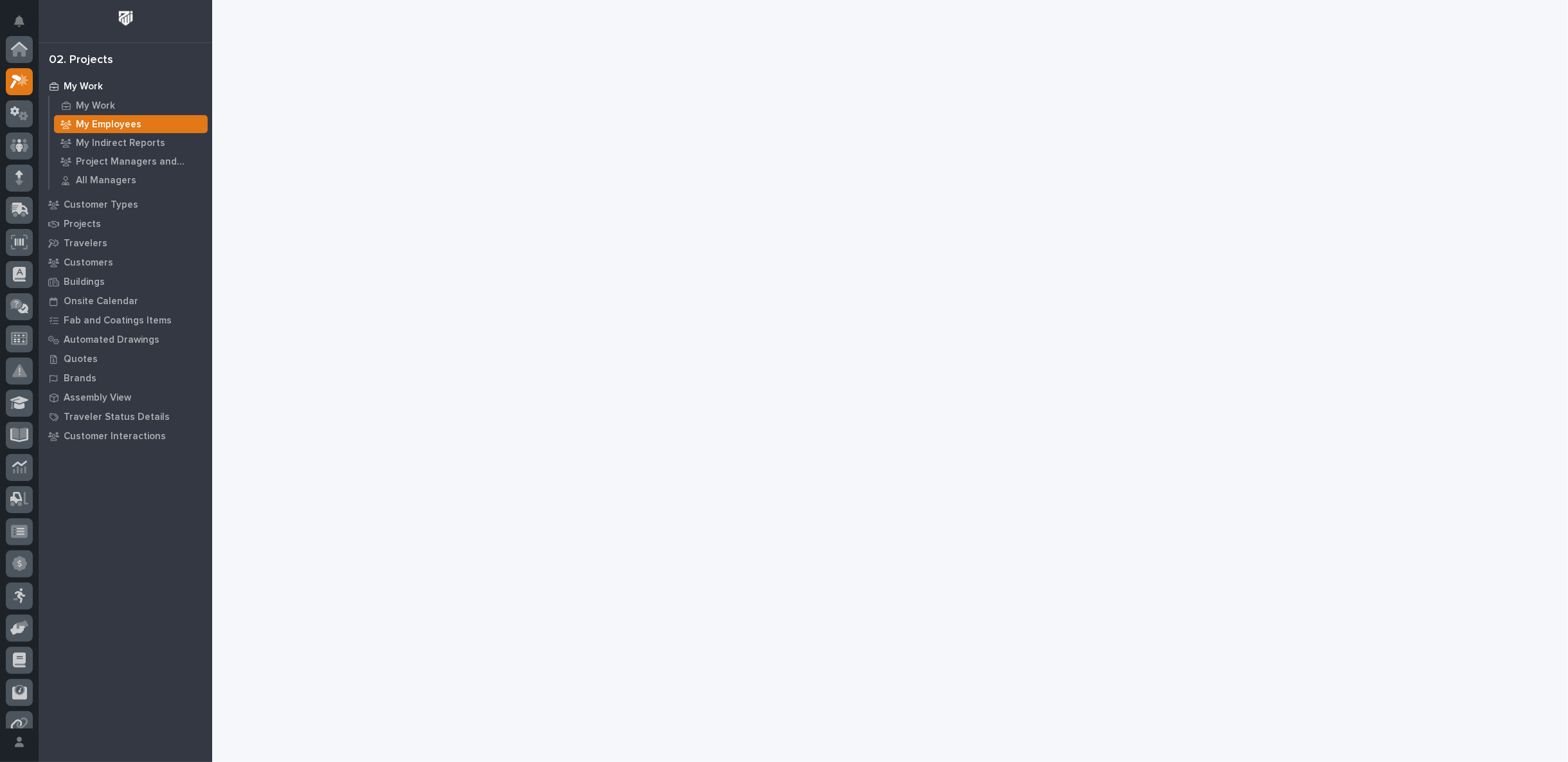
scroll to position [32, 0]
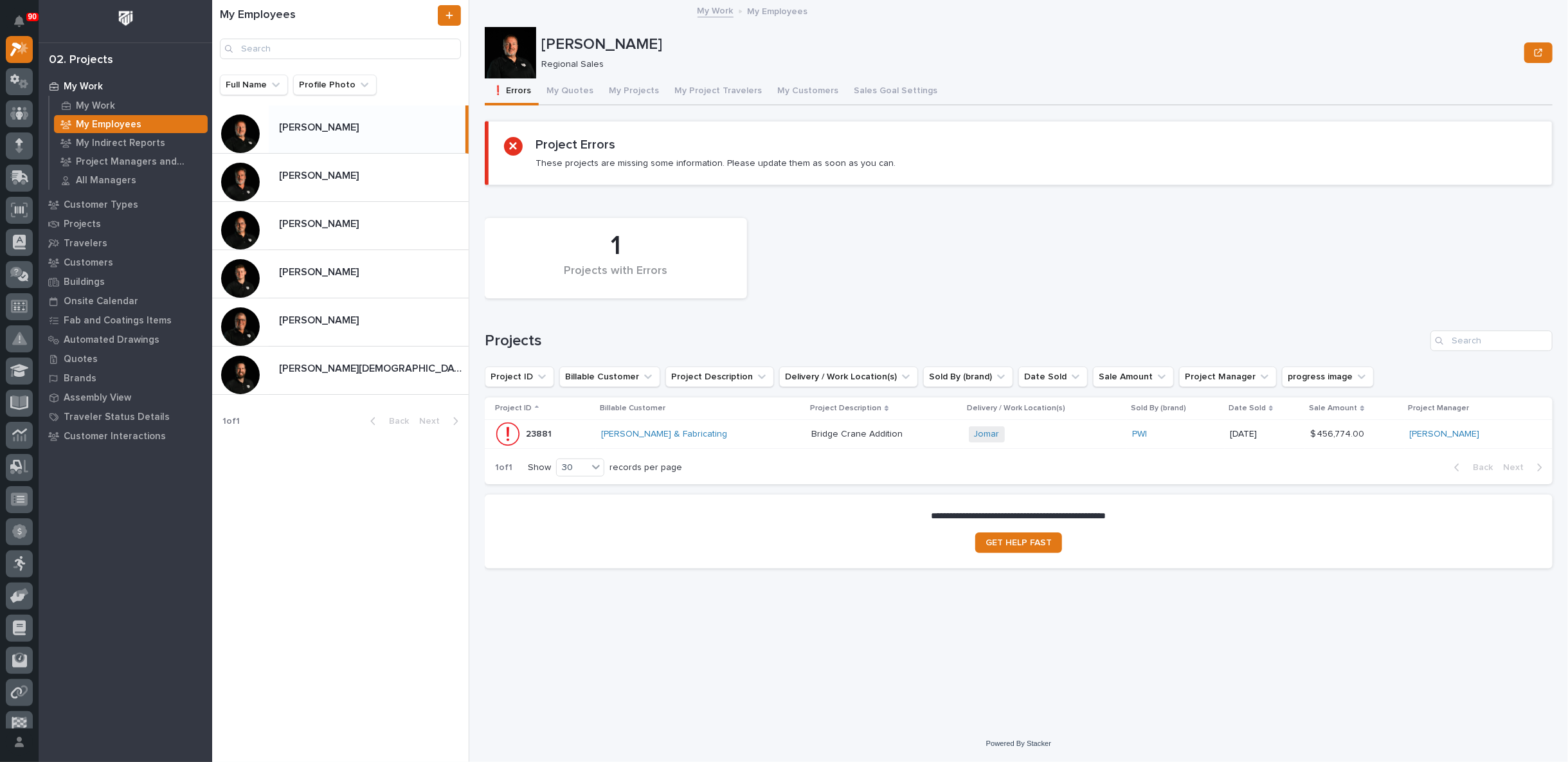
click at [763, 431] on div "[PERSON_NAME] & Fabricating" at bounding box center [701, 434] width 200 height 11
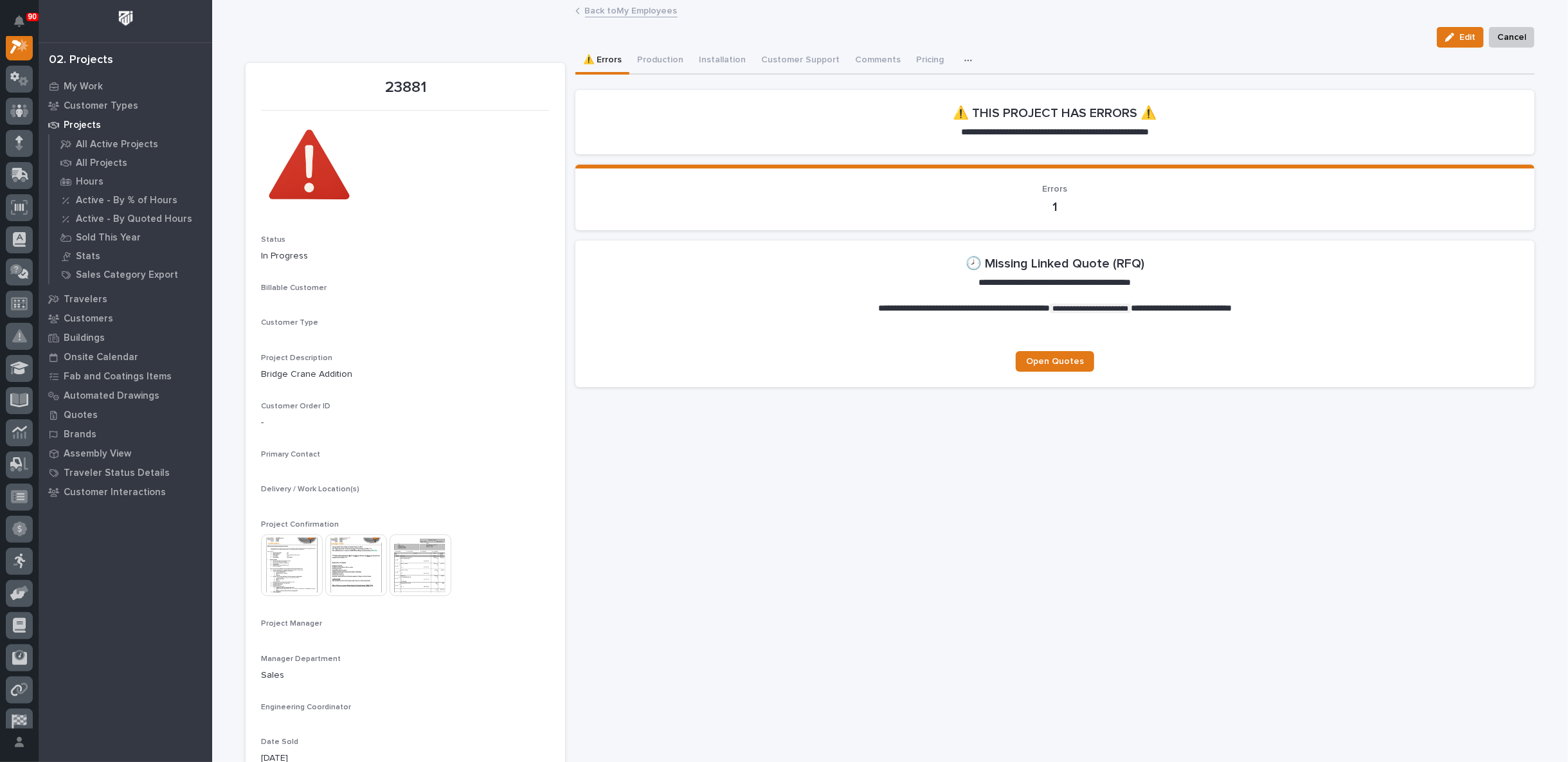
scroll to position [32, 0]
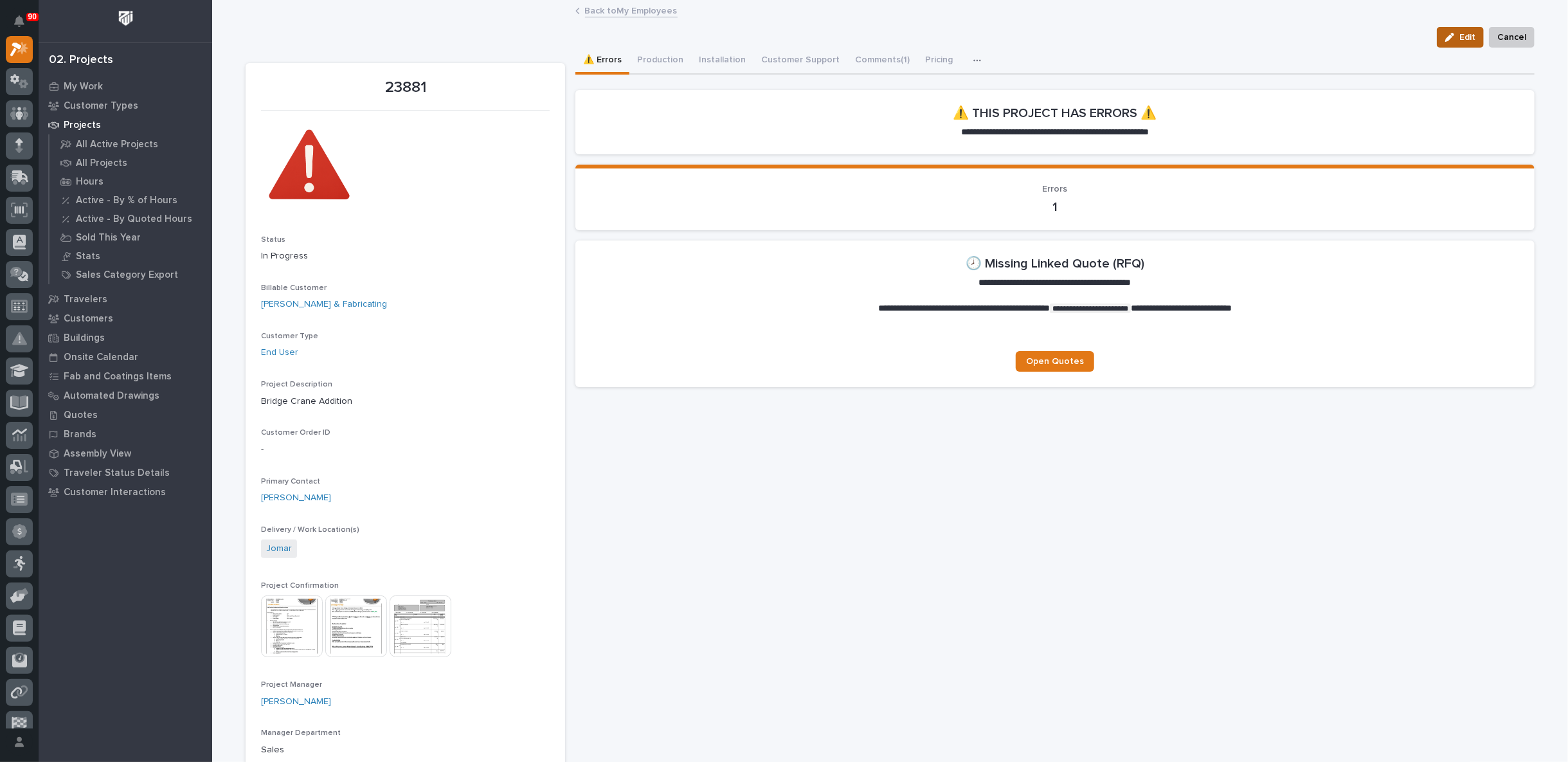
click at [1466, 32] on span "Edit" at bounding box center [1467, 38] width 16 height 12
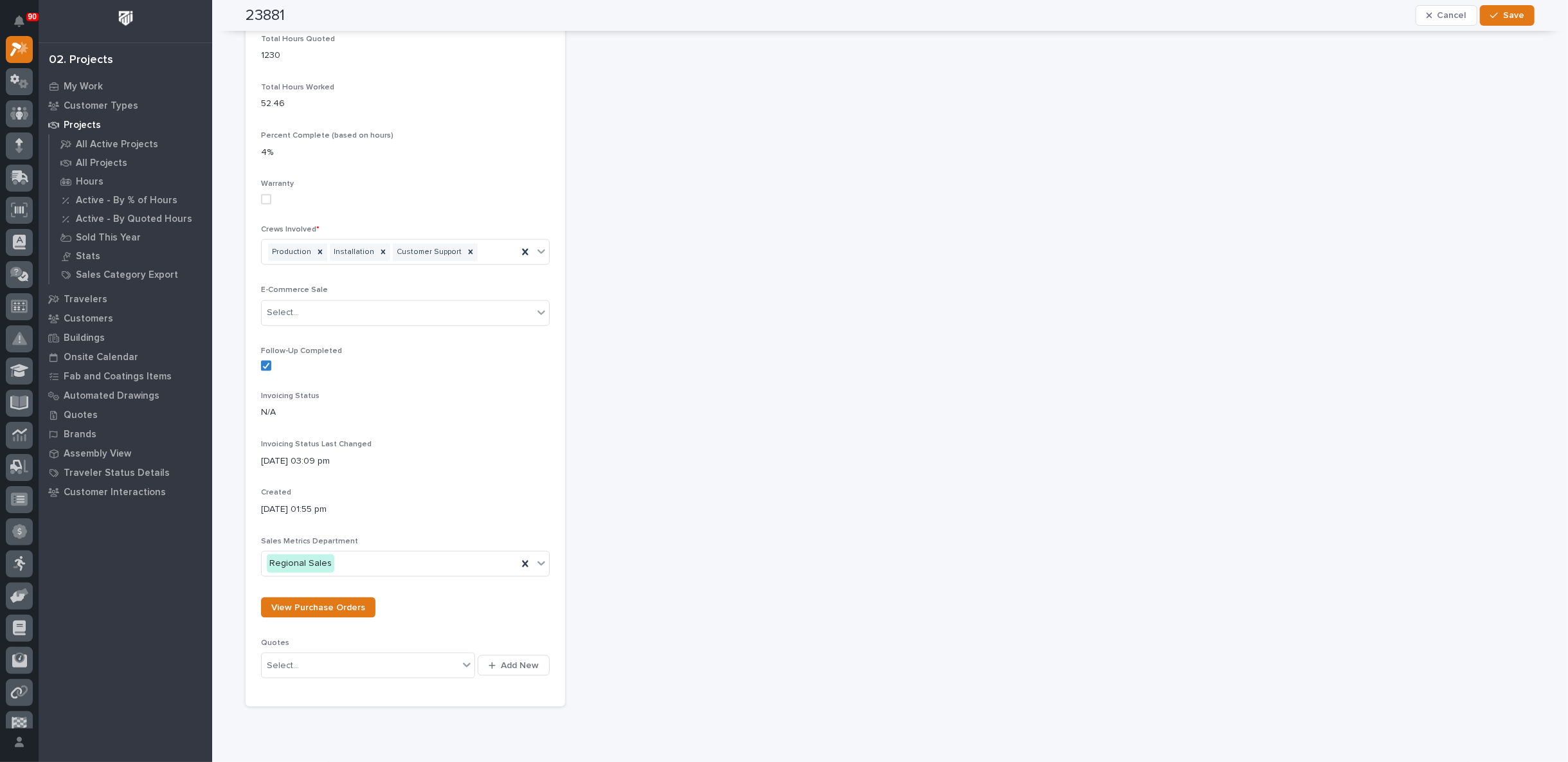
scroll to position [1317, 0]
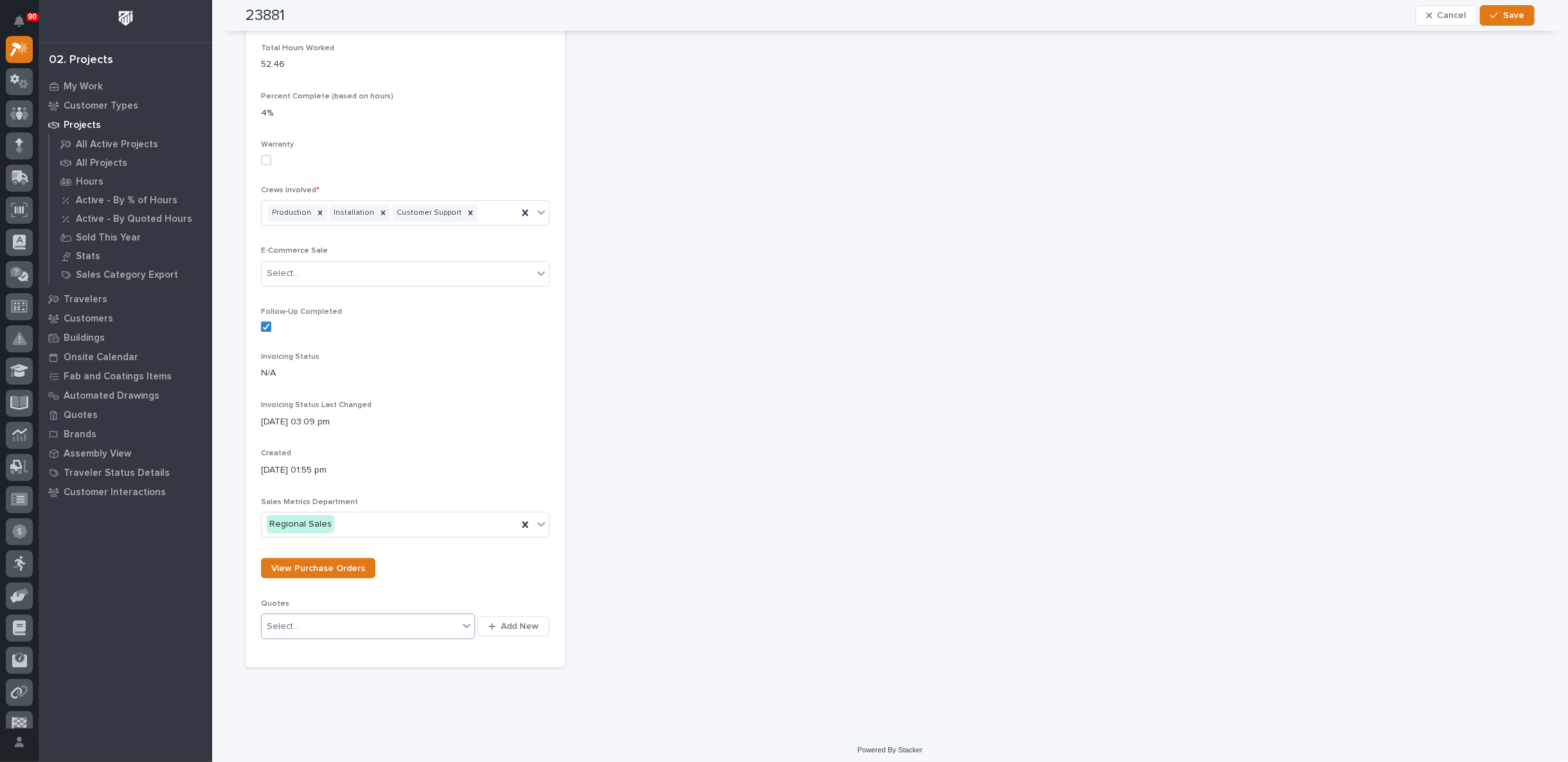
click at [462, 622] on icon at bounding box center [467, 625] width 13 height 13
type input "*****"
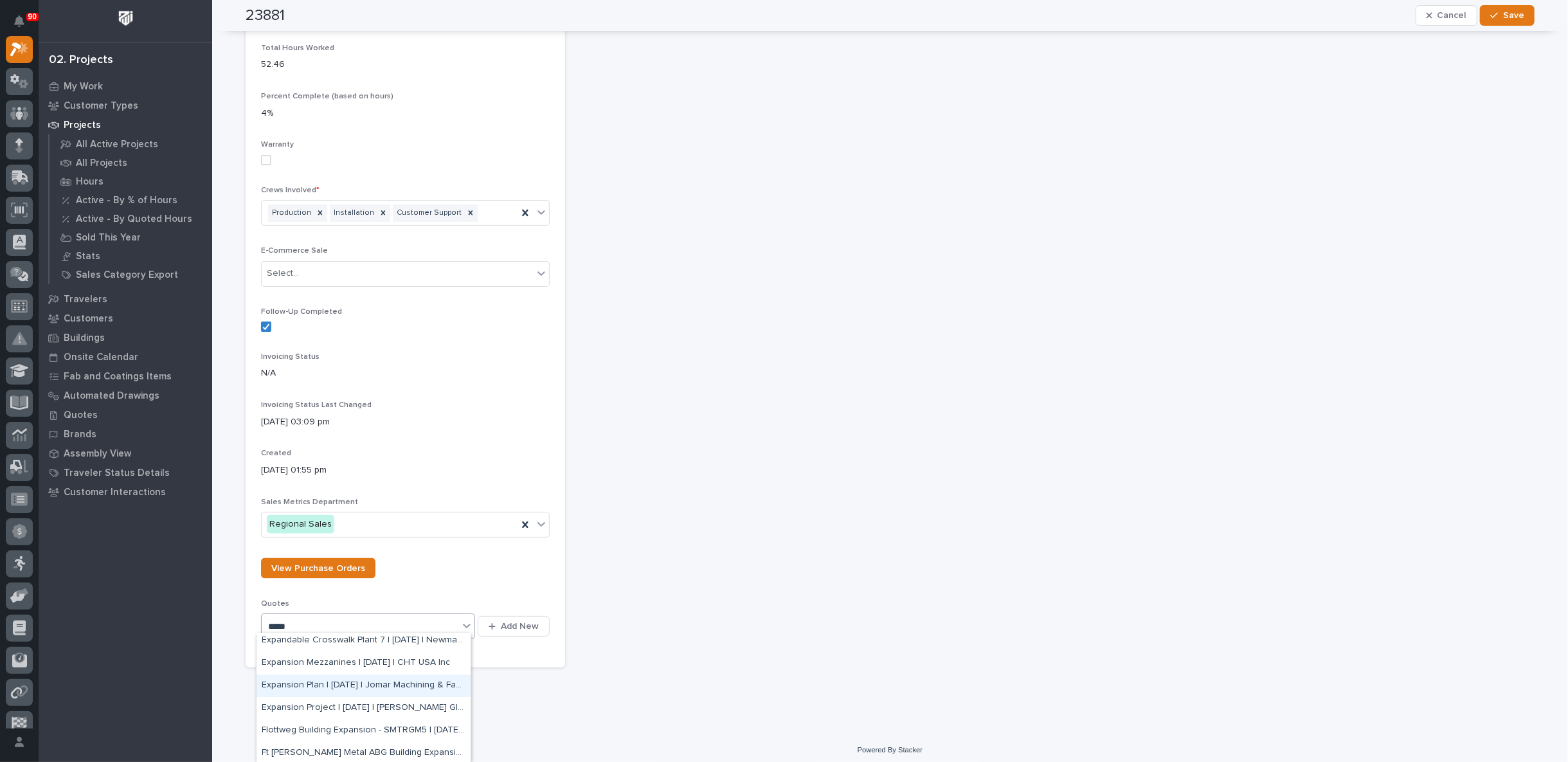
click at [357, 689] on div "Expansion Plan | [DATE] | Jomar Machining & Fabricating" at bounding box center [364, 686] width 214 height 23
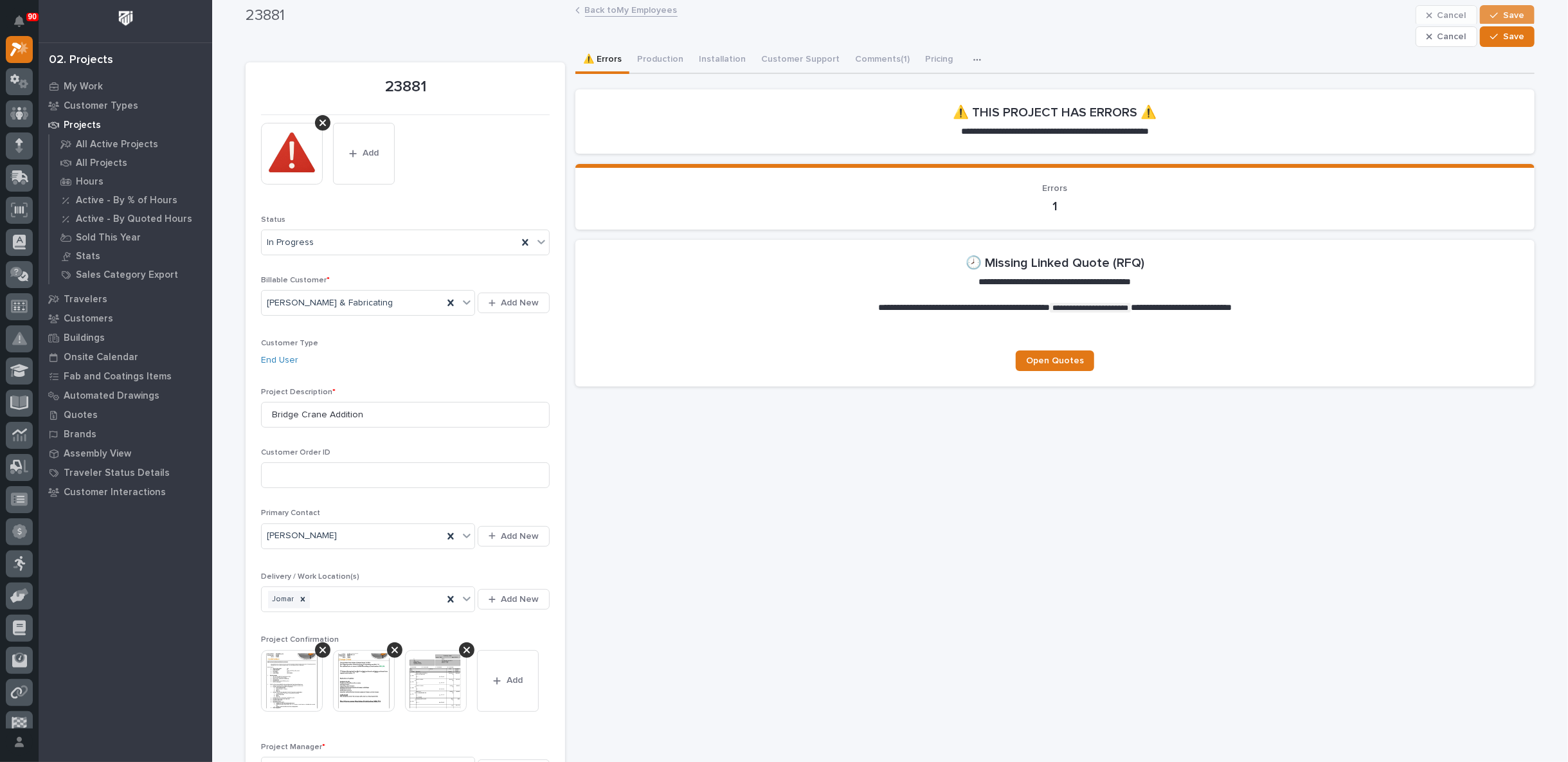
scroll to position [0, 0]
click at [1506, 33] on span "Save" at bounding box center [1513, 38] width 21 height 12
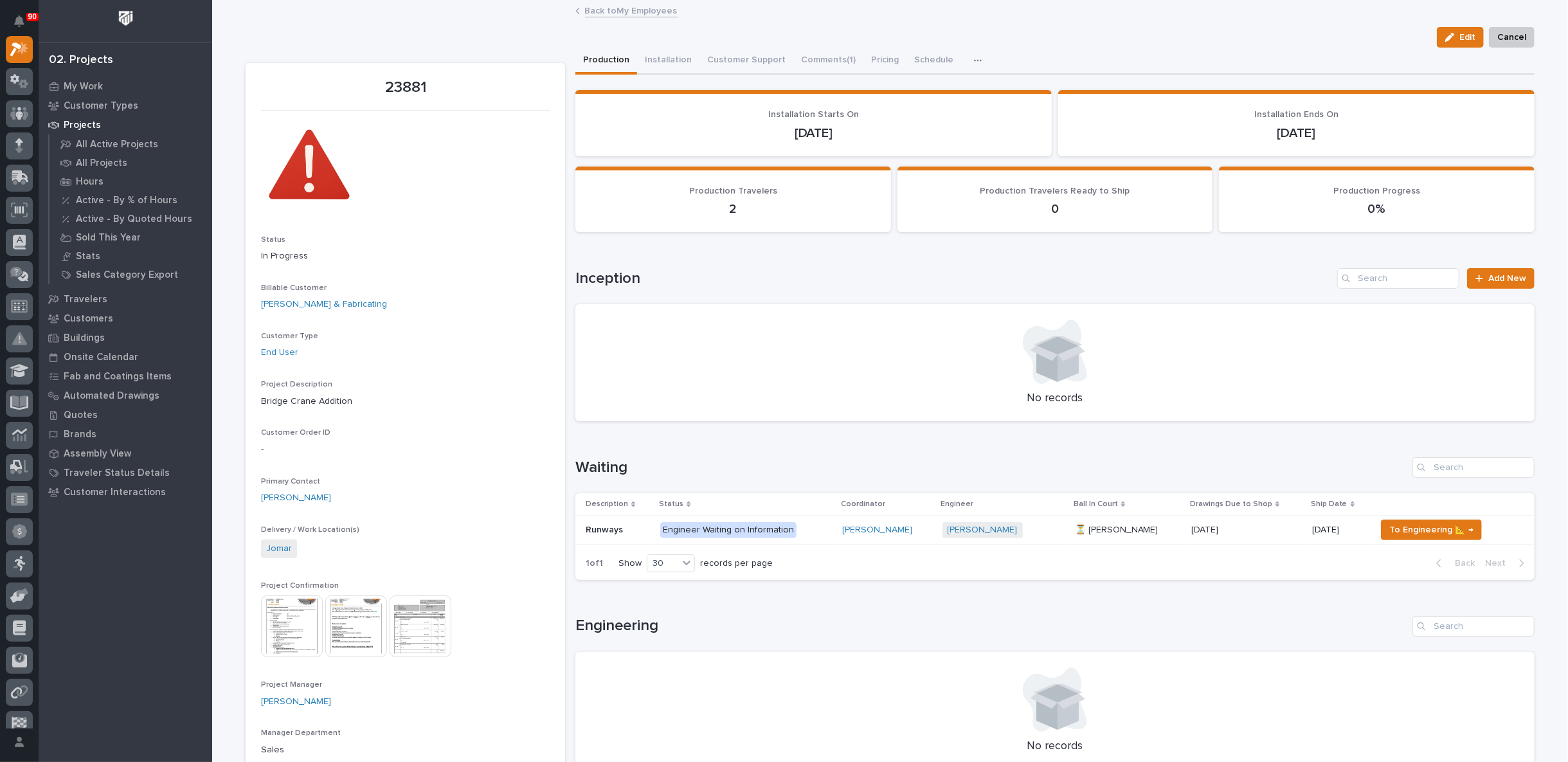
click at [607, 9] on link "Back to My Employees" at bounding box center [631, 10] width 92 height 15
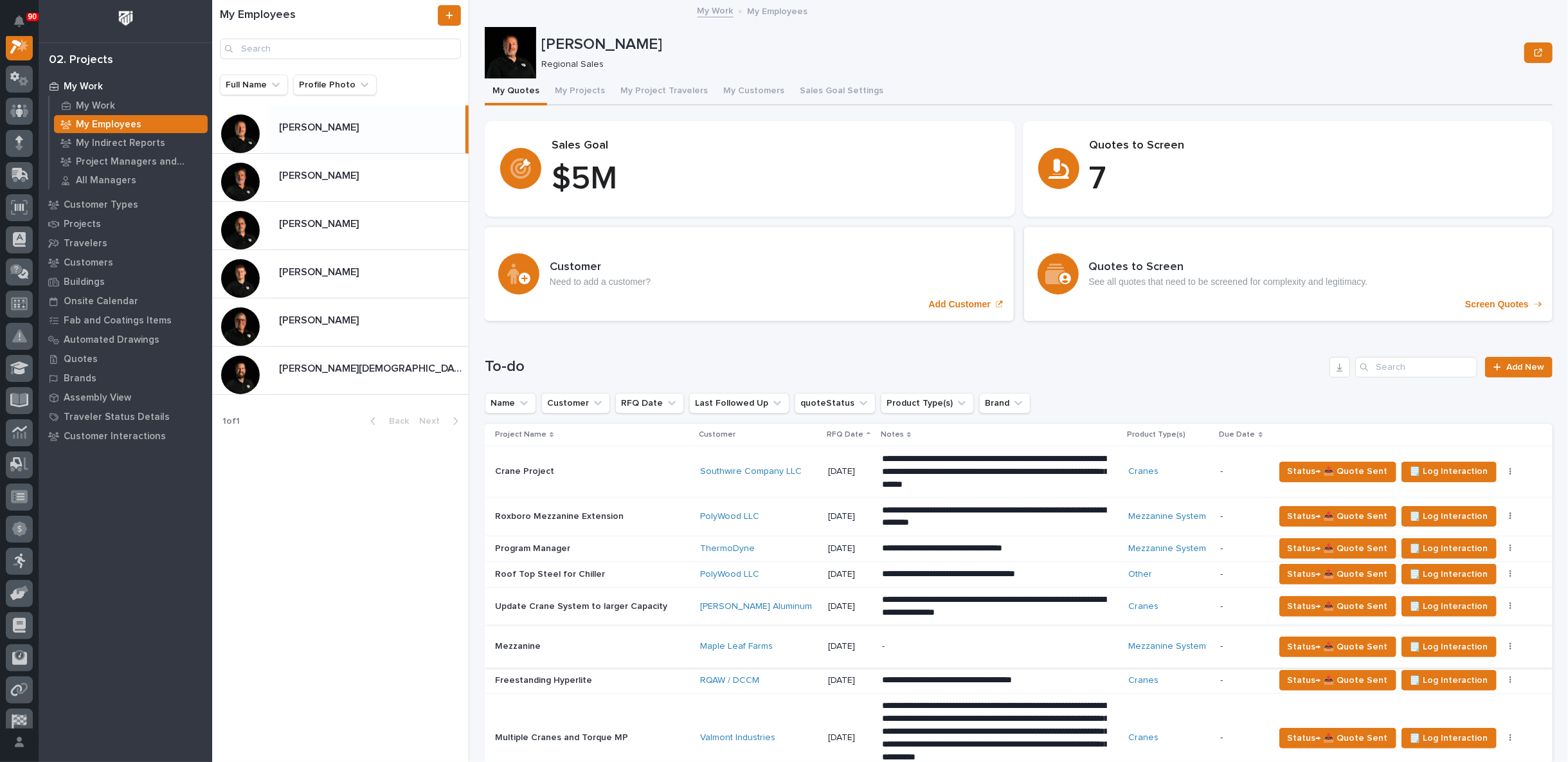
scroll to position [32, 0]
